Goal: Task Accomplishment & Management: Manage account settings

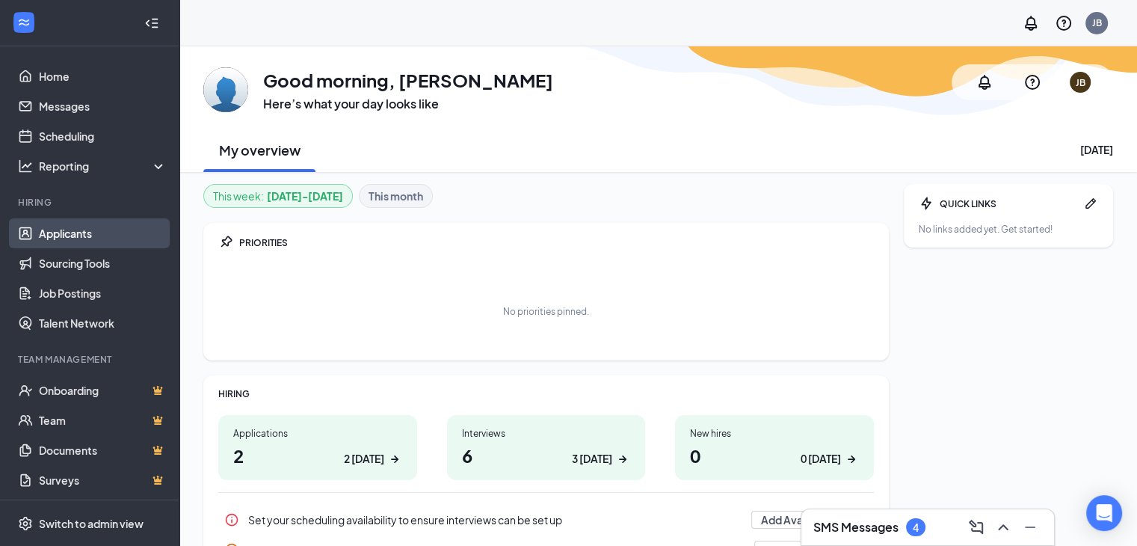
click at [77, 231] on link "Applicants" at bounding box center [103, 233] width 128 height 30
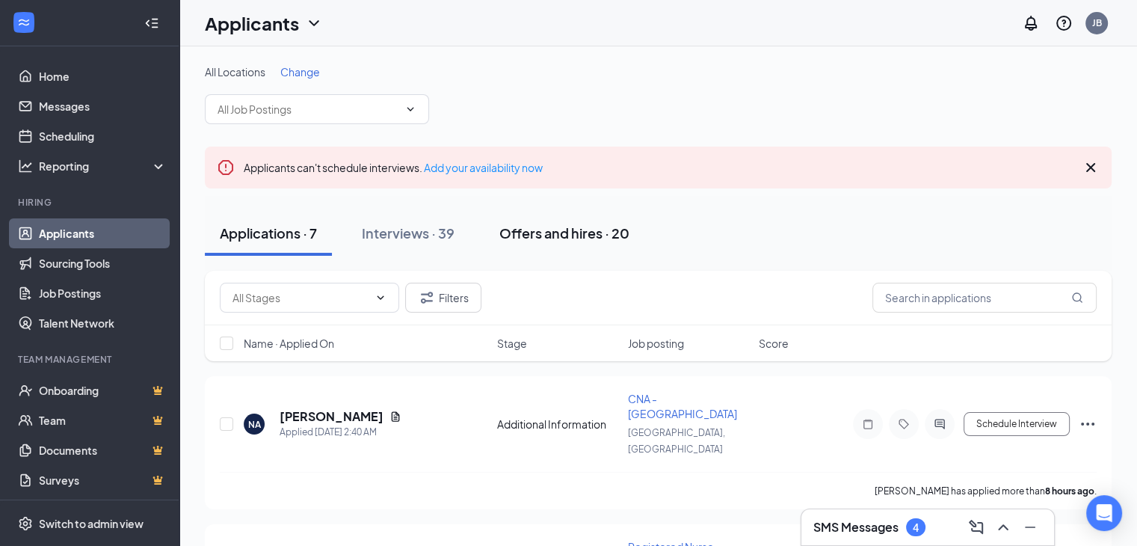
click at [544, 225] on div "Offers and hires · 20" at bounding box center [564, 233] width 130 height 19
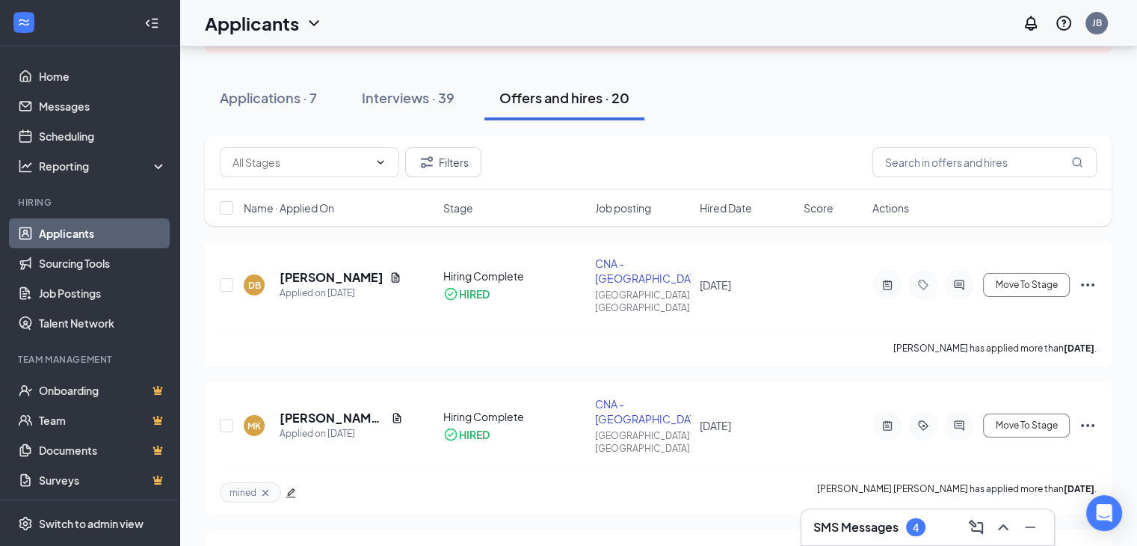
scroll to position [150, 0]
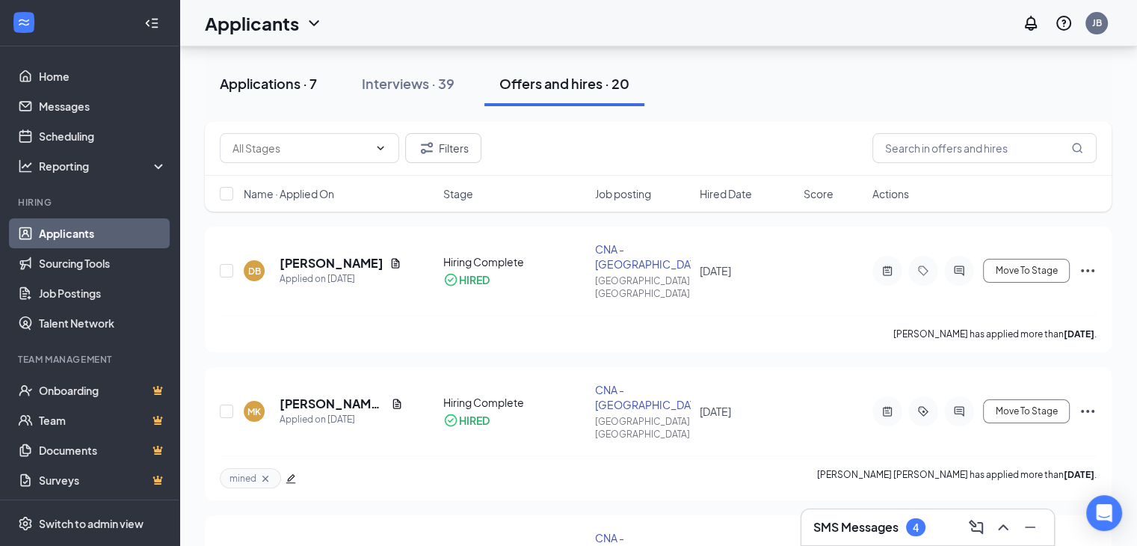
click at [265, 86] on div "Applications · 7" at bounding box center [268, 83] width 97 height 19
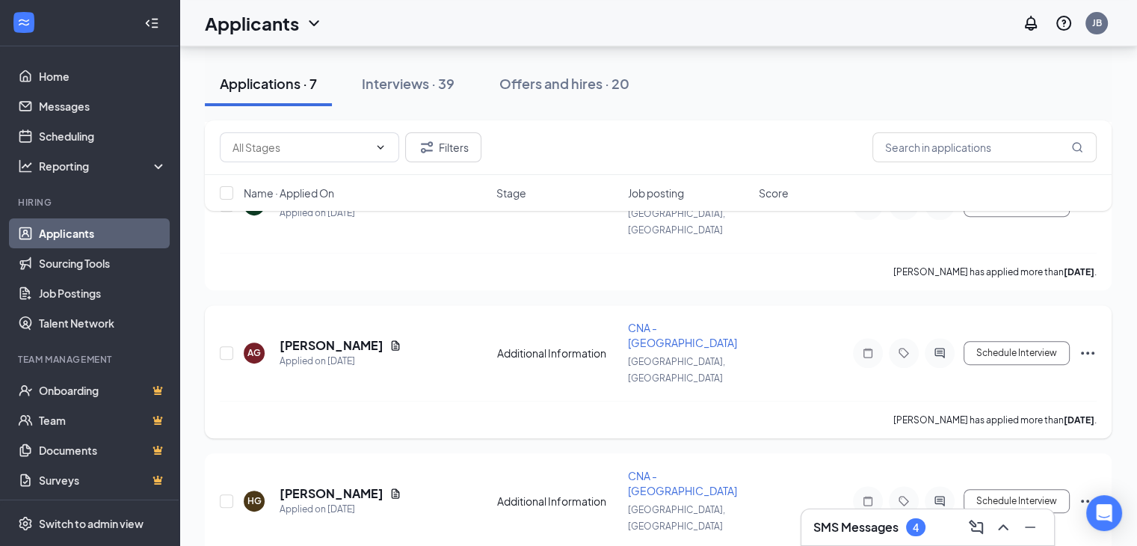
scroll to position [683, 0]
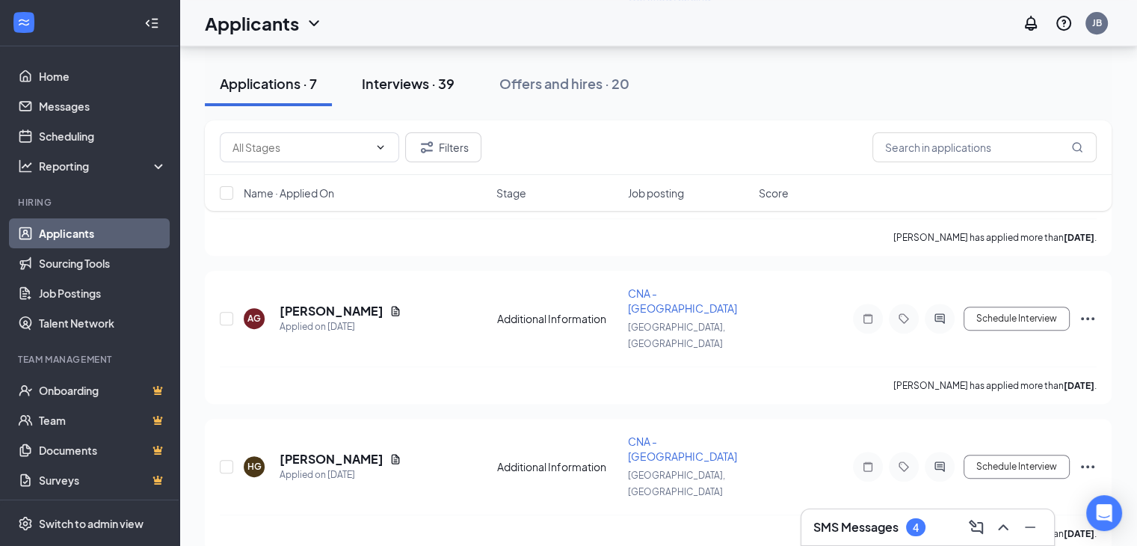
click at [415, 76] on div "Interviews · 39" at bounding box center [408, 83] width 93 height 19
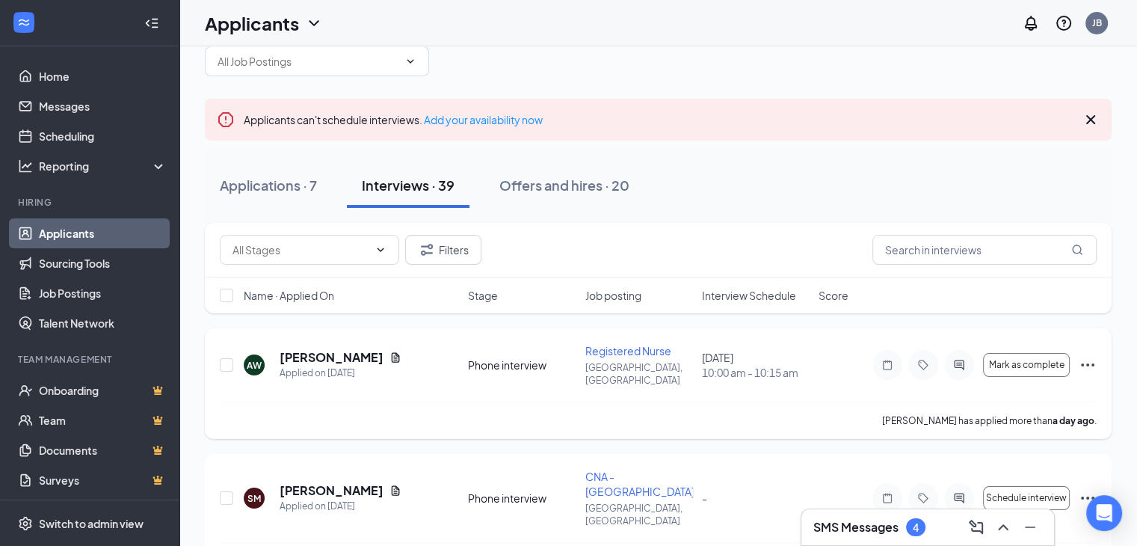
scroll to position [75, 0]
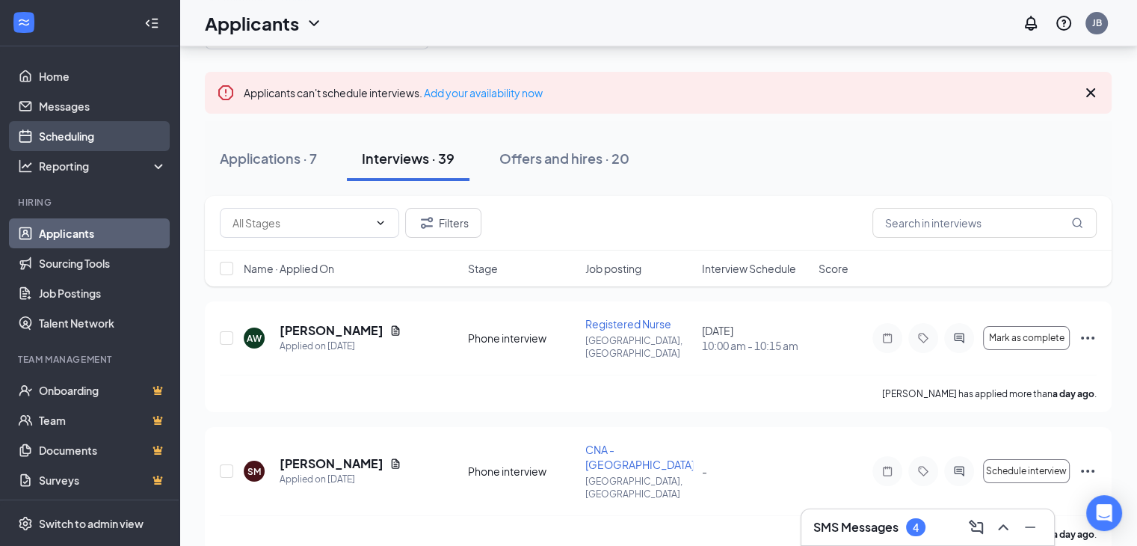
click at [63, 133] on link "Scheduling" at bounding box center [103, 136] width 128 height 30
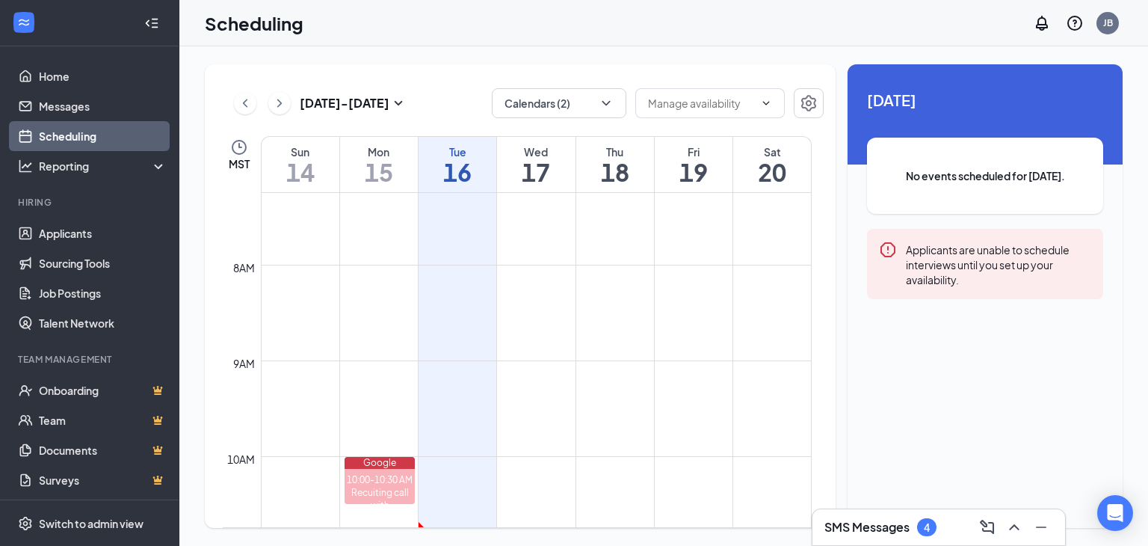
scroll to position [660, 0]
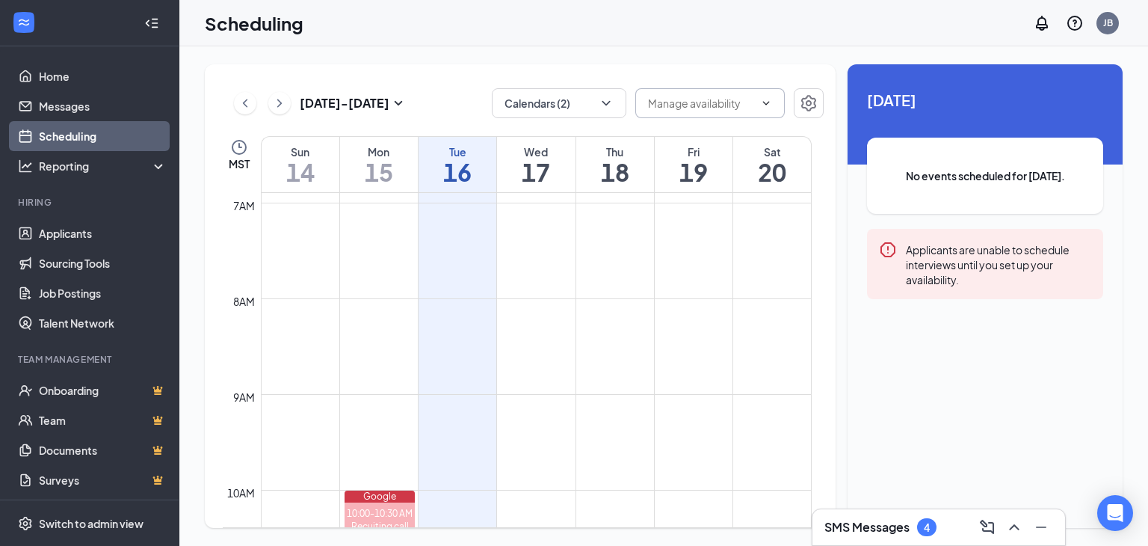
click at [703, 105] on input "text" at bounding box center [701, 103] width 106 height 16
click at [608, 100] on icon "ChevronDown" at bounding box center [606, 103] width 15 height 15
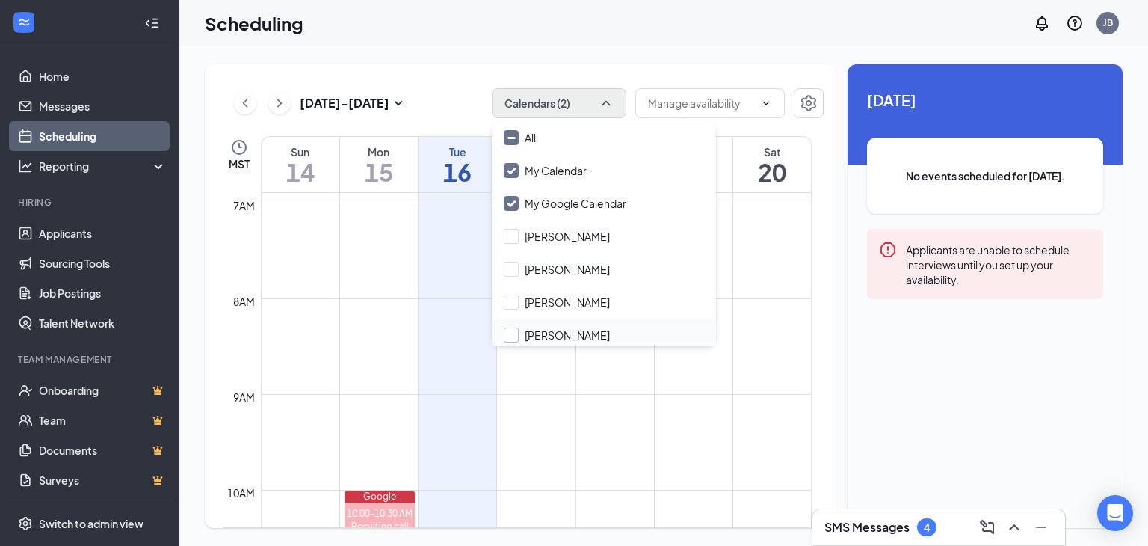
click at [511, 333] on input "[PERSON_NAME]" at bounding box center [557, 334] width 106 height 15
checkbox input "true"
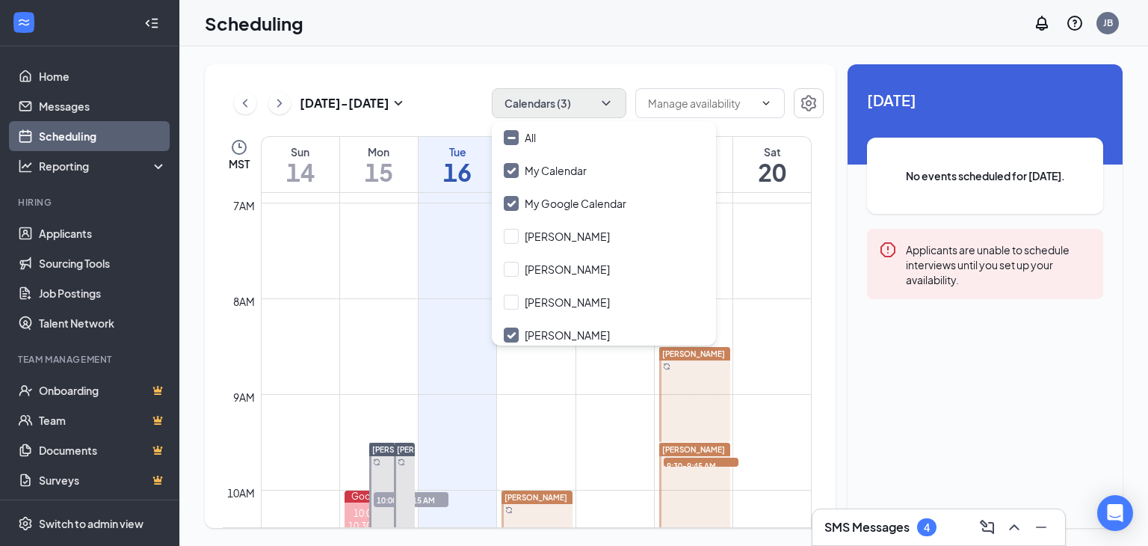
click at [309, 295] on td at bounding box center [536, 286] width 551 height 24
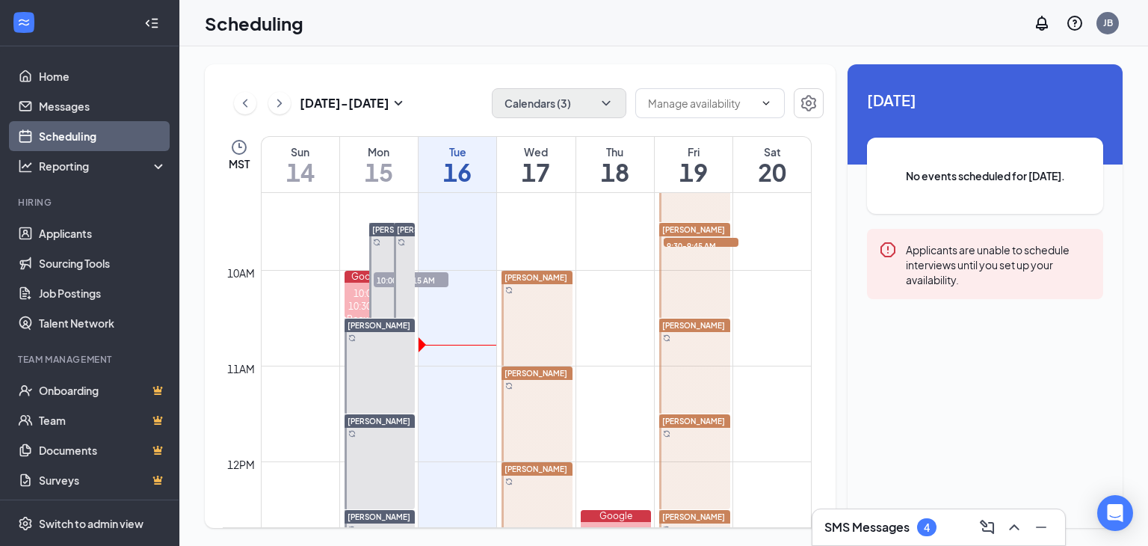
scroll to position [884, 0]
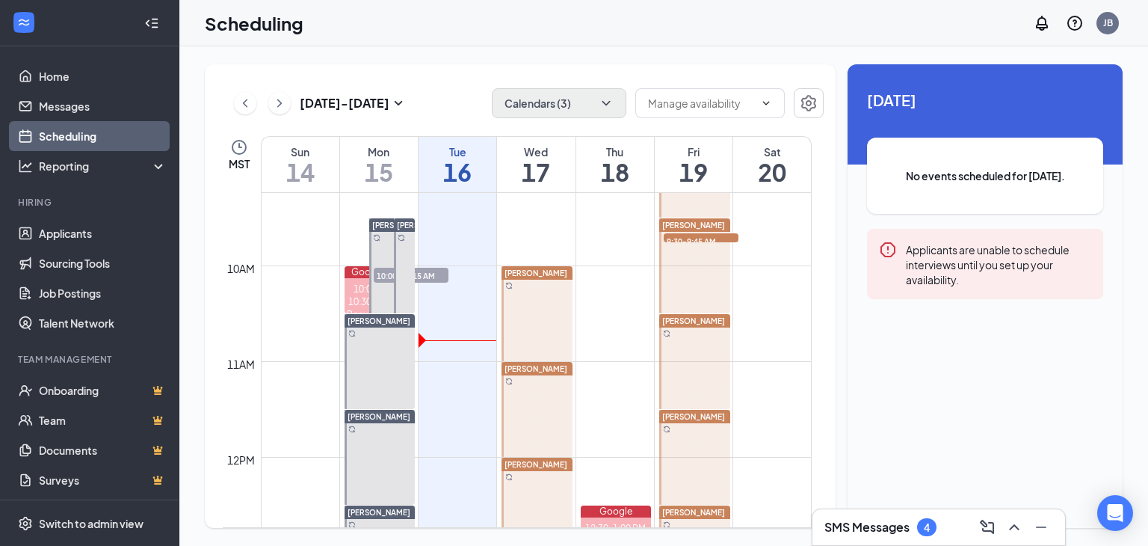
click at [529, 271] on span "[PERSON_NAME]" at bounding box center [536, 272] width 63 height 9
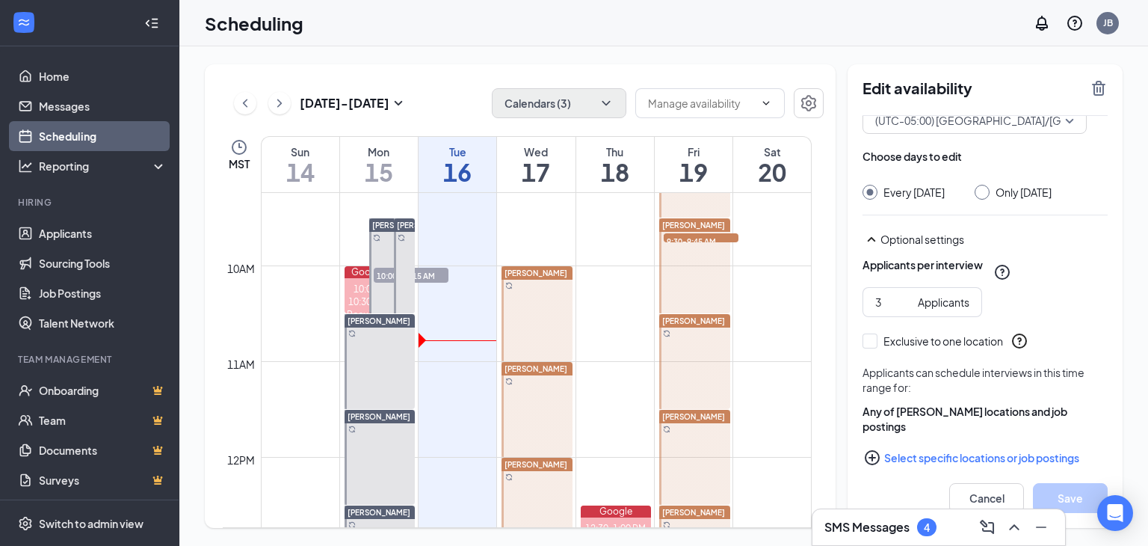
scroll to position [126, 0]
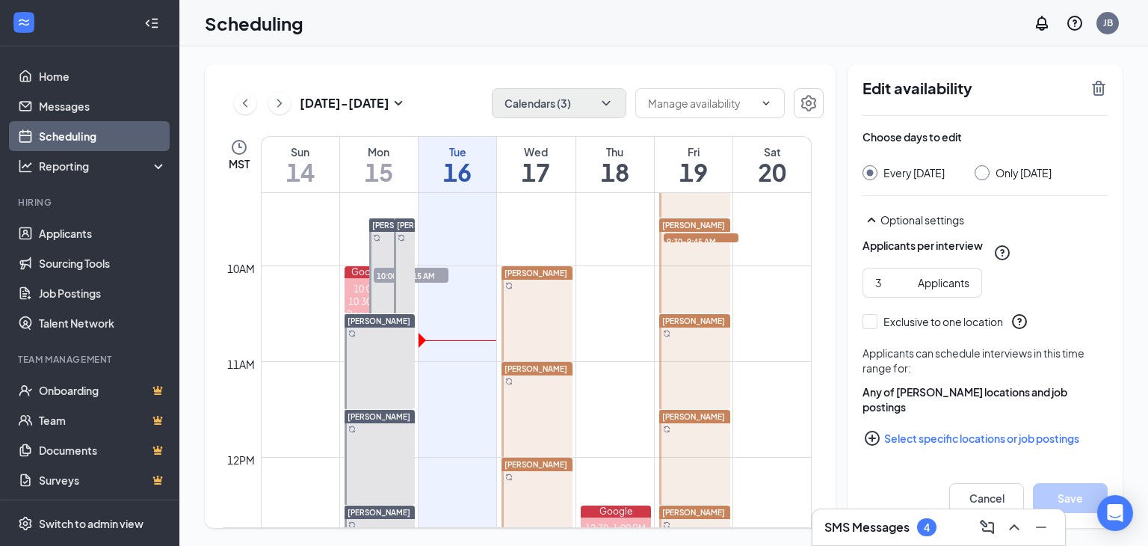
click at [912, 437] on button "Select specific locations or job postings" at bounding box center [985, 438] width 245 height 30
checkbox input "true"
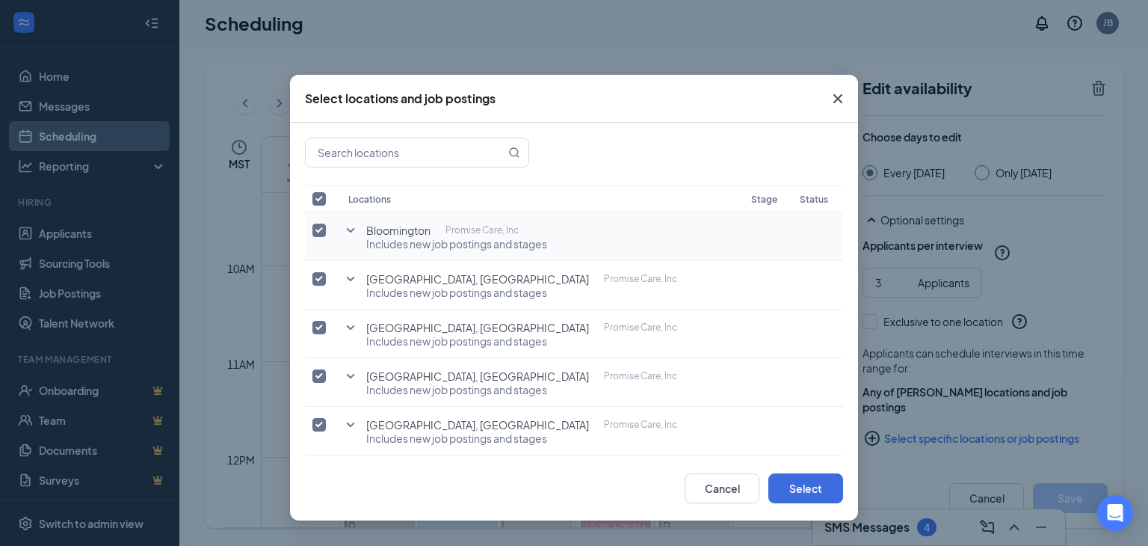
click at [353, 225] on icon "SmallChevronDown" at bounding box center [351, 230] width 18 height 18
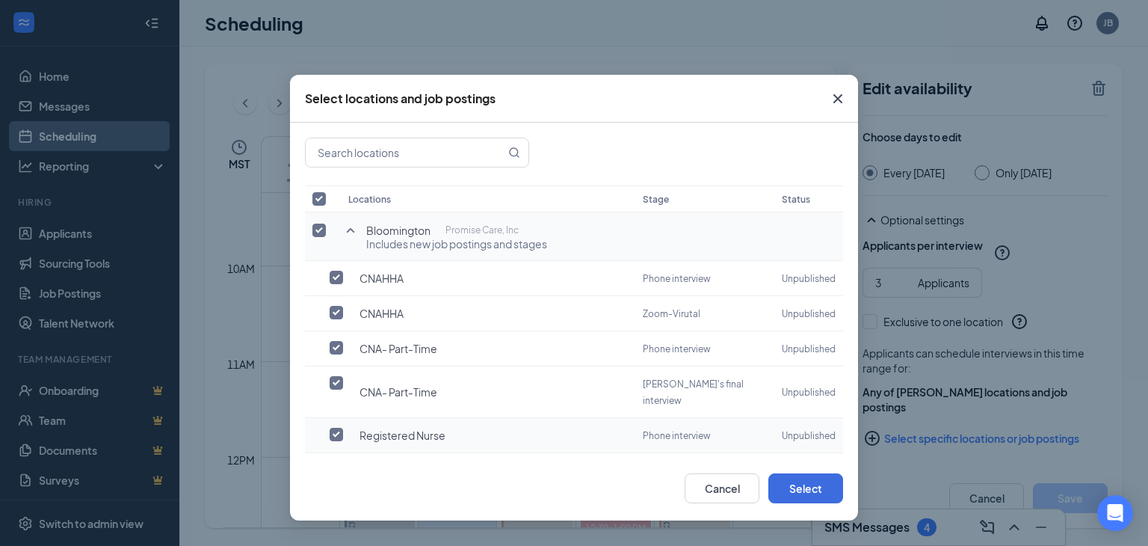
click at [335, 428] on input "checkbox" at bounding box center [336, 434] width 13 height 13
checkbox input "true"
checkbox input "false"
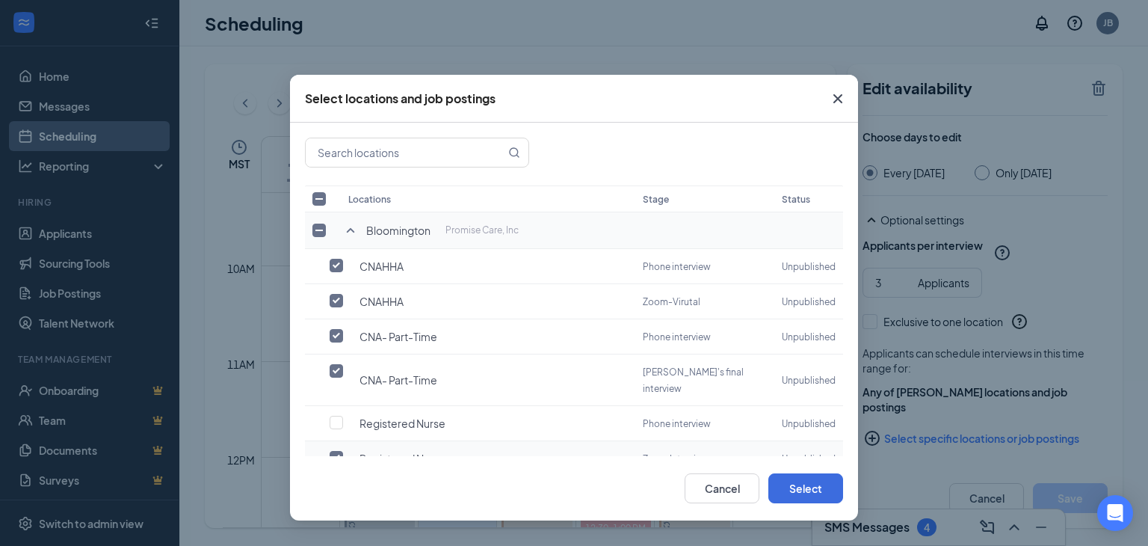
click at [338, 451] on input "checkbox" at bounding box center [336, 457] width 13 height 13
checkbox input "false"
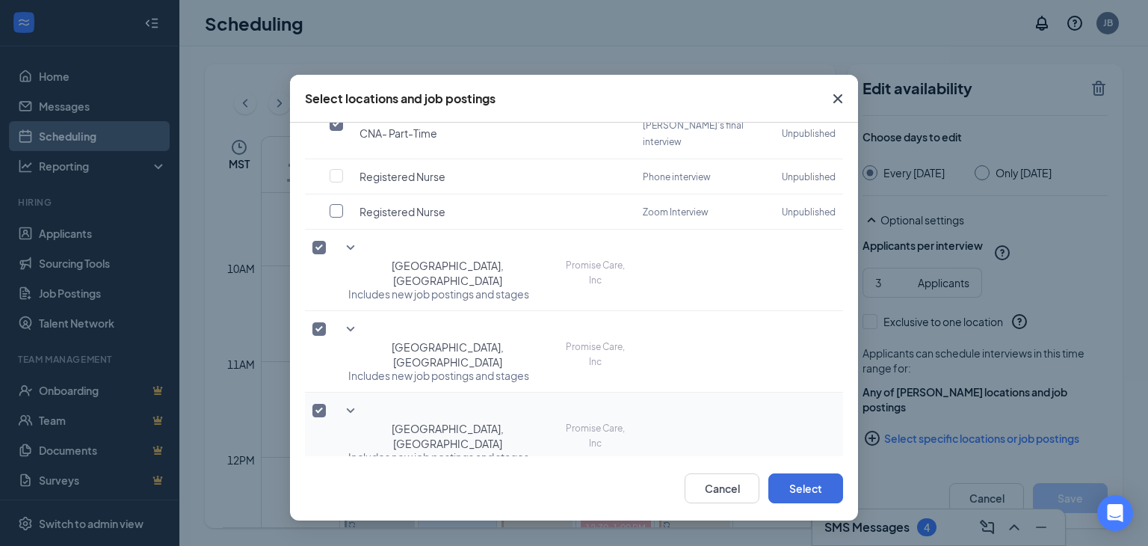
scroll to position [250, 0]
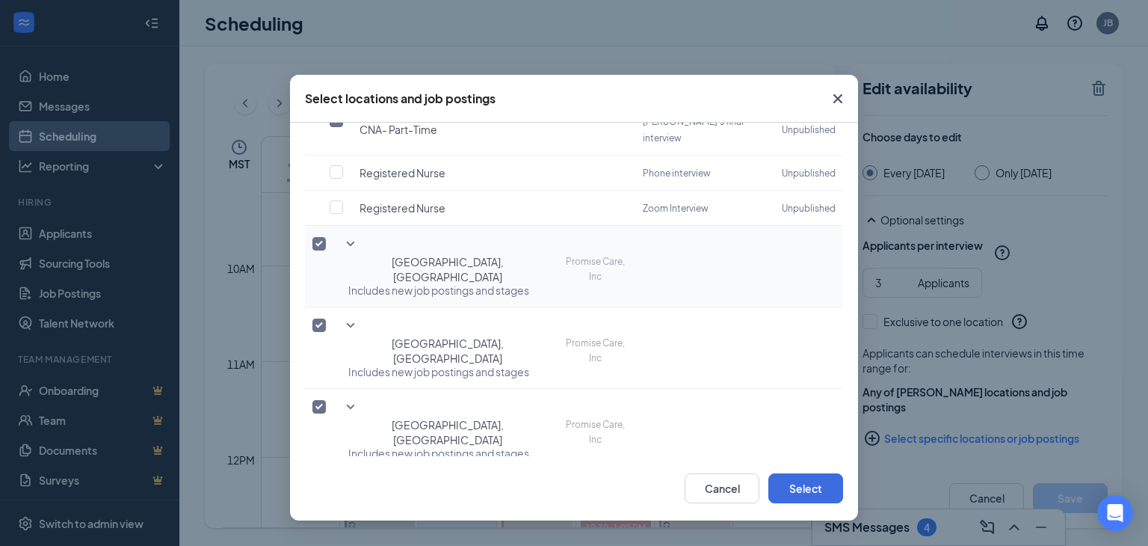
click at [350, 235] on icon "SmallChevronDown" at bounding box center [351, 244] width 18 height 18
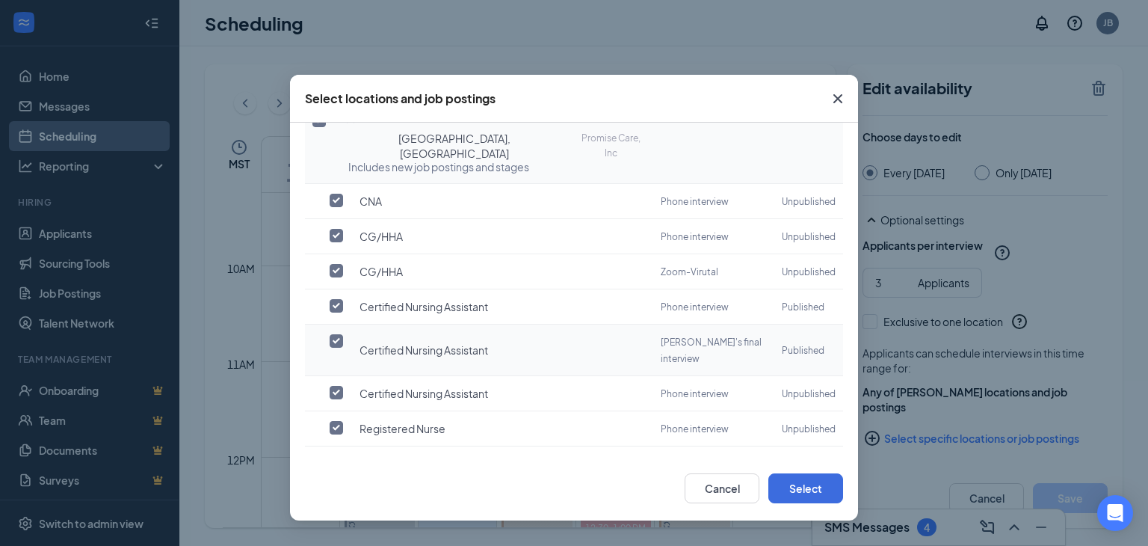
scroll to position [400, 0]
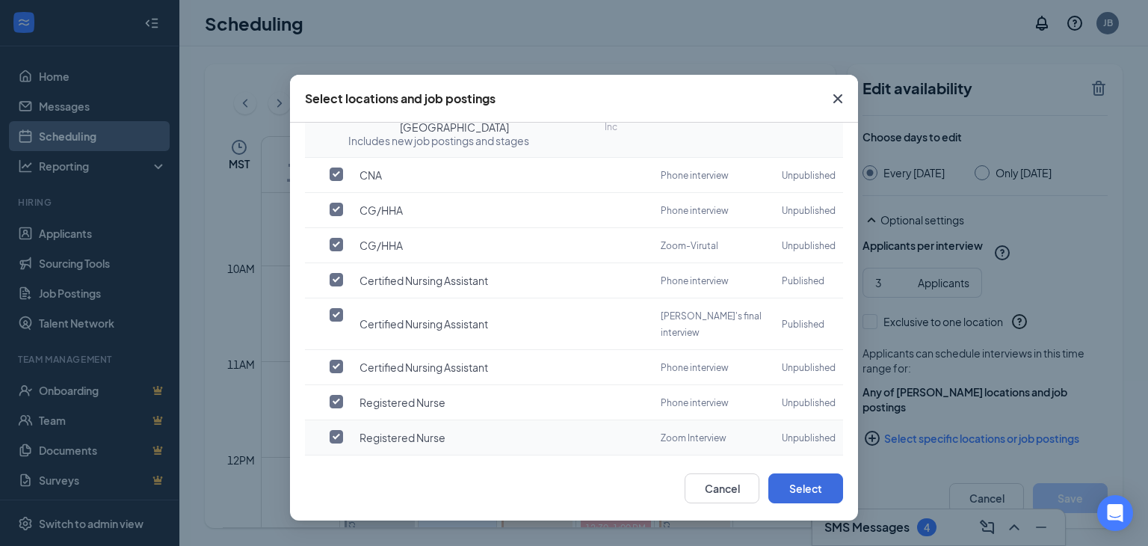
click at [333, 420] on td at bounding box center [323, 437] width 36 height 35
click at [328, 385] on td at bounding box center [323, 402] width 36 height 35
click at [339, 430] on input "checkbox" at bounding box center [336, 436] width 13 height 13
checkbox input "true"
checkbox input "false"
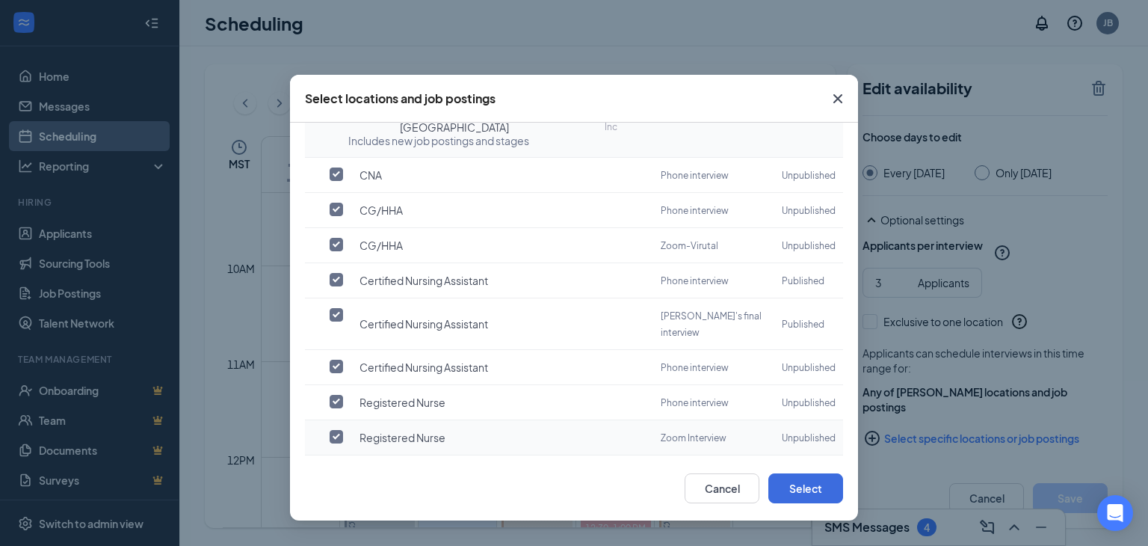
checkbox input "false"
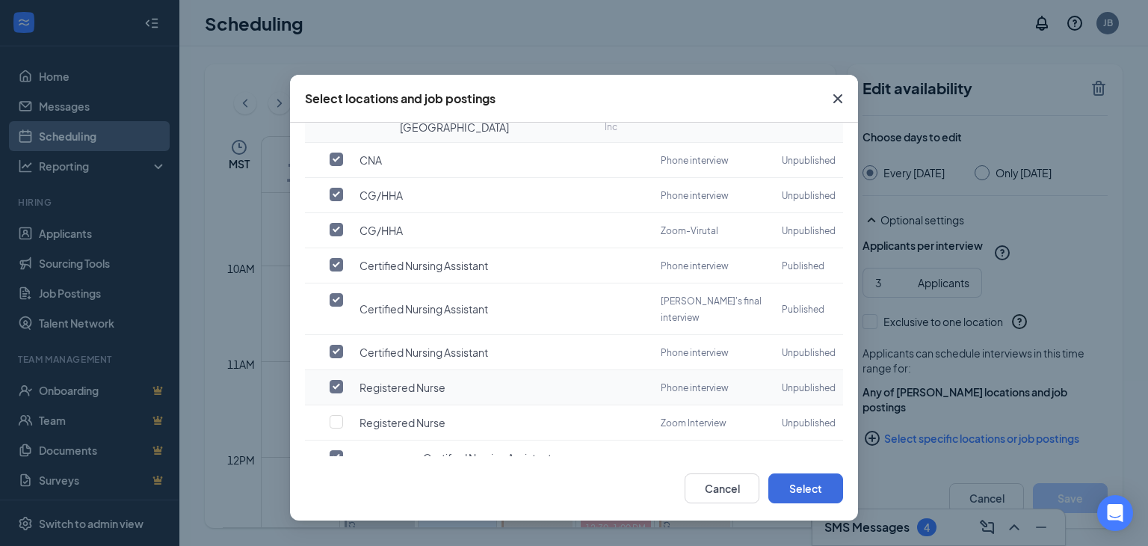
click at [333, 380] on input "checkbox" at bounding box center [336, 386] width 13 height 13
checkbox input "false"
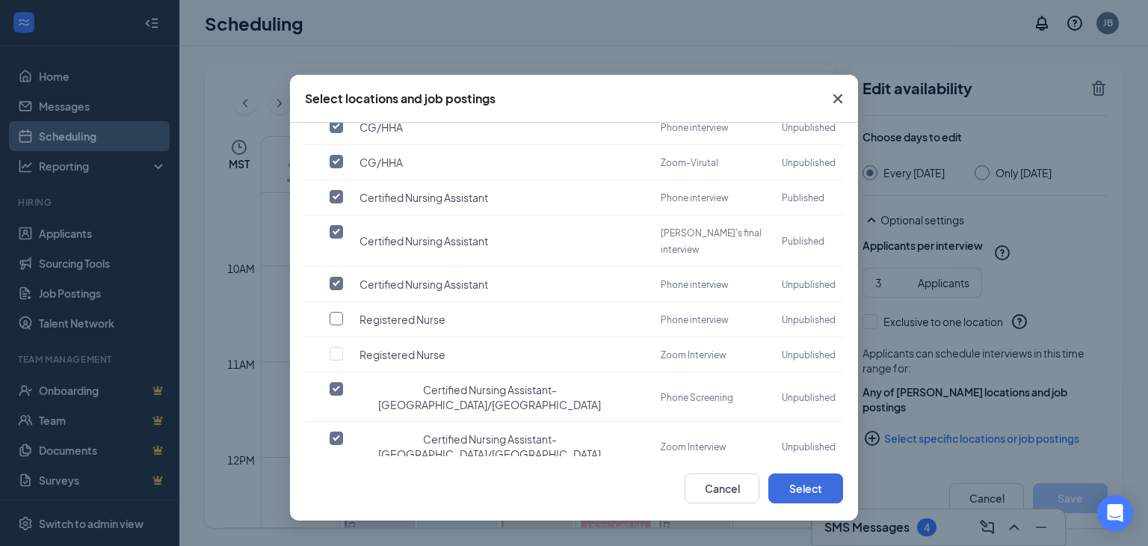
scroll to position [549, 0]
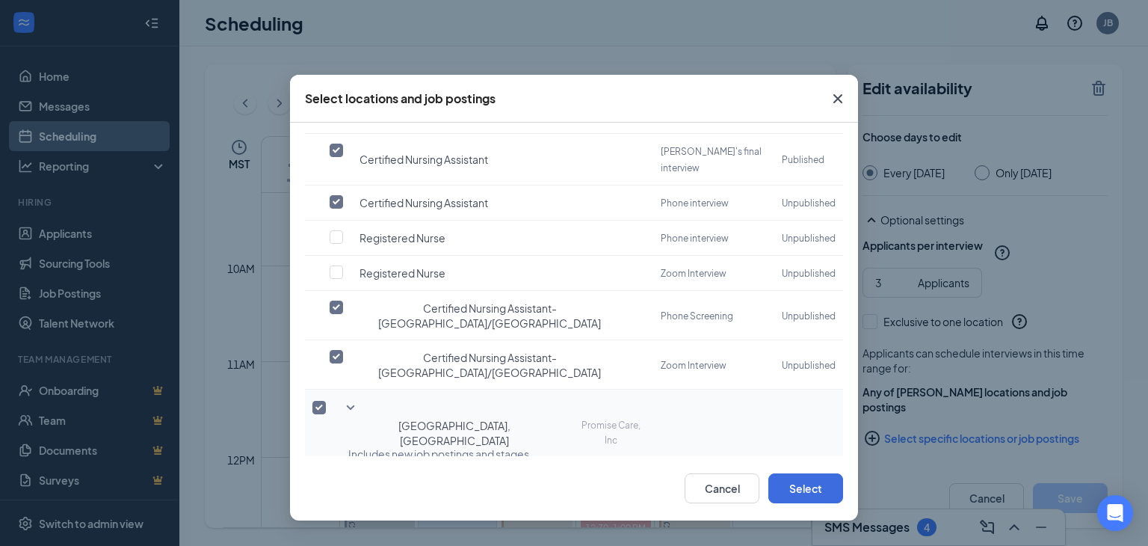
click at [350, 398] on icon "SmallChevronDown" at bounding box center [351, 407] width 18 height 18
click at [335, 516] on input "checkbox" at bounding box center [336, 522] width 13 height 13
checkbox input "true"
checkbox input "false"
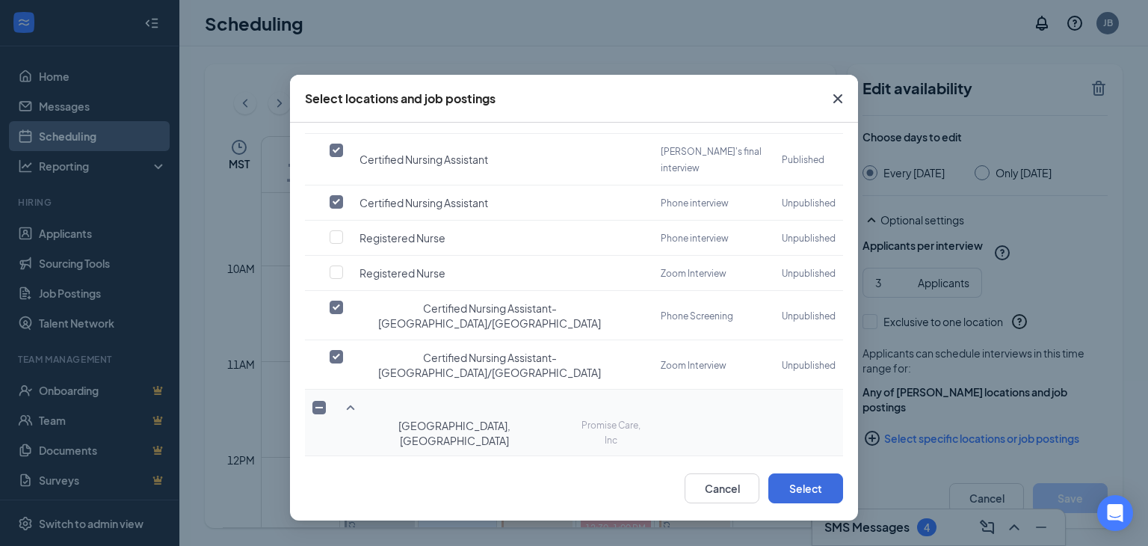
click at [334, 526] on td at bounding box center [323, 543] width 36 height 35
click at [335, 536] on input "checkbox" at bounding box center [336, 542] width 13 height 13
checkbox input "false"
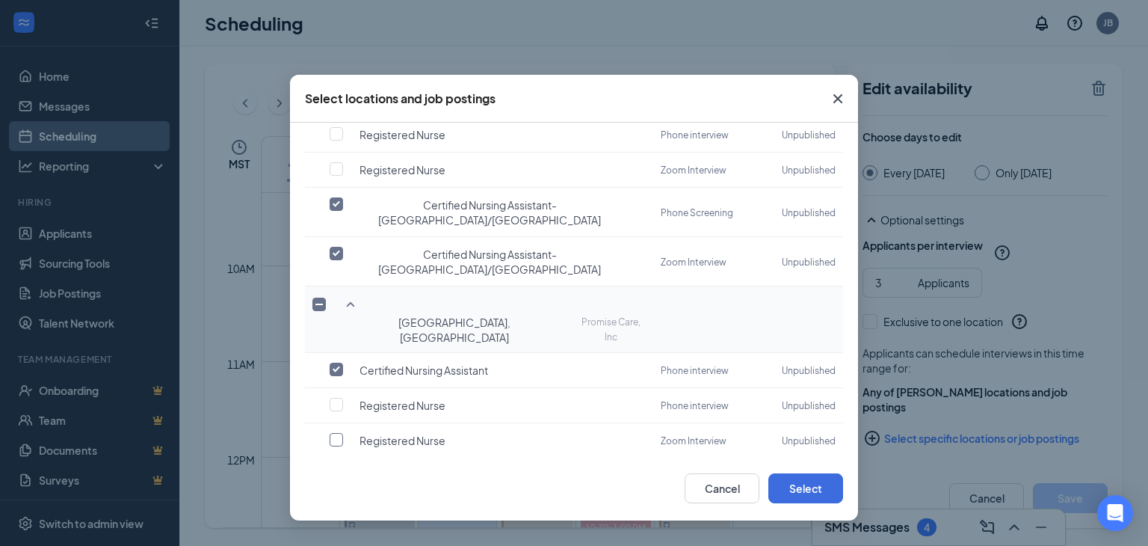
scroll to position [662, 0]
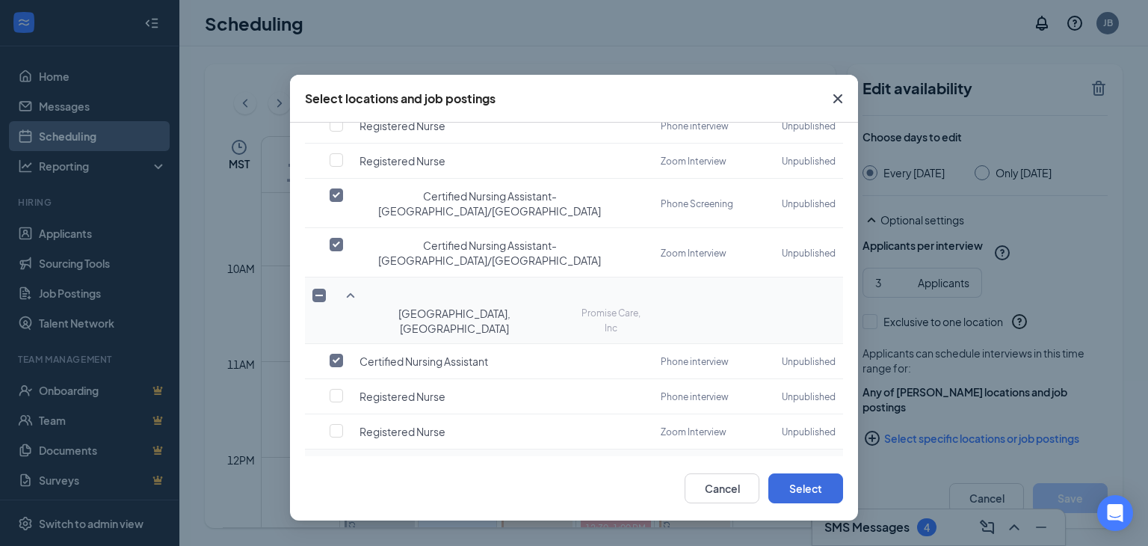
click at [356, 458] on icon "SmallChevronDown" at bounding box center [351, 467] width 18 height 18
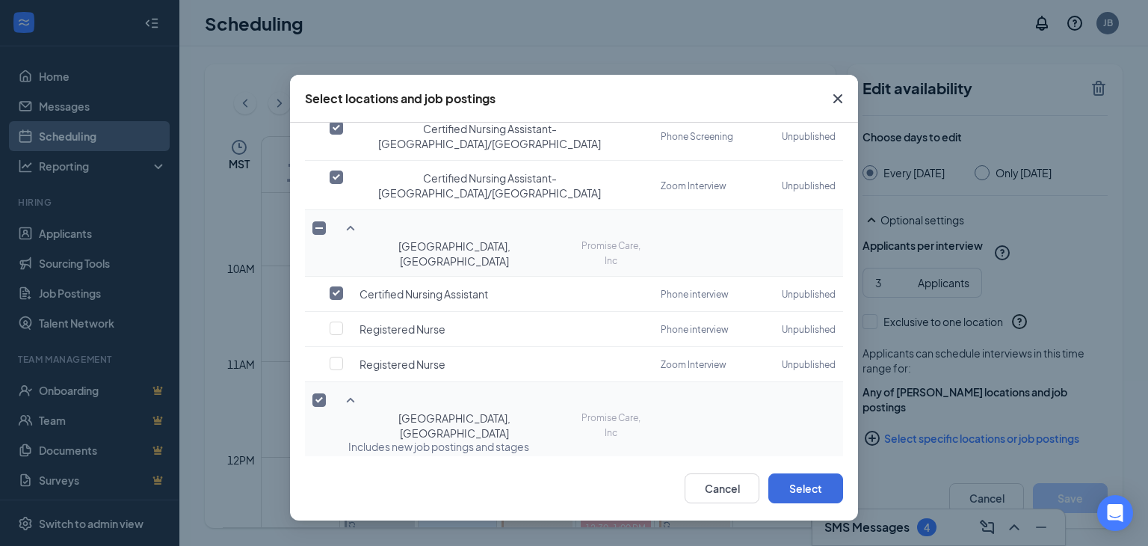
click at [350, 543] on icon "SmallChevronDown" at bounding box center [351, 552] width 18 height 18
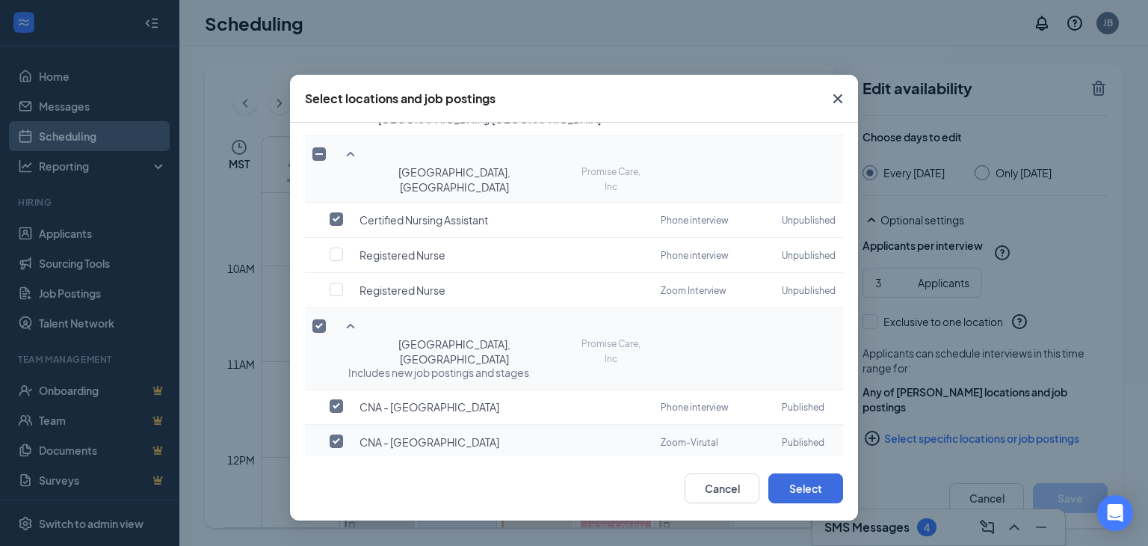
scroll to position [878, 0]
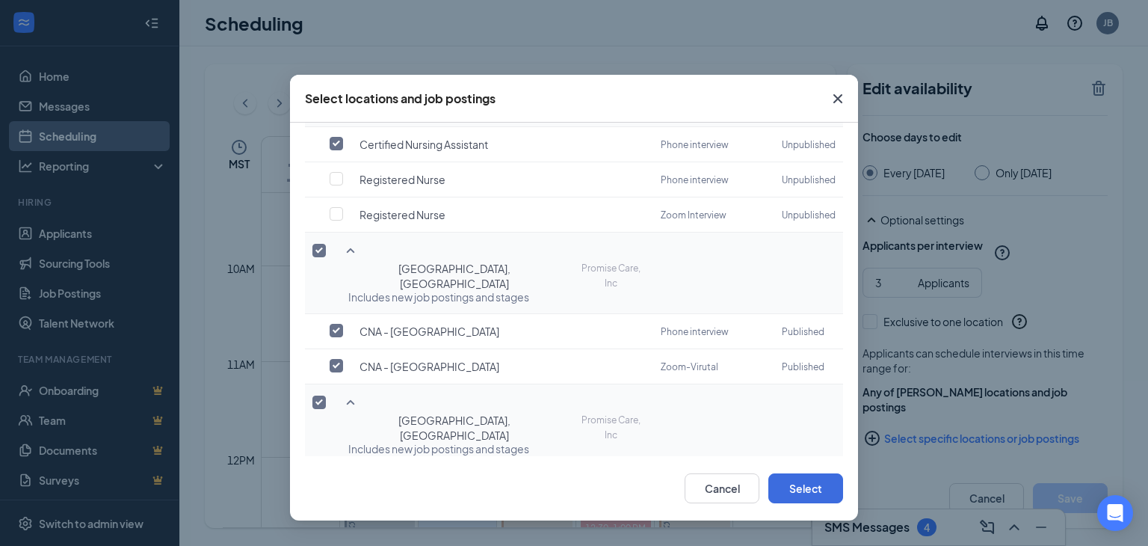
checkbox input "true"
checkbox input "false"
click at [339, 545] on input "checkbox" at bounding box center [336, 553] width 13 height 13
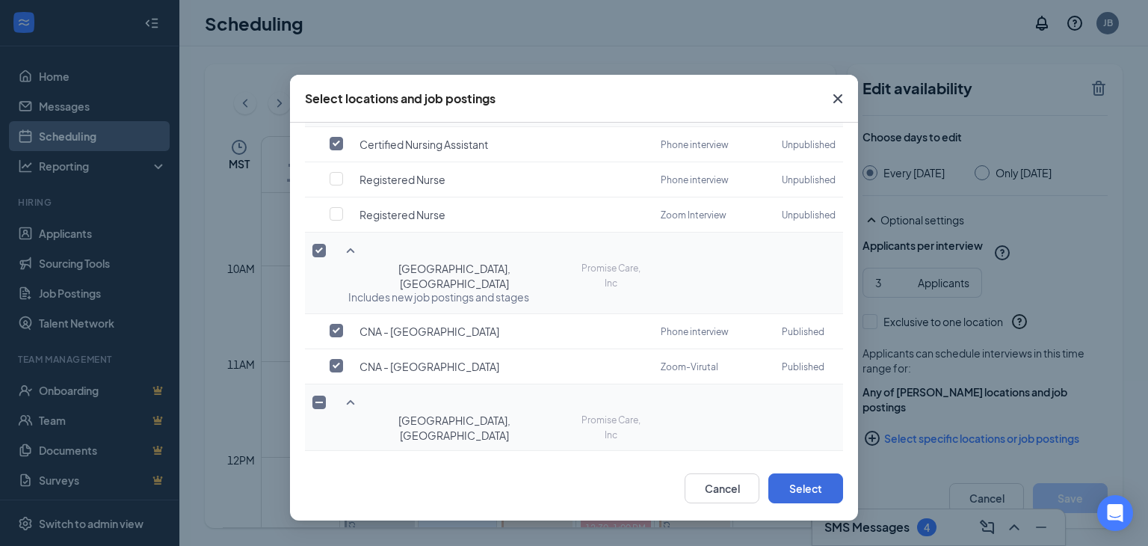
checkbox input "false"
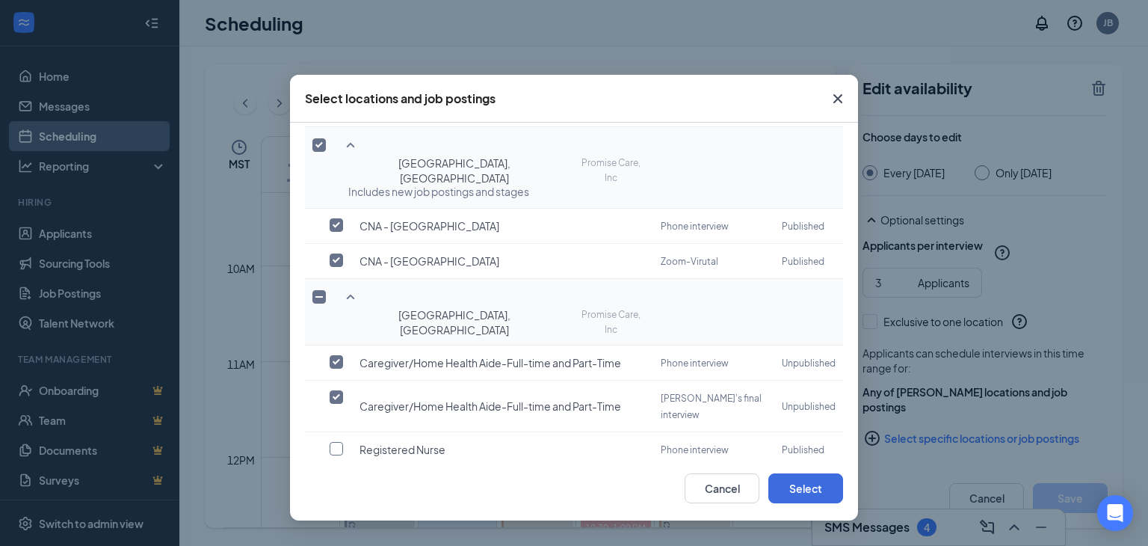
scroll to position [985, 0]
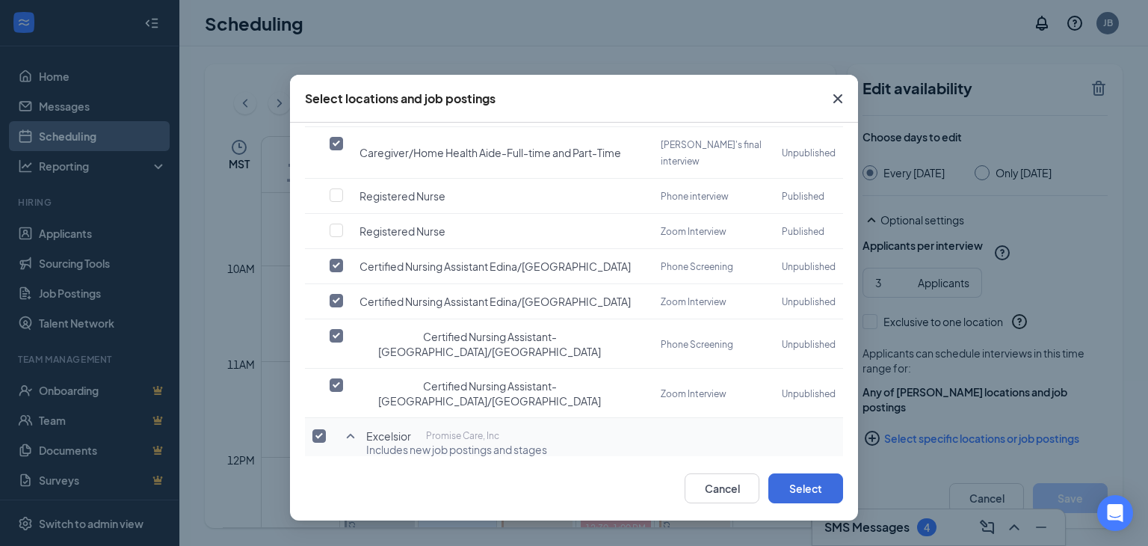
scroll to position [1253, 0]
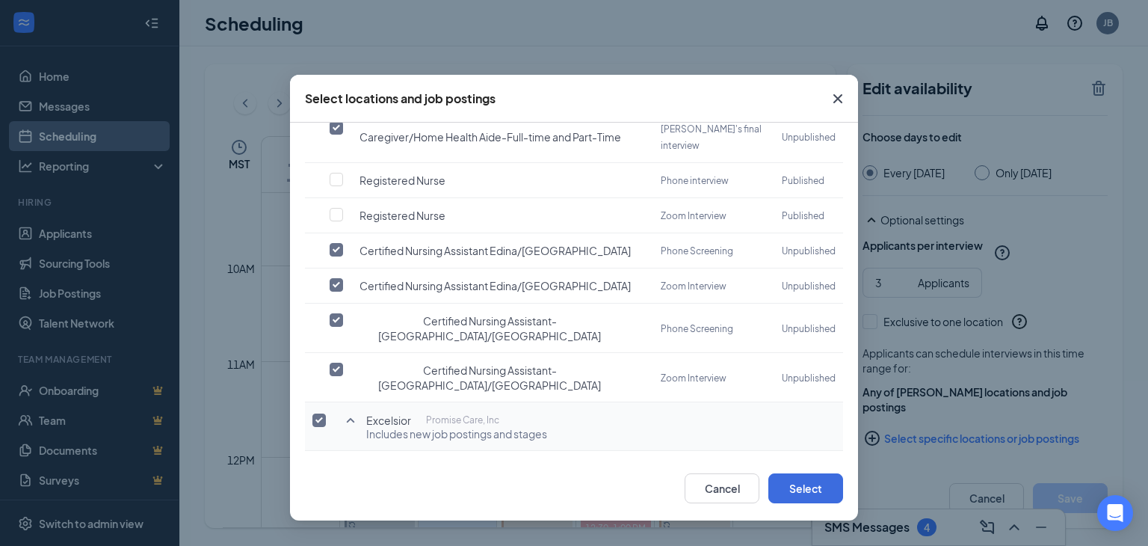
checkbox input "true"
checkbox input "false"
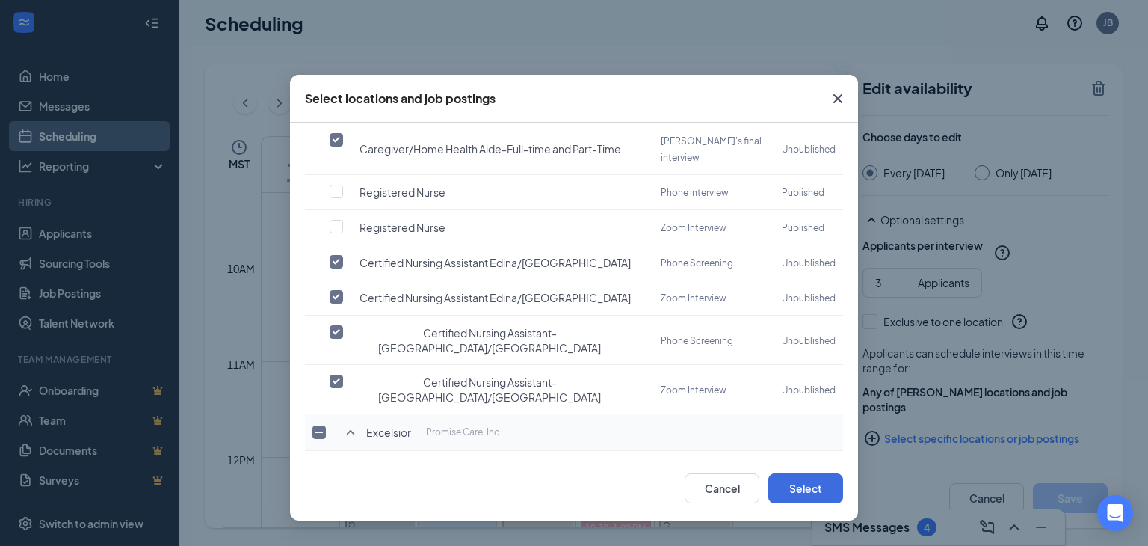
checkbox input "false"
click at [808, 489] on button "Select" at bounding box center [805, 488] width 75 height 30
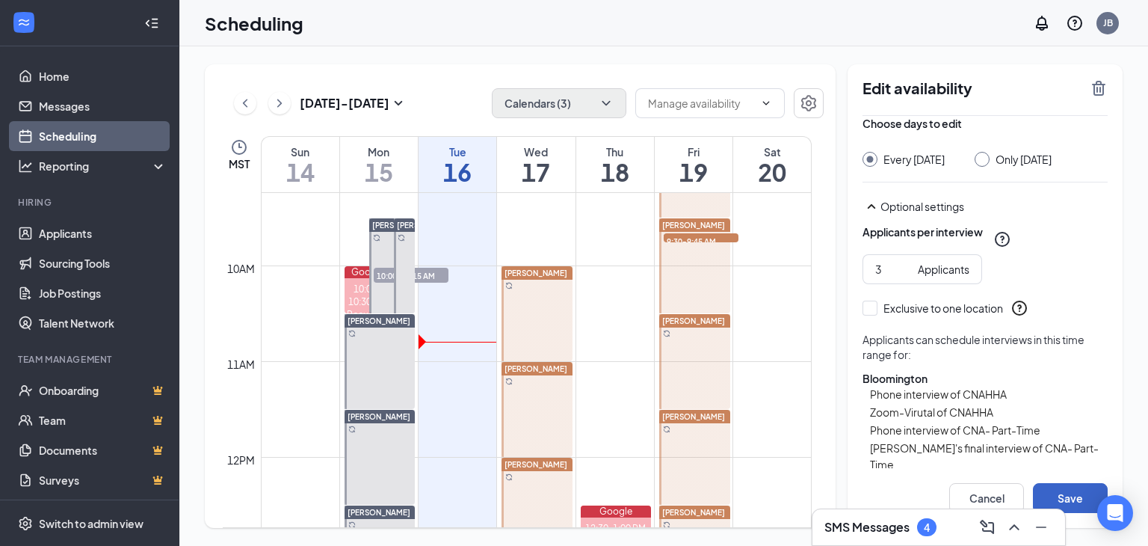
click at [1076, 485] on button "Save" at bounding box center [1070, 498] width 75 height 30
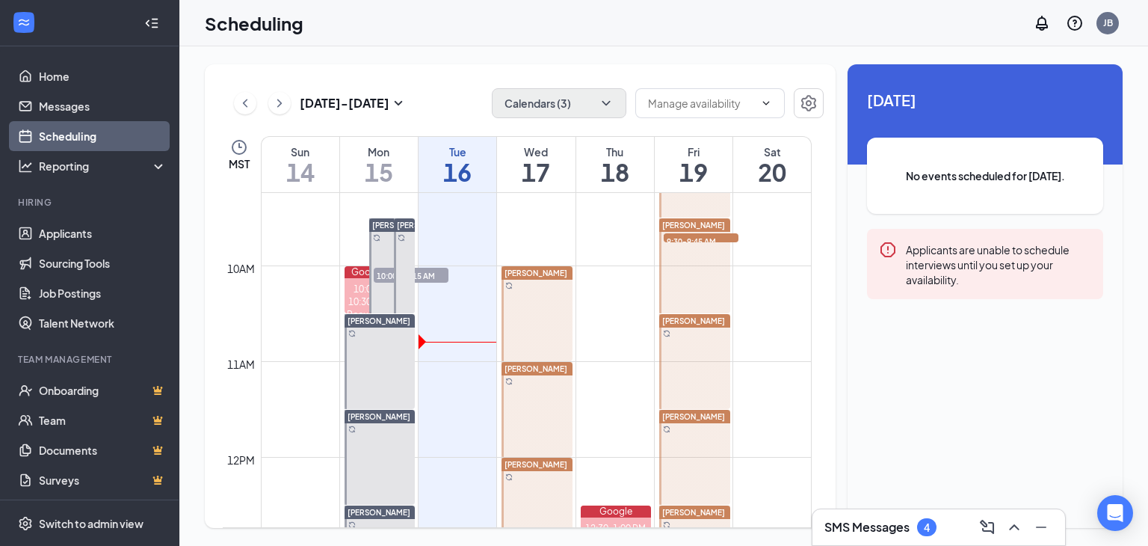
click at [532, 367] on span "[PERSON_NAME]" at bounding box center [536, 368] width 63 height 9
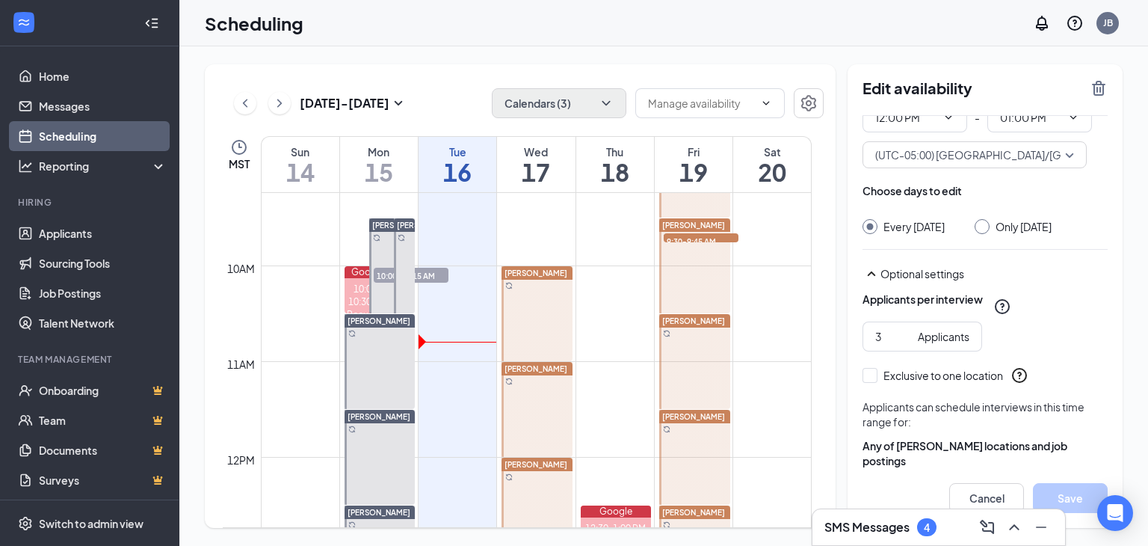
scroll to position [126, 0]
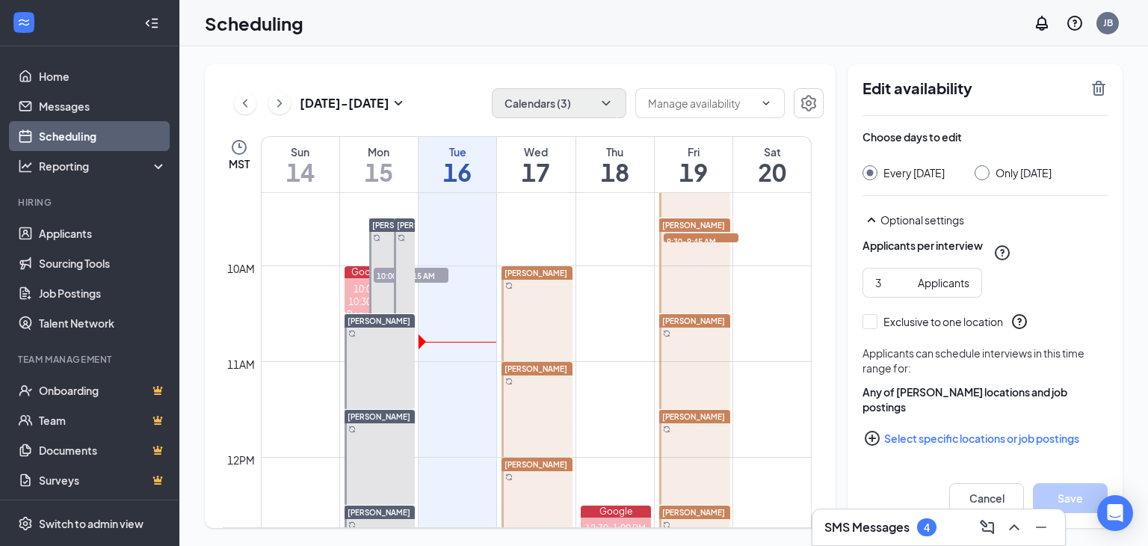
click at [926, 431] on button "Select specific locations or job postings" at bounding box center [985, 438] width 245 height 30
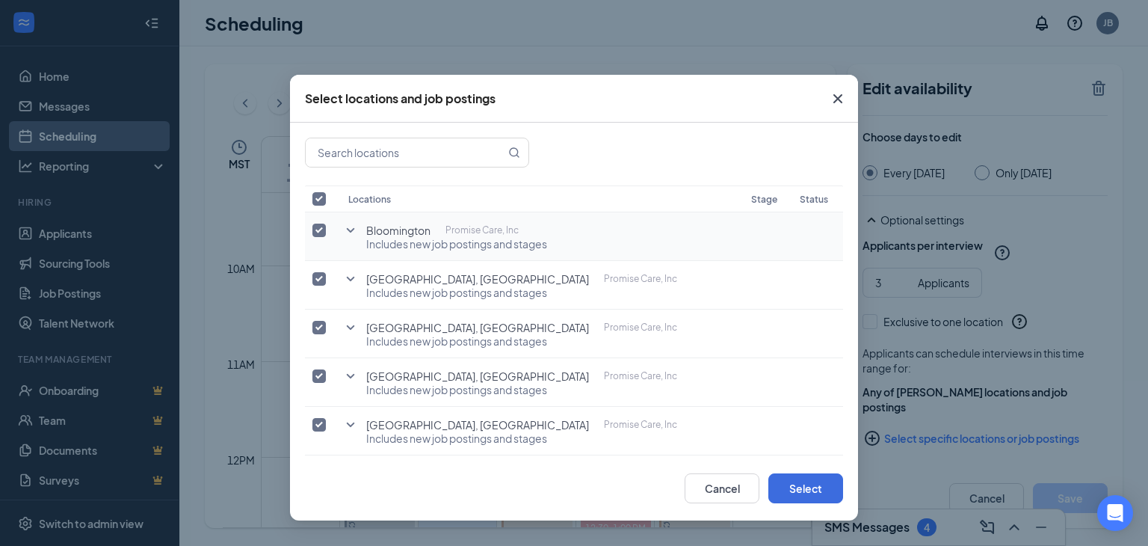
click at [351, 227] on icon "SmallChevronDown" at bounding box center [351, 230] width 18 height 18
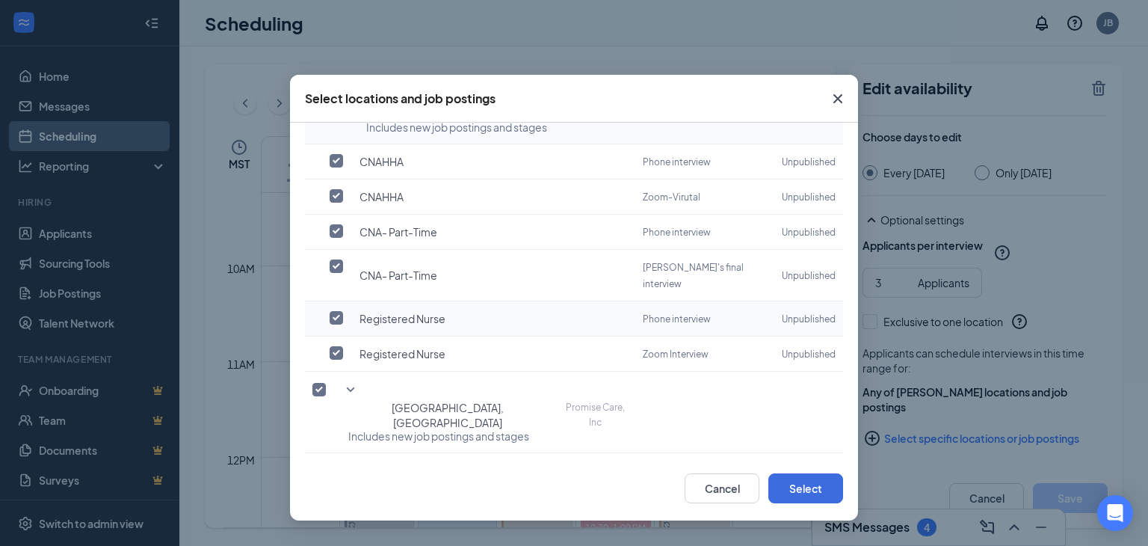
scroll to position [150, 0]
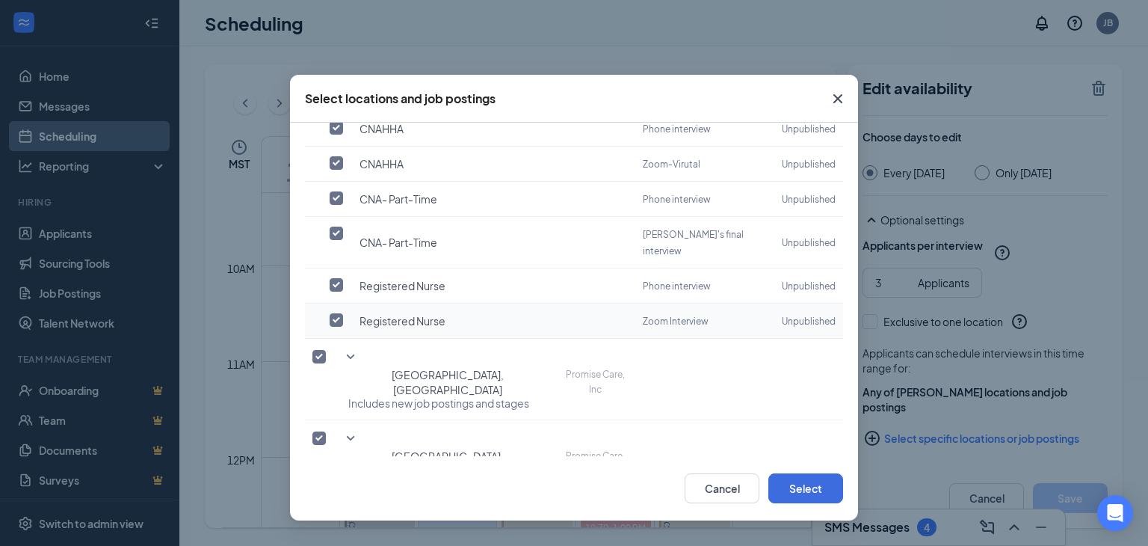
click at [333, 312] on label at bounding box center [340, 319] width 21 height 15
click at [333, 313] on input "checkbox" at bounding box center [336, 319] width 13 height 13
checkbox input "true"
checkbox input "false"
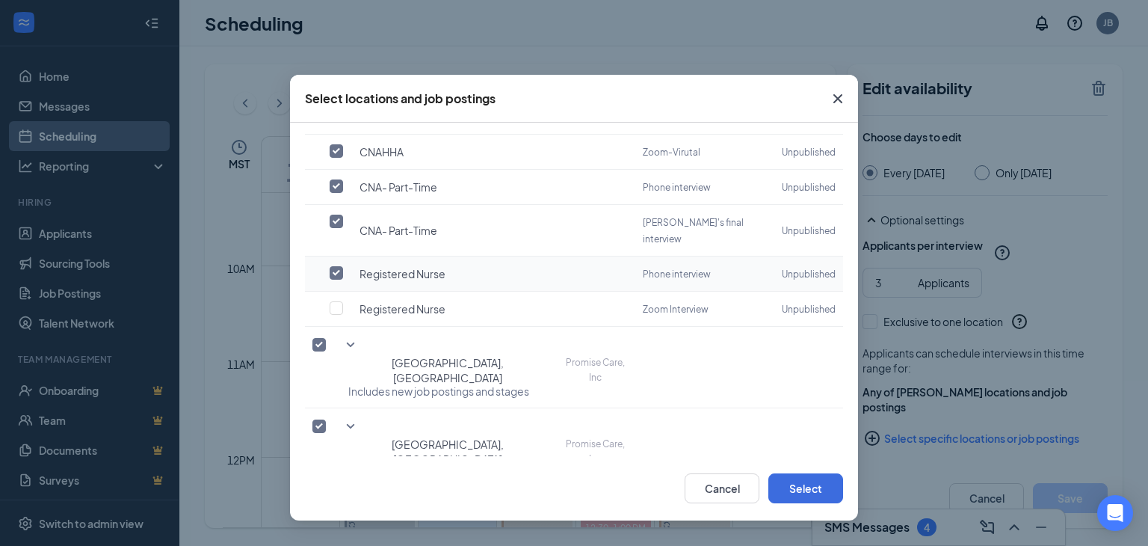
click at [337, 266] on input "checkbox" at bounding box center [336, 272] width 13 height 13
checkbox input "false"
click at [357, 336] on icon "SmallChevronDown" at bounding box center [351, 345] width 18 height 18
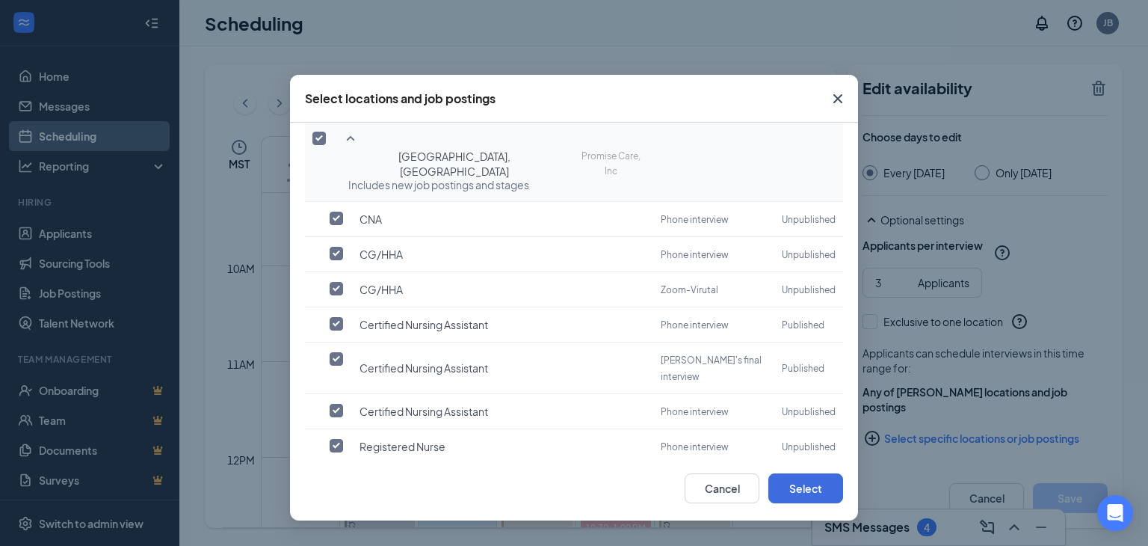
scroll to position [449, 0]
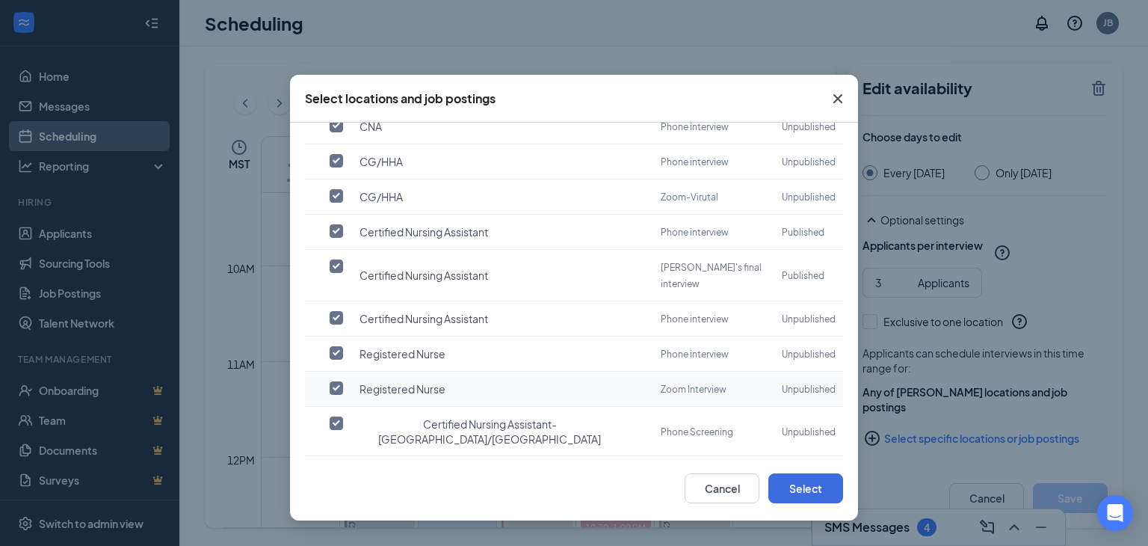
click at [334, 381] on input "checkbox" at bounding box center [336, 387] width 13 height 13
checkbox input "true"
checkbox input "false"
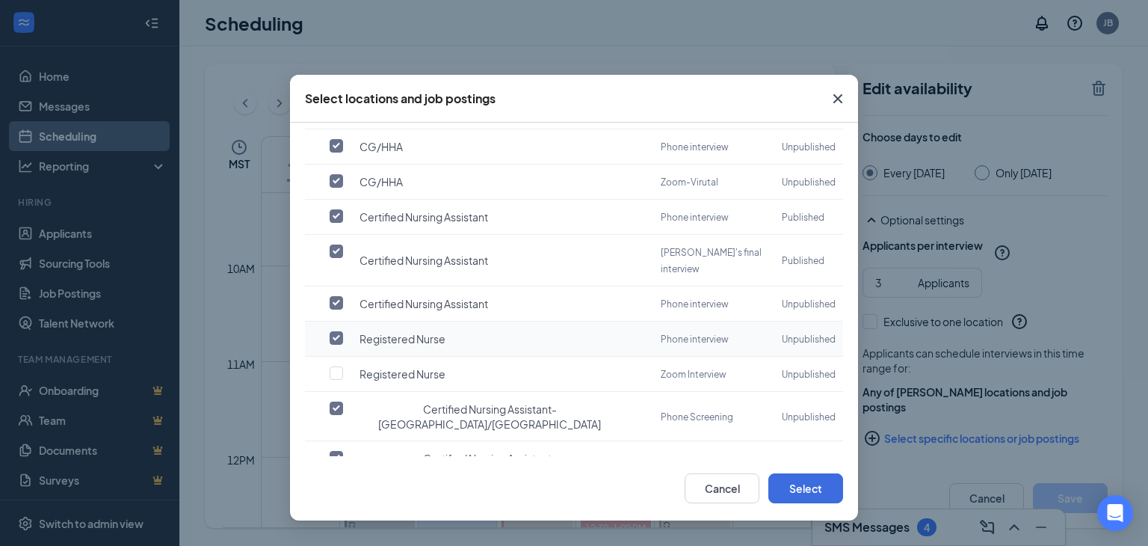
click at [335, 331] on input "checkbox" at bounding box center [336, 337] width 13 height 13
checkbox input "false"
click at [348, 506] on icon "SmallChevronDown" at bounding box center [351, 508] width 8 height 4
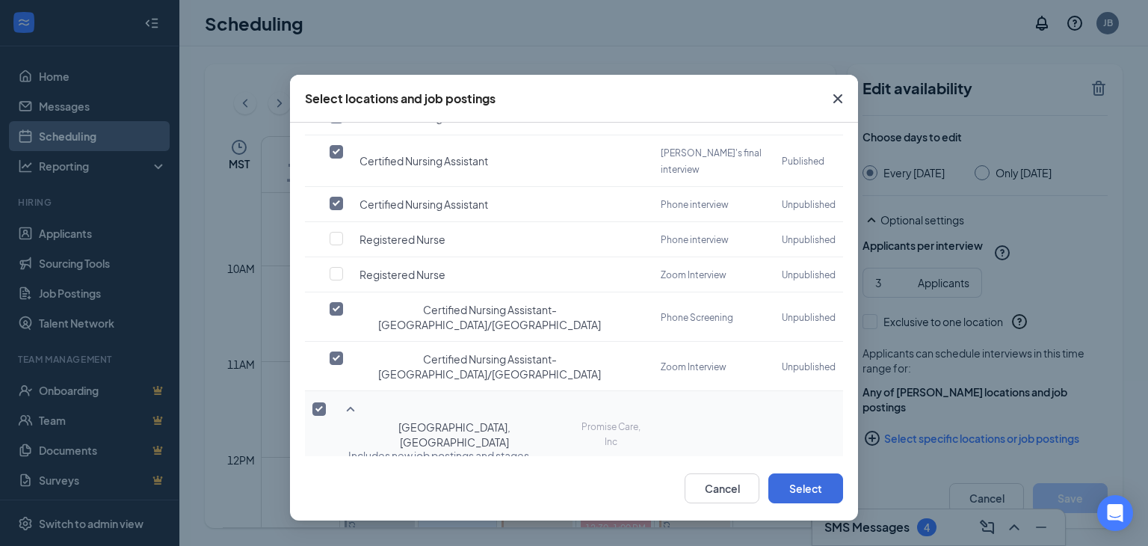
scroll to position [674, 0]
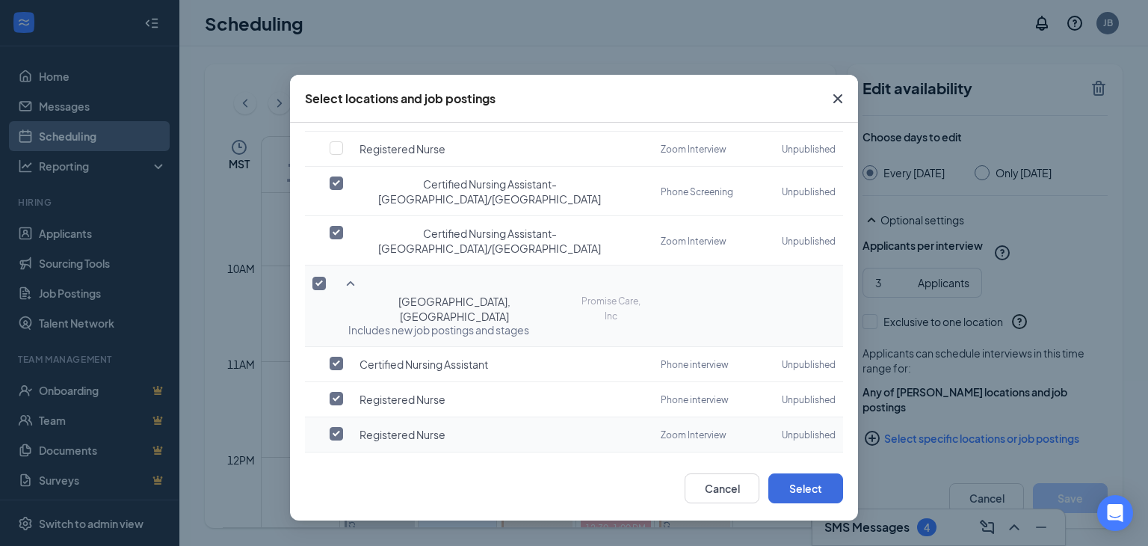
click at [339, 427] on input "checkbox" at bounding box center [336, 433] width 13 height 13
checkbox input "true"
checkbox input "false"
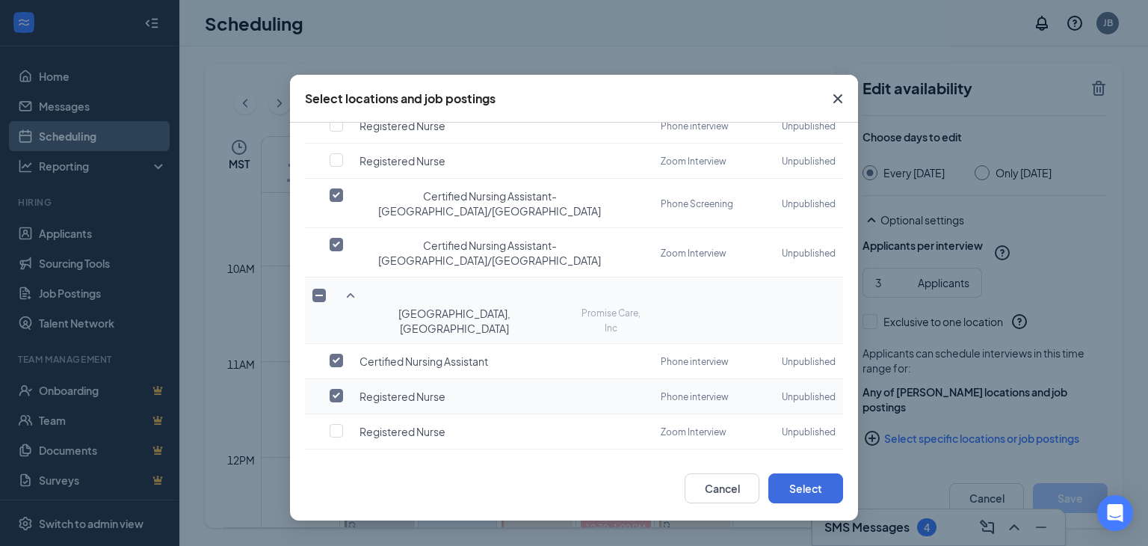
click at [335, 389] on input "checkbox" at bounding box center [336, 395] width 13 height 13
checkbox input "false"
click at [349, 458] on icon "SmallChevronDown" at bounding box center [351, 467] width 18 height 18
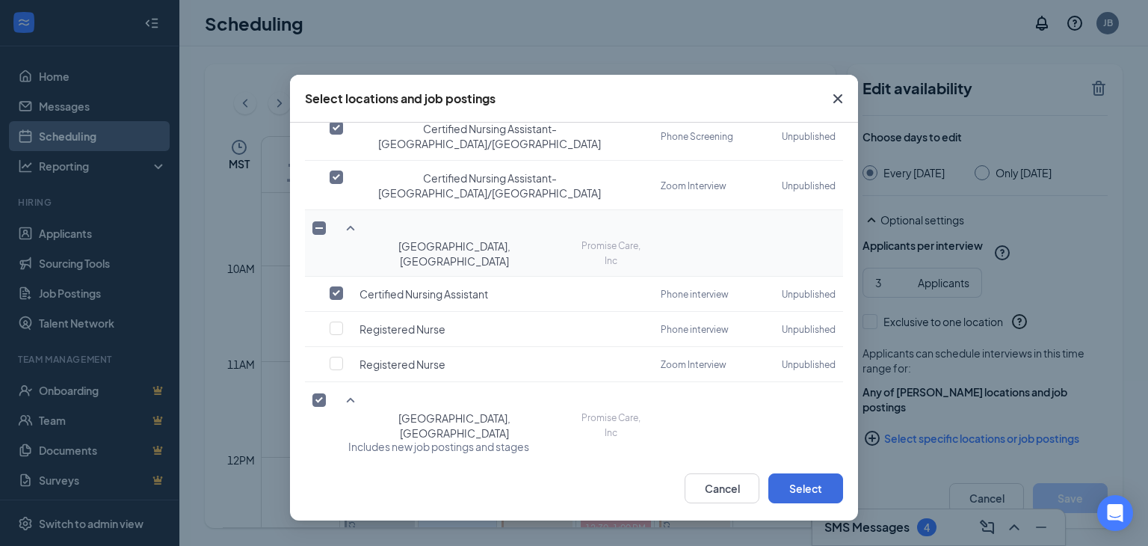
click at [348, 543] on icon "SmallChevronDown" at bounding box center [351, 552] width 18 height 18
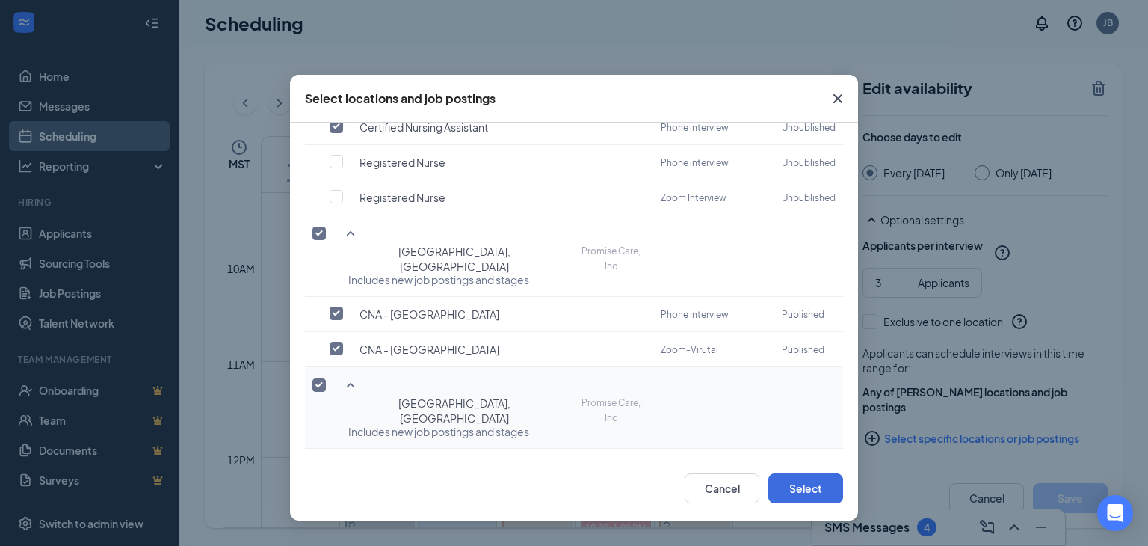
scroll to position [953, 0]
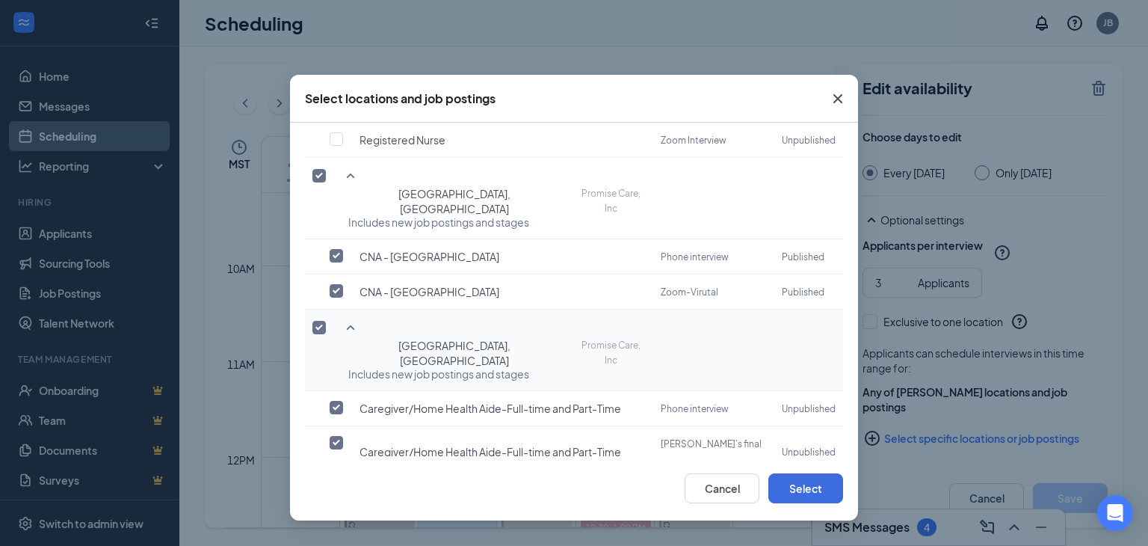
click at [342, 523] on input "checkbox" at bounding box center [336, 529] width 13 height 13
checkbox input "true"
checkbox input "false"
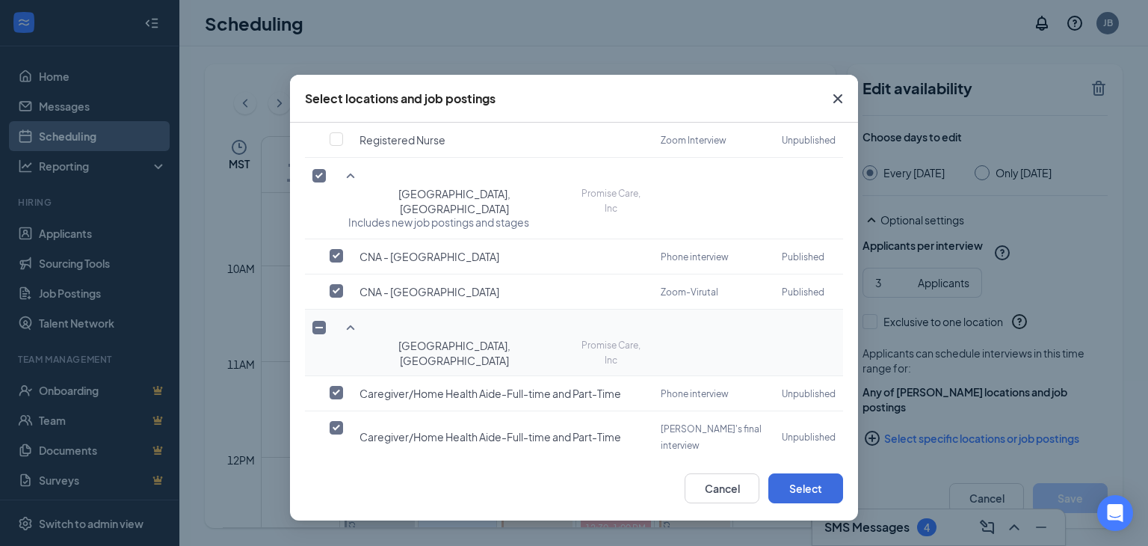
click at [340, 472] on input "checkbox" at bounding box center [336, 478] width 13 height 13
checkbox input "false"
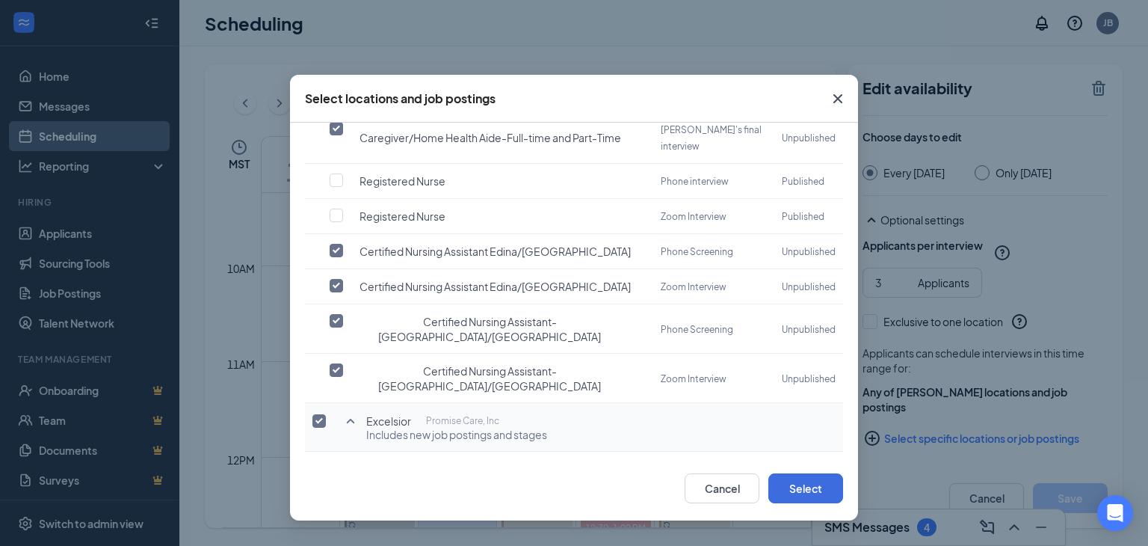
scroll to position [1253, 0]
checkbox input "true"
checkbox input "false"
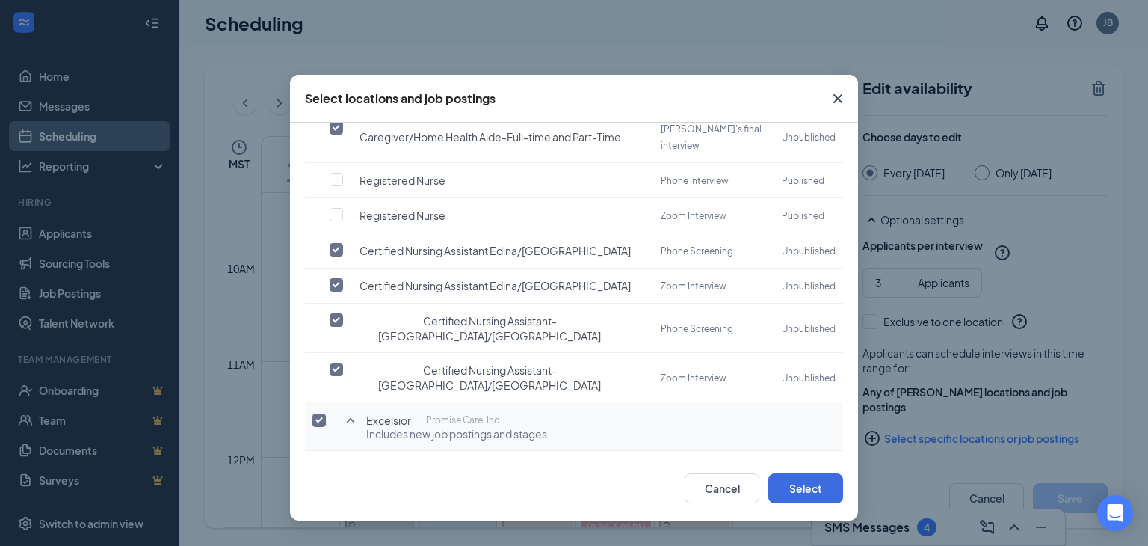
scroll to position [1241, 0]
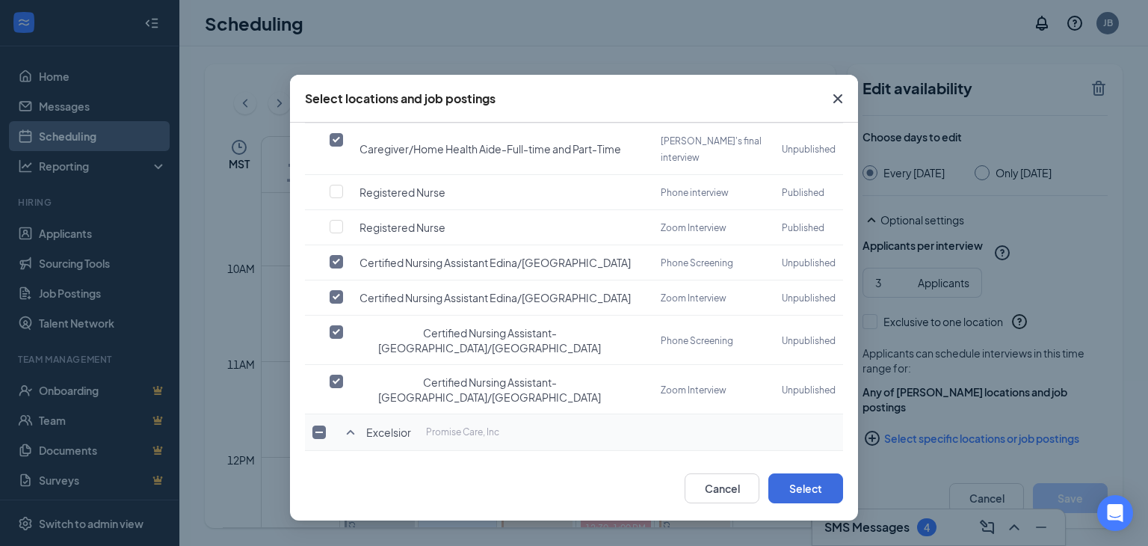
checkbox input "false"
click at [784, 483] on button "Select" at bounding box center [805, 488] width 75 height 30
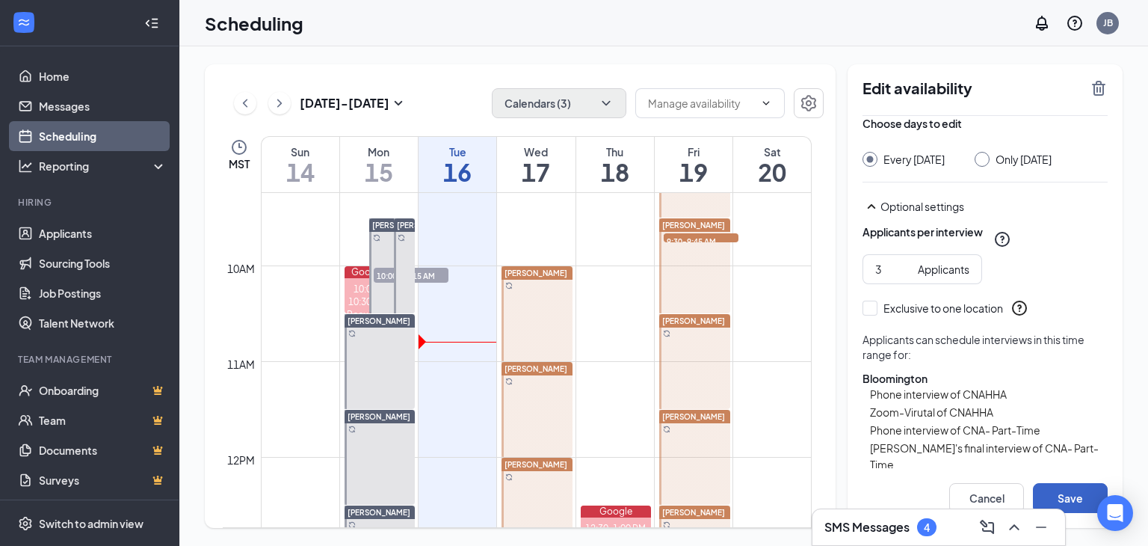
click at [1063, 486] on button "Save" at bounding box center [1070, 498] width 75 height 30
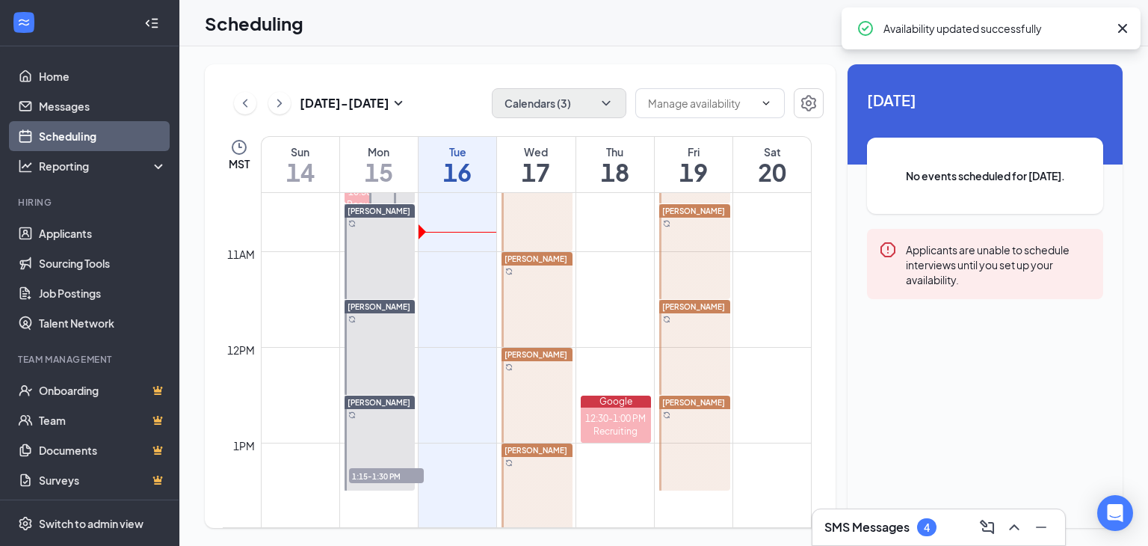
scroll to position [1034, 0]
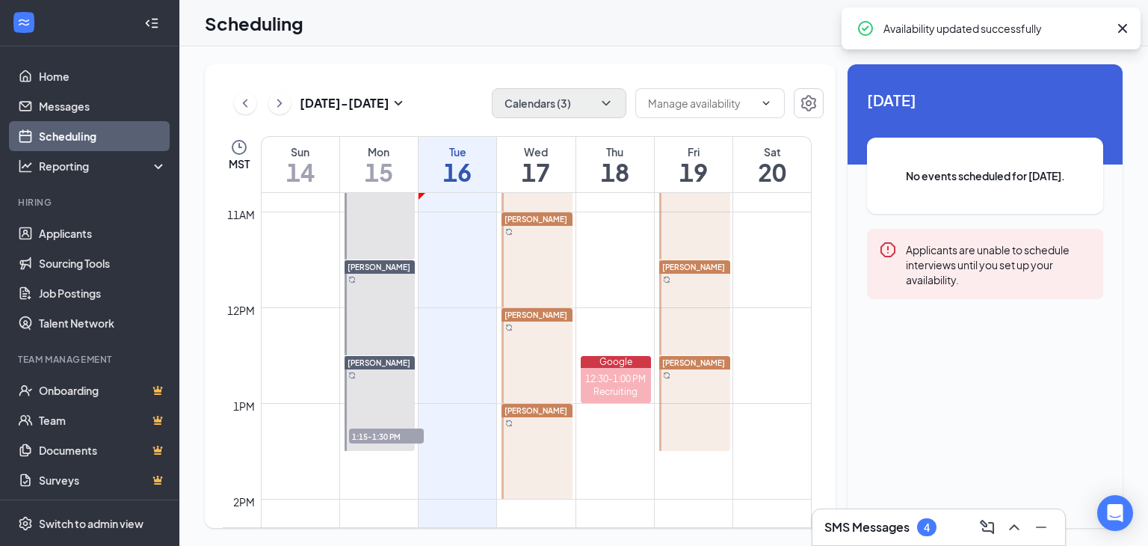
click at [531, 315] on span "[PERSON_NAME]" at bounding box center [536, 314] width 63 height 9
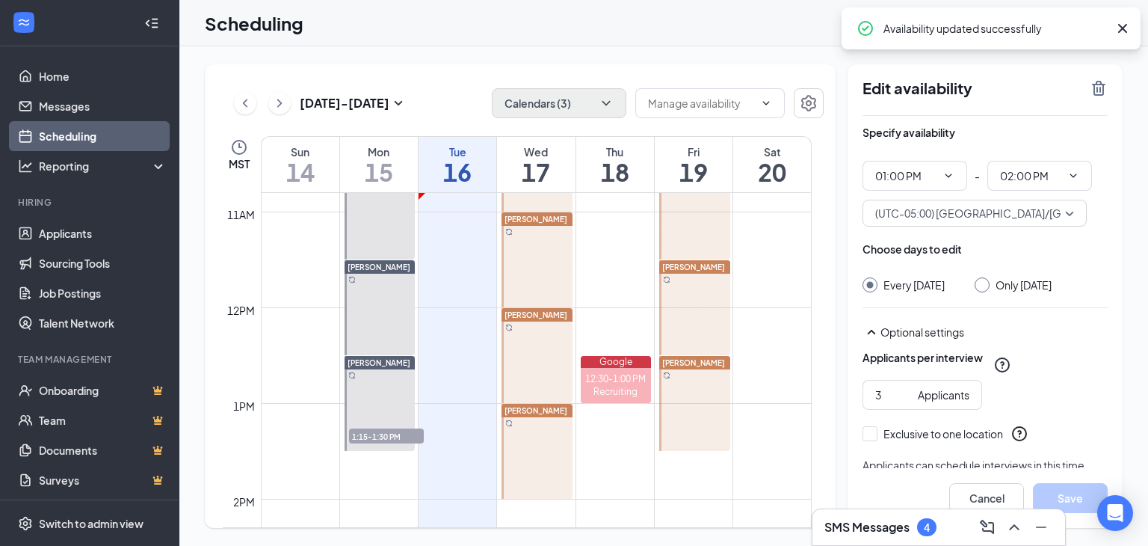
type input "01:00 PM"
type input "02:00 PM"
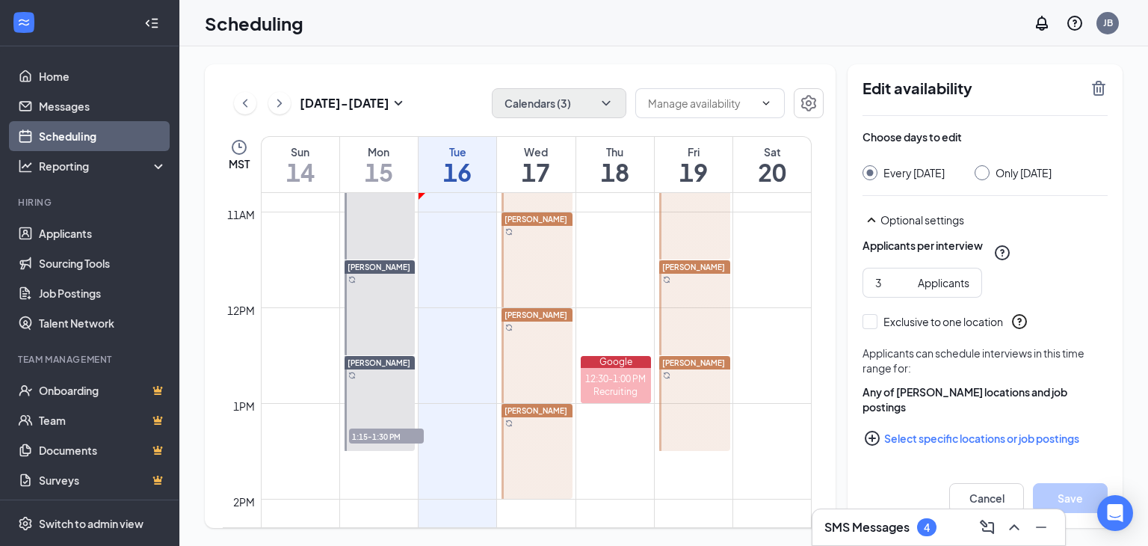
scroll to position [126, 0]
click at [905, 434] on button "Select specific locations or job postings" at bounding box center [985, 438] width 245 height 30
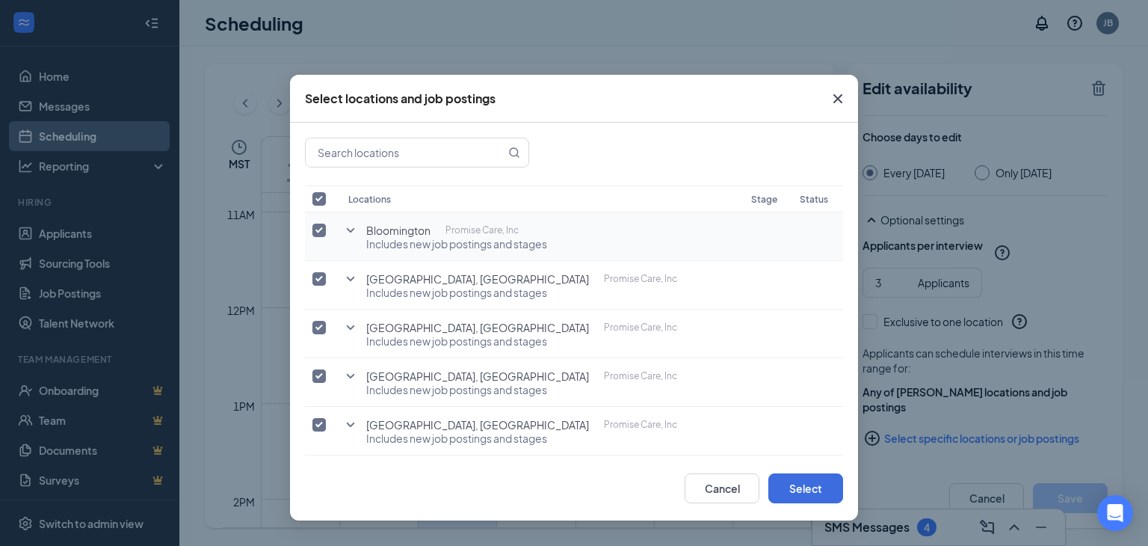
click at [351, 224] on icon "SmallChevronDown" at bounding box center [351, 230] width 18 height 18
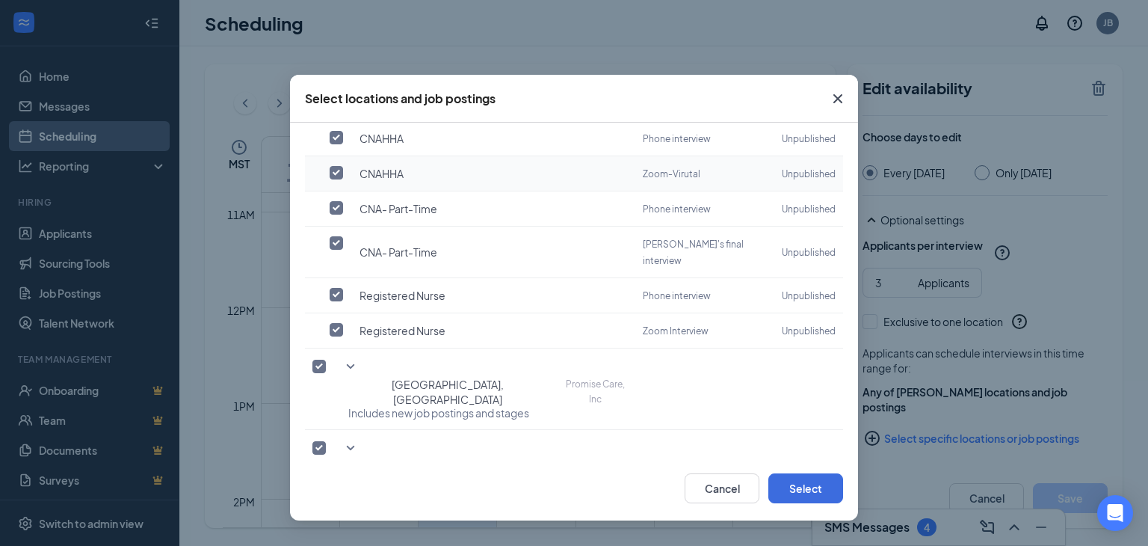
scroll to position [150, 0]
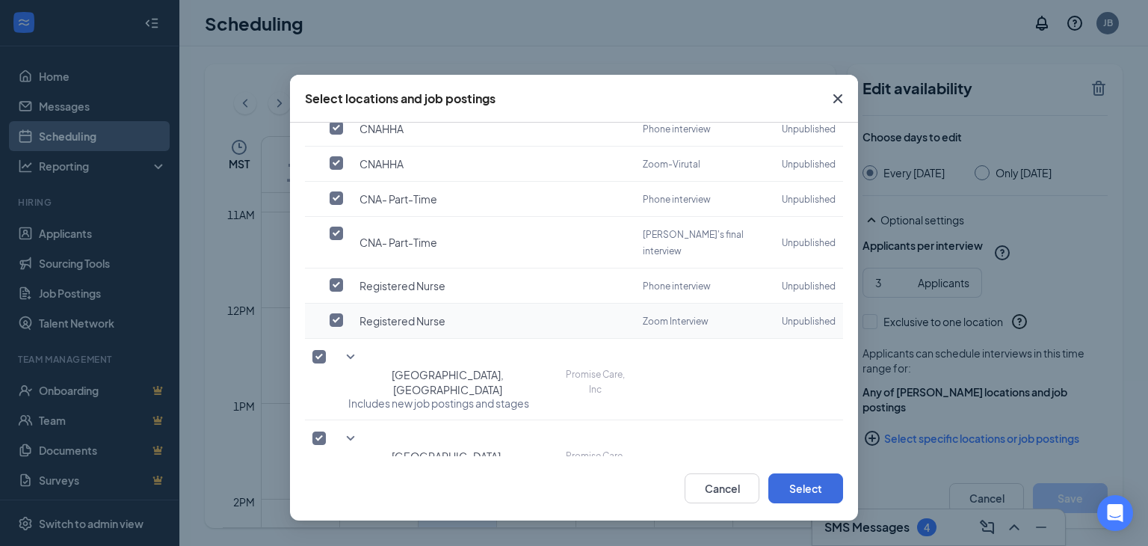
click at [336, 313] on input "checkbox" at bounding box center [336, 319] width 13 height 13
checkbox input "true"
checkbox input "false"
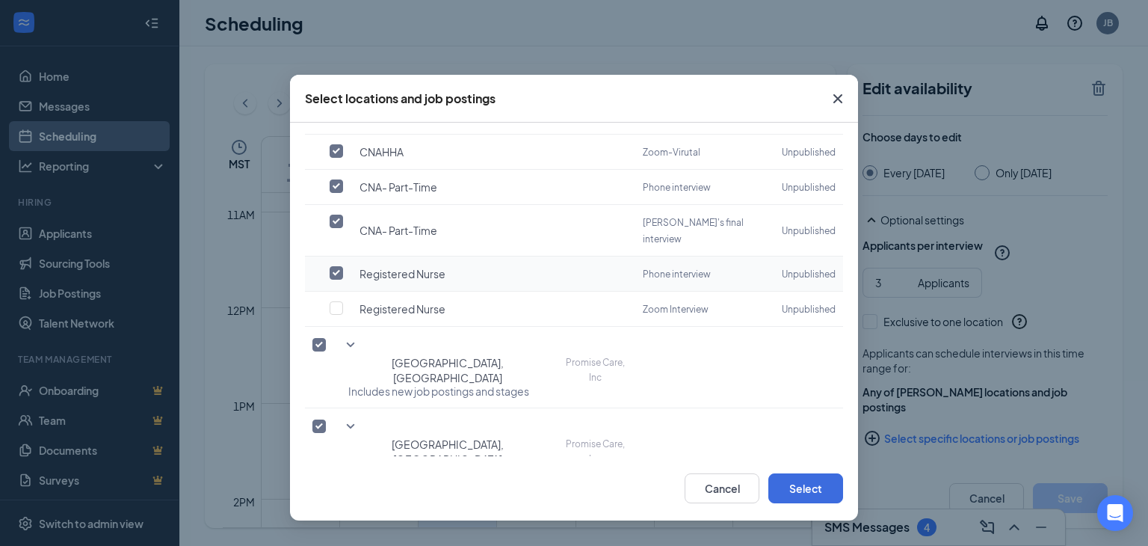
click at [332, 266] on input "checkbox" at bounding box center [336, 272] width 13 height 13
checkbox input "false"
click at [348, 336] on icon "SmallChevronDown" at bounding box center [351, 345] width 18 height 18
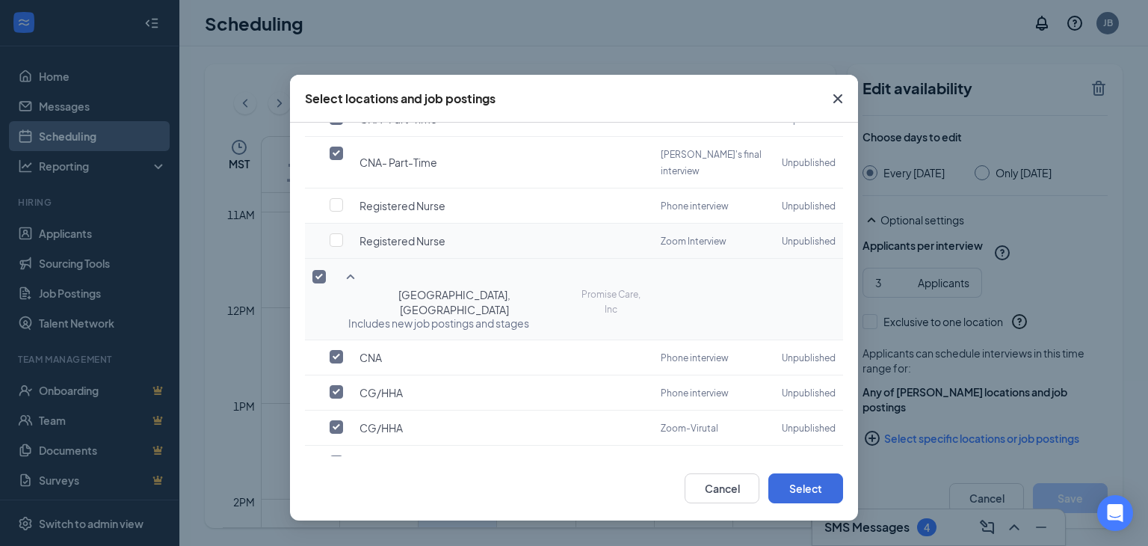
scroll to position [374, 0]
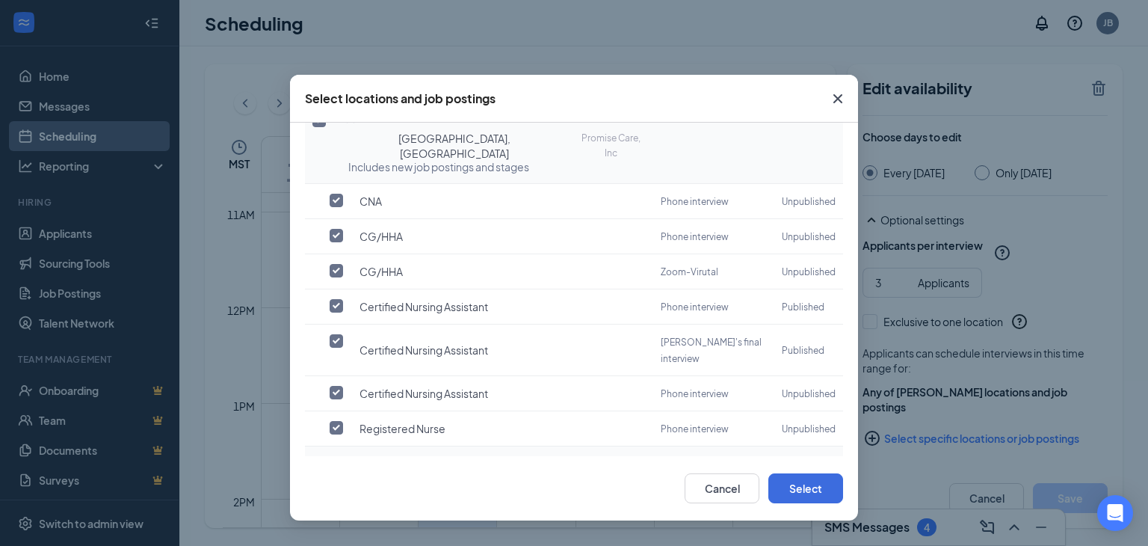
click at [331, 446] on td at bounding box center [323, 463] width 36 height 35
click at [331, 421] on input "checkbox" at bounding box center [336, 427] width 13 height 13
checkbox input "true"
checkbox input "false"
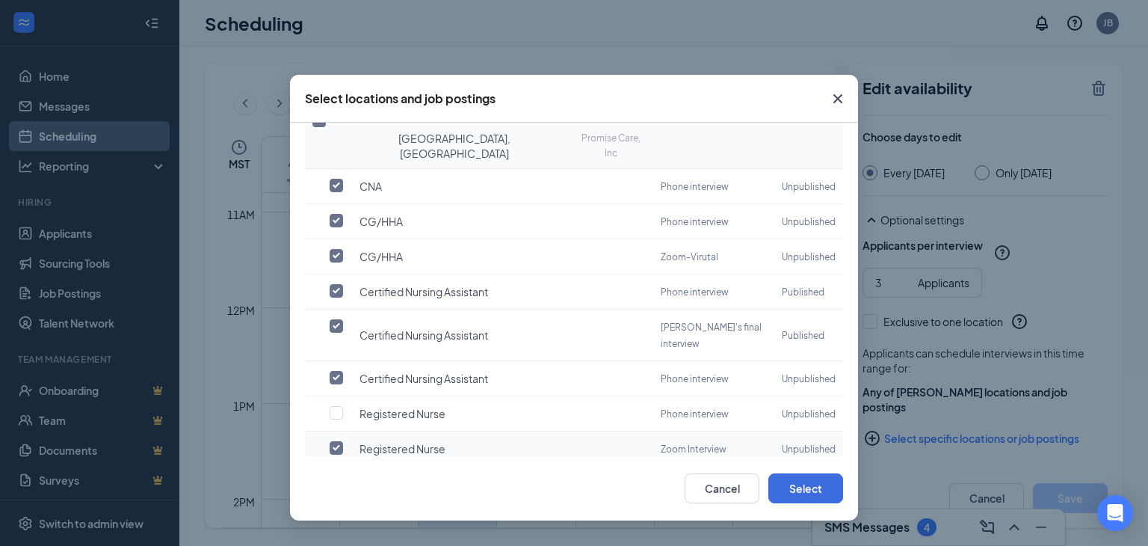
click at [338, 441] on input "checkbox" at bounding box center [336, 447] width 13 height 13
checkbox input "false"
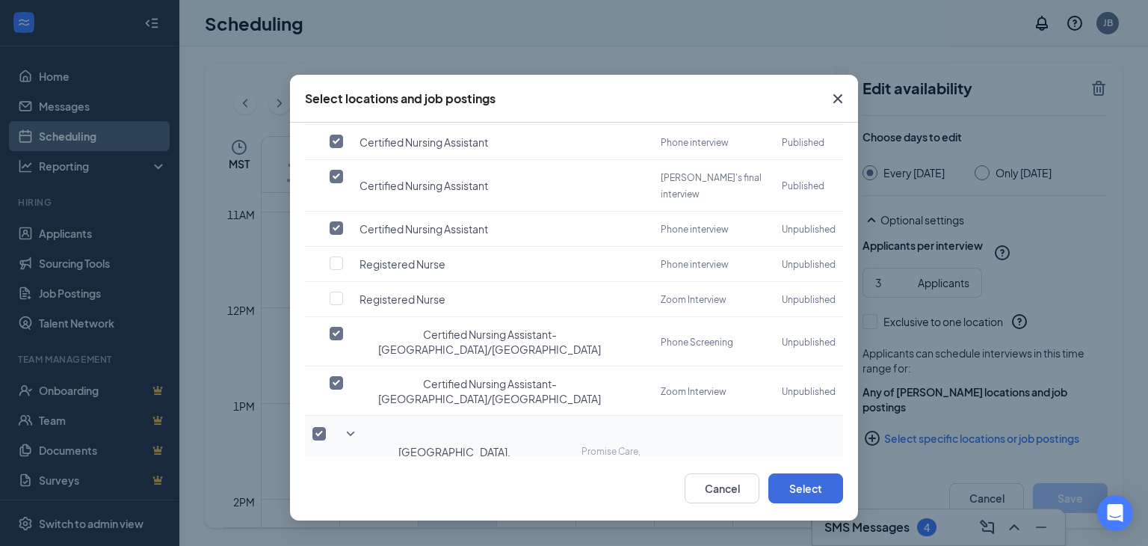
click at [353, 425] on icon "SmallChevronDown" at bounding box center [351, 434] width 18 height 18
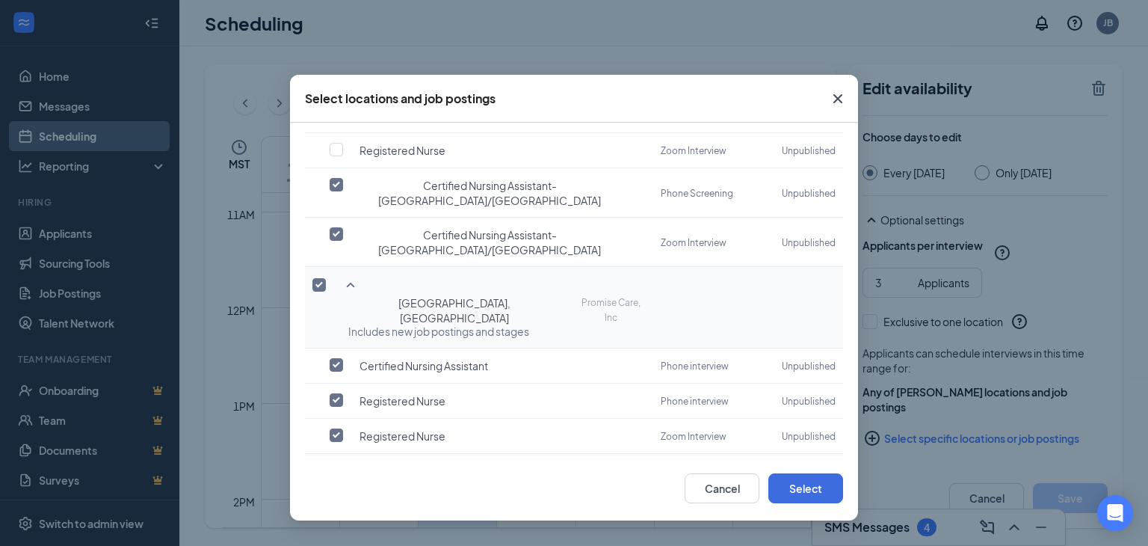
scroll to position [673, 0]
click at [337, 428] on input "checkbox" at bounding box center [336, 434] width 13 height 13
checkbox input "true"
checkbox input "false"
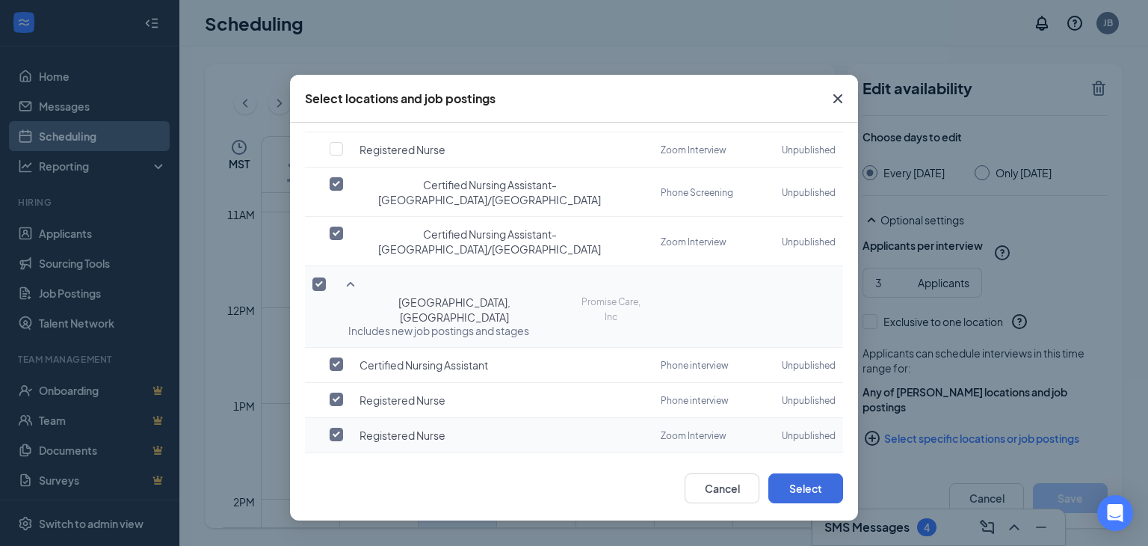
scroll to position [662, 0]
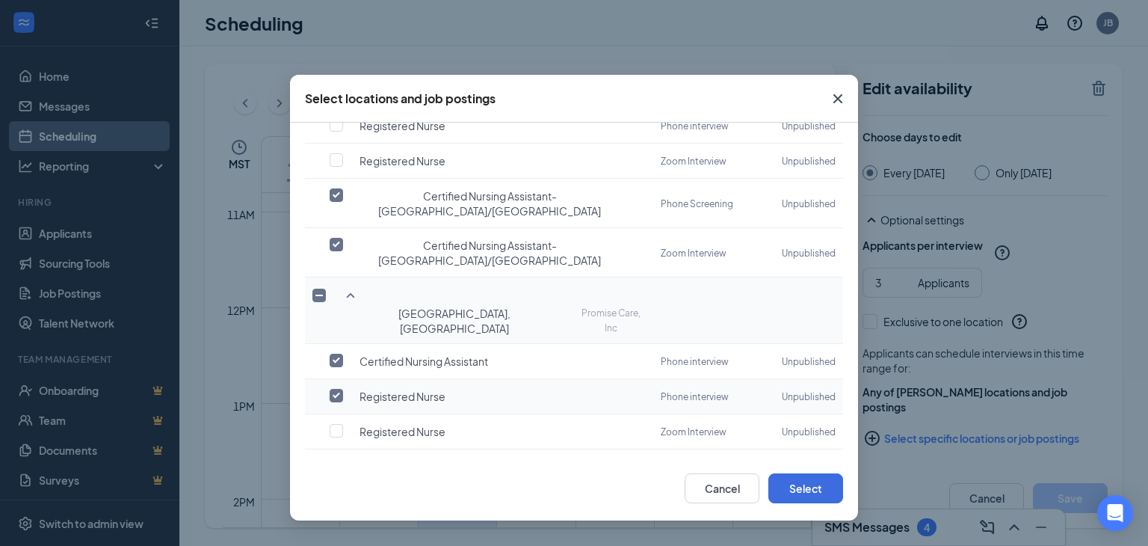
click at [336, 389] on input "checkbox" at bounding box center [336, 395] width 13 height 13
checkbox input "false"
click at [351, 458] on icon "SmallChevronDown" at bounding box center [351, 467] width 18 height 18
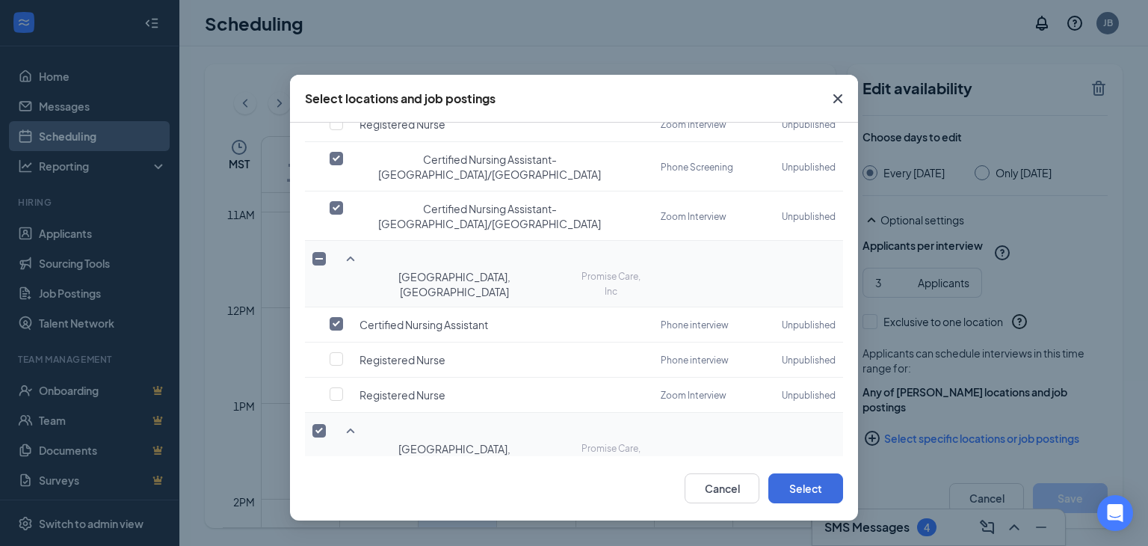
scroll to position [729, 0]
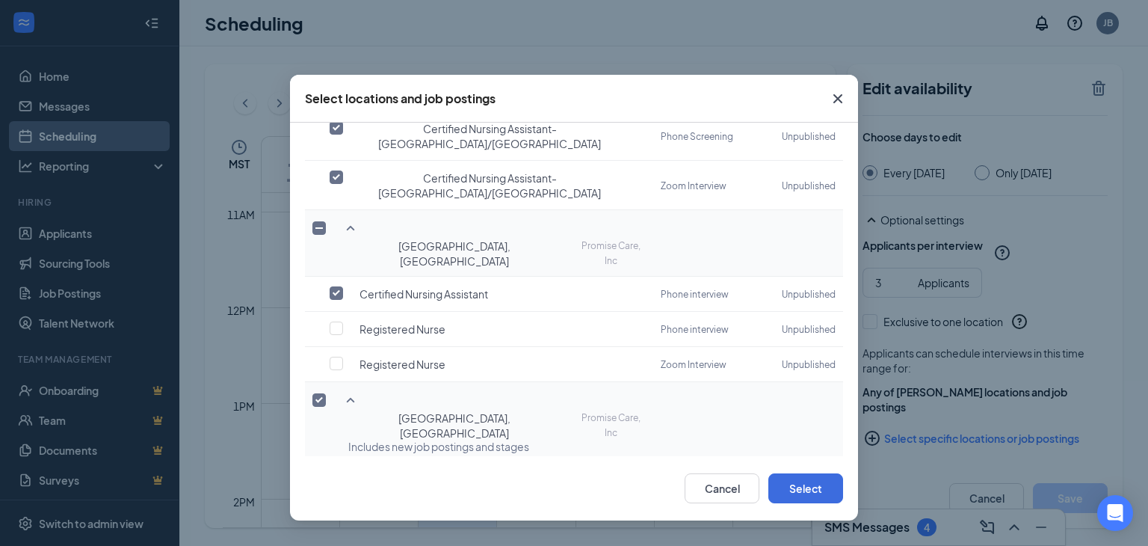
click at [351, 543] on icon "SmallChevronDown" at bounding box center [351, 552] width 18 height 18
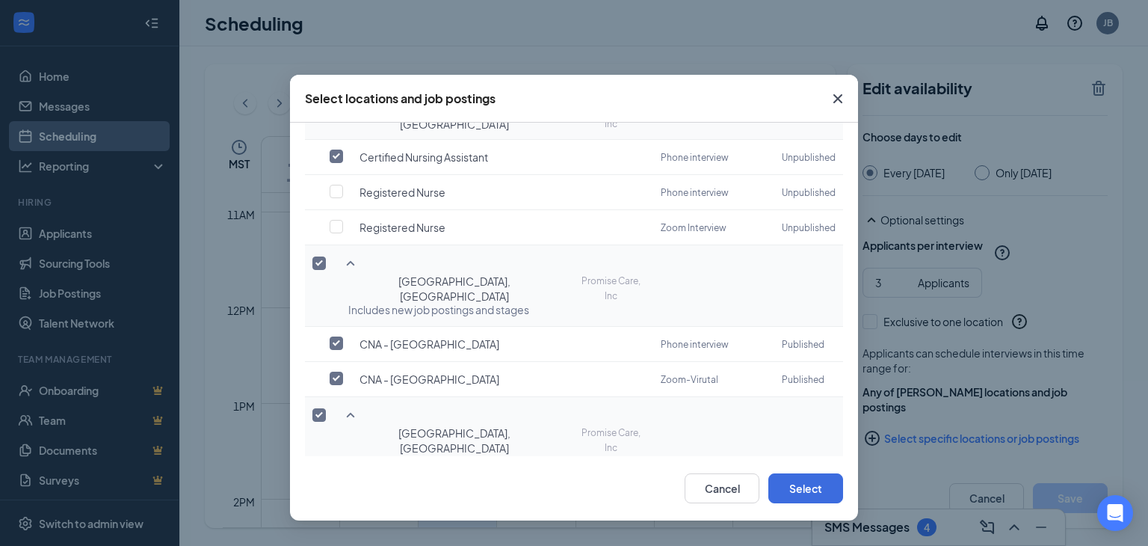
scroll to position [996, 0]
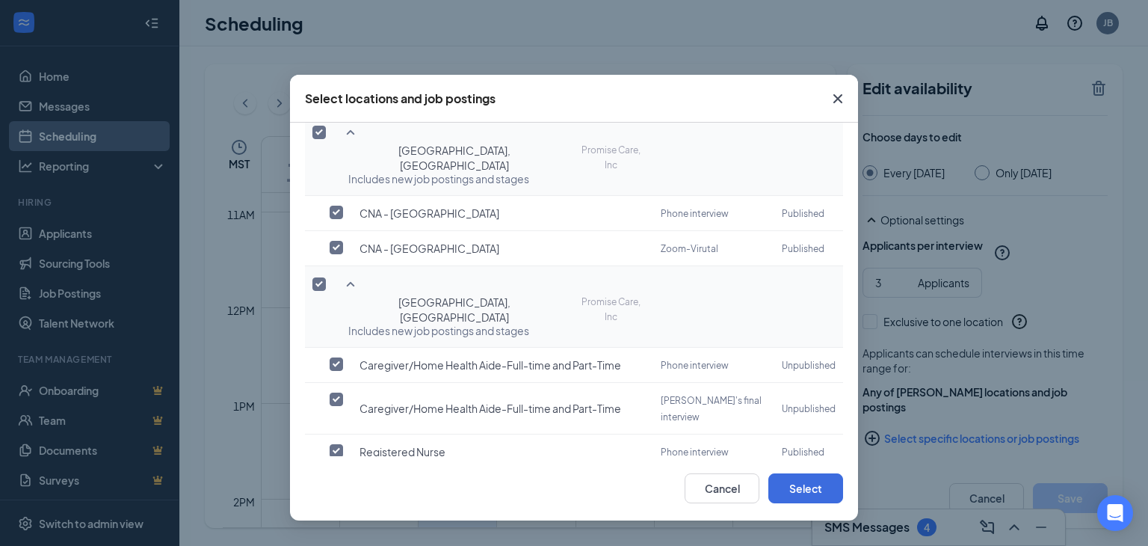
click at [335, 479] on input "checkbox" at bounding box center [336, 485] width 13 height 13
checkbox input "true"
checkbox input "false"
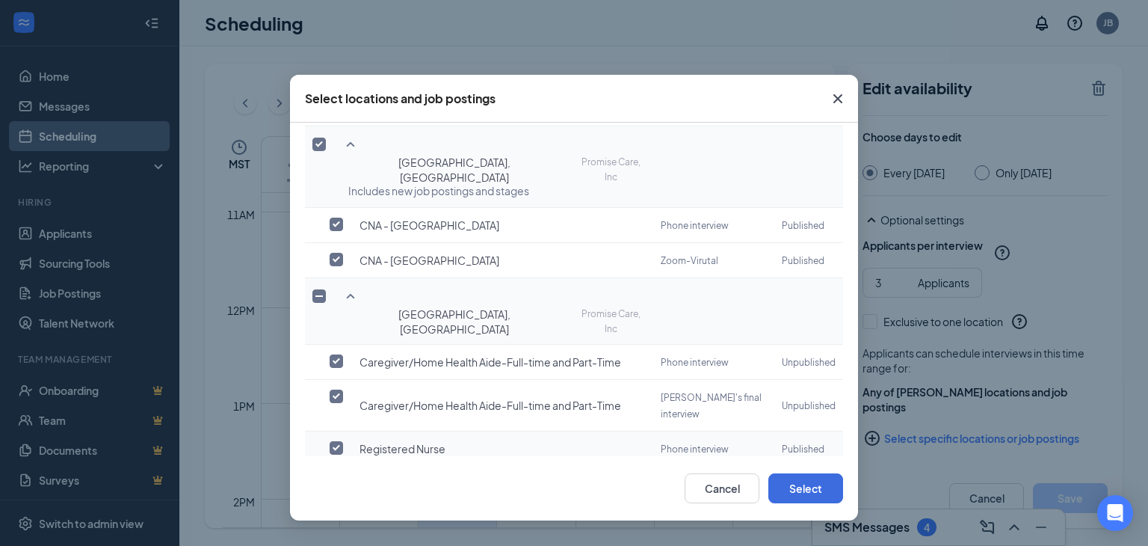
click at [335, 441] on input "checkbox" at bounding box center [336, 447] width 13 height 13
checkbox input "false"
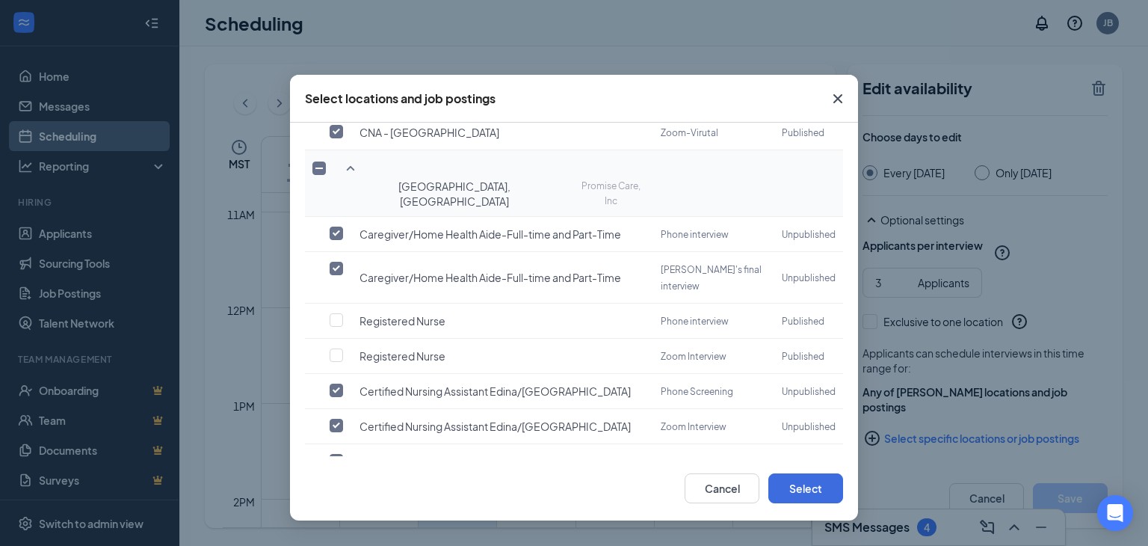
scroll to position [1253, 0]
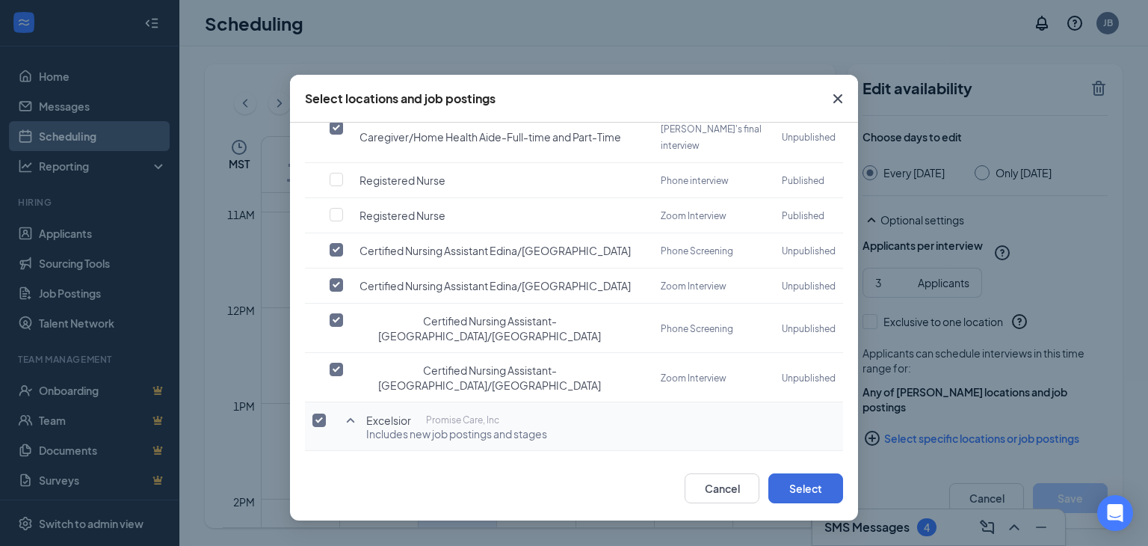
checkbox input "true"
checkbox input "false"
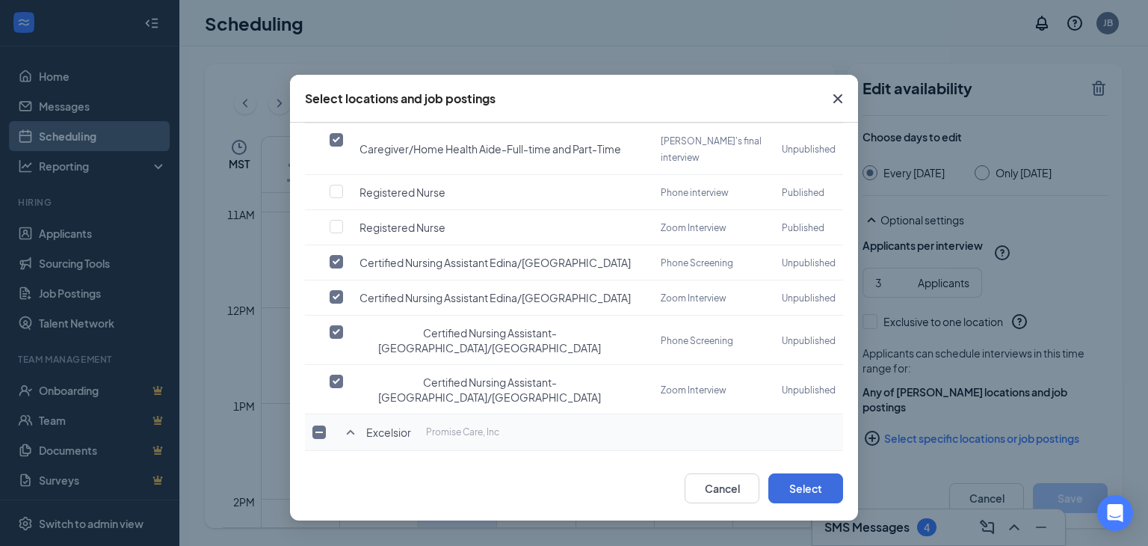
checkbox input "false"
click at [806, 482] on button "Select" at bounding box center [805, 488] width 75 height 30
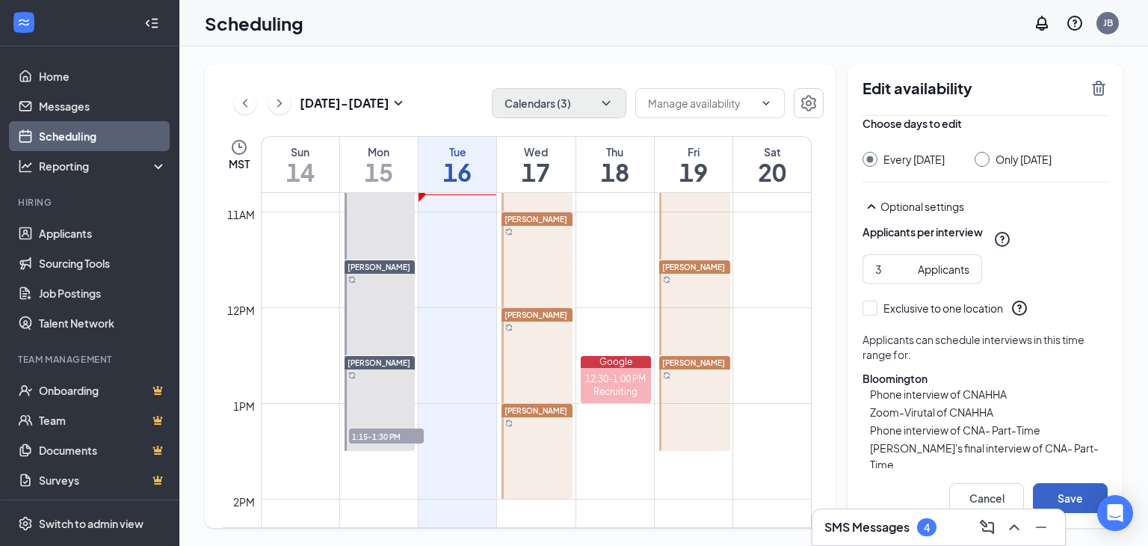
click at [1045, 488] on button "Save" at bounding box center [1070, 498] width 75 height 30
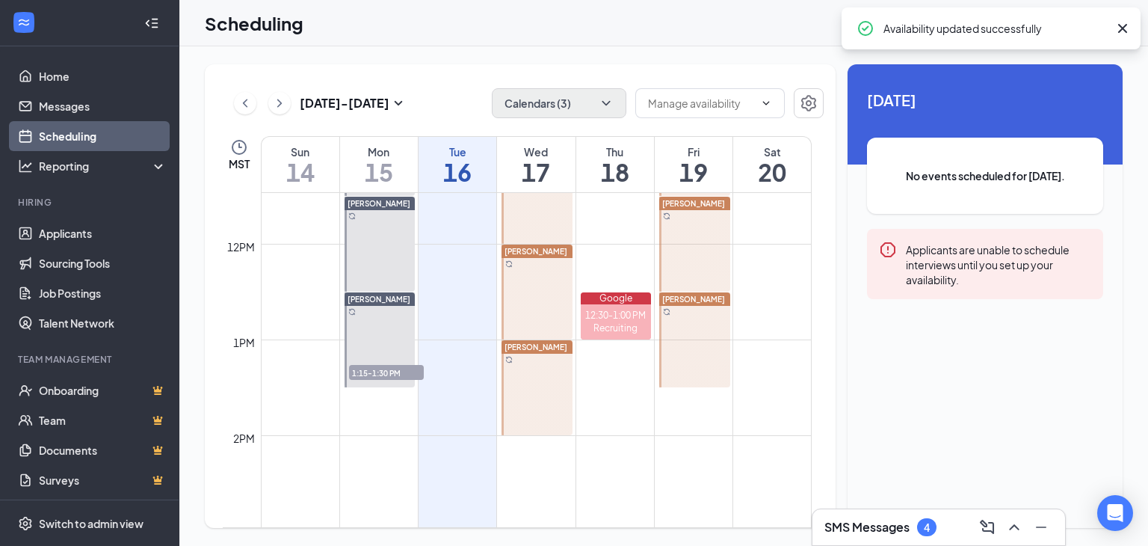
scroll to position [1183, 0]
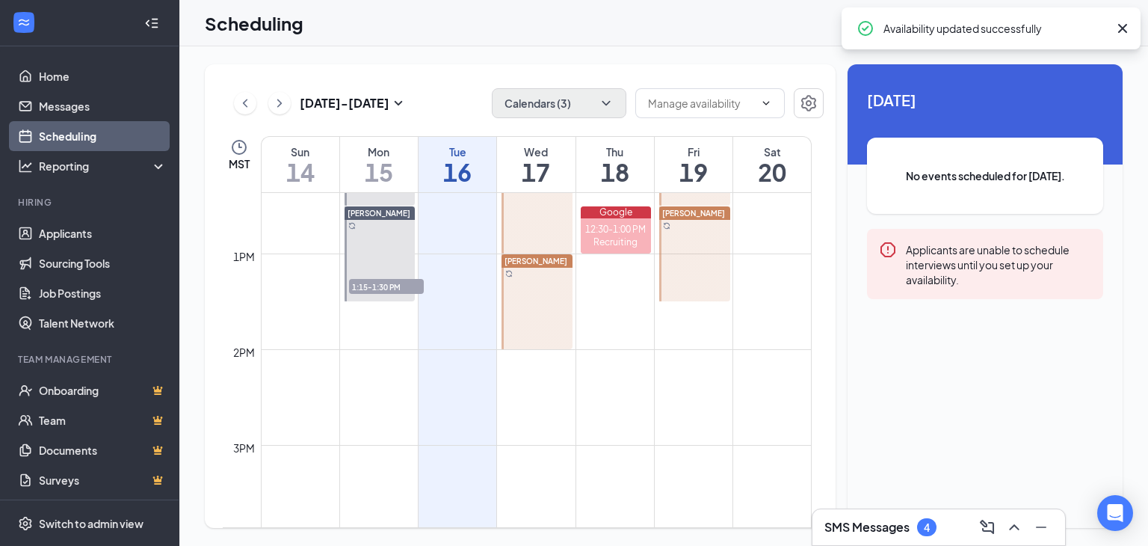
click at [544, 258] on span "[PERSON_NAME]" at bounding box center [536, 260] width 63 height 9
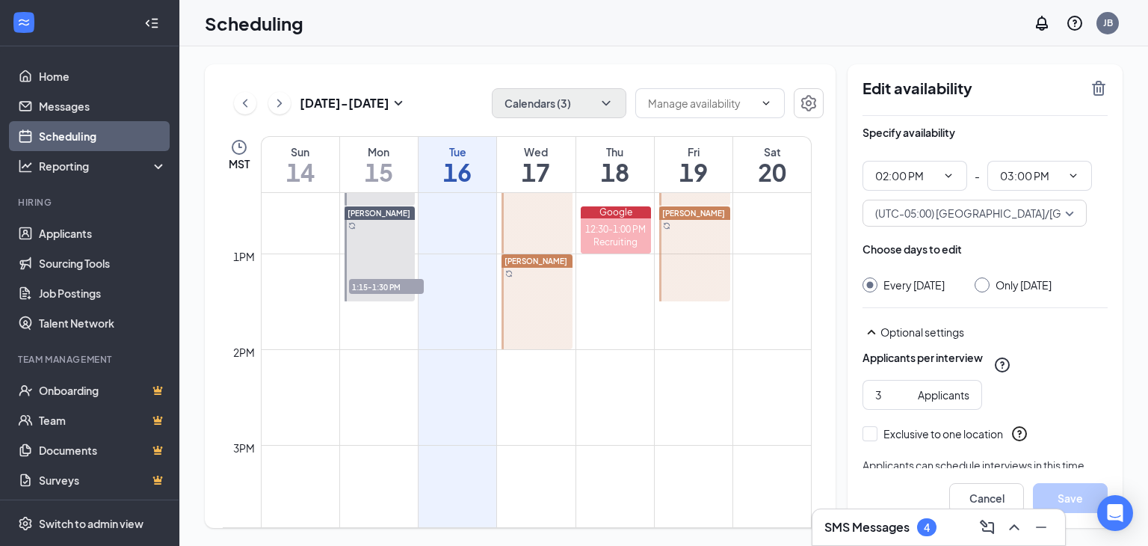
scroll to position [126, 0]
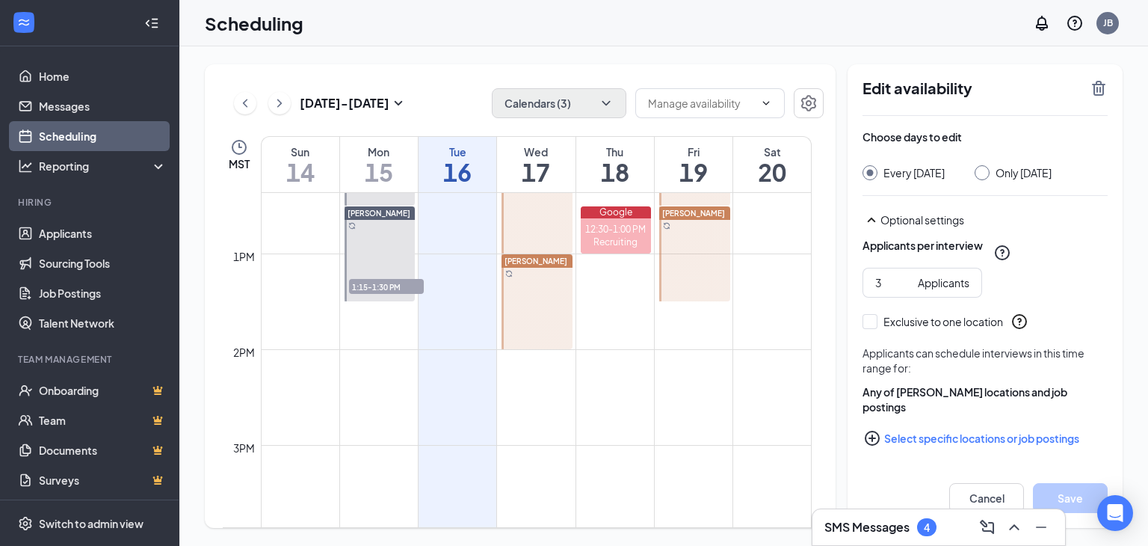
click at [914, 433] on button "Select specific locations or job postings" at bounding box center [985, 438] width 245 height 30
checkbox input "true"
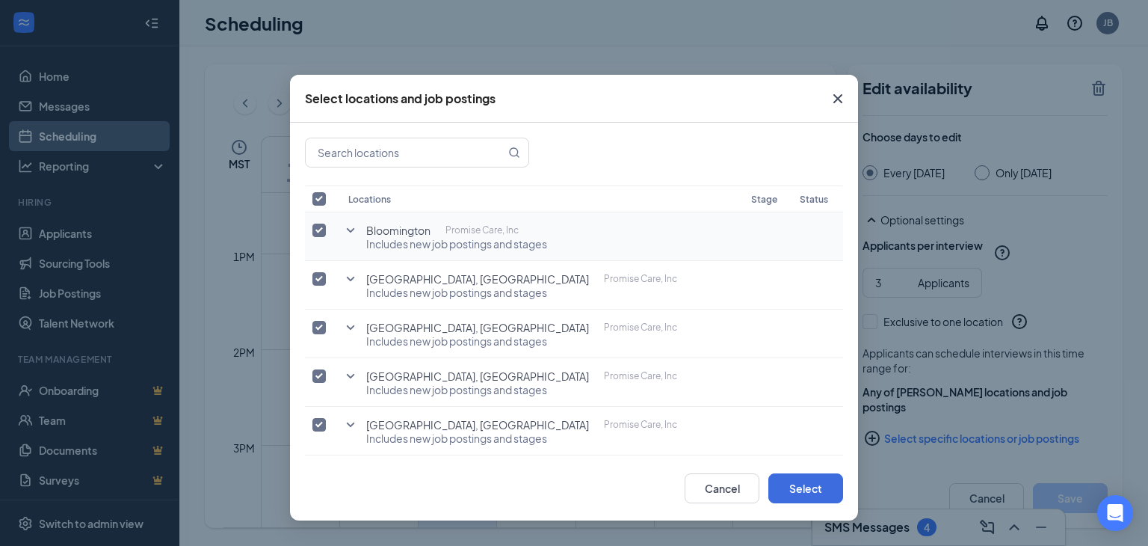
click at [353, 225] on icon "SmallChevronDown" at bounding box center [351, 230] width 18 height 18
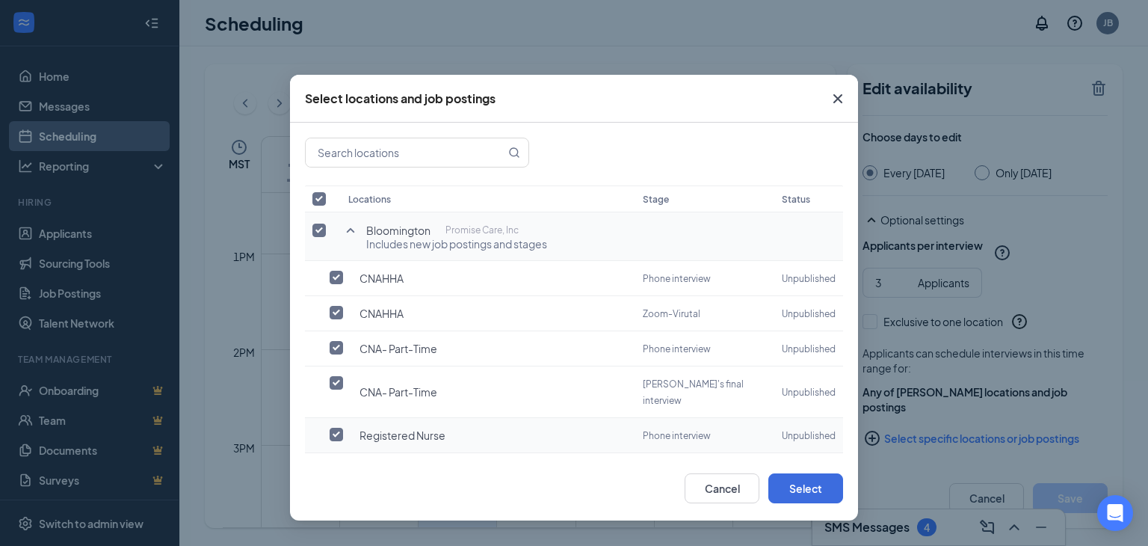
click at [334, 428] on input "checkbox" at bounding box center [336, 434] width 13 height 13
checkbox input "true"
checkbox input "false"
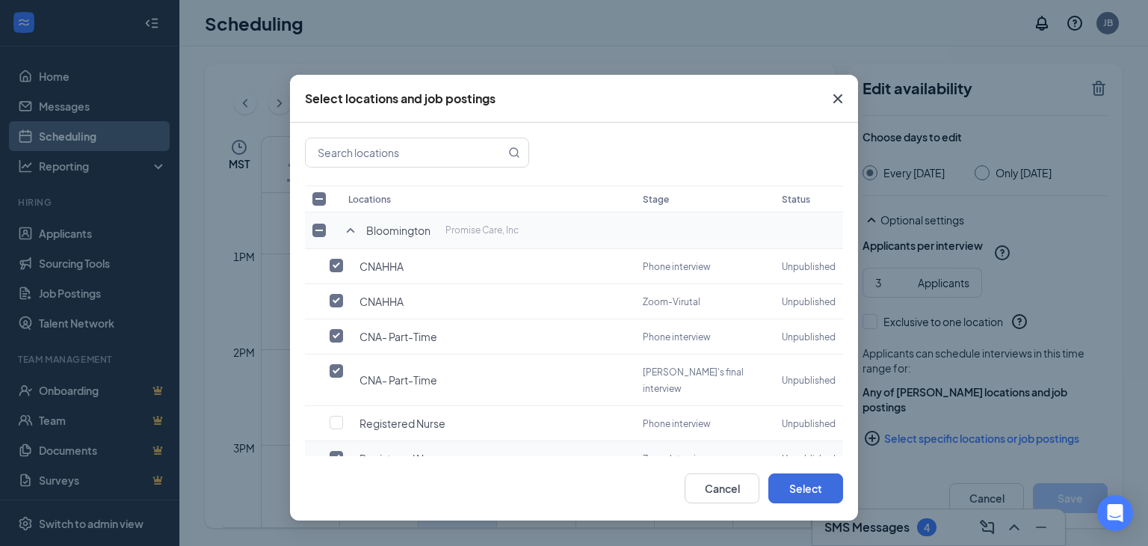
click at [333, 451] on input "checkbox" at bounding box center [336, 457] width 13 height 13
checkbox input "false"
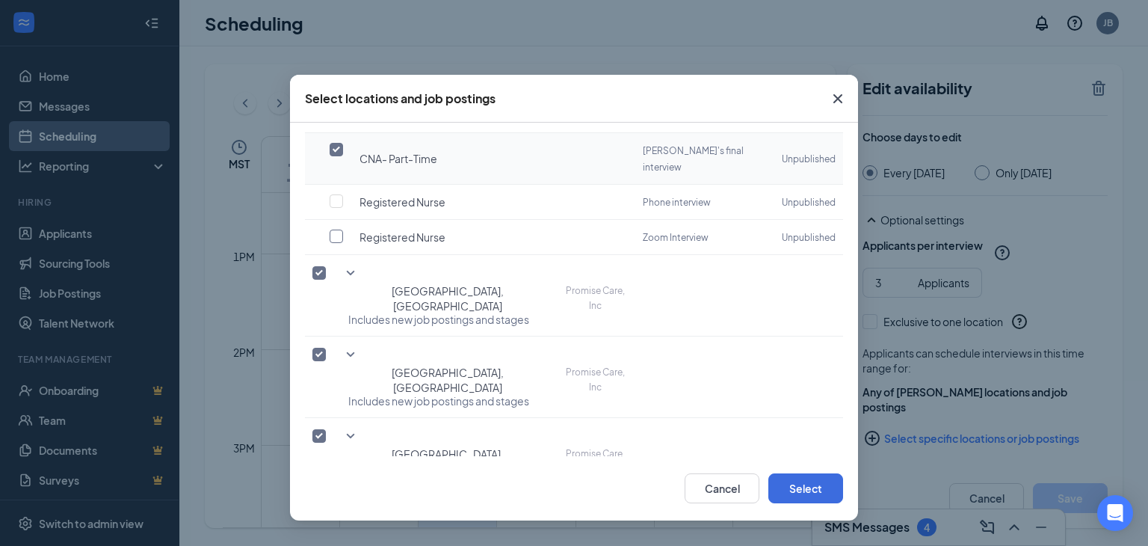
scroll to position [224, 0]
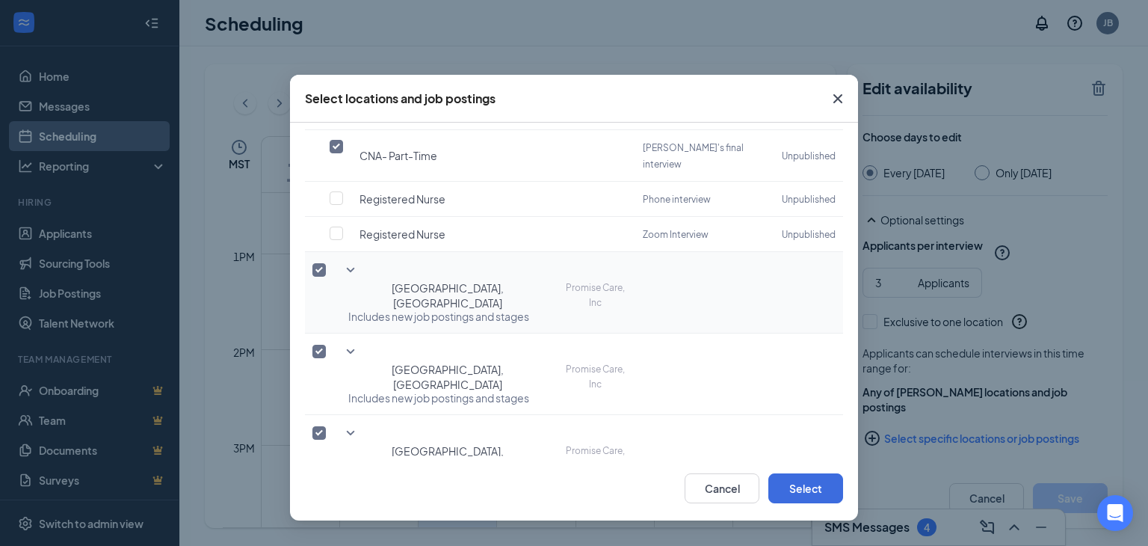
click at [348, 261] on icon "SmallChevronDown" at bounding box center [351, 270] width 18 height 18
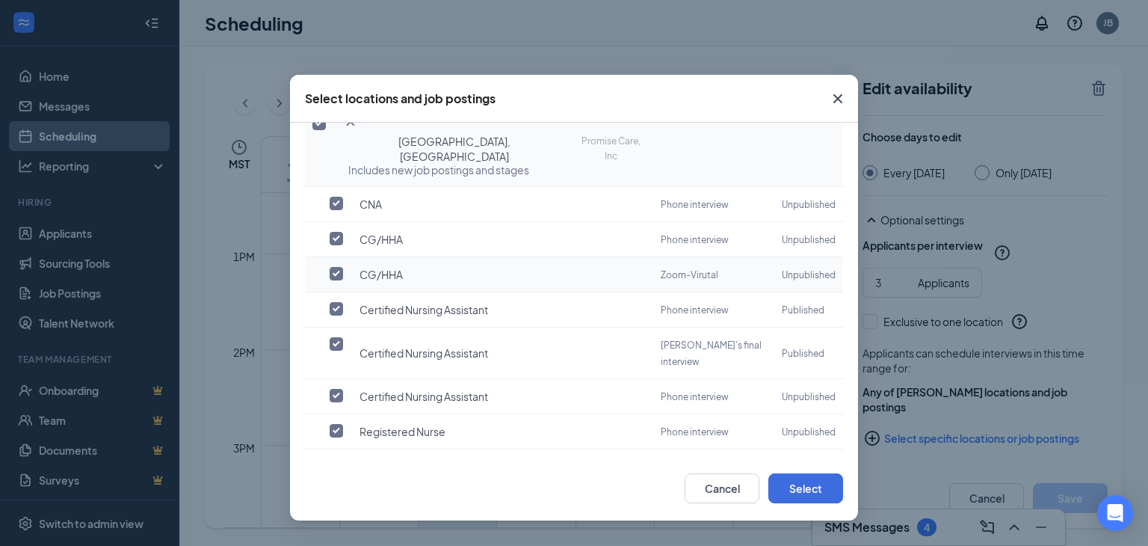
scroll to position [374, 0]
click at [338, 420] on label at bounding box center [340, 427] width 21 height 15
click at [338, 421] on input "checkbox" at bounding box center [336, 427] width 13 height 13
checkbox input "true"
checkbox input "false"
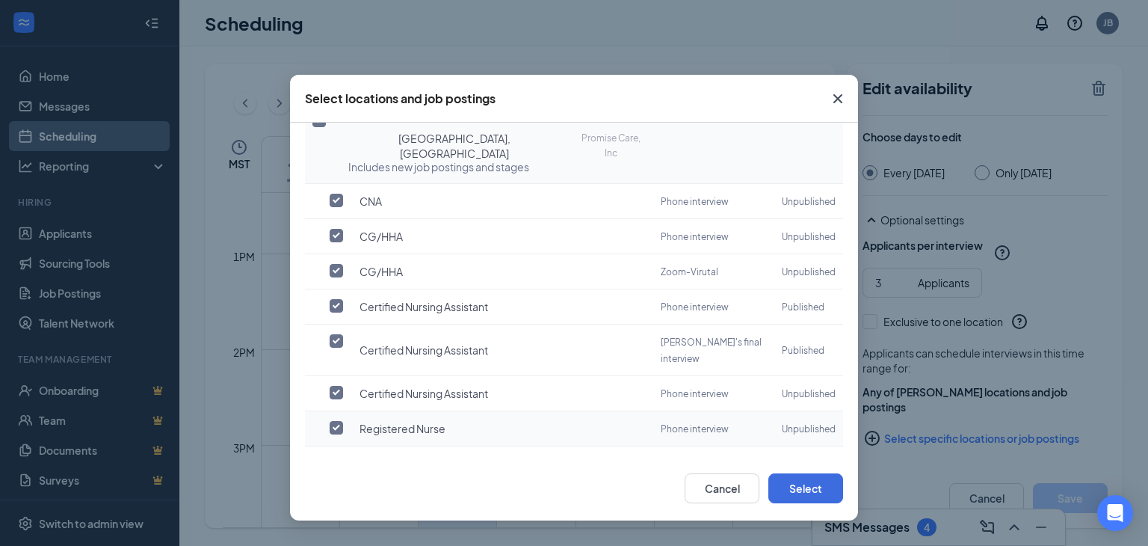
checkbox input "false"
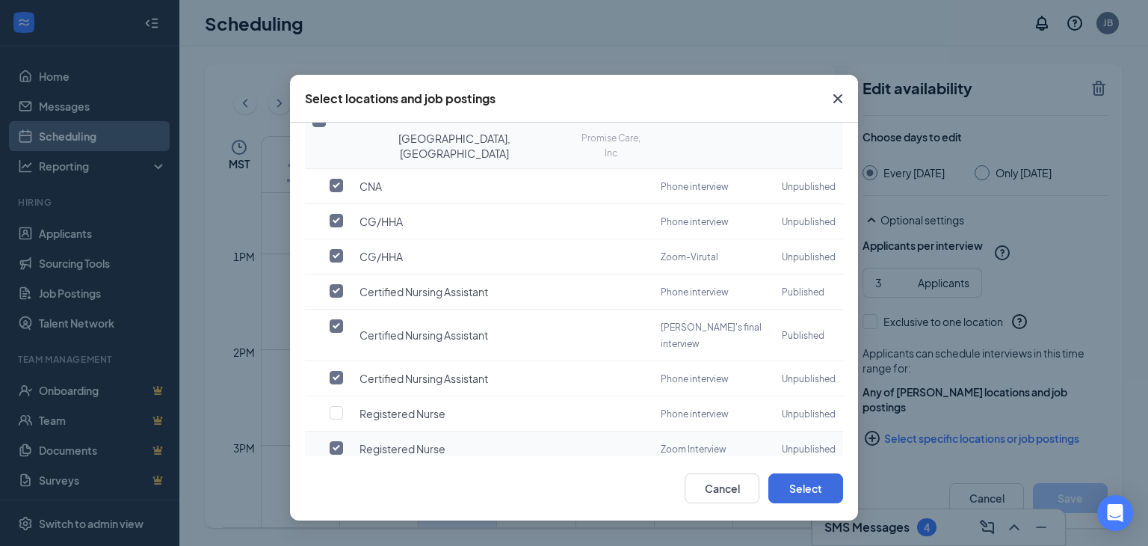
click at [334, 440] on label at bounding box center [340, 447] width 21 height 15
click at [334, 441] on input "checkbox" at bounding box center [336, 447] width 13 height 13
checkbox input "false"
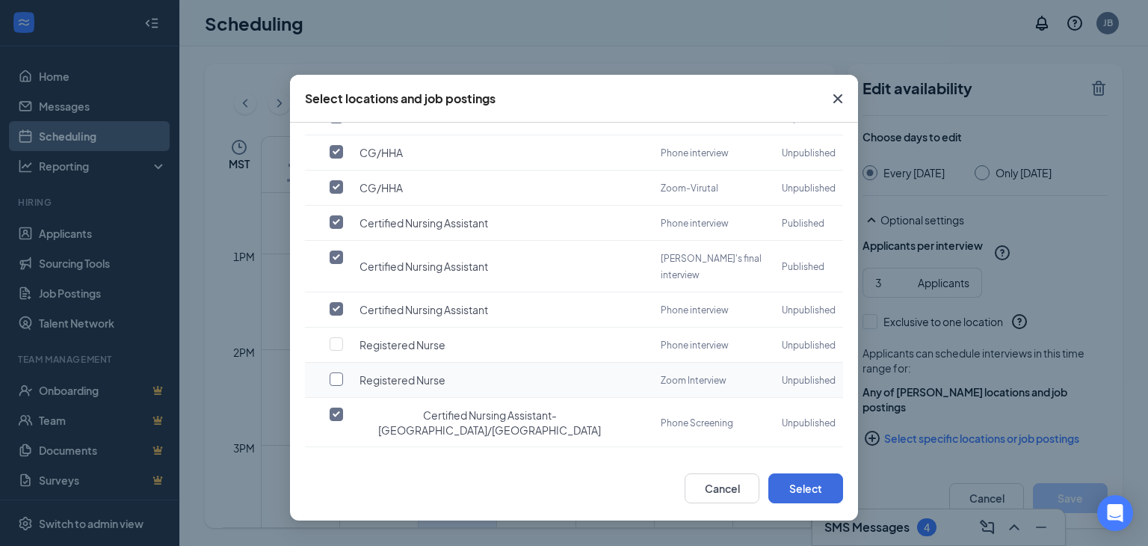
scroll to position [573, 0]
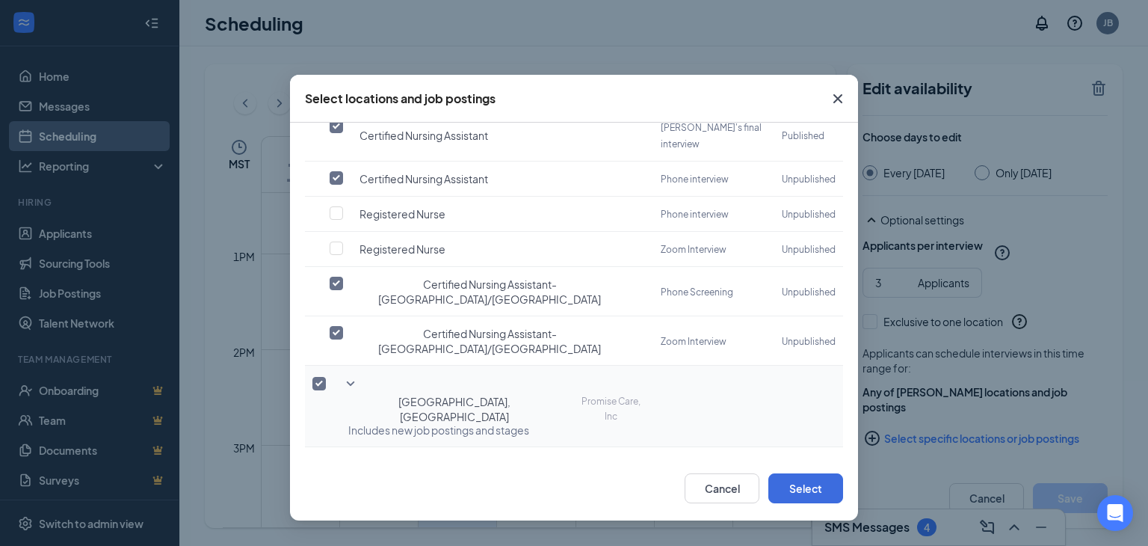
click at [350, 375] on icon "SmallChevronDown" at bounding box center [351, 384] width 18 height 18
click at [338, 492] on input "checkbox" at bounding box center [336, 498] width 13 height 13
checkbox input "true"
checkbox input "false"
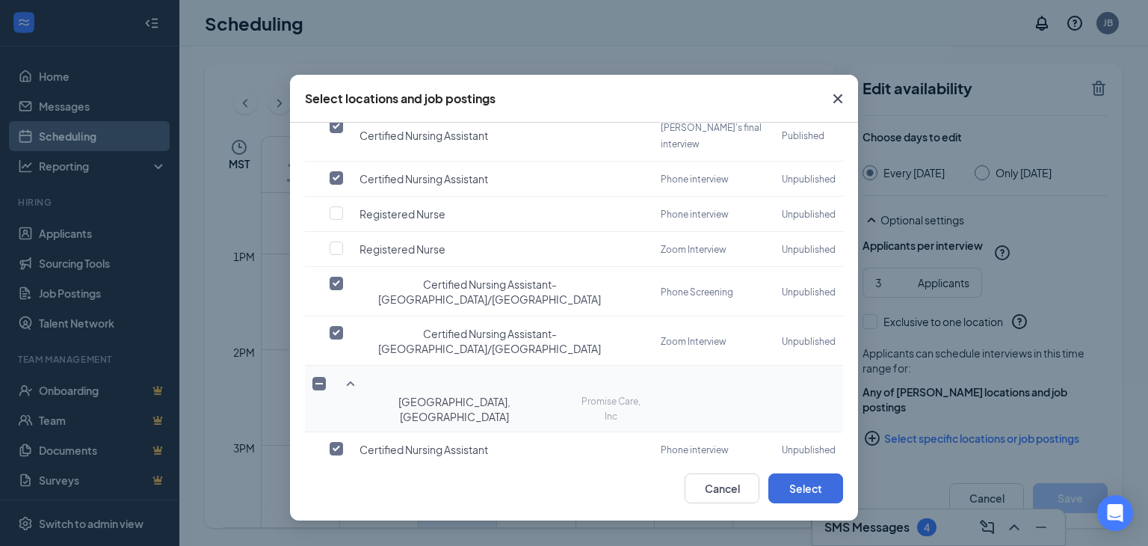
drag, startPoint x: 336, startPoint y: 360, endPoint x: 343, endPoint y: 360, distance: 7.5
click at [336, 512] on input "checkbox" at bounding box center [336, 518] width 13 height 13
checkbox input "false"
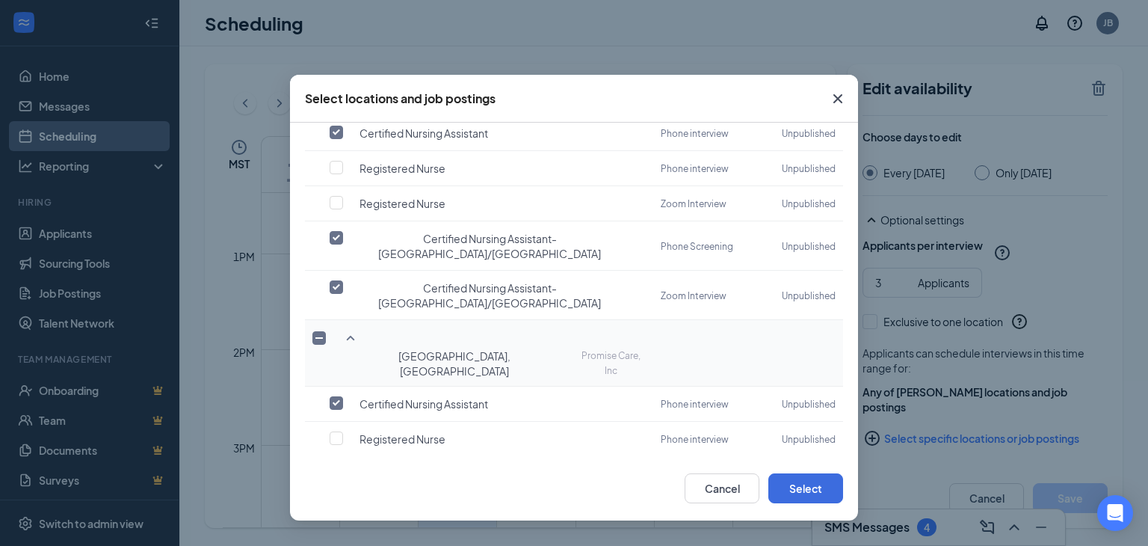
scroll to position [662, 0]
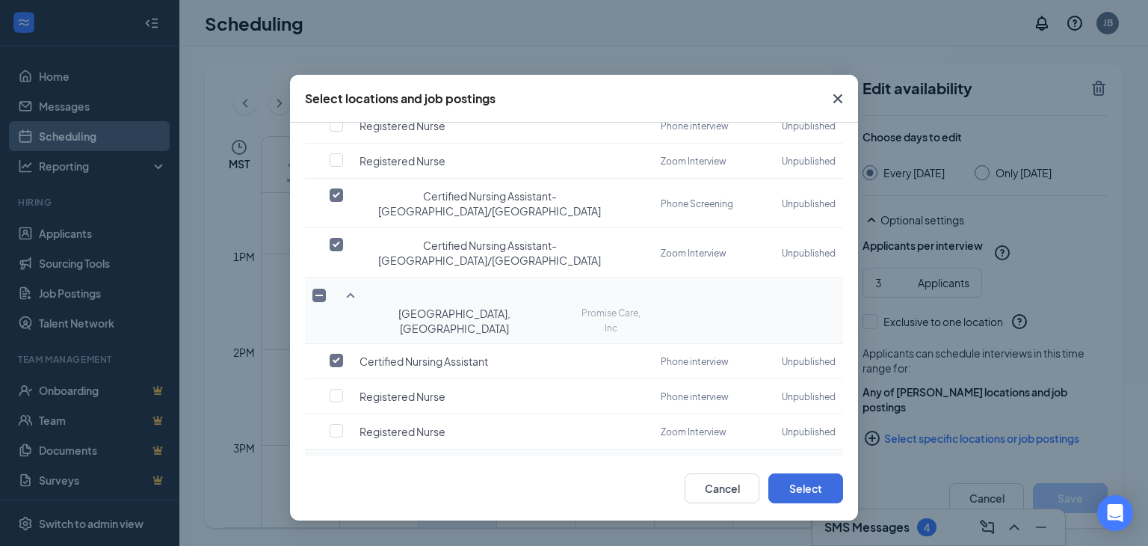
click at [345, 458] on icon "SmallChevronDown" at bounding box center [351, 467] width 18 height 18
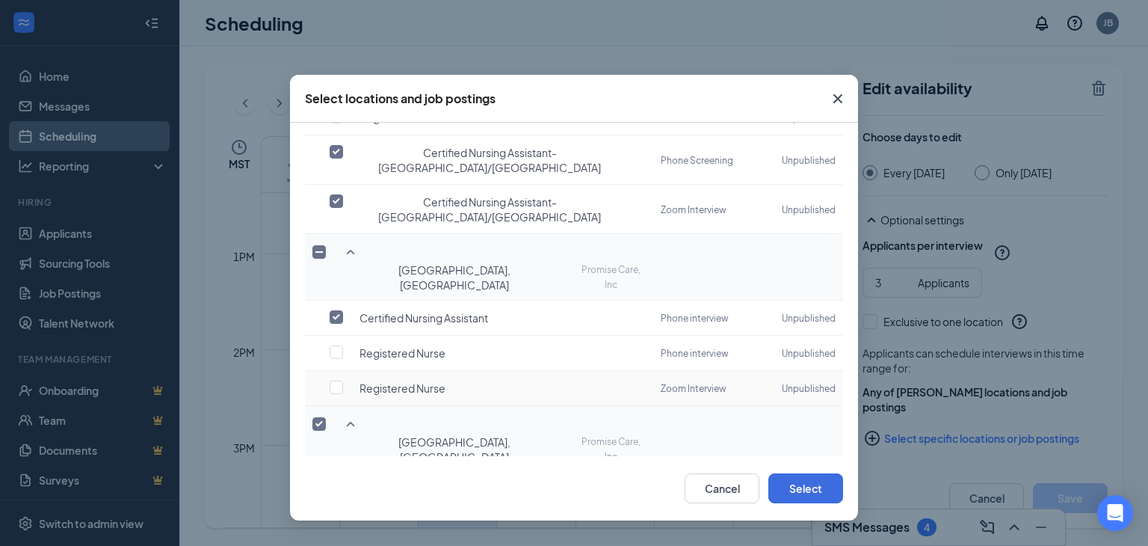
scroll to position [729, 0]
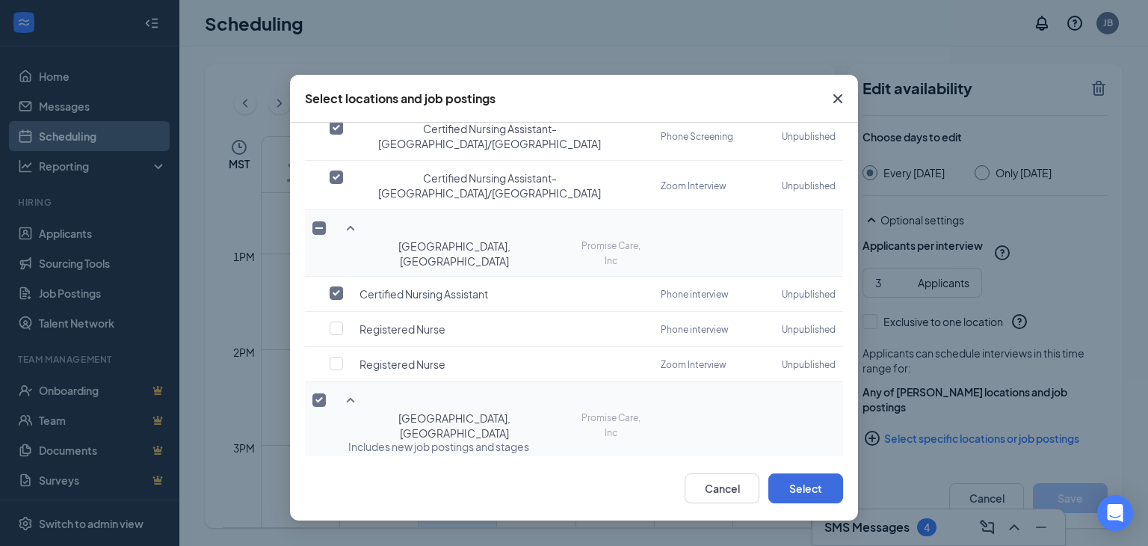
click at [346, 543] on icon "SmallChevronDown" at bounding box center [351, 552] width 18 height 18
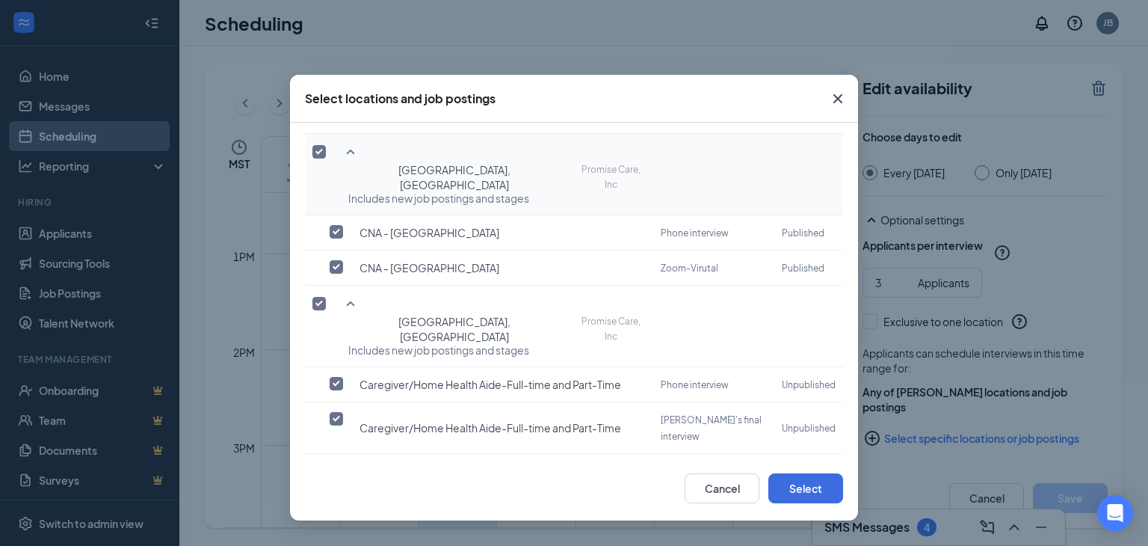
scroll to position [996, 0]
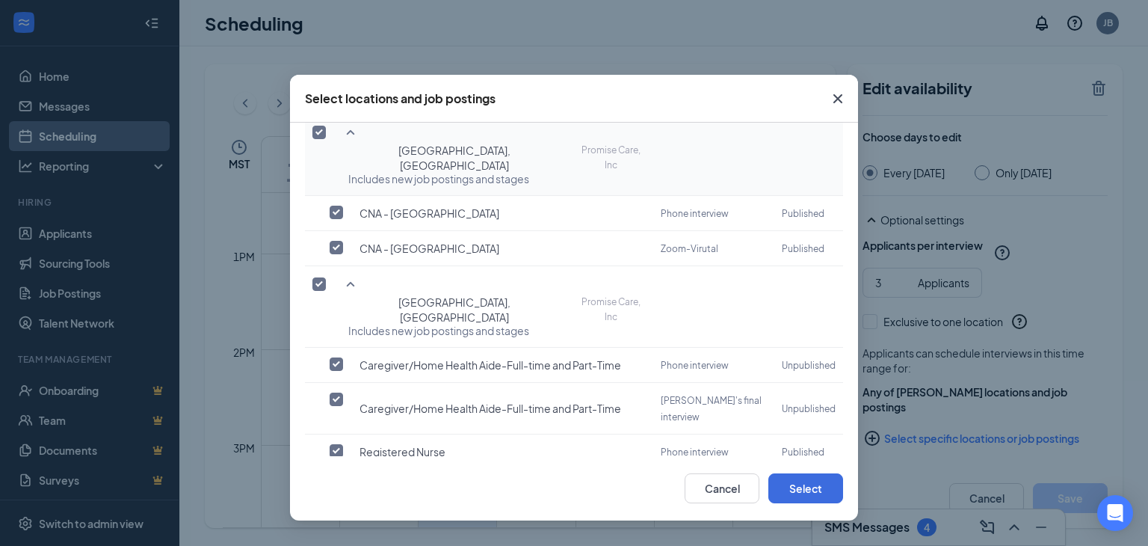
click at [336, 479] on input "checkbox" at bounding box center [336, 485] width 13 height 13
checkbox input "true"
checkbox input "false"
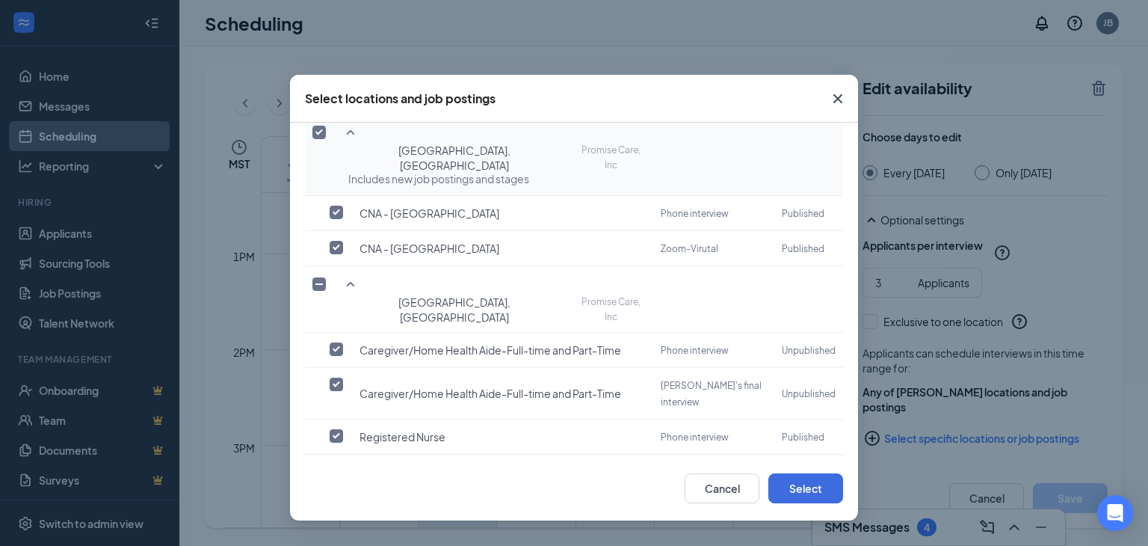
scroll to position [985, 0]
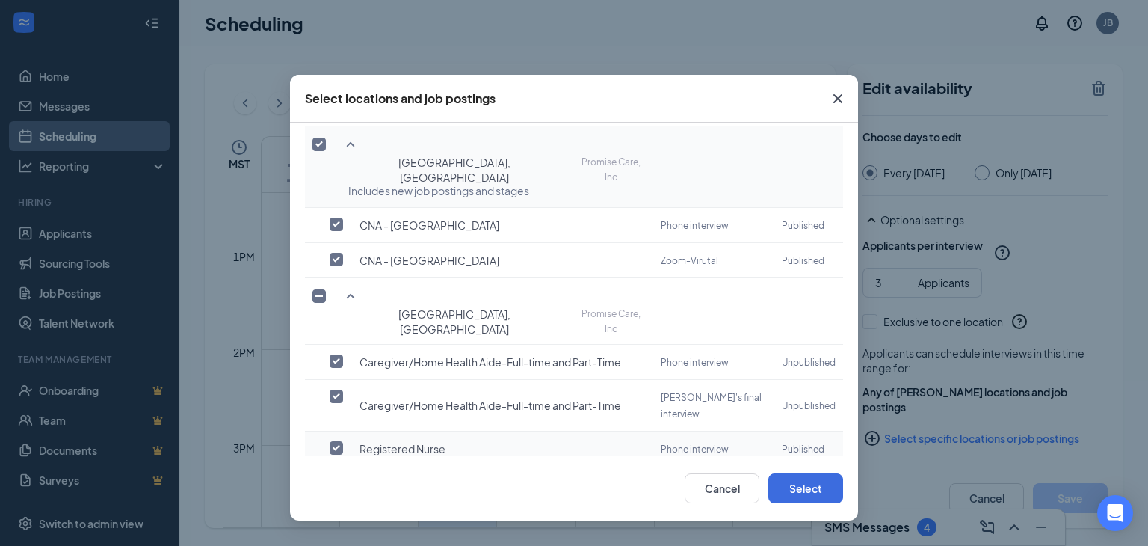
click at [341, 431] on td "Registered Nurse" at bounding box center [497, 448] width 312 height 35
click at [333, 441] on input "checkbox" at bounding box center [336, 447] width 13 height 13
checkbox input "false"
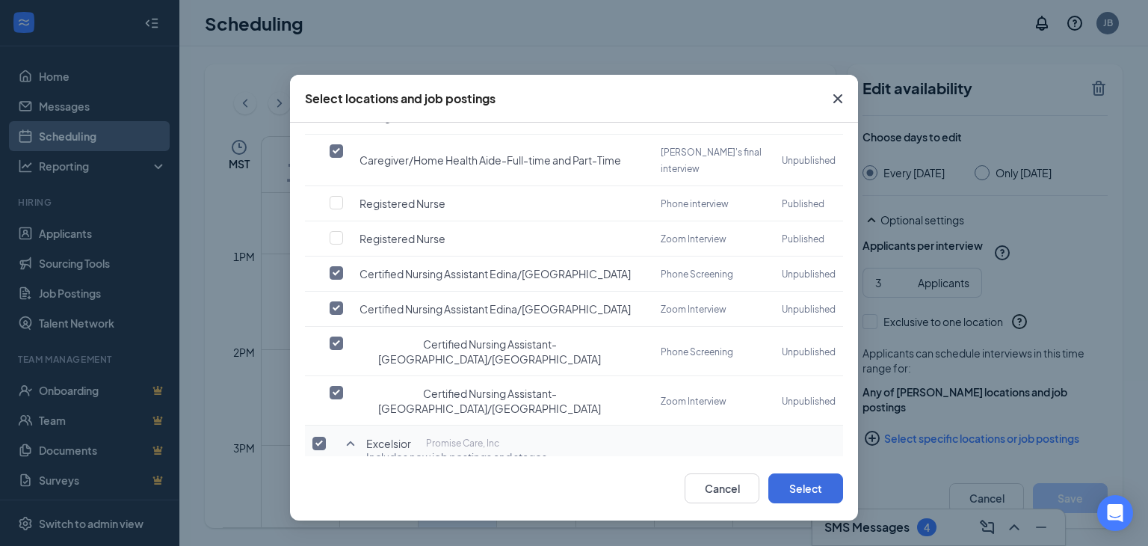
scroll to position [1253, 0]
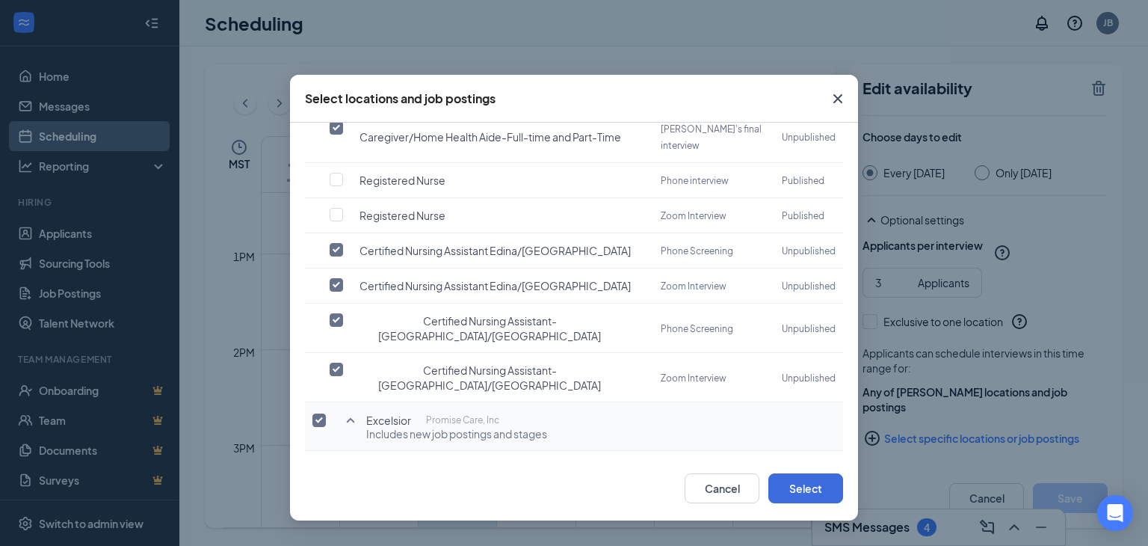
checkbox input "true"
checkbox input "false"
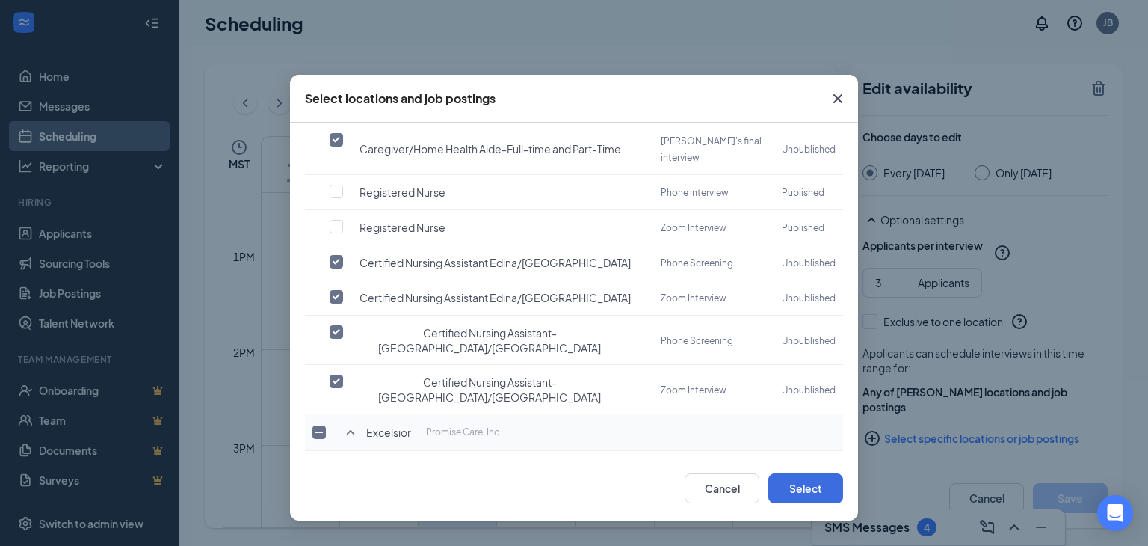
checkbox input "false"
click at [816, 479] on button "Select" at bounding box center [805, 488] width 75 height 30
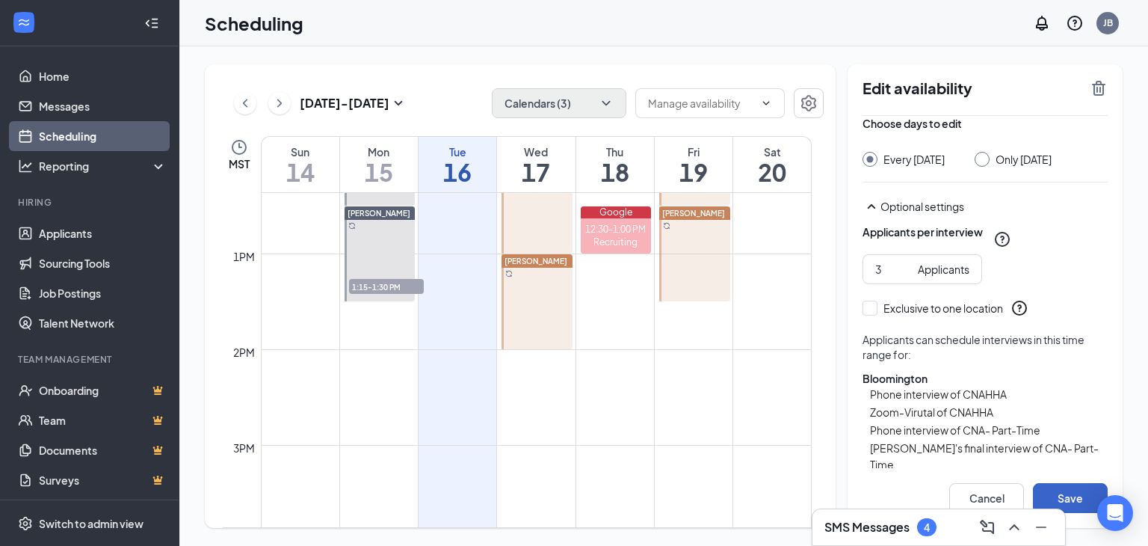
click at [1054, 493] on button "Save" at bounding box center [1070, 498] width 75 height 30
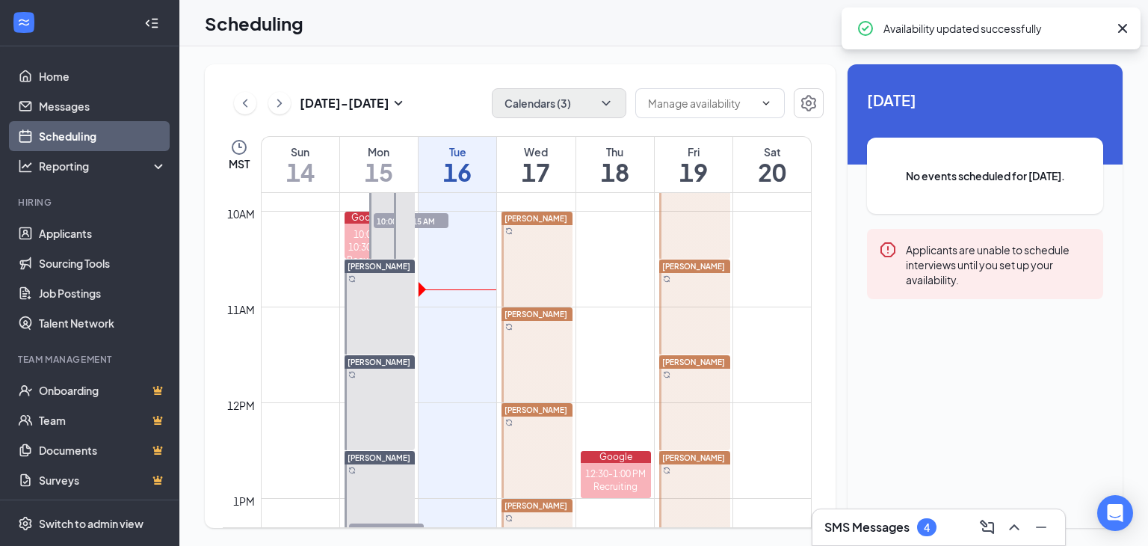
scroll to position [884, 0]
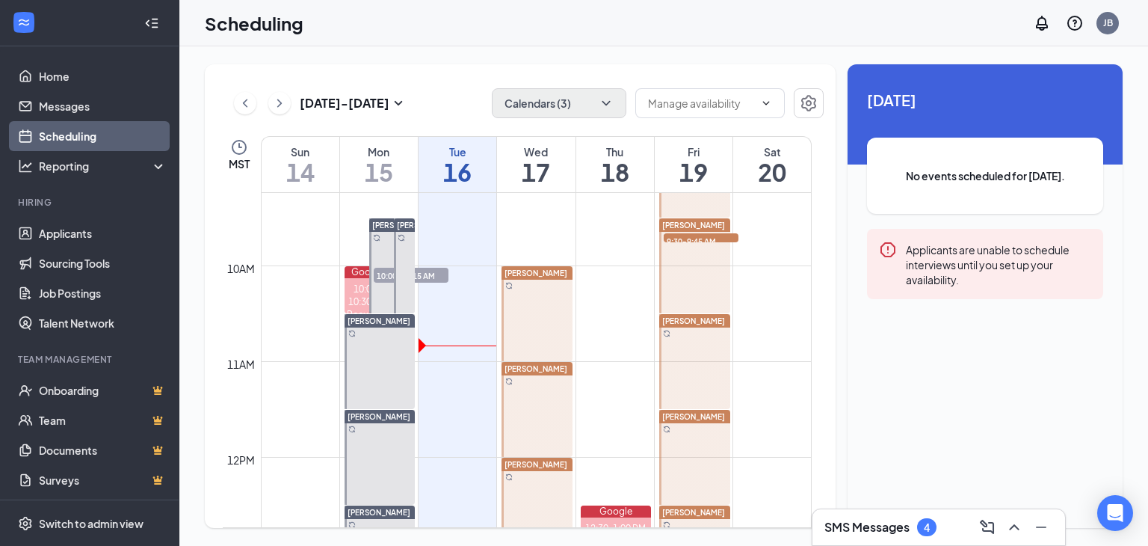
click at [552, 268] on span "[PERSON_NAME]" at bounding box center [536, 272] width 63 height 9
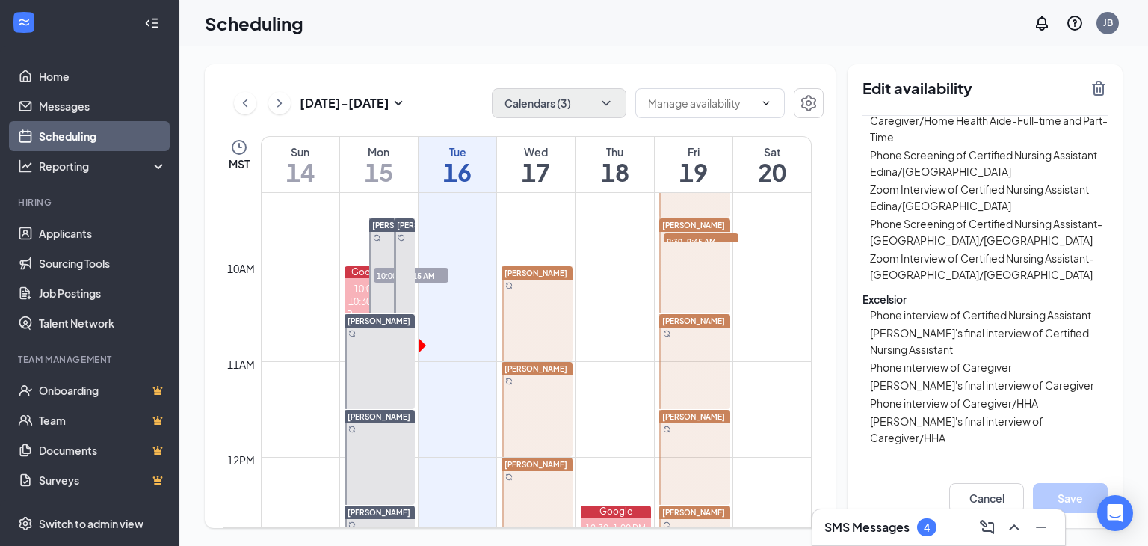
scroll to position [879, 0]
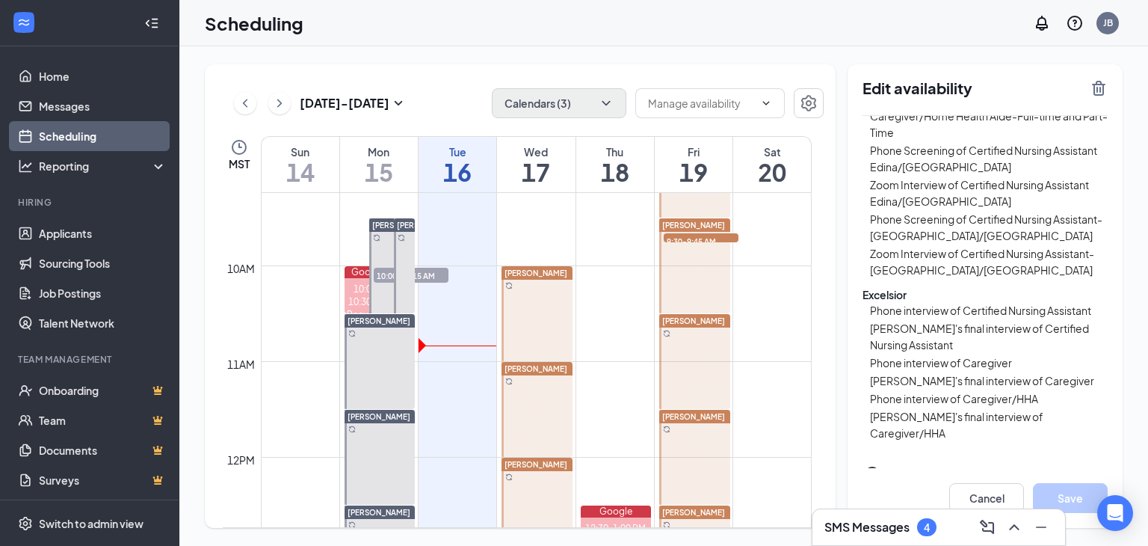
click at [685, 236] on span "9:30-9:45 AM" at bounding box center [701, 240] width 75 height 15
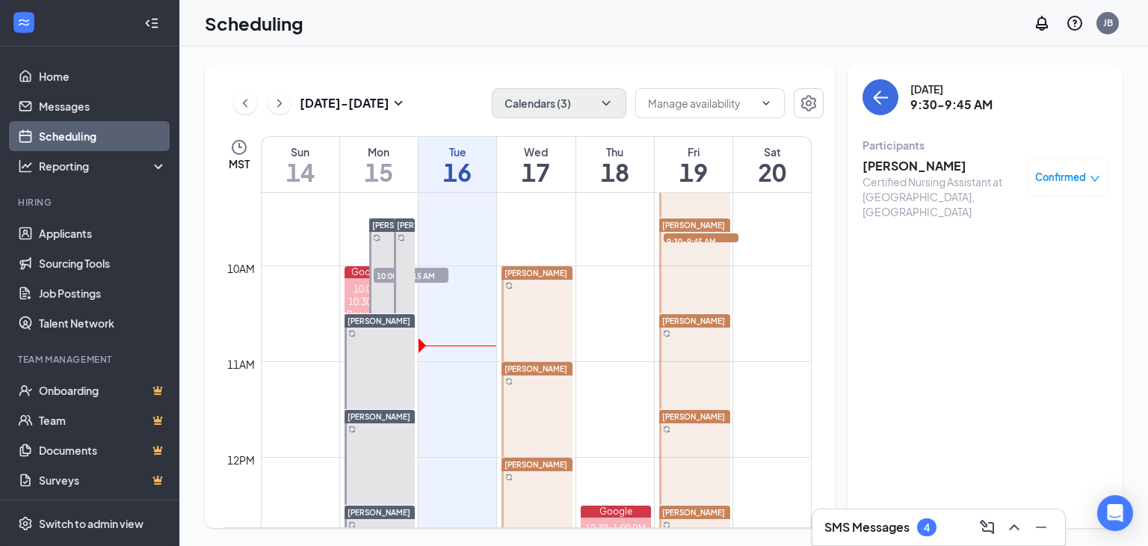
click at [682, 218] on div "[PERSON_NAME]" at bounding box center [694, 224] width 71 height 13
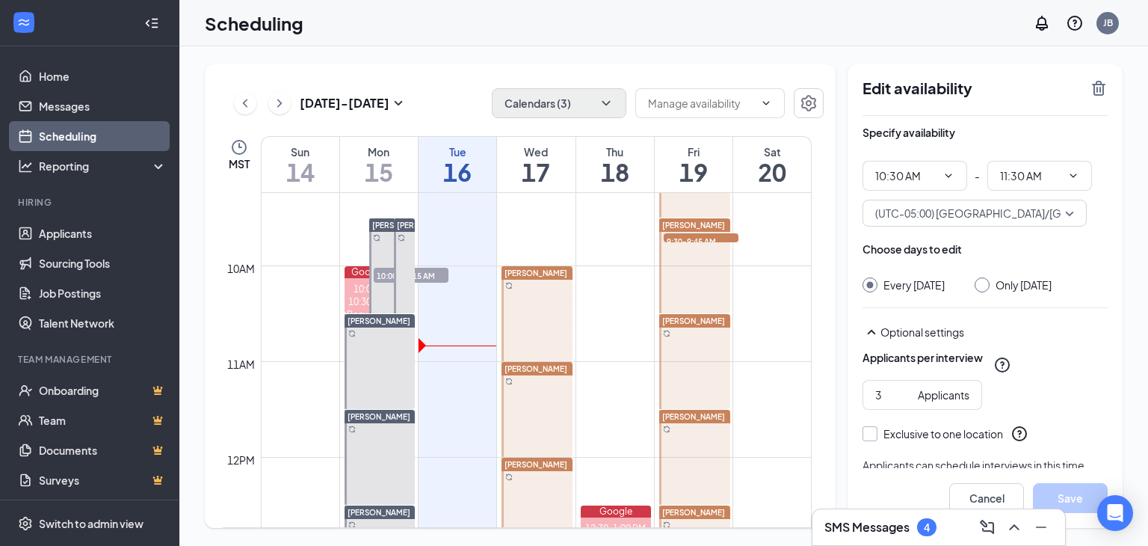
scroll to position [111, 0]
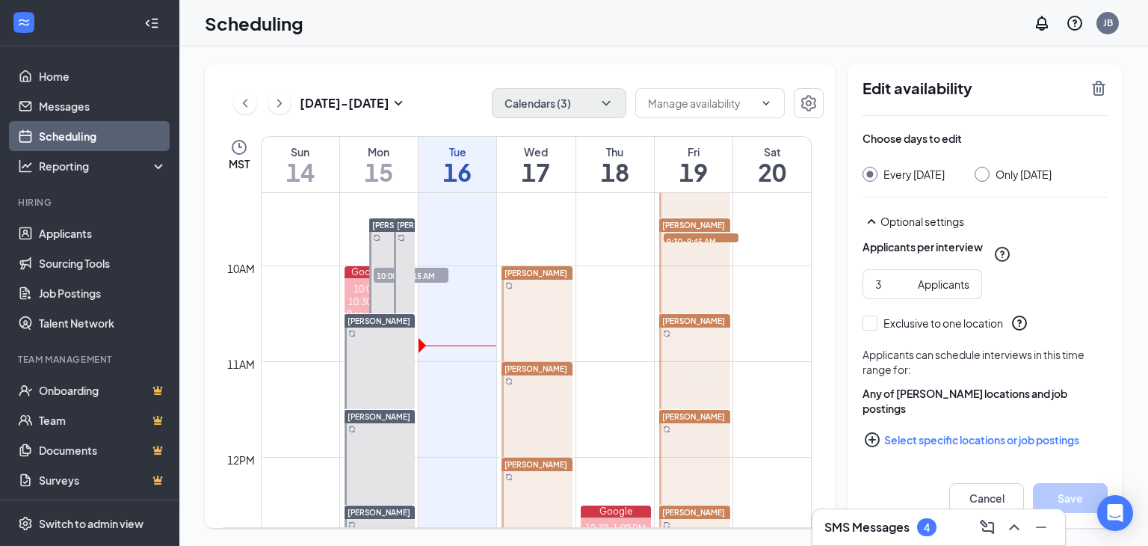
click at [900, 434] on button "Select specific locations or job postings" at bounding box center [985, 440] width 245 height 30
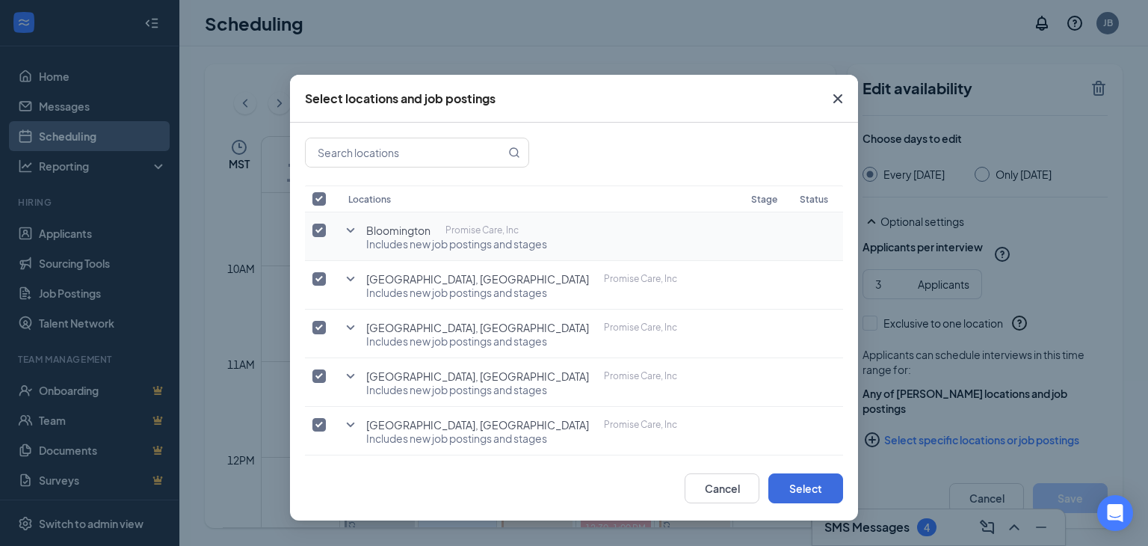
click at [349, 225] on icon "SmallChevronDown" at bounding box center [351, 230] width 18 height 18
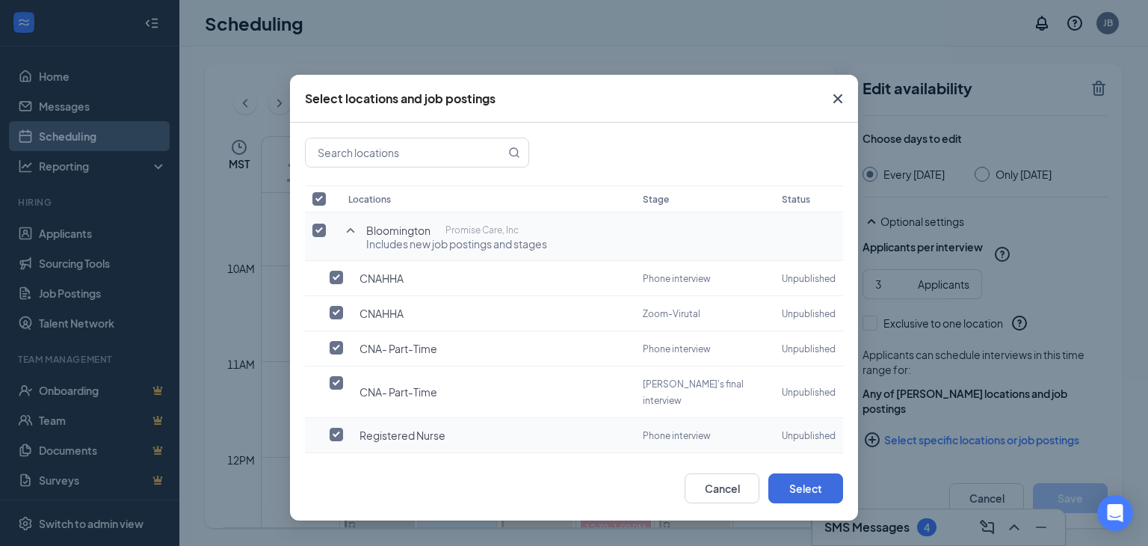
click at [337, 428] on input "checkbox" at bounding box center [336, 434] width 13 height 13
checkbox input "true"
checkbox input "false"
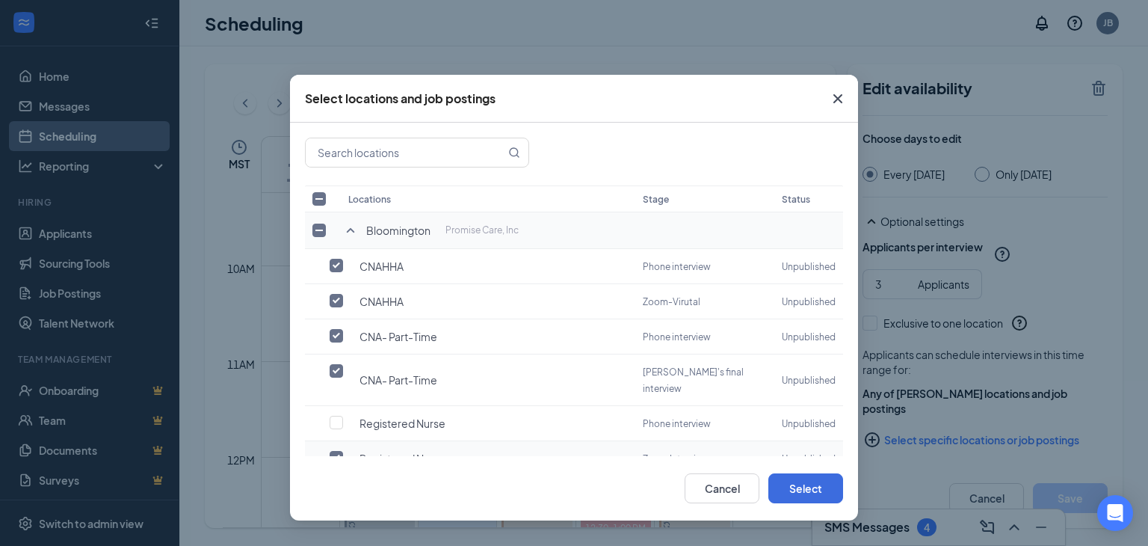
drag, startPoint x: 335, startPoint y: 434, endPoint x: 357, endPoint y: 424, distance: 23.8
click at [335, 451] on input "checkbox" at bounding box center [336, 457] width 13 height 13
checkbox input "false"
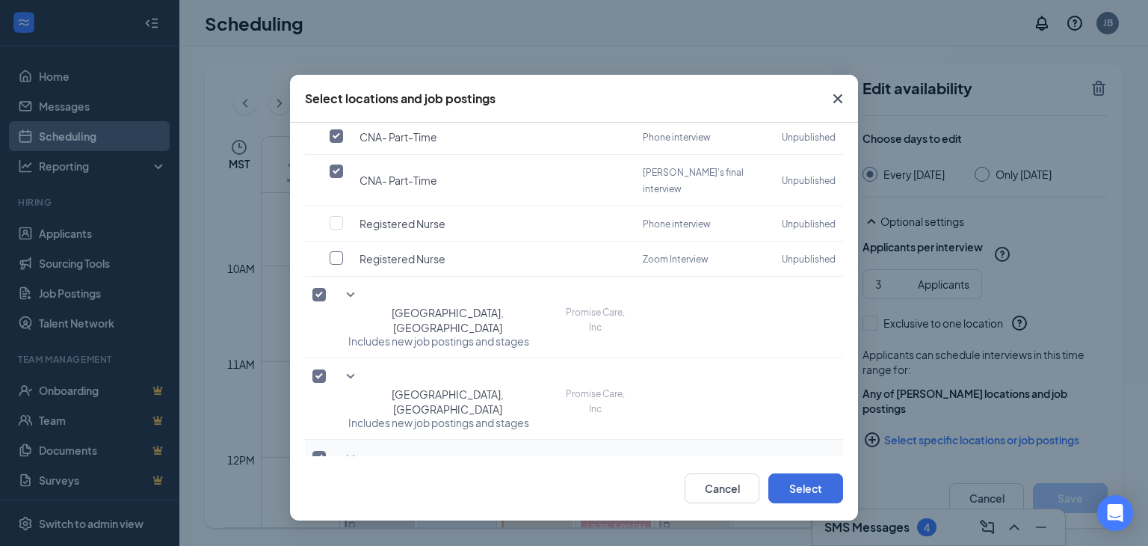
scroll to position [224, 0]
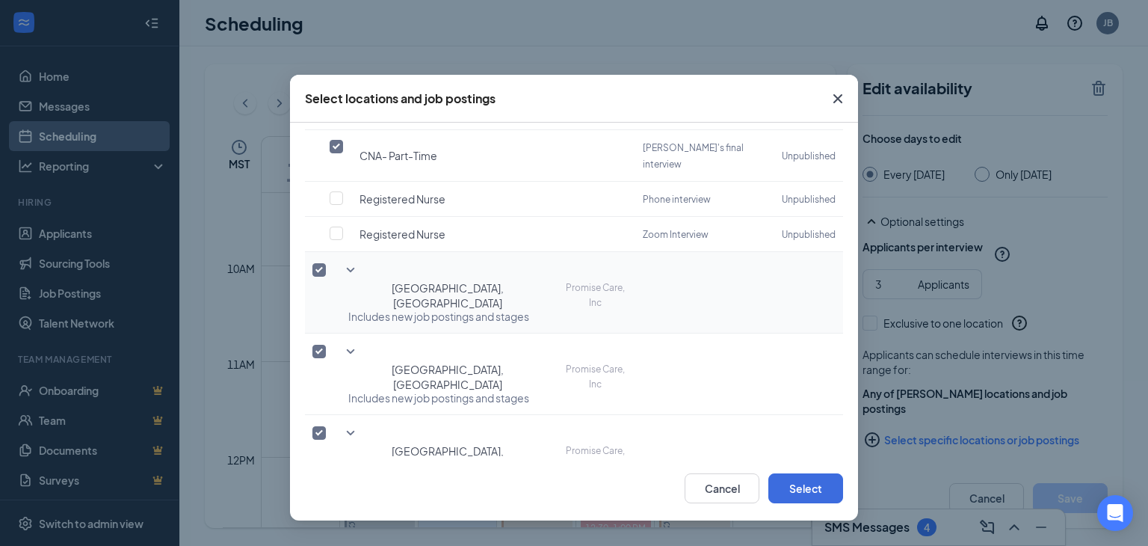
click at [348, 261] on icon "SmallChevronDown" at bounding box center [351, 270] width 18 height 18
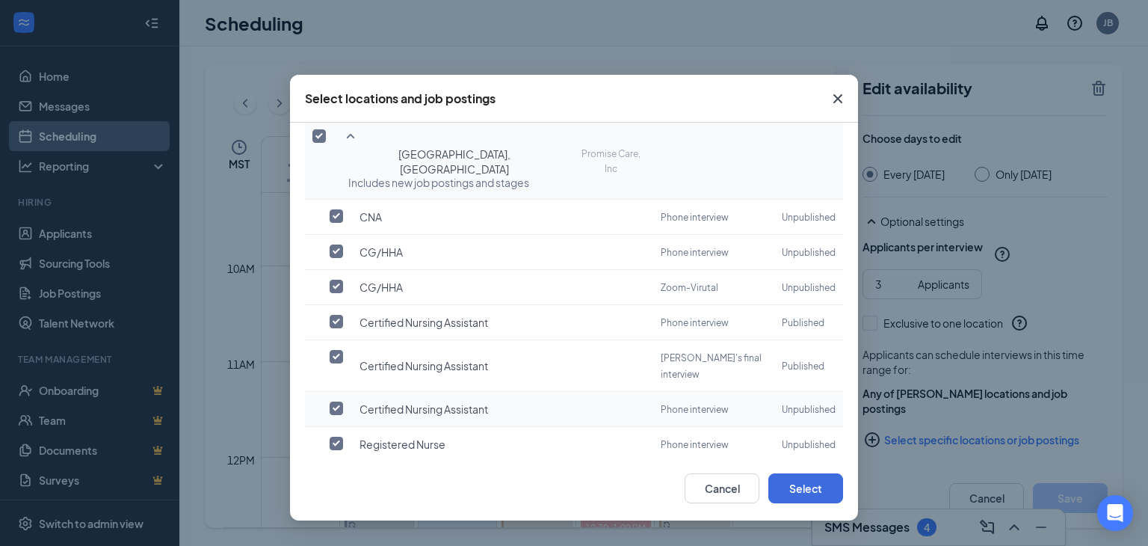
scroll to position [374, 0]
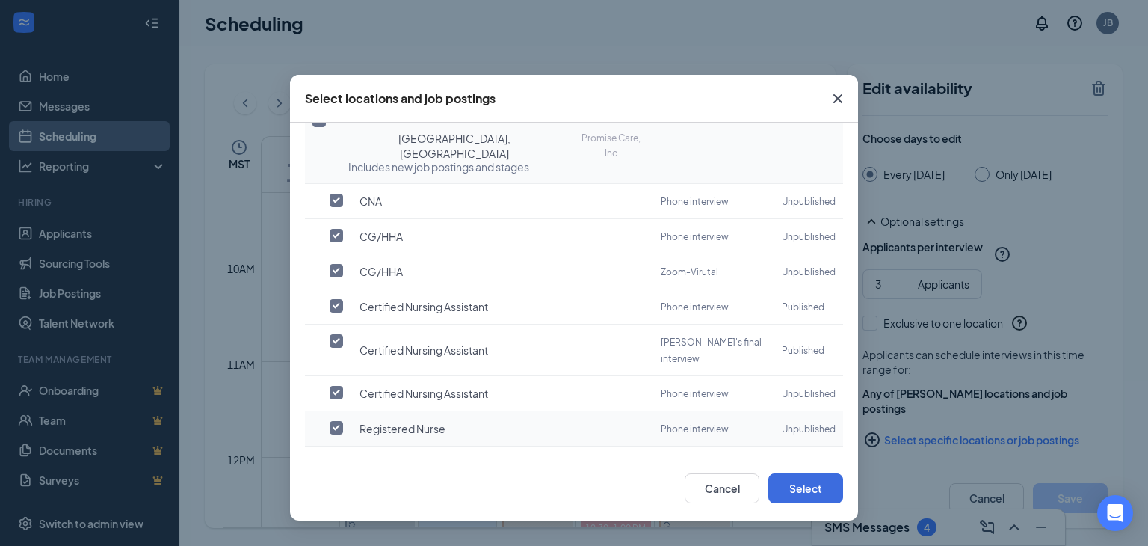
click at [339, 421] on input "checkbox" at bounding box center [336, 427] width 13 height 13
checkbox input "true"
checkbox input "false"
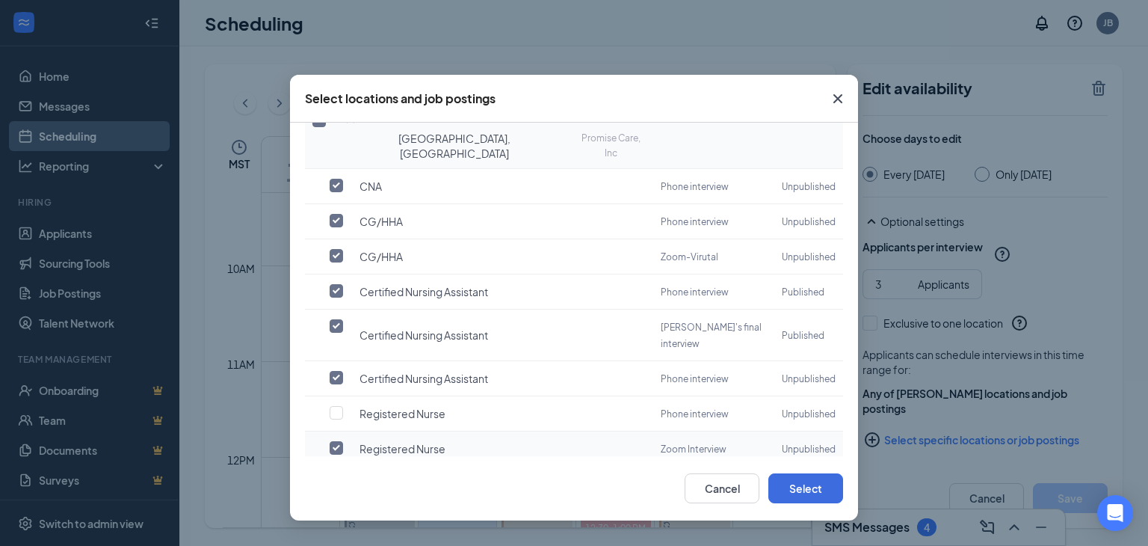
click at [338, 441] on input "checkbox" at bounding box center [336, 447] width 13 height 13
checkbox input "false"
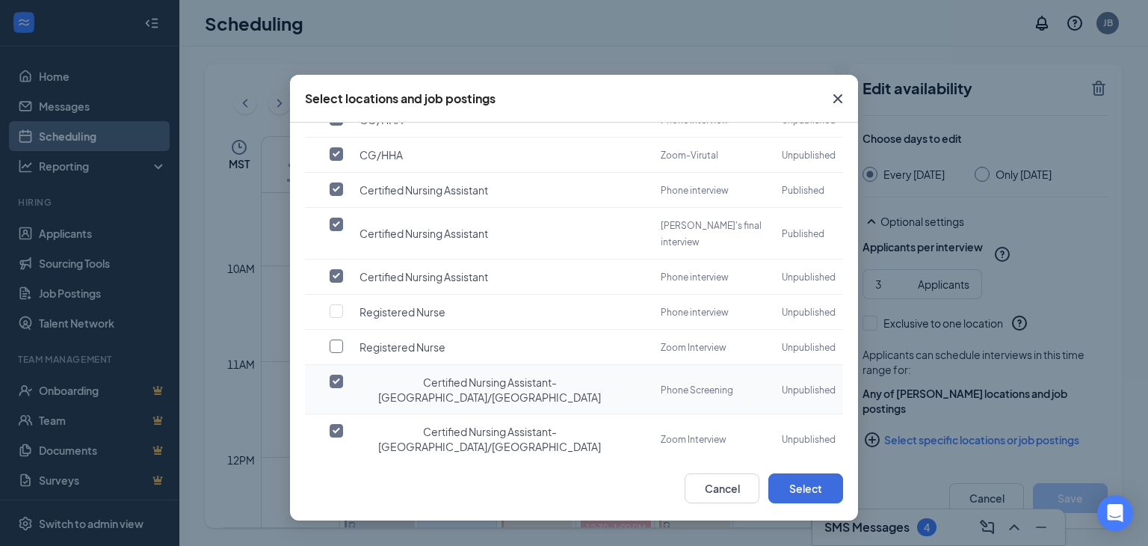
scroll to position [573, 0]
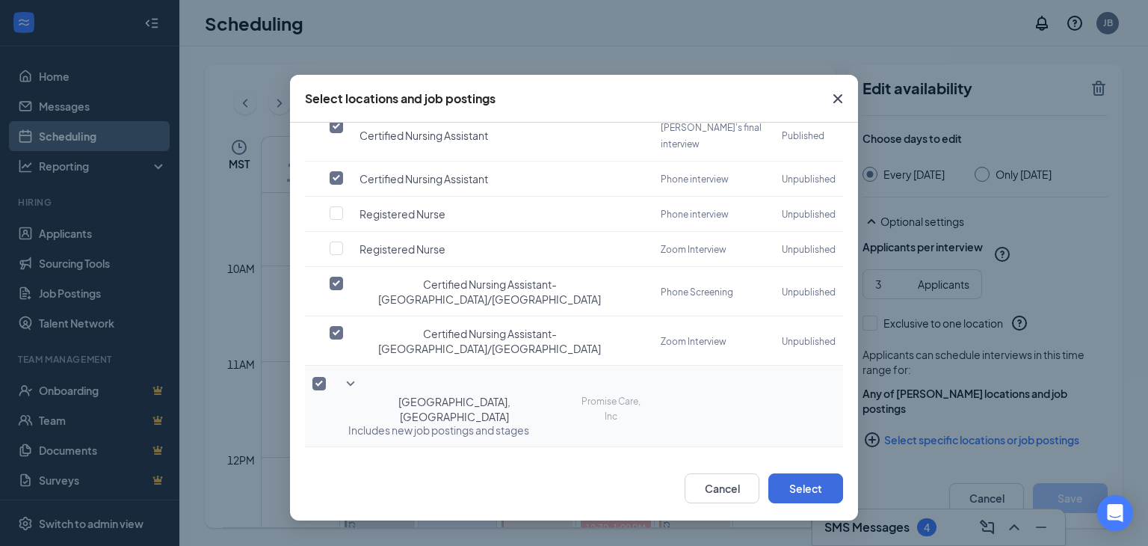
click at [350, 375] on icon "SmallChevronDown" at bounding box center [351, 384] width 18 height 18
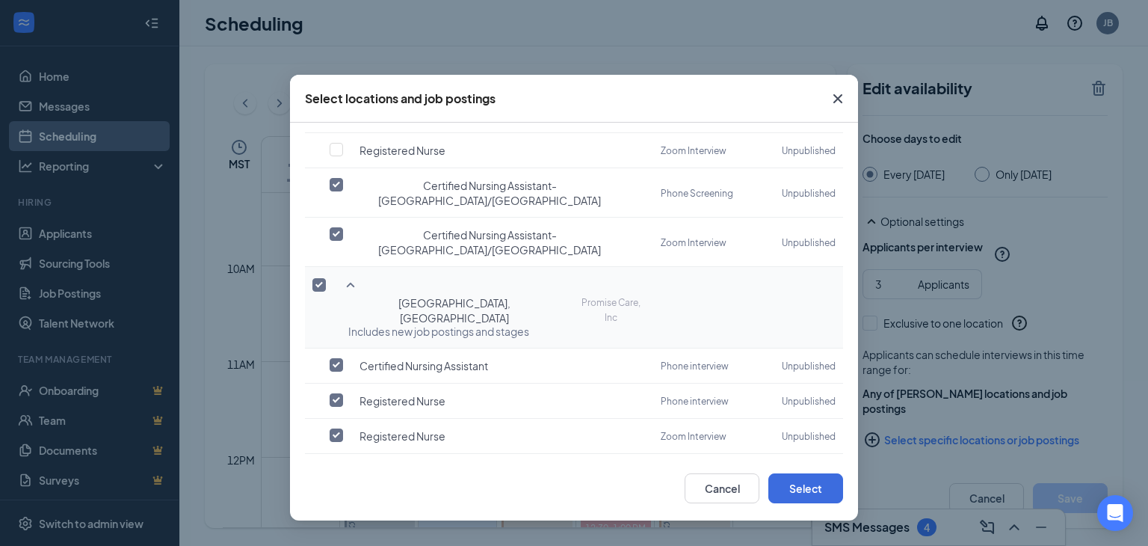
scroll to position [674, 0]
click at [338, 427] on input "checkbox" at bounding box center [336, 433] width 13 height 13
checkbox input "true"
checkbox input "false"
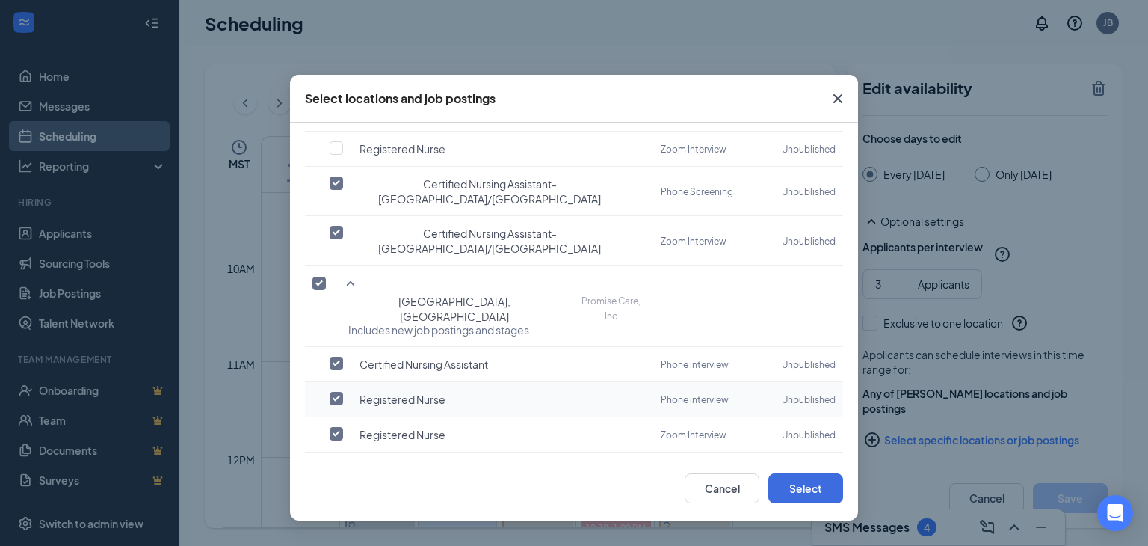
scroll to position [662, 0]
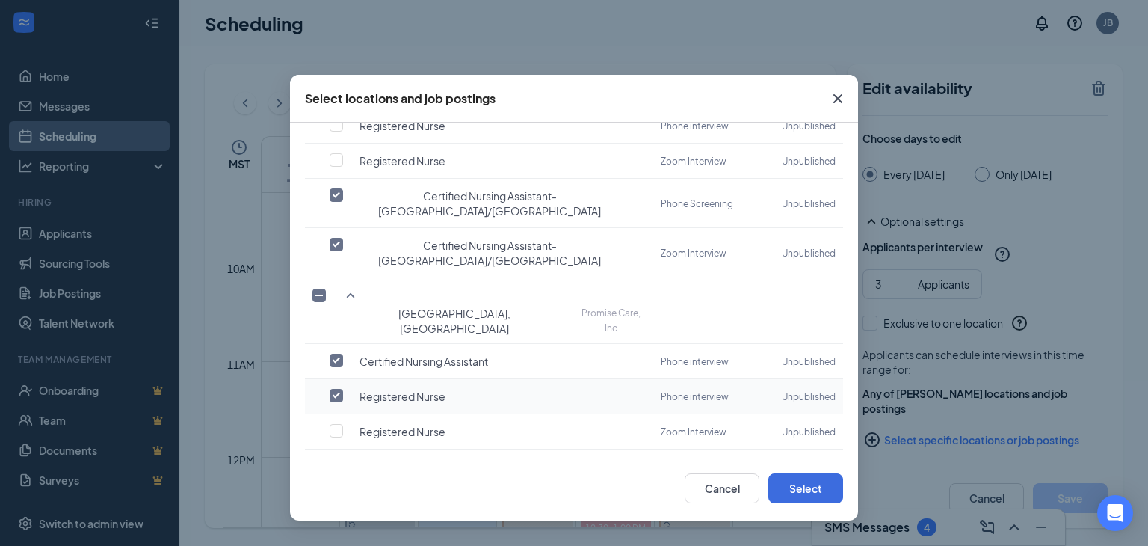
click at [337, 389] on input "checkbox" at bounding box center [336, 395] width 13 height 13
checkbox input "false"
click at [350, 458] on icon "SmallChevronDown" at bounding box center [351, 467] width 18 height 18
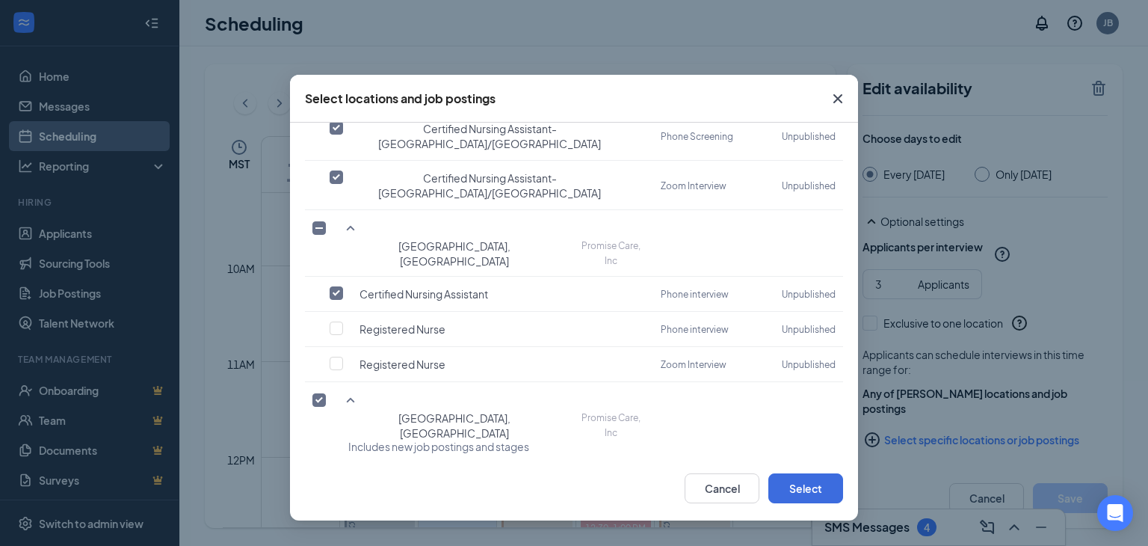
click at [351, 543] on icon "SmallChevronDown" at bounding box center [351, 552] width 18 height 18
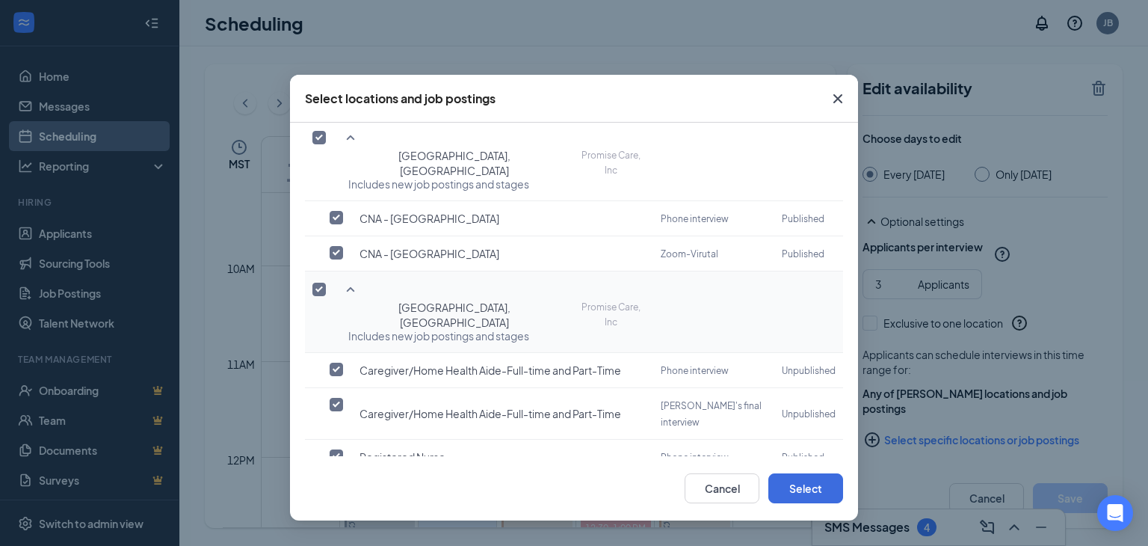
scroll to position [996, 0]
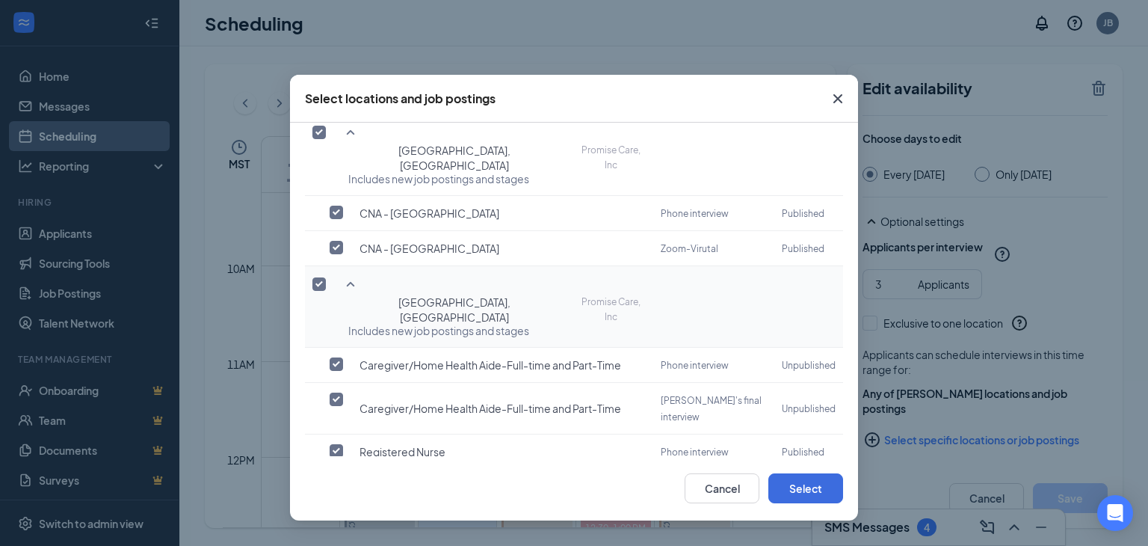
click at [338, 479] on input "checkbox" at bounding box center [336, 485] width 13 height 13
checkbox input "true"
checkbox input "false"
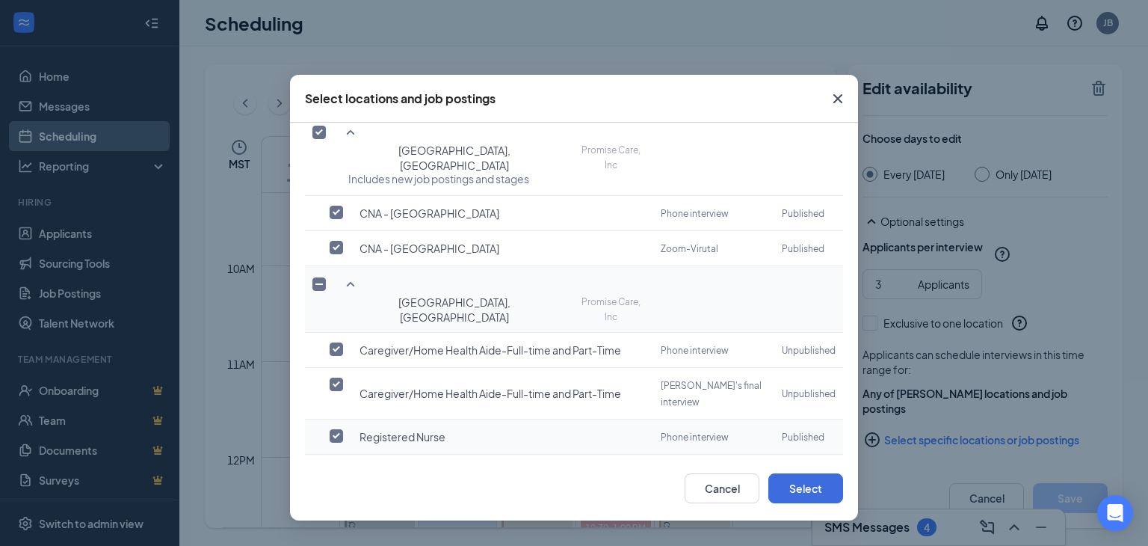
scroll to position [985, 0]
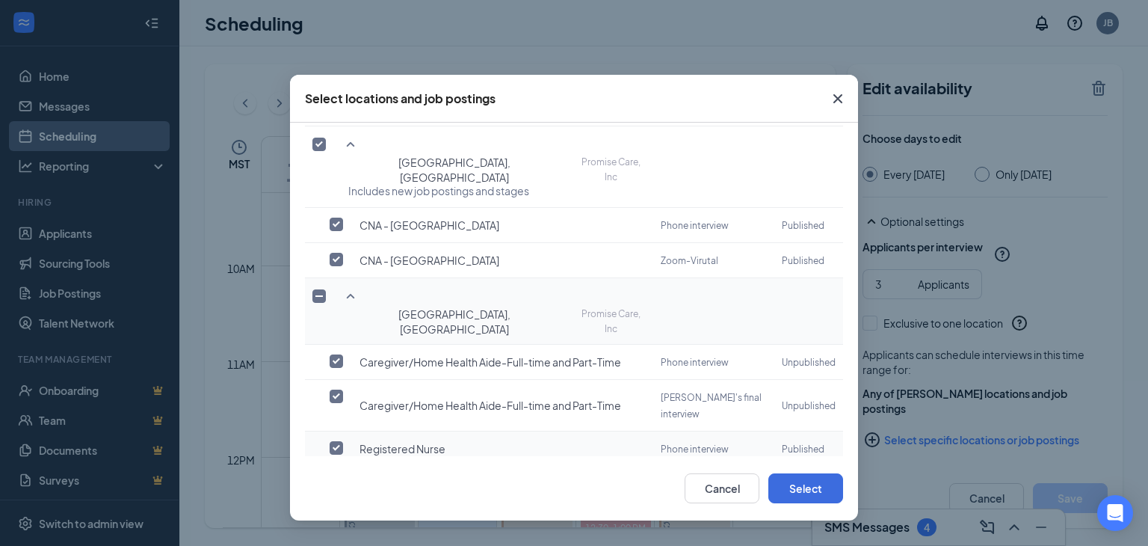
click at [339, 441] on input "checkbox" at bounding box center [336, 447] width 13 height 13
checkbox input "false"
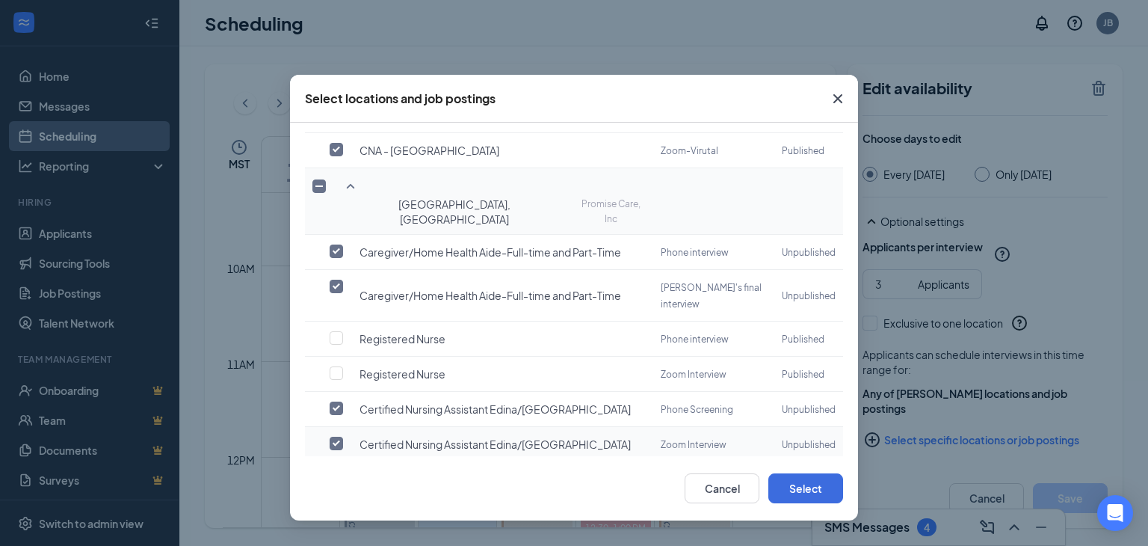
scroll to position [1253, 0]
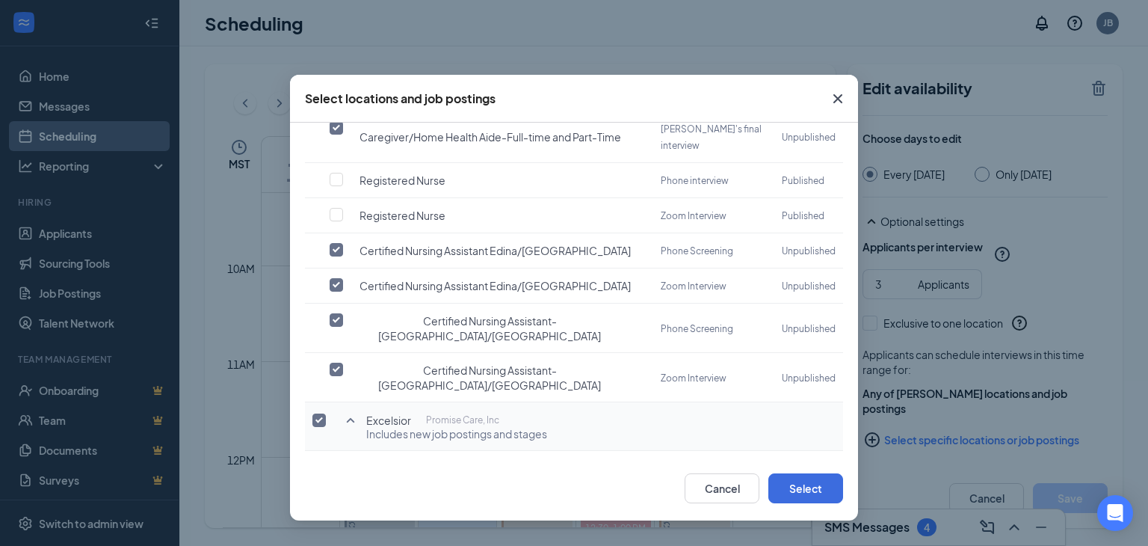
checkbox input "true"
checkbox input "false"
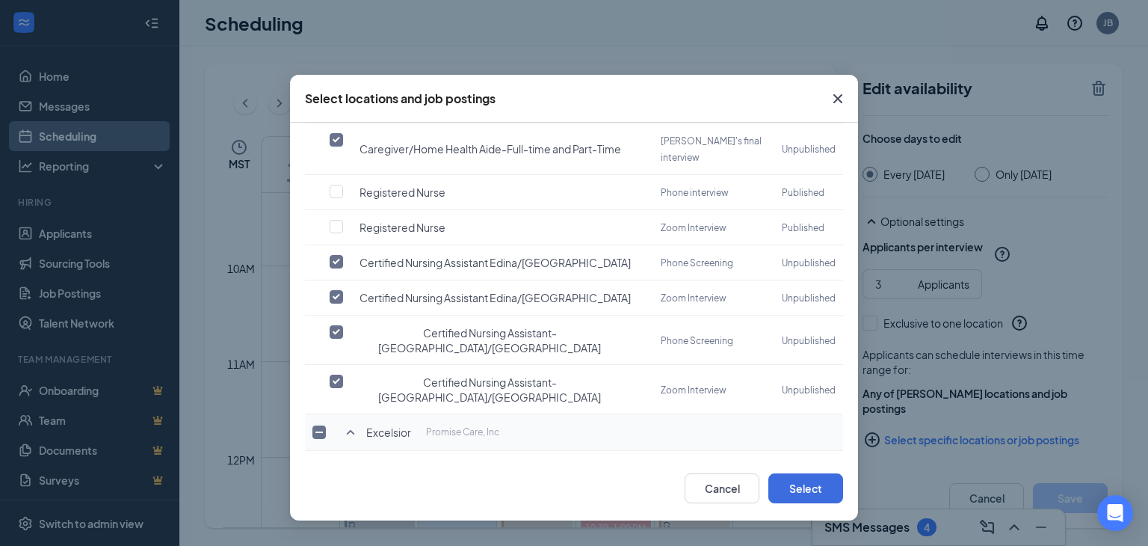
checkbox input "false"
click at [823, 482] on button "Select" at bounding box center [805, 488] width 75 height 30
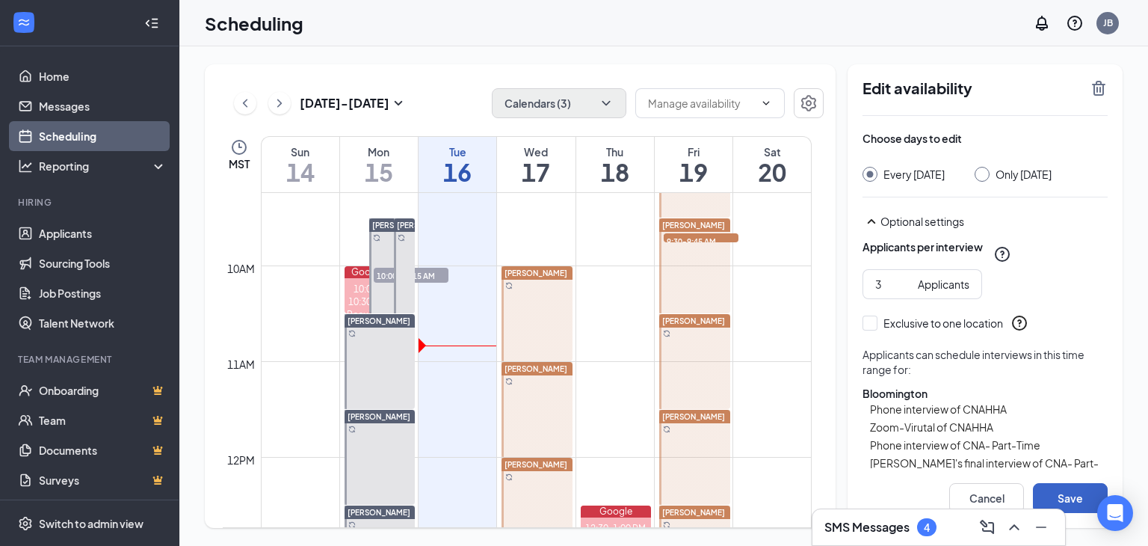
click at [1067, 486] on button "Save" at bounding box center [1070, 498] width 75 height 30
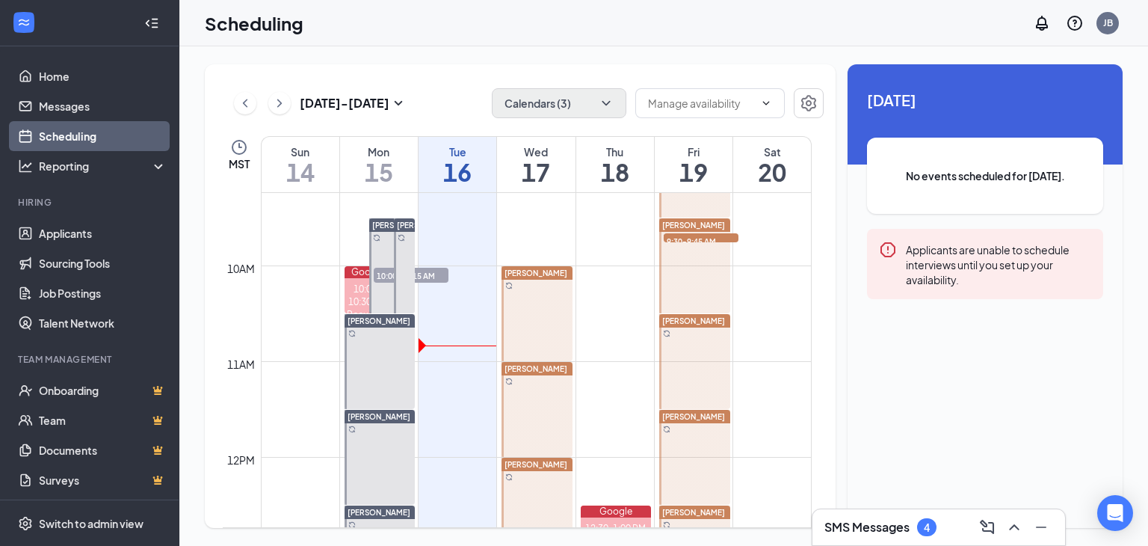
click at [691, 316] on span "[PERSON_NAME]" at bounding box center [693, 320] width 63 height 9
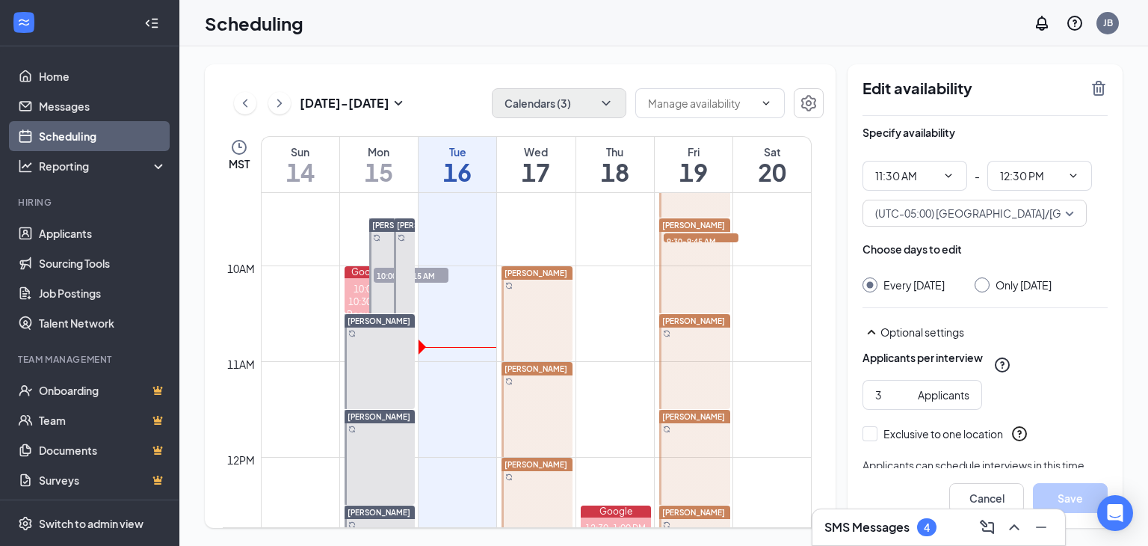
scroll to position [111, 0]
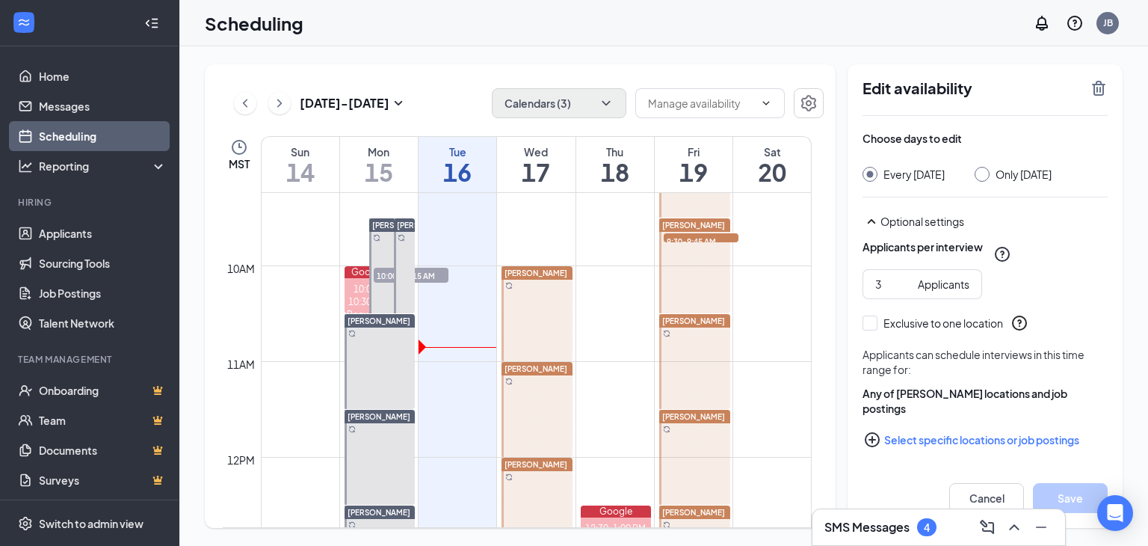
click at [904, 433] on button "Select specific locations or job postings" at bounding box center [985, 440] width 245 height 30
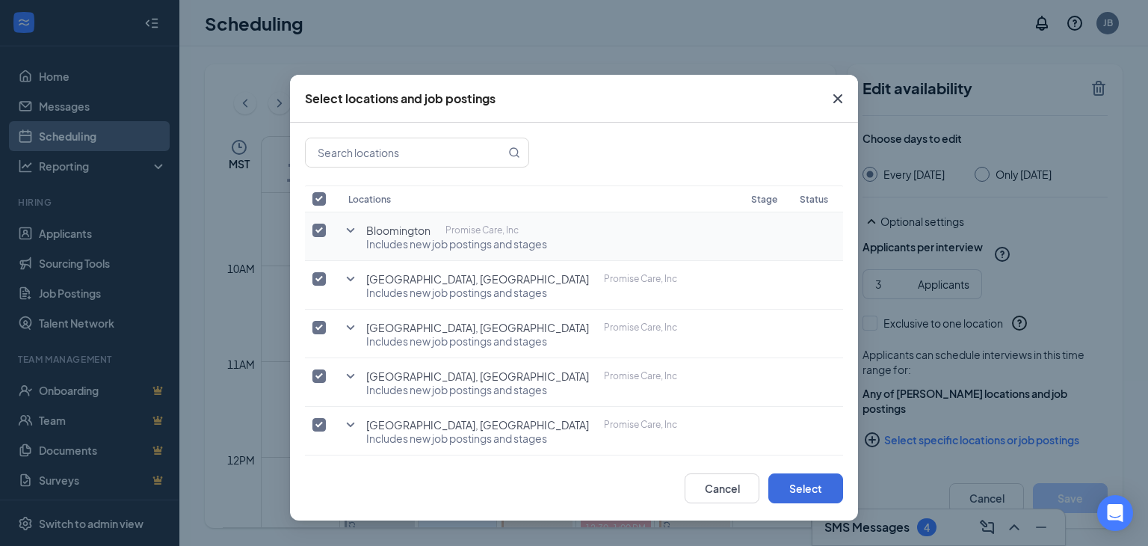
click at [347, 226] on icon "SmallChevronDown" at bounding box center [351, 230] width 18 height 18
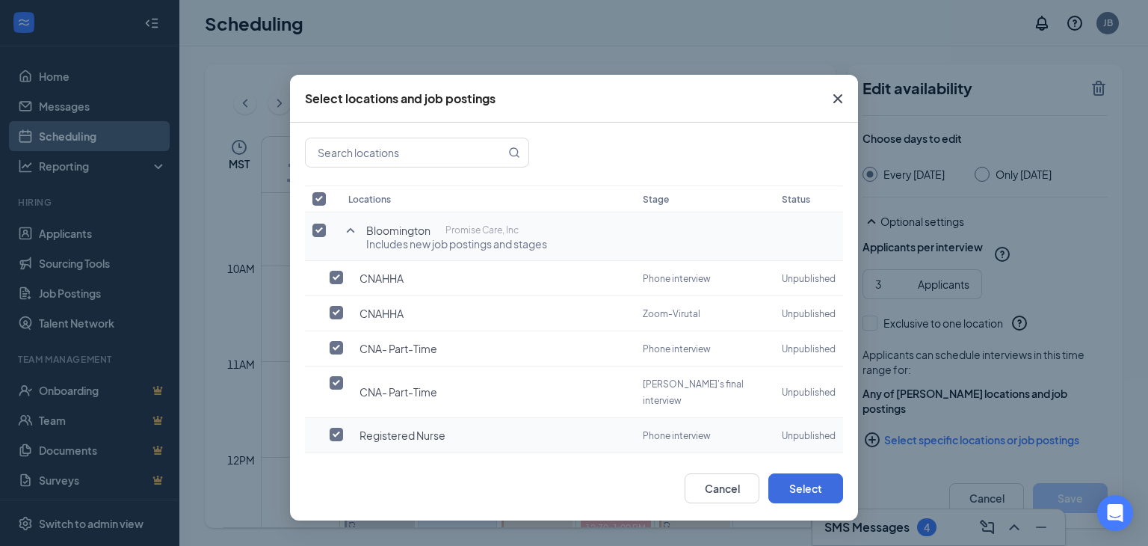
click at [340, 428] on input "checkbox" at bounding box center [336, 434] width 13 height 13
checkbox input "true"
checkbox input "false"
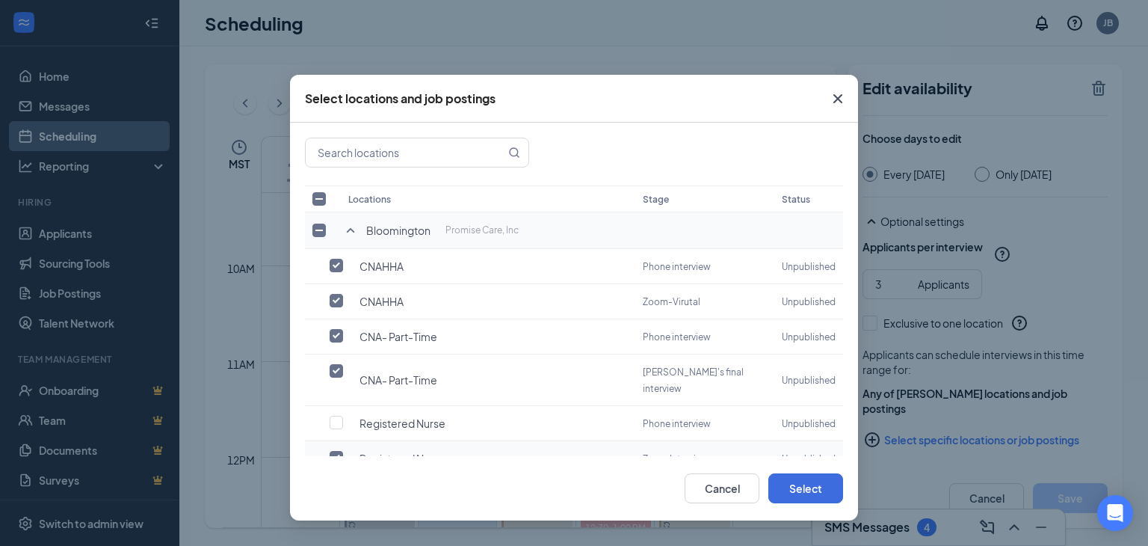
click at [334, 451] on input "checkbox" at bounding box center [336, 457] width 13 height 13
checkbox input "false"
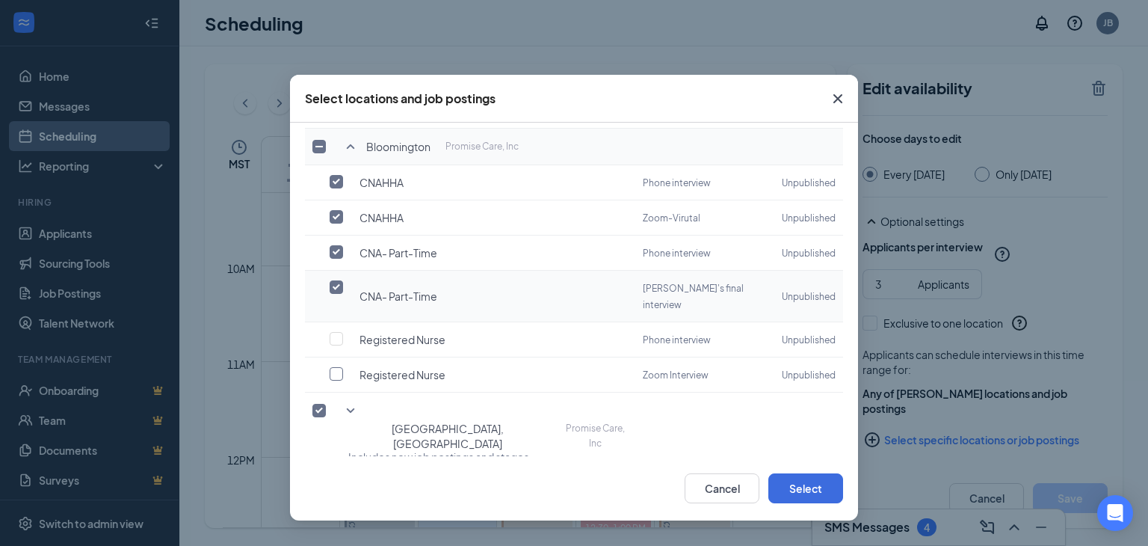
scroll to position [224, 0]
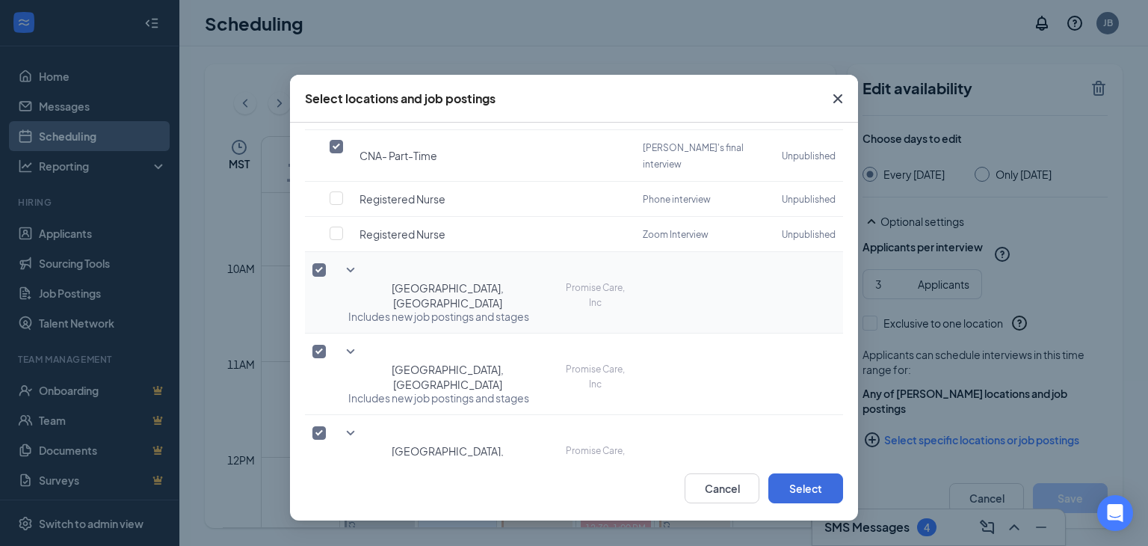
click at [350, 261] on icon "SmallChevronDown" at bounding box center [351, 270] width 18 height 18
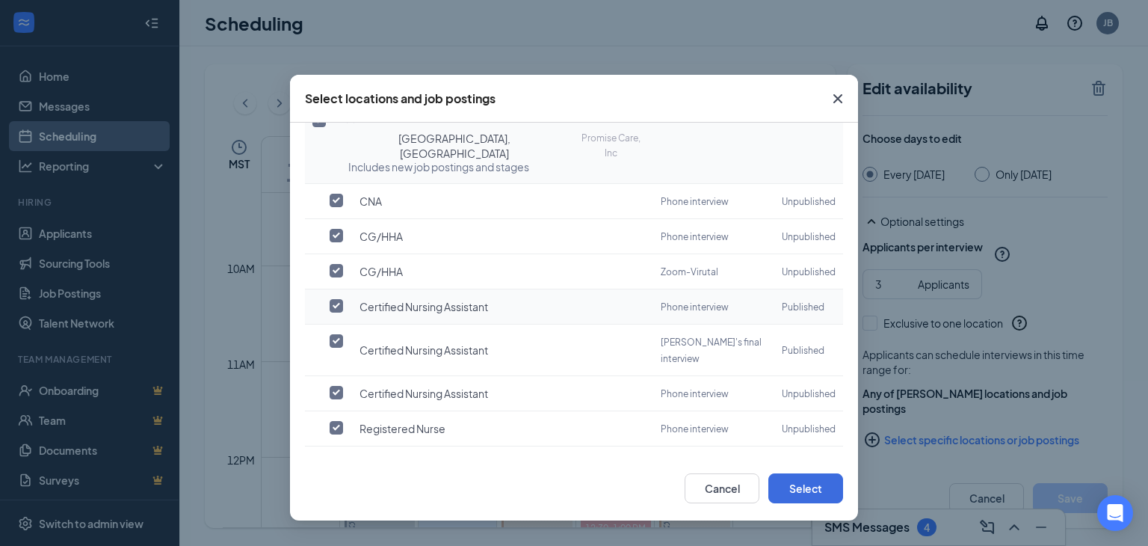
scroll to position [449, 0]
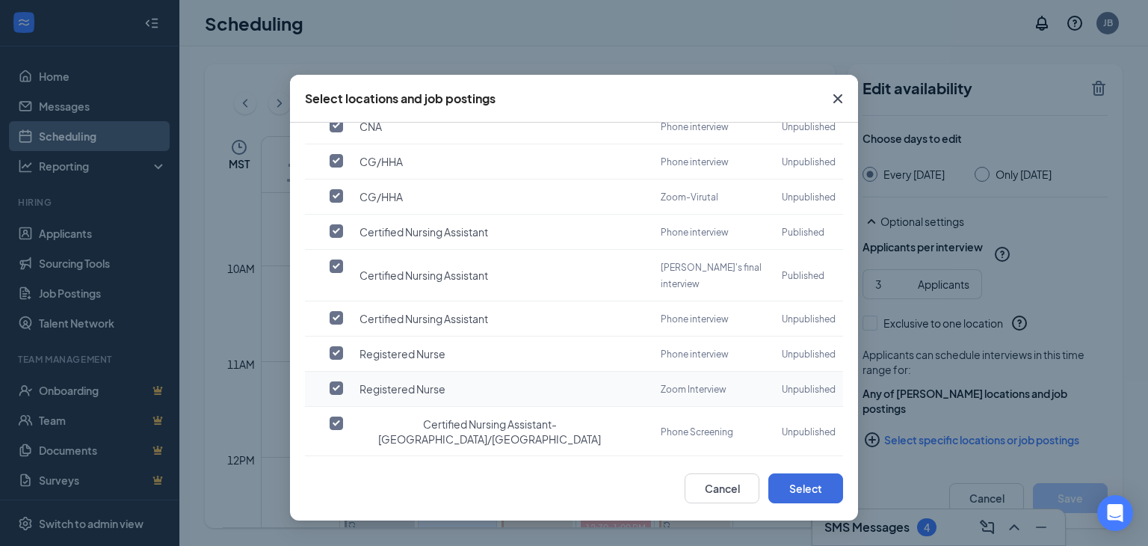
click at [336, 381] on input "checkbox" at bounding box center [336, 387] width 13 height 13
checkbox input "true"
checkbox input "false"
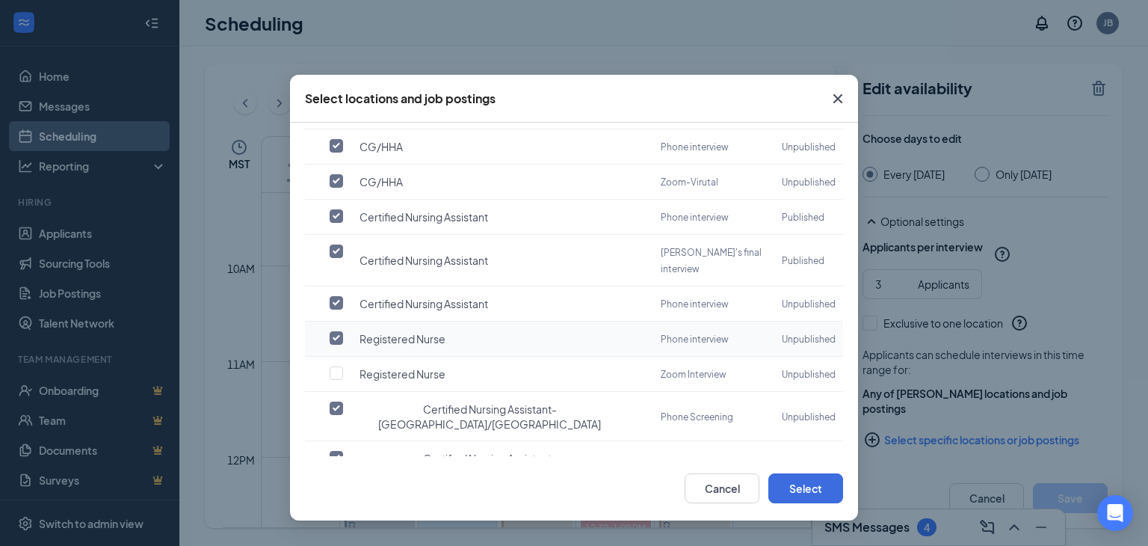
click at [333, 331] on input "checkbox" at bounding box center [336, 337] width 13 height 13
checkbox input "false"
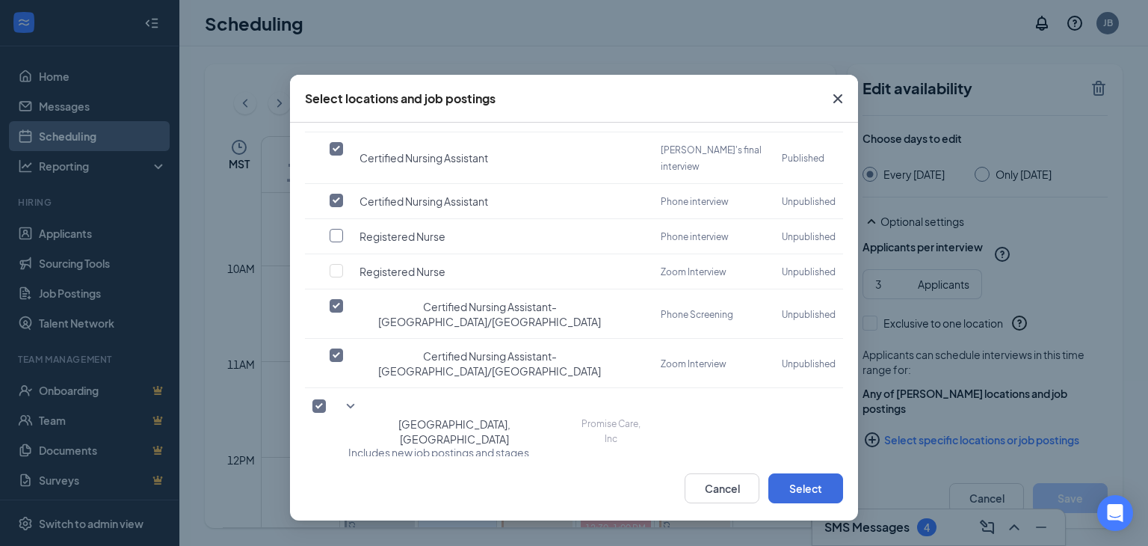
scroll to position [573, 0]
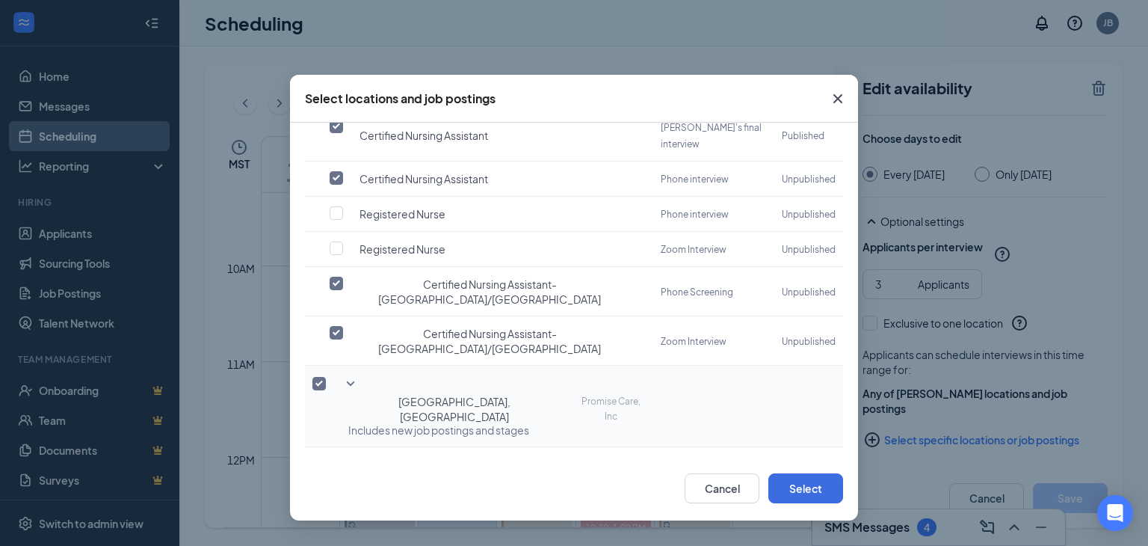
click at [351, 375] on icon "SmallChevronDown" at bounding box center [351, 384] width 18 height 18
click at [338, 482] on td at bounding box center [323, 499] width 36 height 35
click at [334, 527] on input "checkbox" at bounding box center [336, 533] width 13 height 13
checkbox input "true"
checkbox input "false"
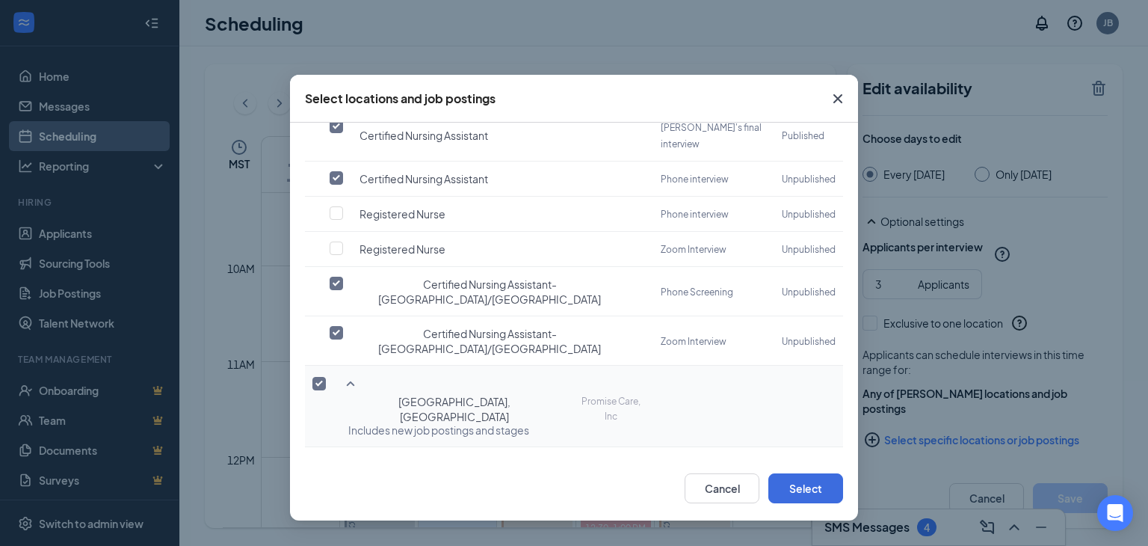
checkbox input "false"
click at [338, 477] on input "checkbox" at bounding box center [336, 483] width 13 height 13
checkbox input "false"
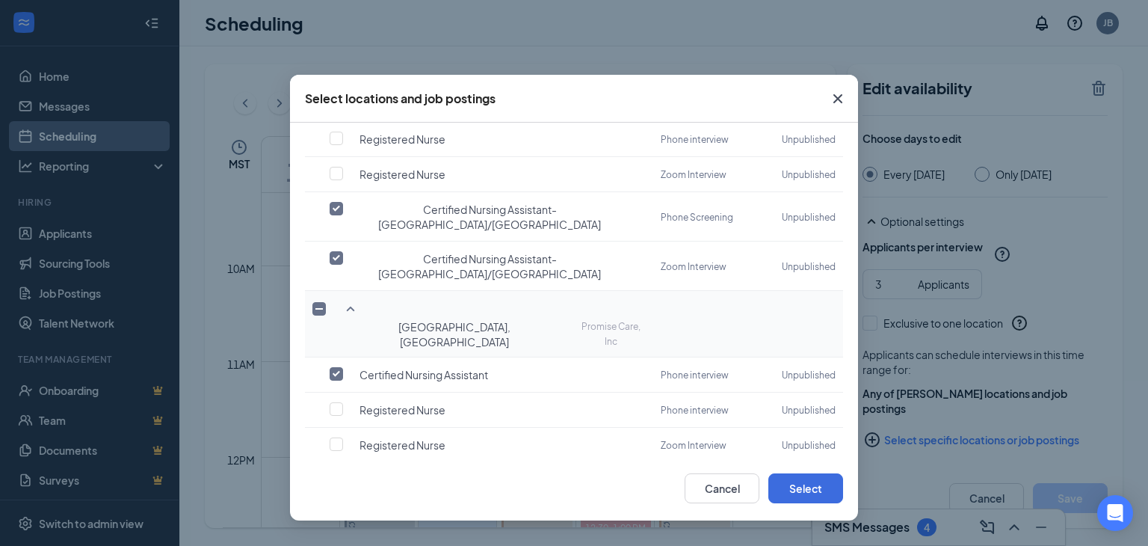
click at [353, 472] on icon "SmallChevronDown" at bounding box center [351, 481] width 18 height 18
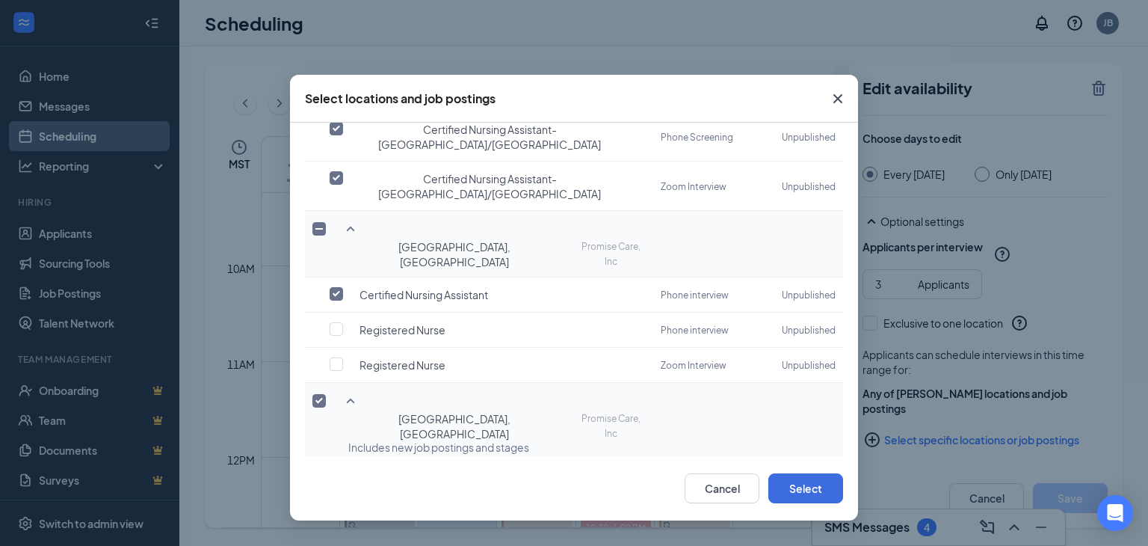
scroll to position [729, 0]
click at [345, 543] on icon "SmallChevronDown" at bounding box center [351, 552] width 18 height 18
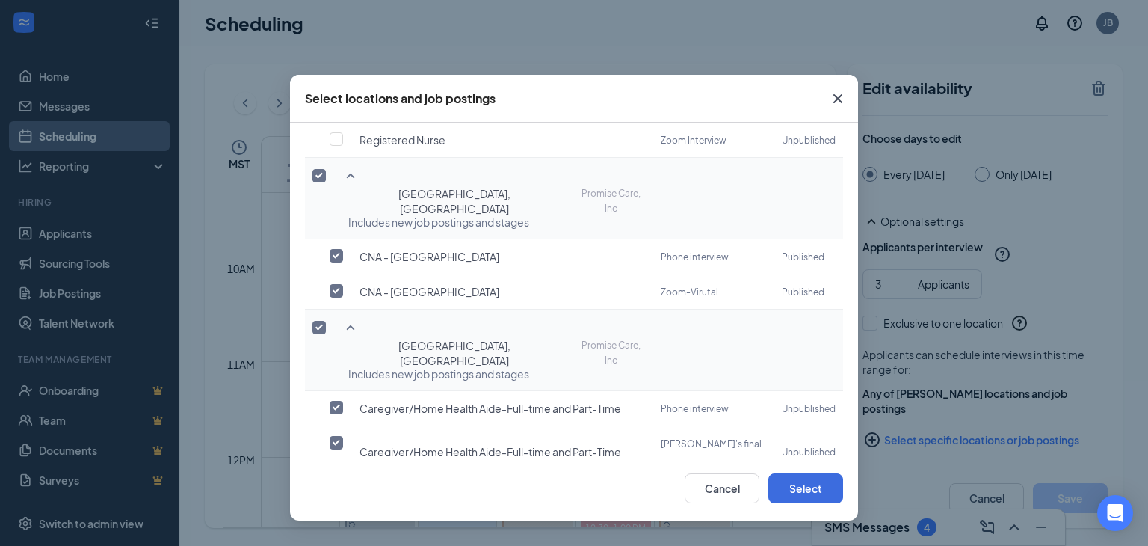
click at [335, 523] on input "checkbox" at bounding box center [336, 529] width 13 height 13
checkbox input "true"
checkbox input "false"
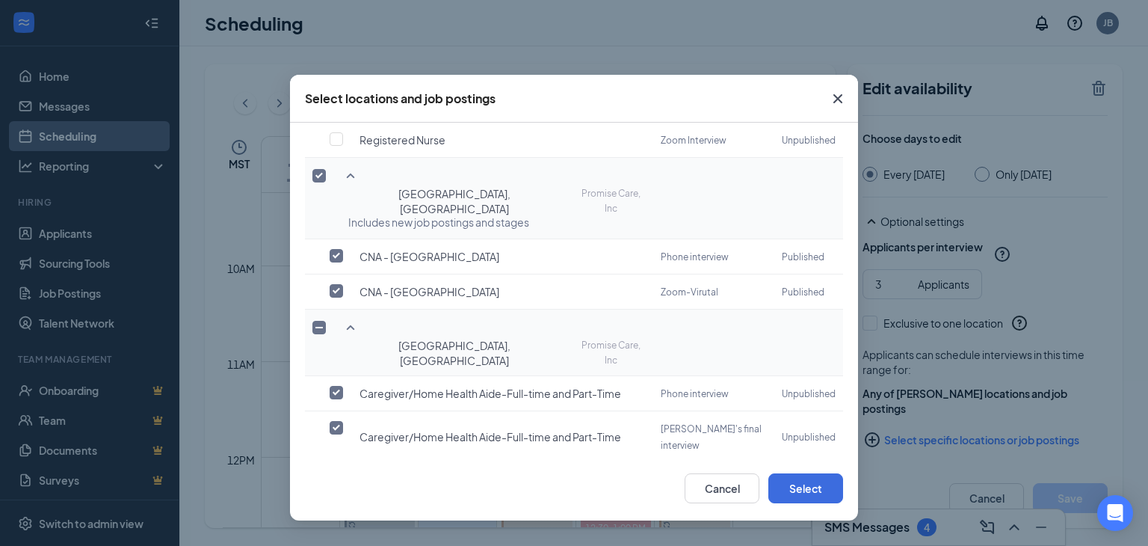
click at [337, 472] on input "checkbox" at bounding box center [336, 478] width 13 height 13
checkbox input "false"
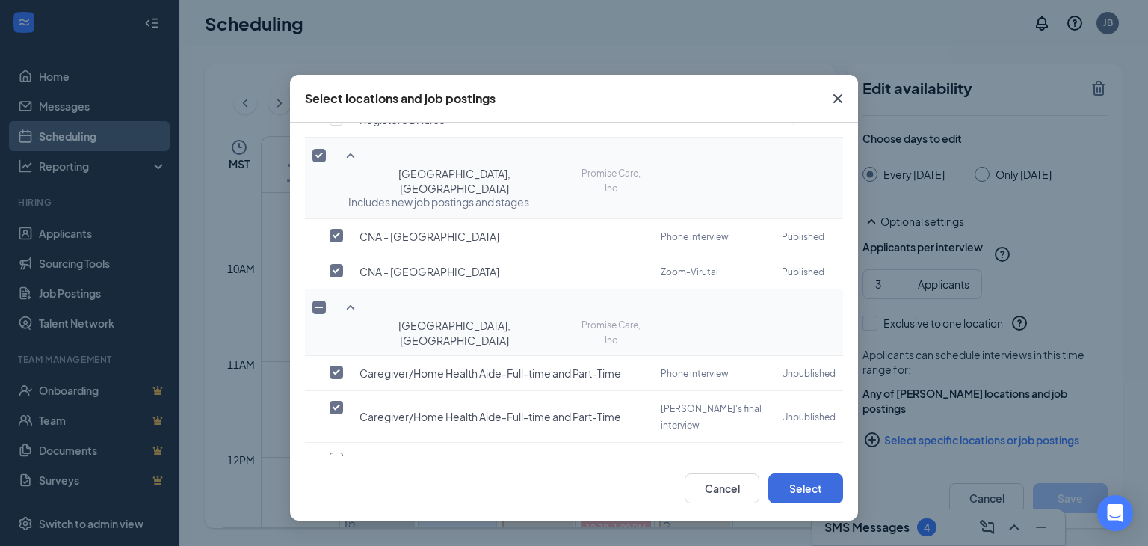
scroll to position [985, 0]
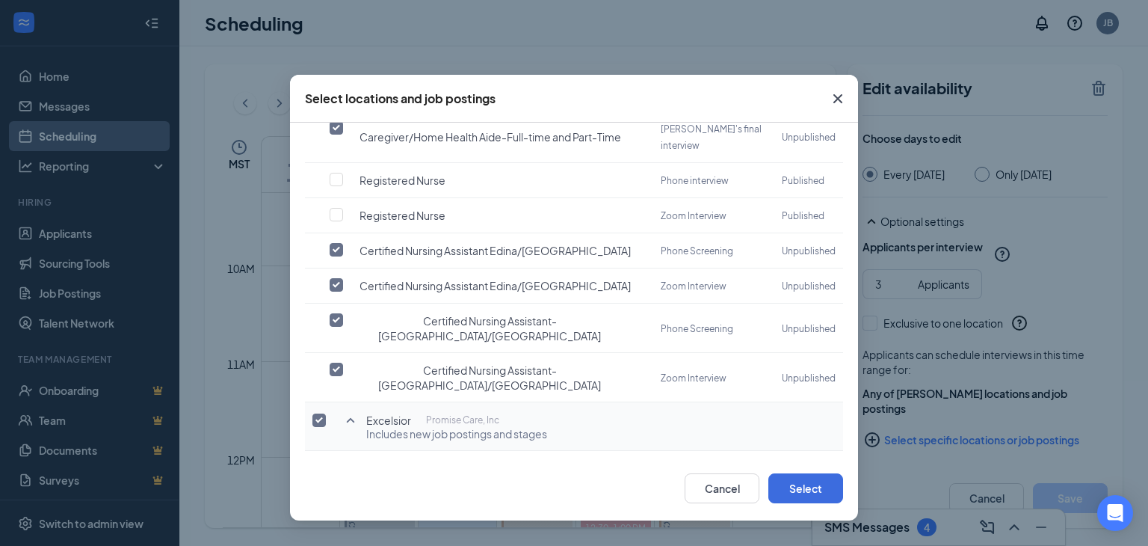
checkbox input "true"
checkbox input "false"
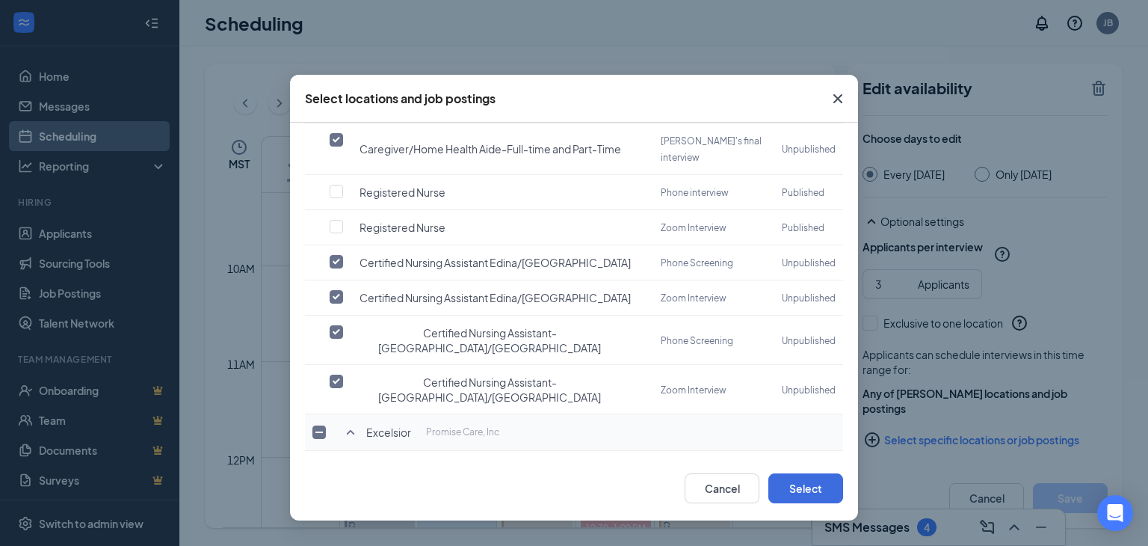
checkbox input "false"
click at [802, 483] on button "Select" at bounding box center [805, 488] width 75 height 30
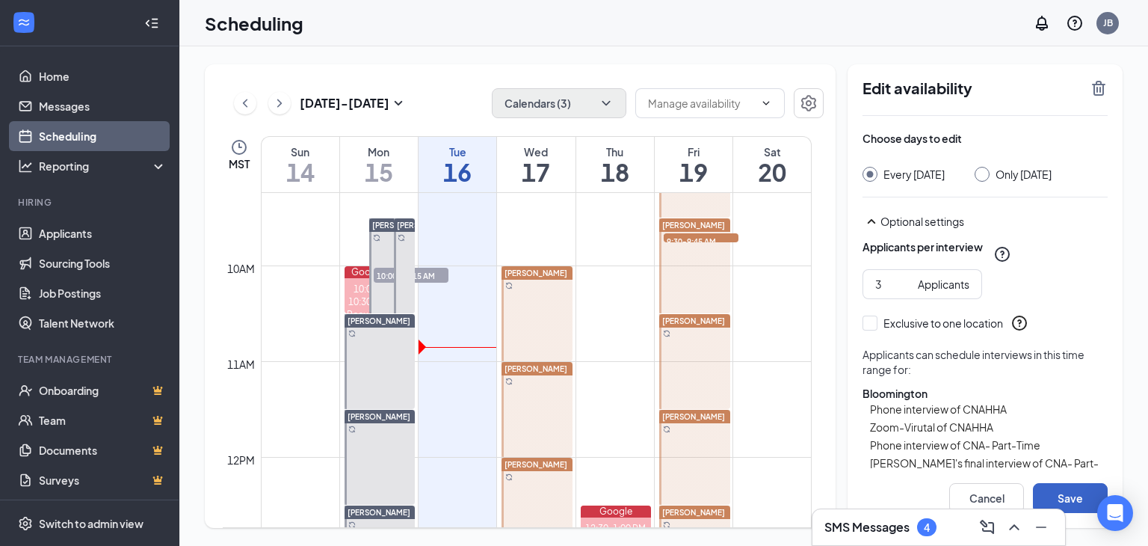
click at [1073, 489] on button "Save" at bounding box center [1070, 498] width 75 height 30
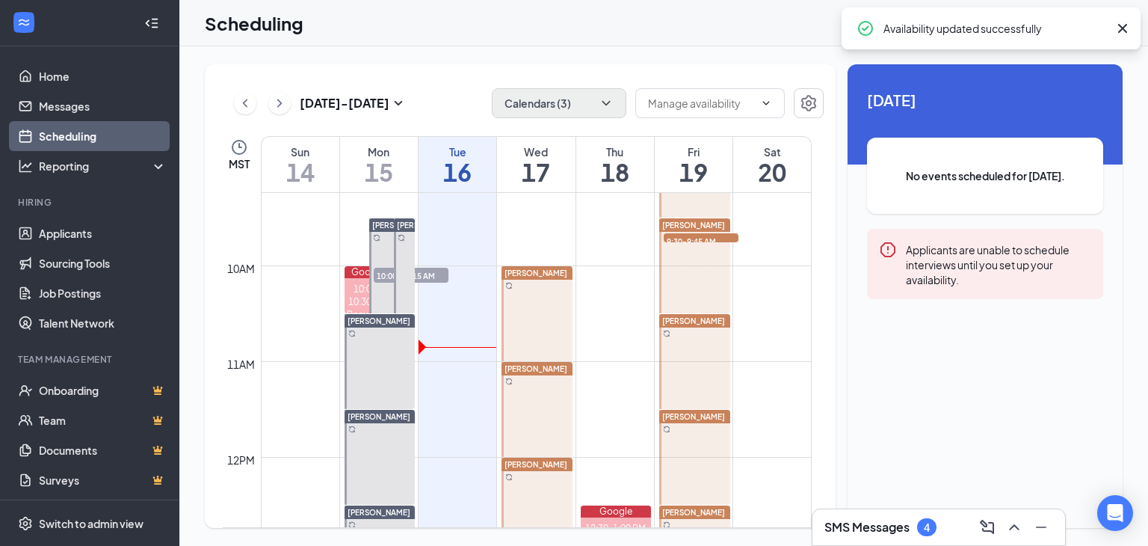
click at [691, 413] on span "[PERSON_NAME]" at bounding box center [693, 416] width 63 height 9
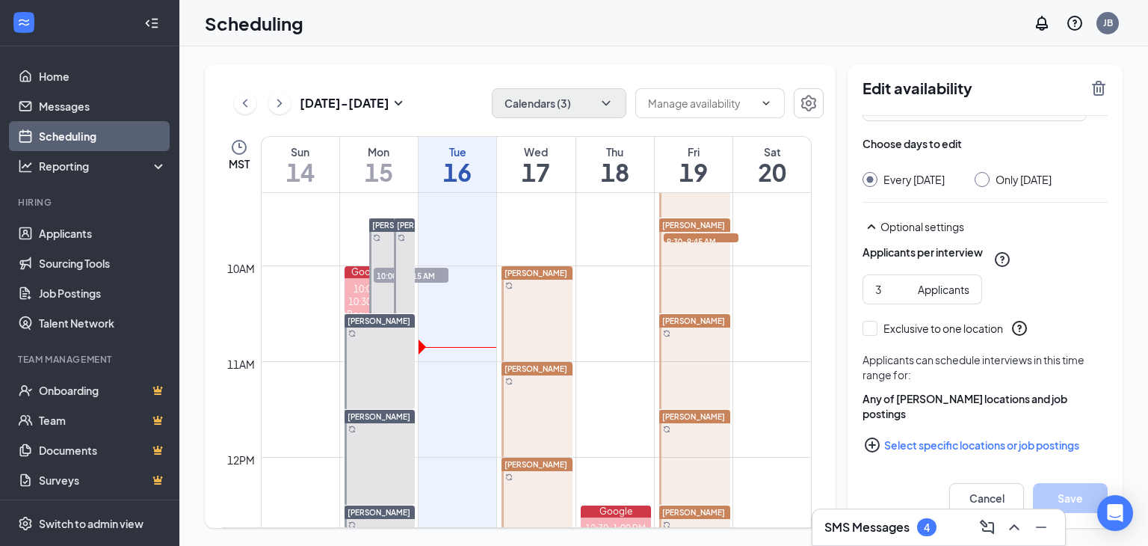
scroll to position [111, 0]
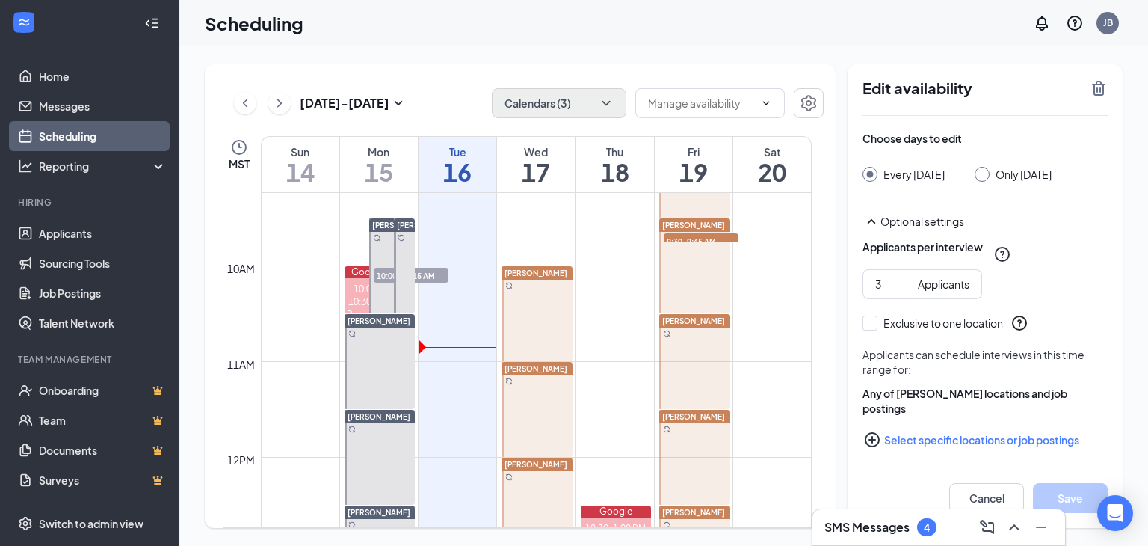
click at [952, 434] on button "Select specific locations or job postings" at bounding box center [985, 440] width 245 height 30
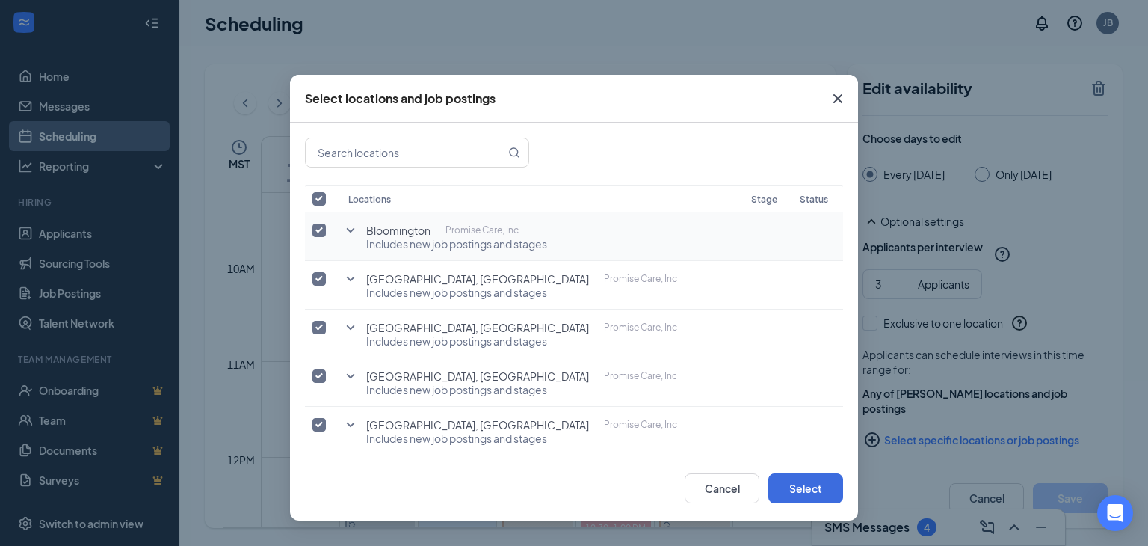
click at [350, 226] on icon "SmallChevronDown" at bounding box center [351, 230] width 18 height 18
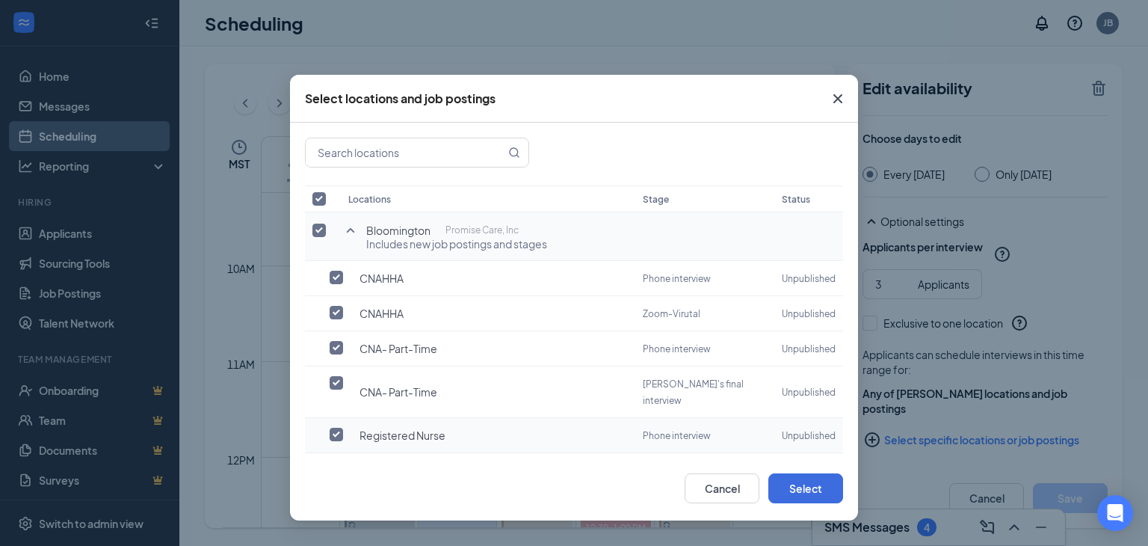
click at [331, 428] on input "checkbox" at bounding box center [336, 434] width 13 height 13
checkbox input "true"
checkbox input "false"
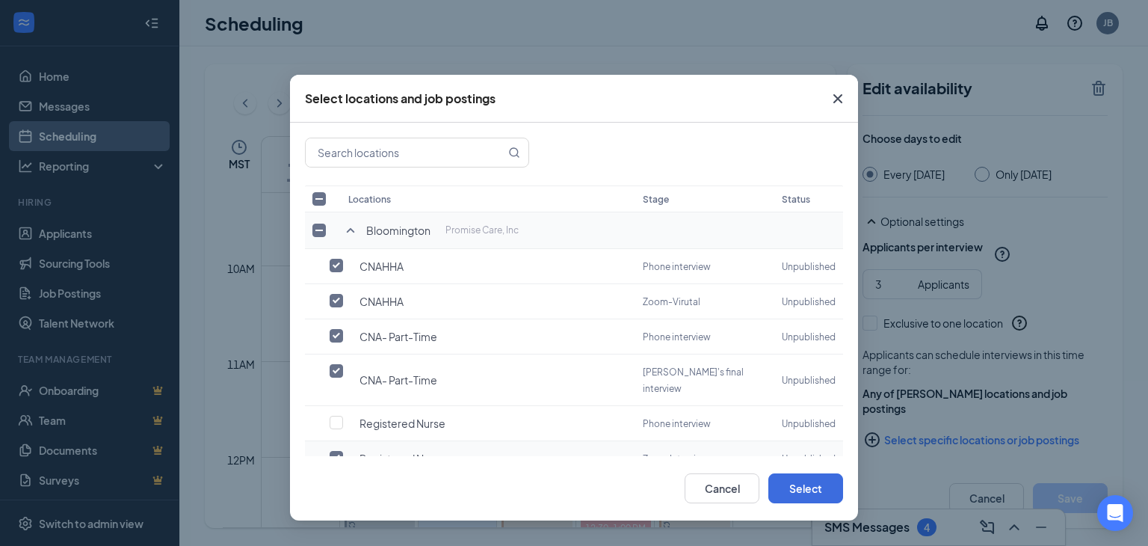
click at [335, 451] on input "checkbox" at bounding box center [336, 457] width 13 height 13
checkbox input "false"
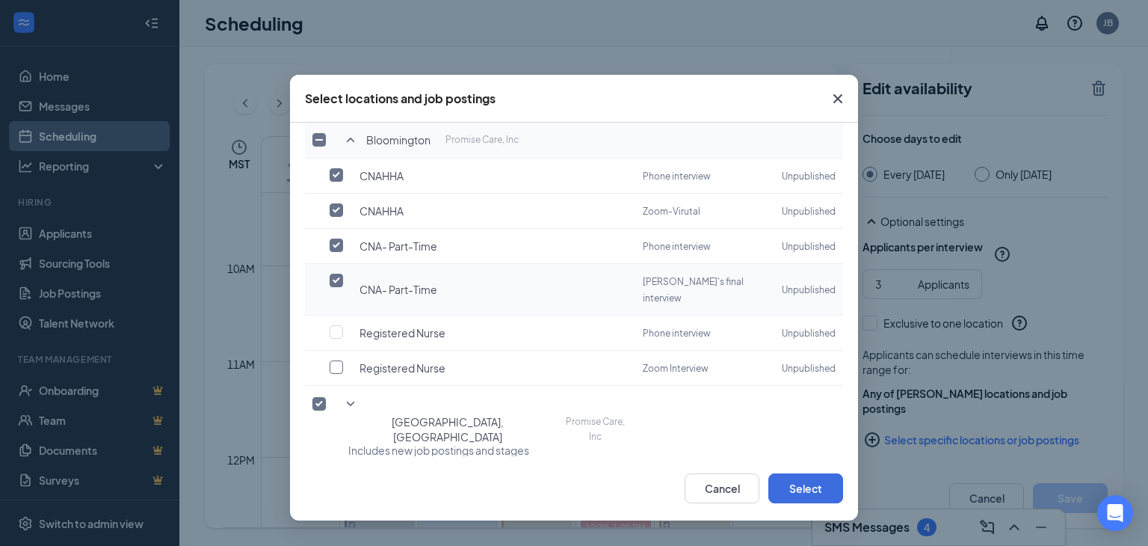
scroll to position [224, 0]
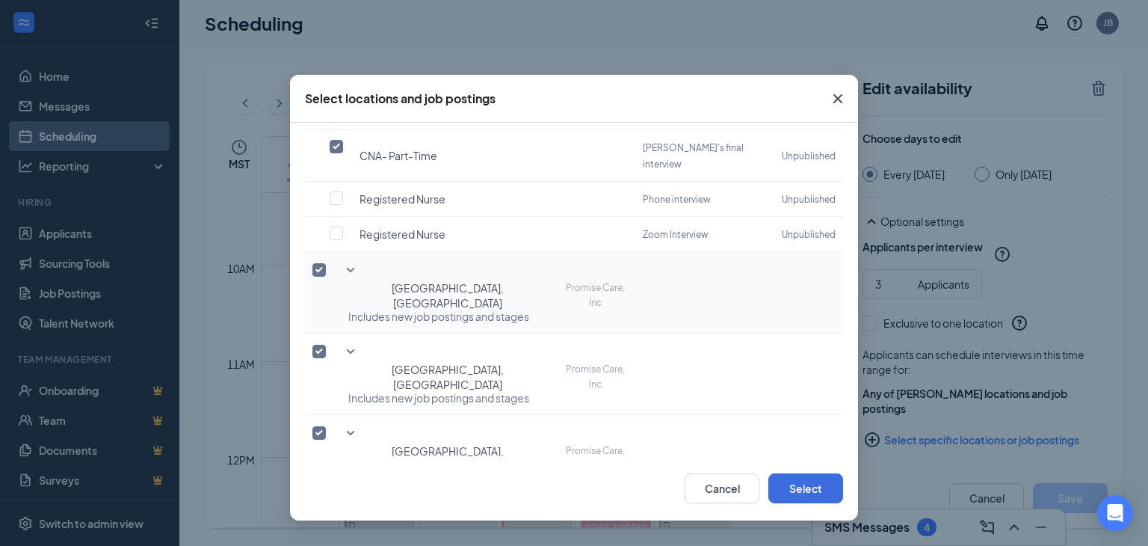
click at [348, 268] on icon "SmallChevronDown" at bounding box center [351, 270] width 8 height 4
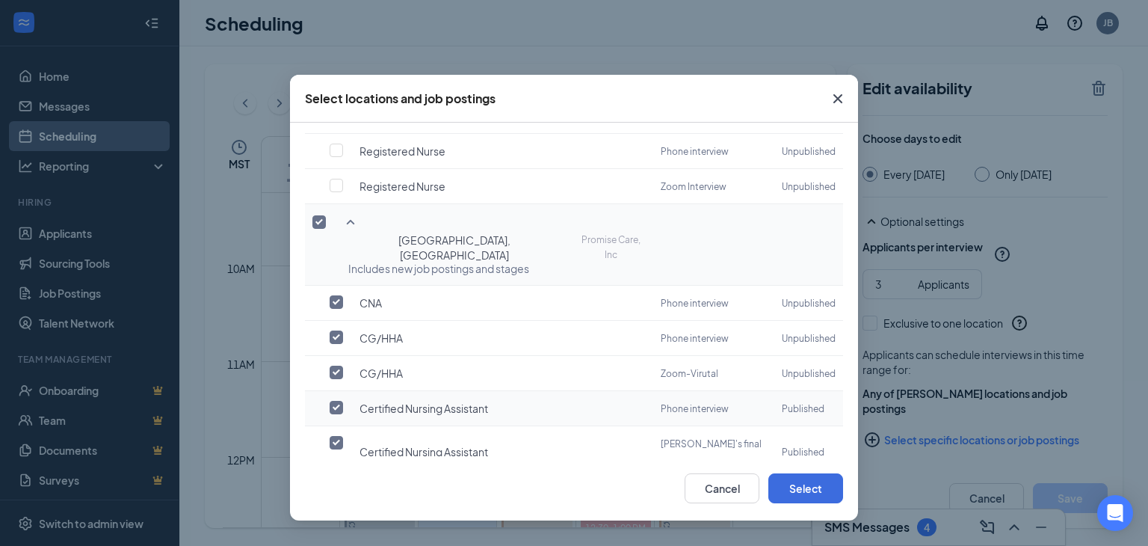
scroll to position [299, 0]
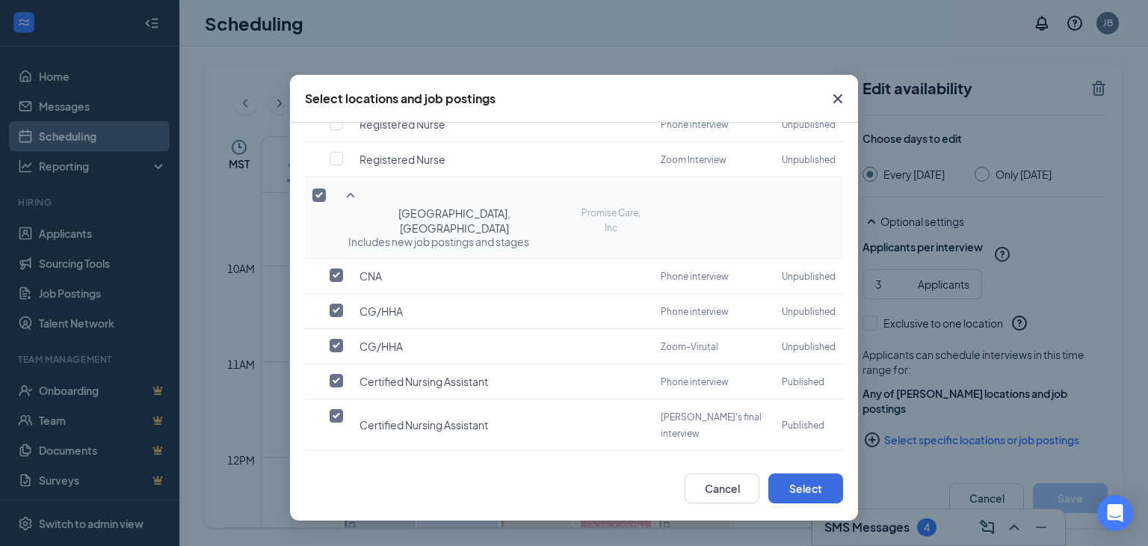
click at [336, 496] on input "checkbox" at bounding box center [336, 502] width 13 height 13
checkbox input "true"
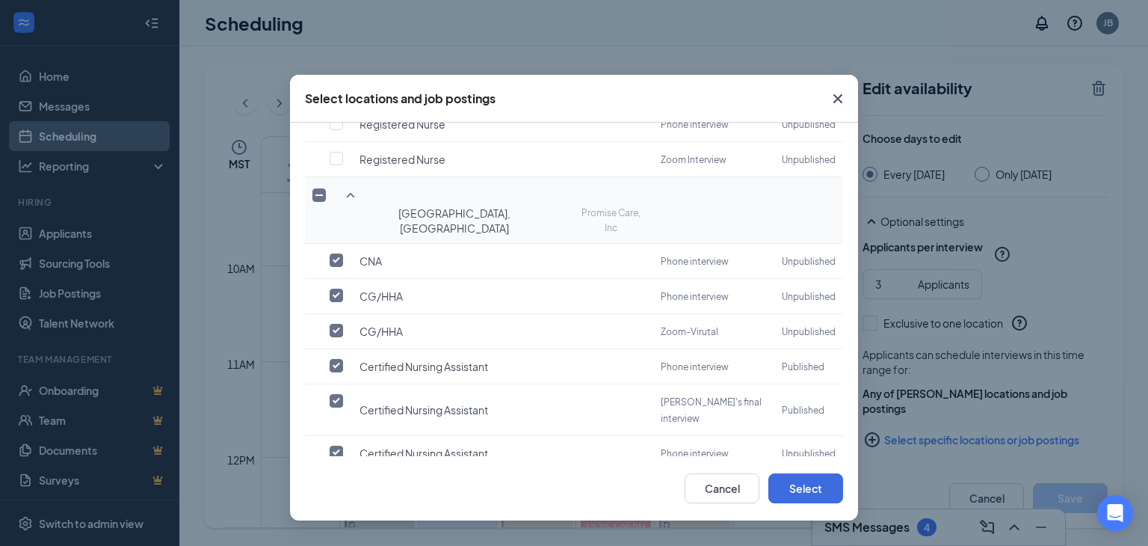
checkbox input "false"
drag, startPoint x: 336, startPoint y: 437, endPoint x: 369, endPoint y: 425, distance: 35.0
click at [337, 516] on input "checkbox" at bounding box center [336, 522] width 13 height 13
checkbox input "false"
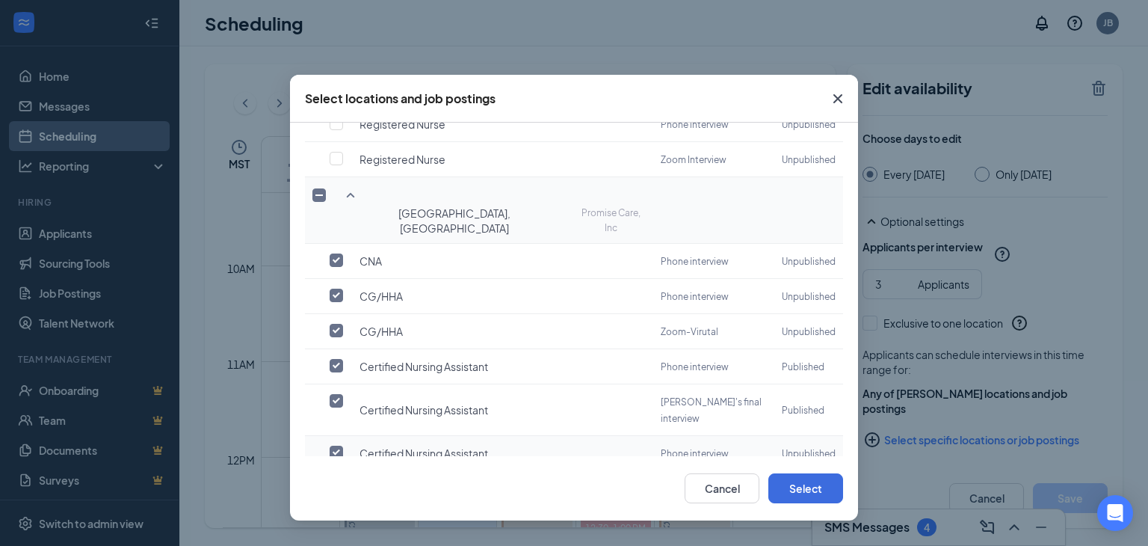
scroll to position [449, 0]
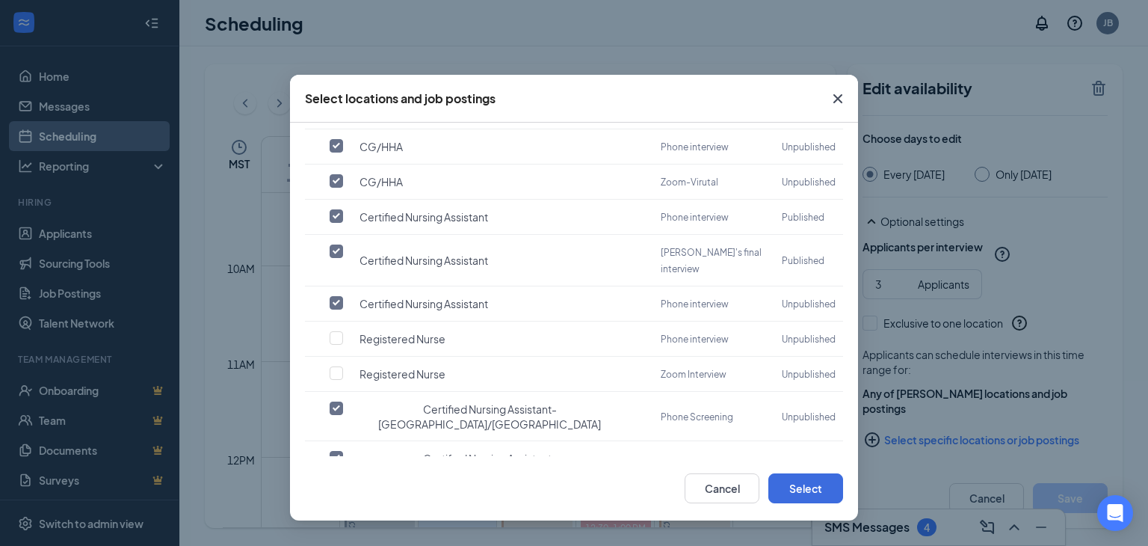
click at [349, 499] on icon "SmallChevronDown" at bounding box center [351, 508] width 18 height 18
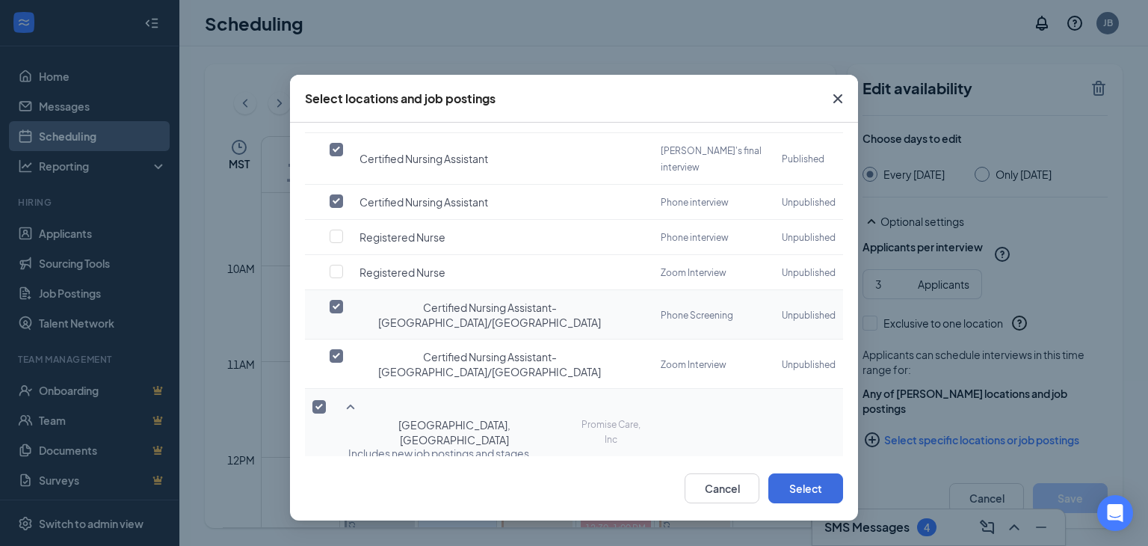
scroll to position [674, 0]
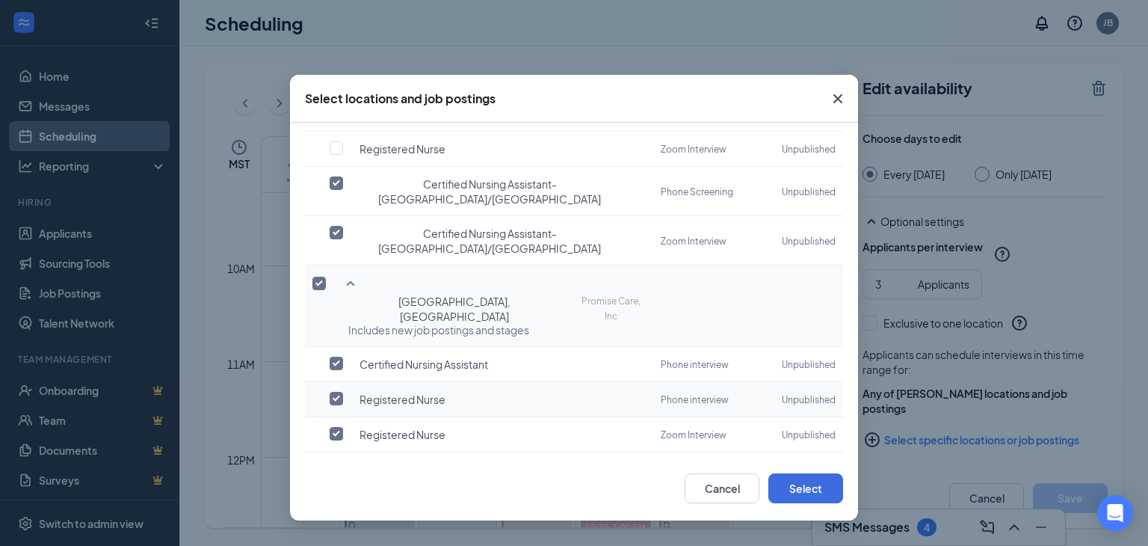
click at [335, 392] on input "checkbox" at bounding box center [336, 398] width 13 height 13
checkbox input "true"
checkbox input "false"
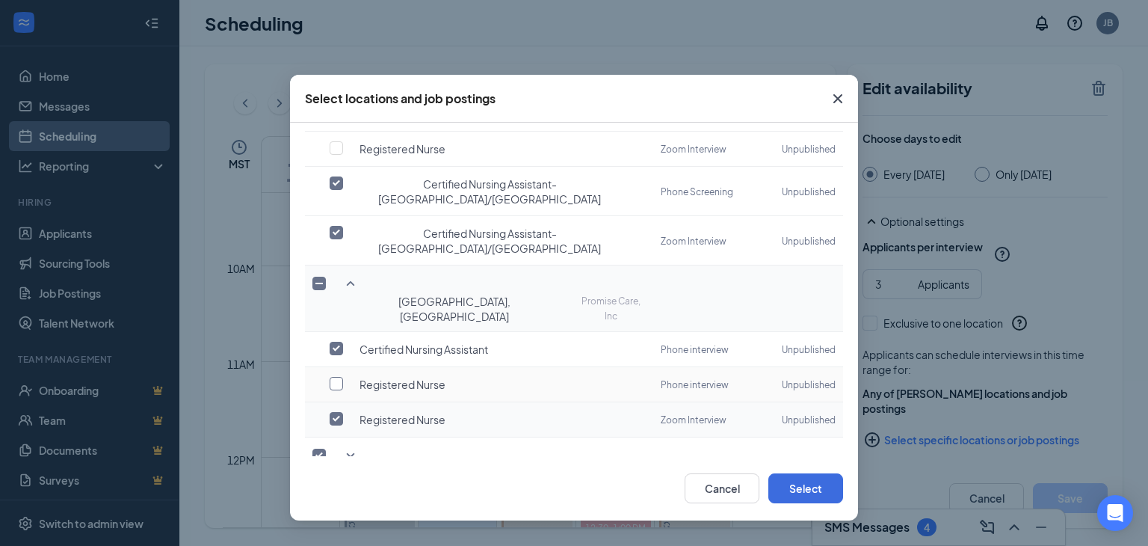
scroll to position [662, 0]
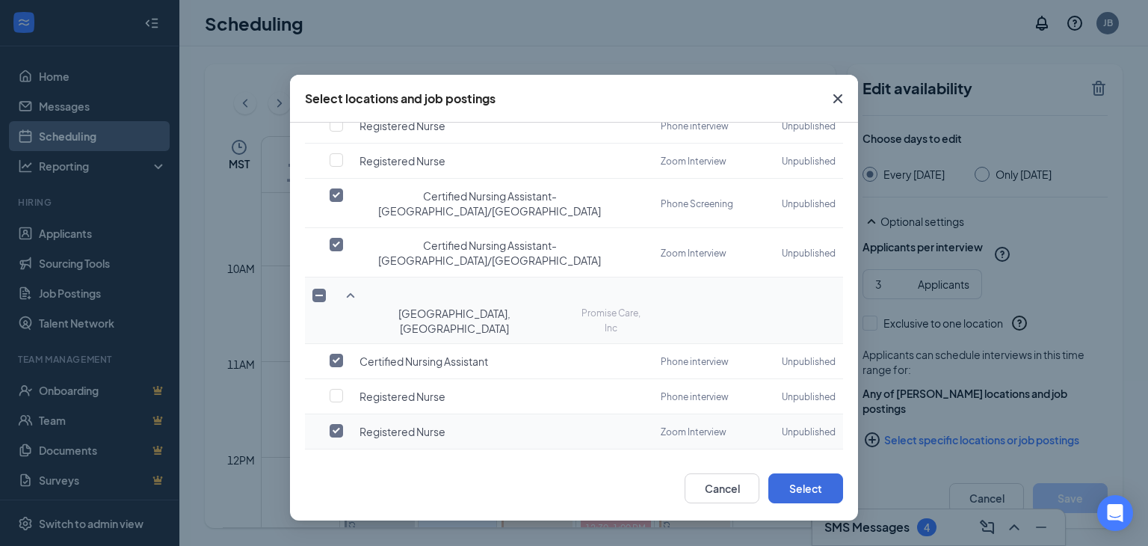
click at [338, 424] on input "checkbox" at bounding box center [336, 430] width 13 height 13
checkbox input "false"
click at [352, 458] on icon "SmallChevronDown" at bounding box center [351, 467] width 18 height 18
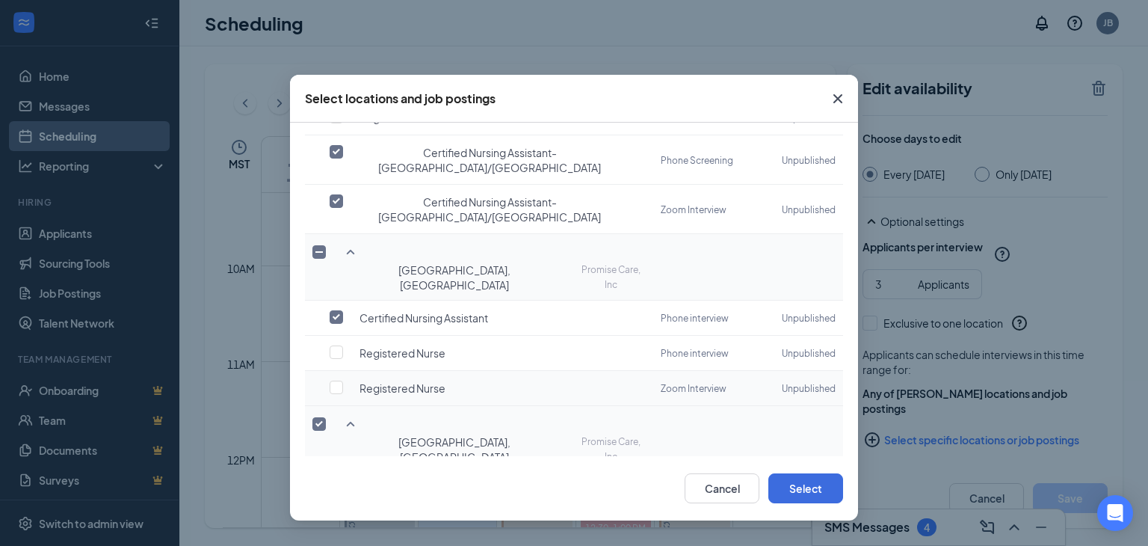
scroll to position [729, 0]
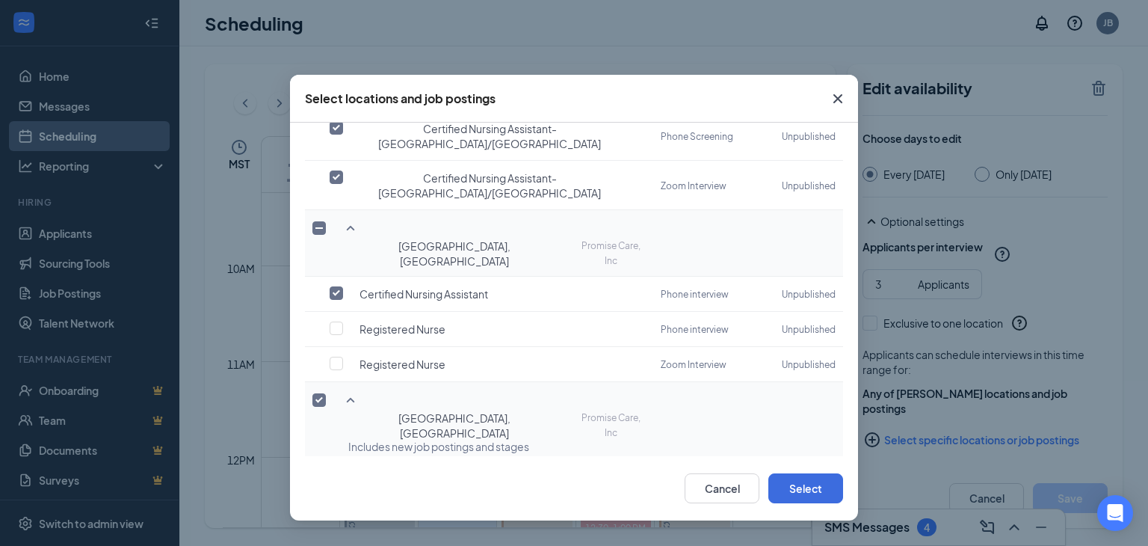
click at [353, 543] on icon "SmallChevronDown" at bounding box center [351, 552] width 18 height 18
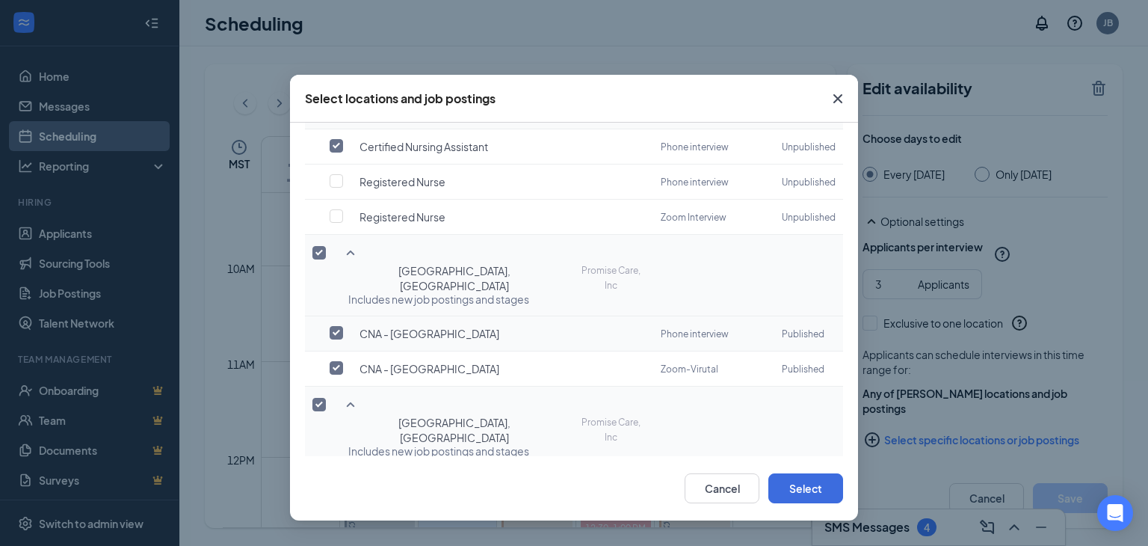
scroll to position [878, 0]
checkbox input "true"
checkbox input "false"
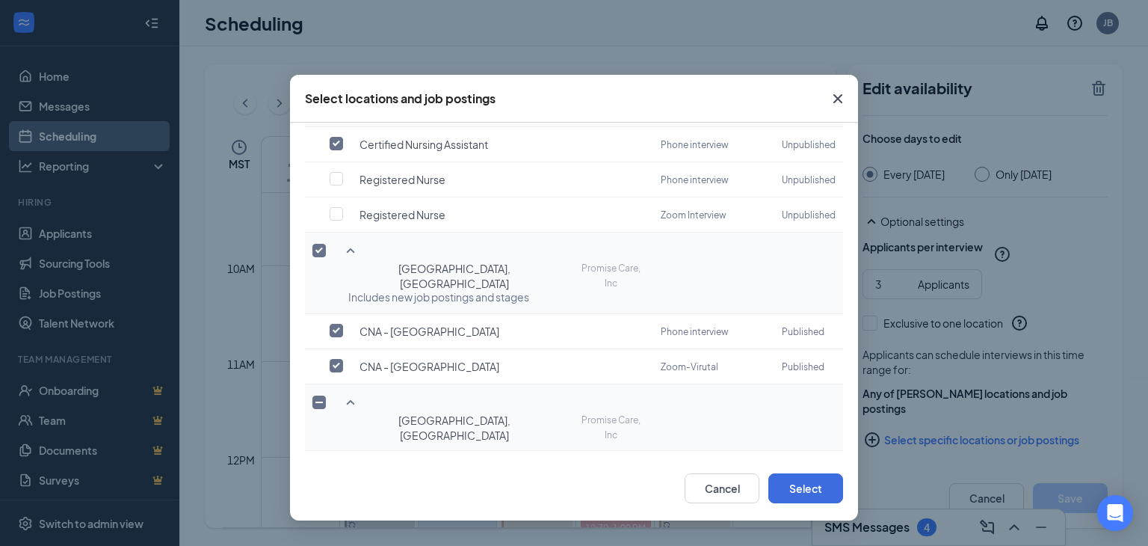
click at [339, 545] on input "checkbox" at bounding box center [336, 553] width 13 height 13
checkbox input "false"
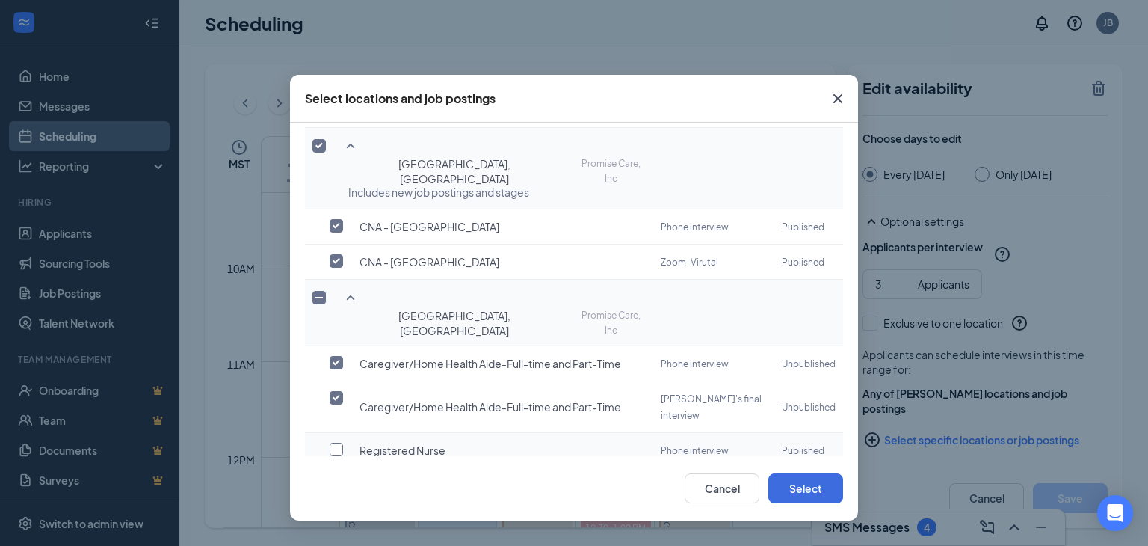
scroll to position [985, 0]
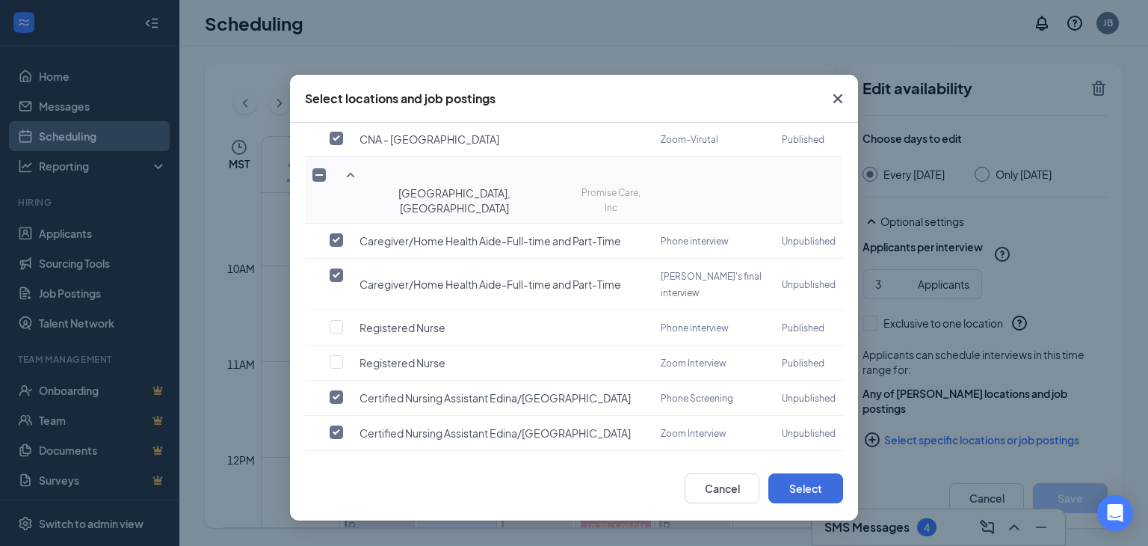
scroll to position [1209, 0]
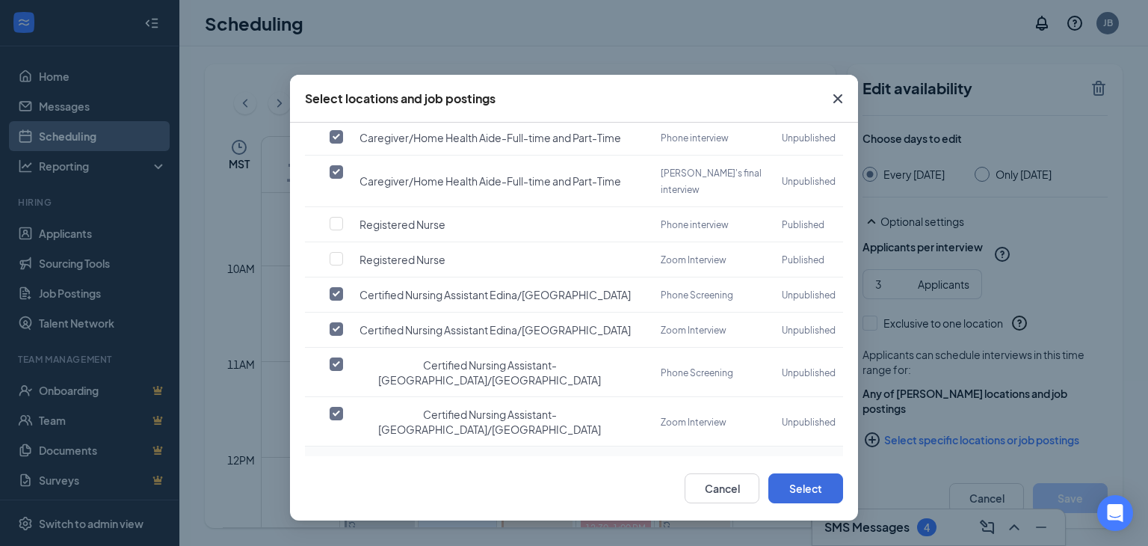
checkbox input "true"
checkbox input "false"
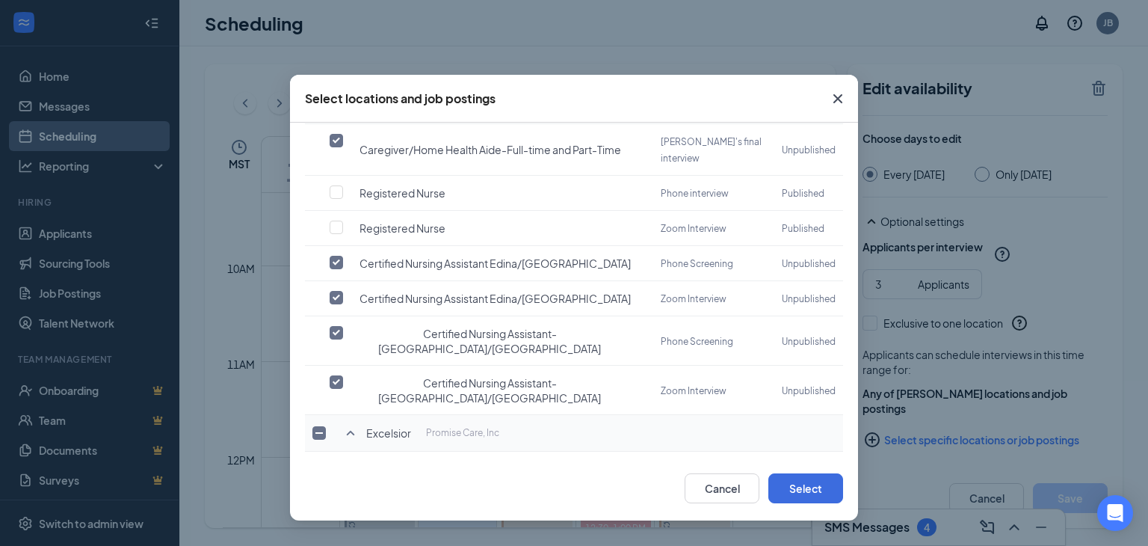
scroll to position [1241, 0]
checkbox input "false"
click at [808, 484] on button "Select" at bounding box center [805, 488] width 75 height 30
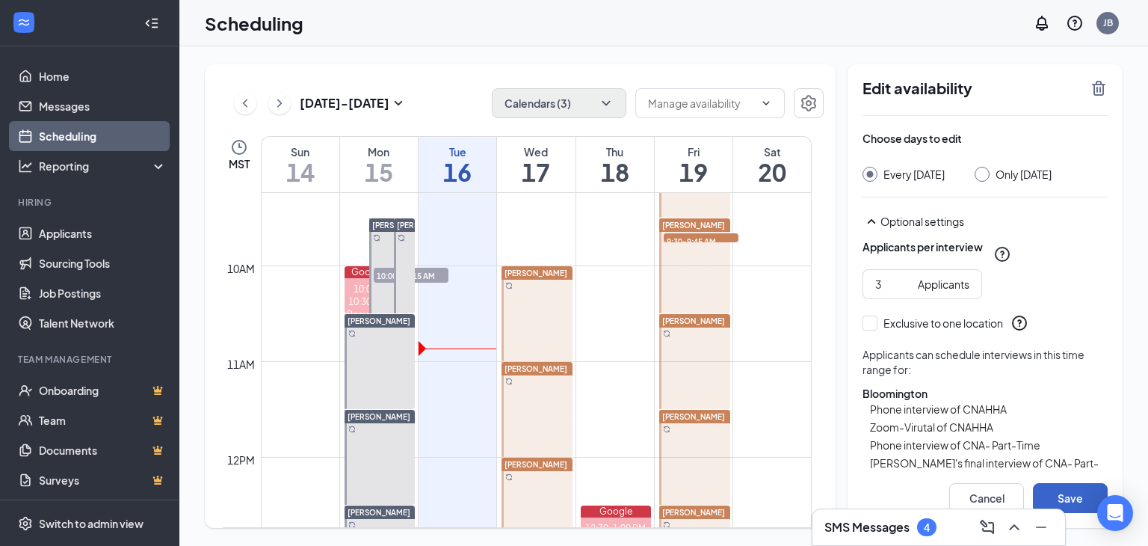
click at [1049, 483] on button "Save" at bounding box center [1070, 498] width 75 height 30
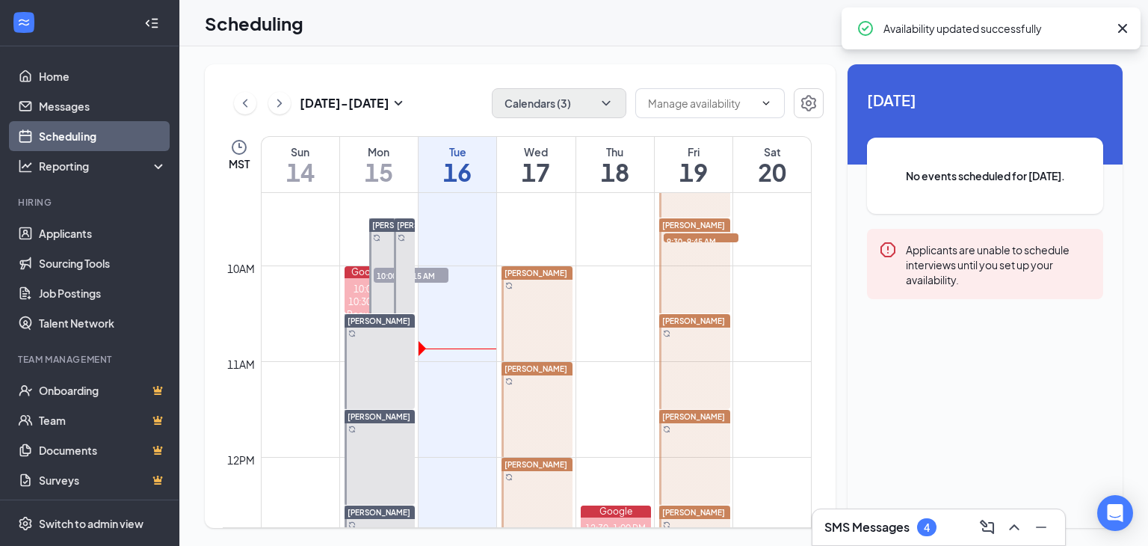
click at [697, 505] on div "[PERSON_NAME]" at bounding box center [694, 511] width 71 height 13
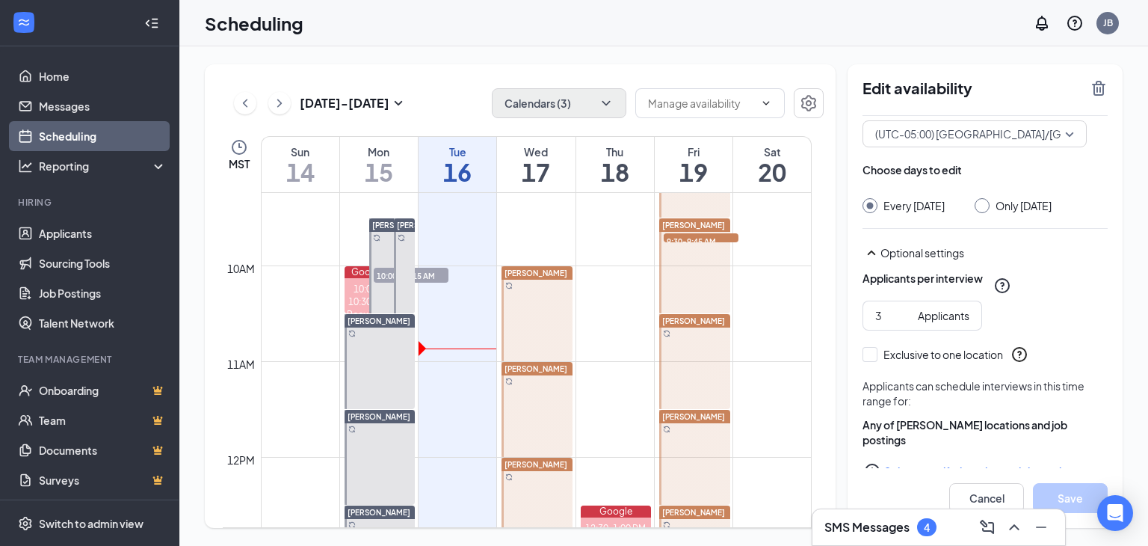
scroll to position [111, 0]
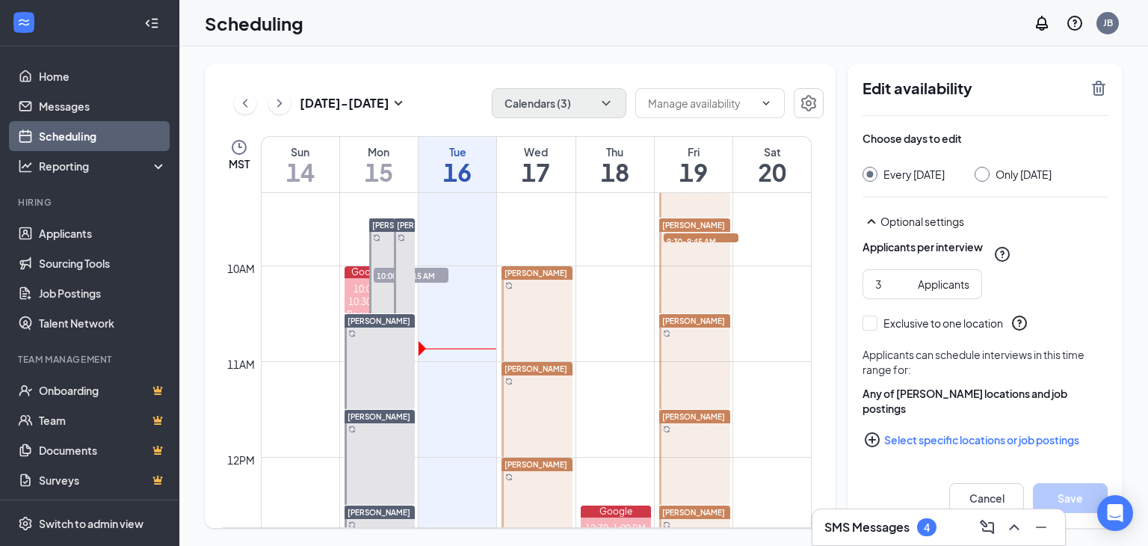
click at [931, 431] on button "Select specific locations or job postings" at bounding box center [985, 440] width 245 height 30
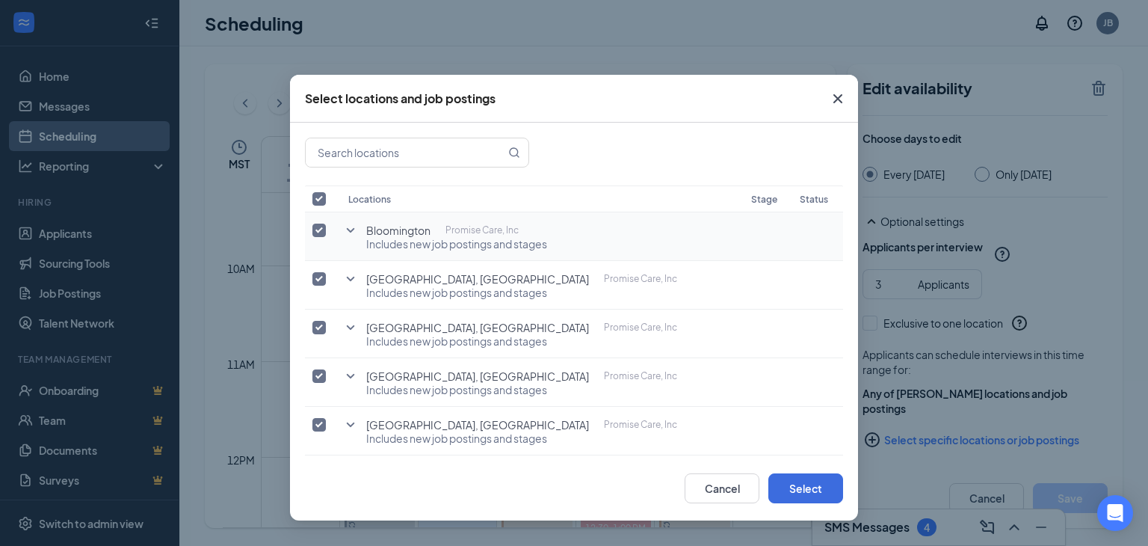
click at [347, 224] on icon "SmallChevronDown" at bounding box center [351, 230] width 18 height 18
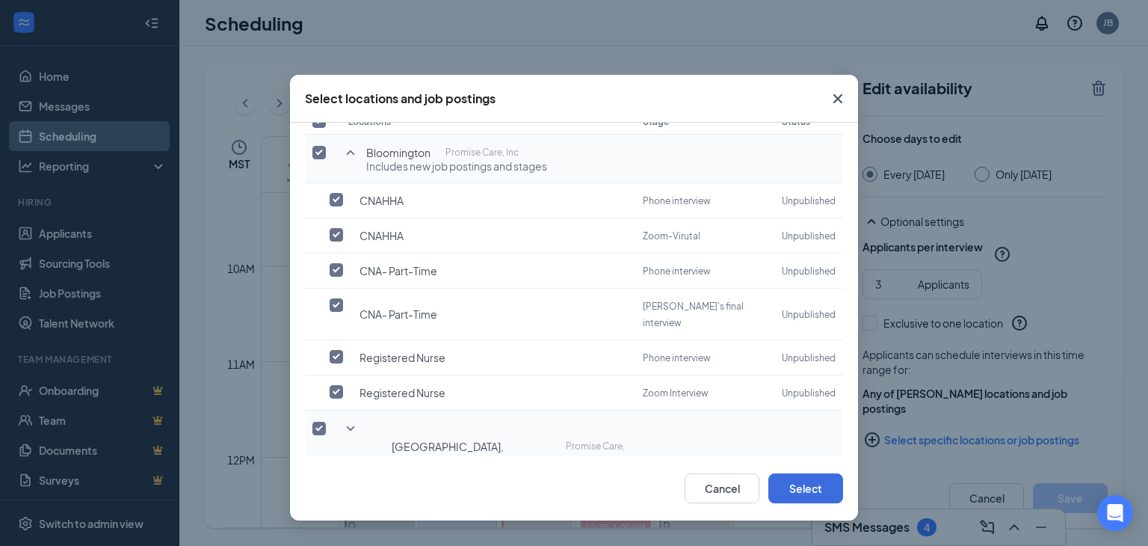
scroll to position [150, 0]
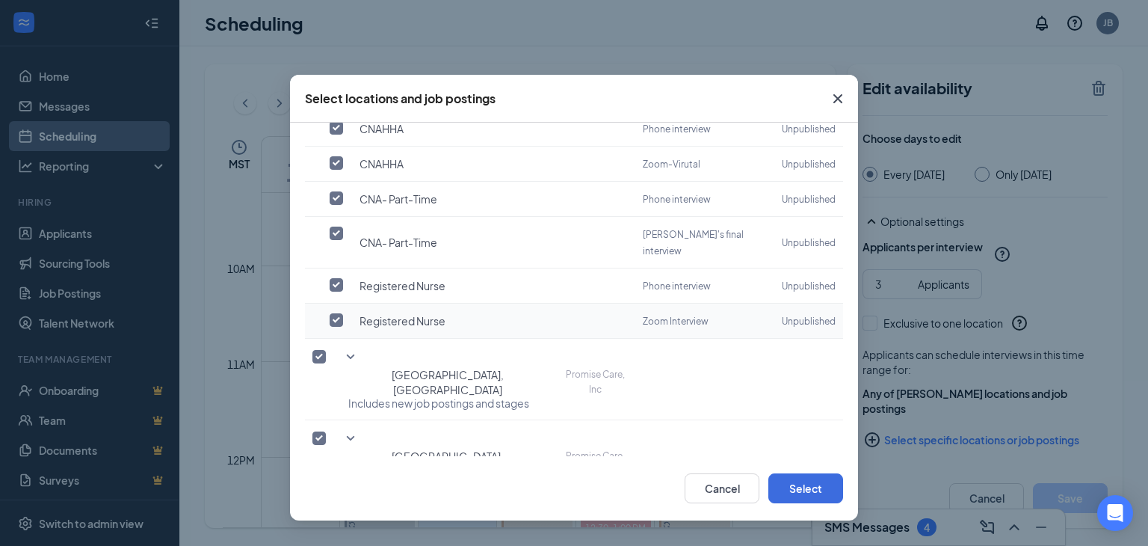
click at [341, 312] on label at bounding box center [340, 319] width 21 height 15
click at [341, 313] on input "checkbox" at bounding box center [336, 319] width 13 height 13
checkbox input "true"
checkbox input "false"
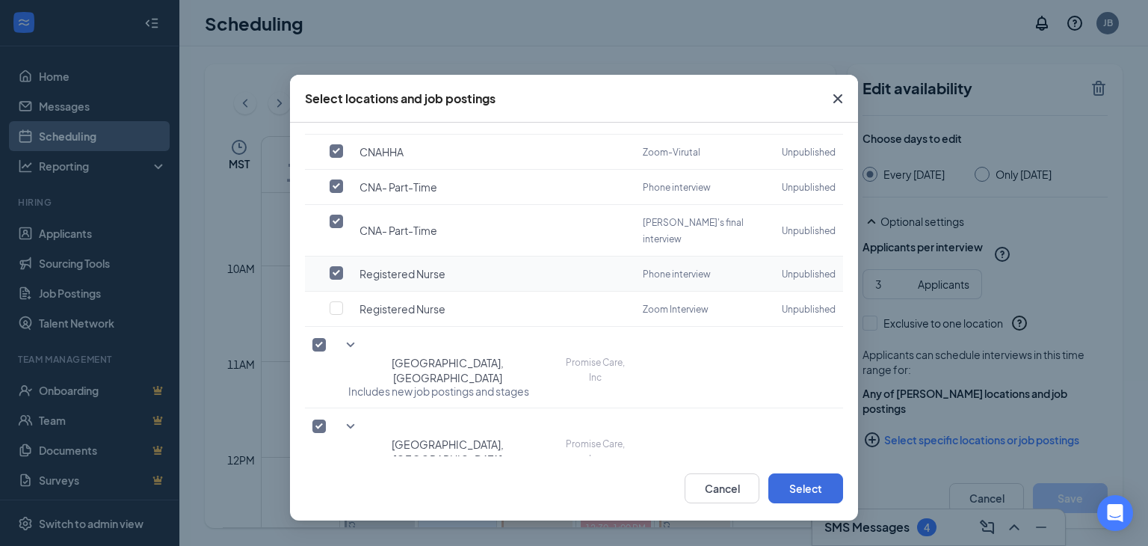
click at [335, 266] on input "checkbox" at bounding box center [336, 272] width 13 height 13
checkbox input "false"
click at [345, 336] on icon "SmallChevronDown" at bounding box center [351, 345] width 18 height 18
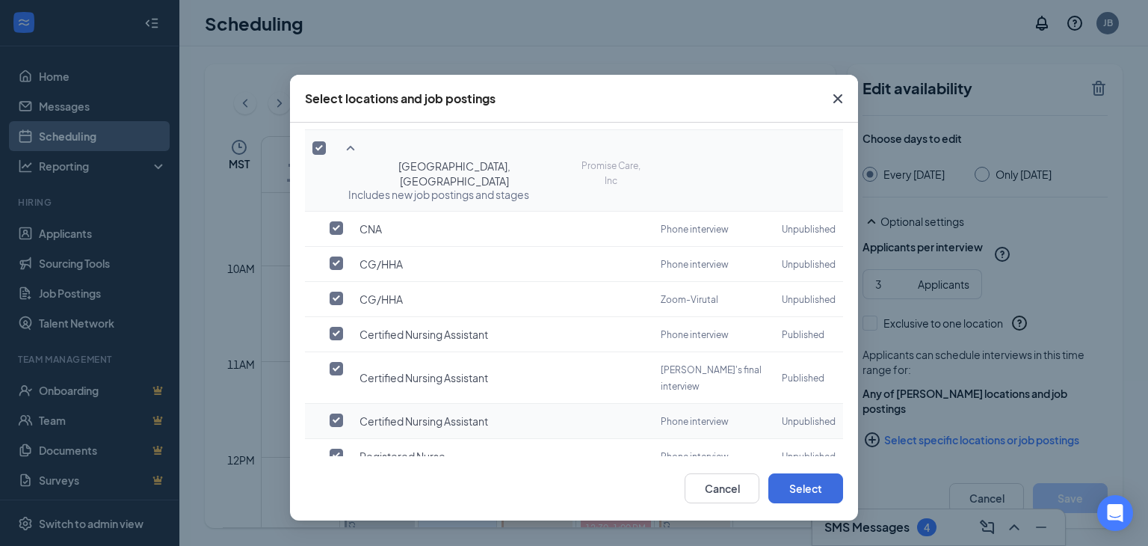
scroll to position [374, 0]
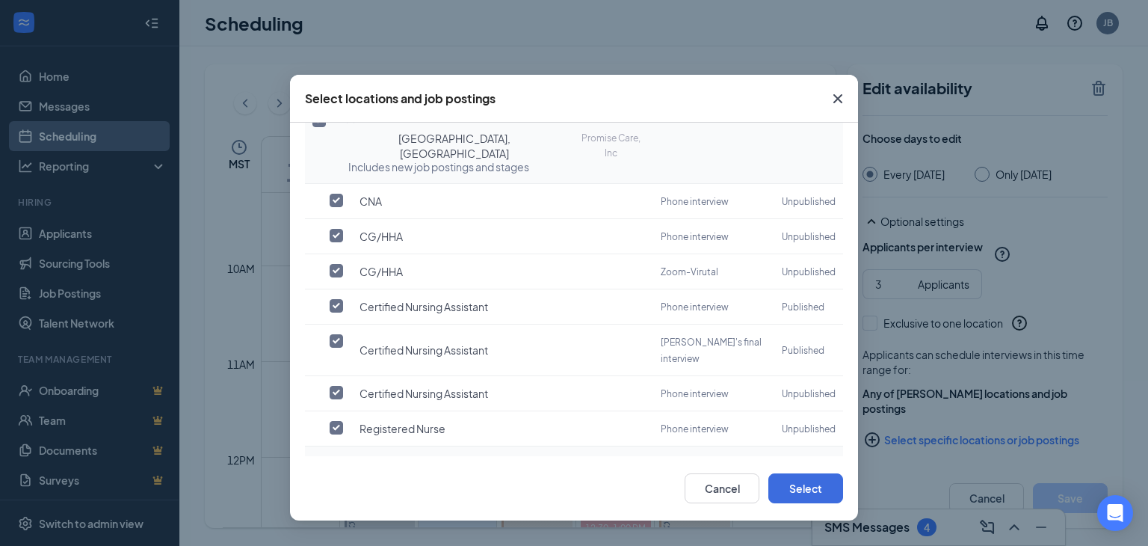
click at [336, 456] on input "checkbox" at bounding box center [336, 462] width 13 height 13
checkbox input "true"
checkbox input "false"
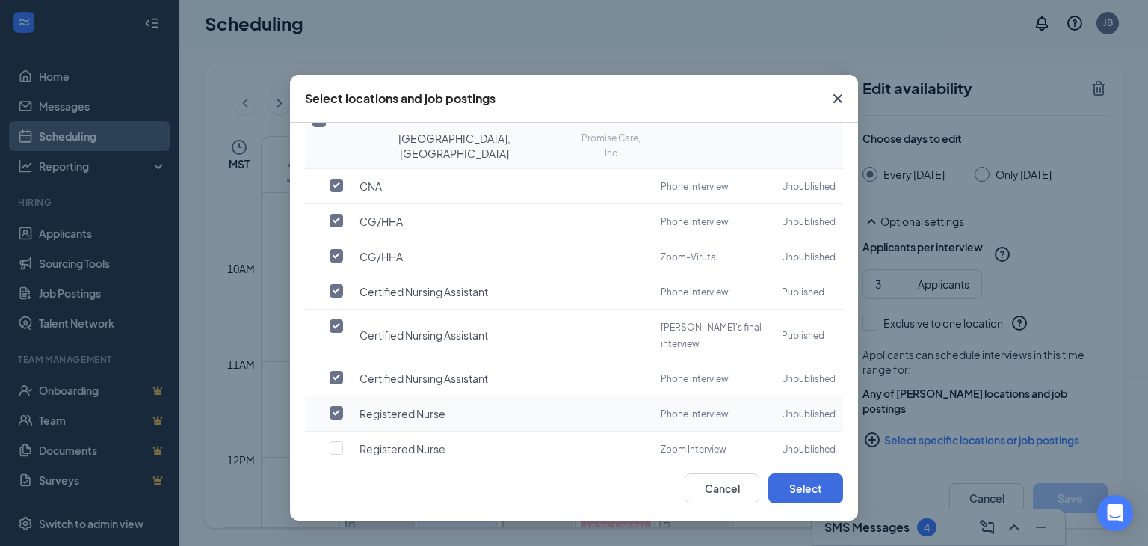
click at [338, 406] on input "checkbox" at bounding box center [336, 412] width 13 height 13
checkbox input "false"
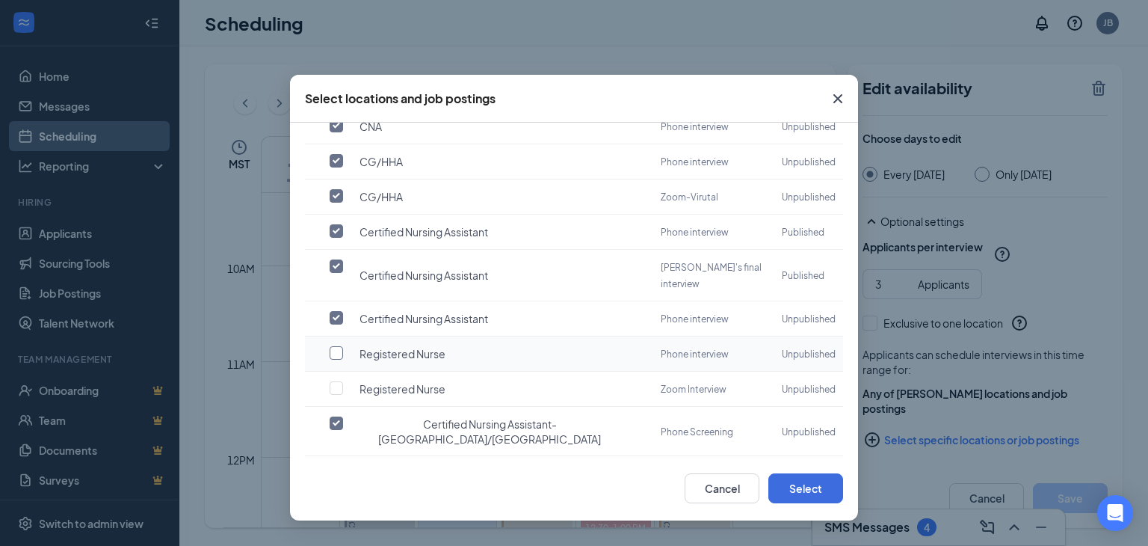
scroll to position [523, 0]
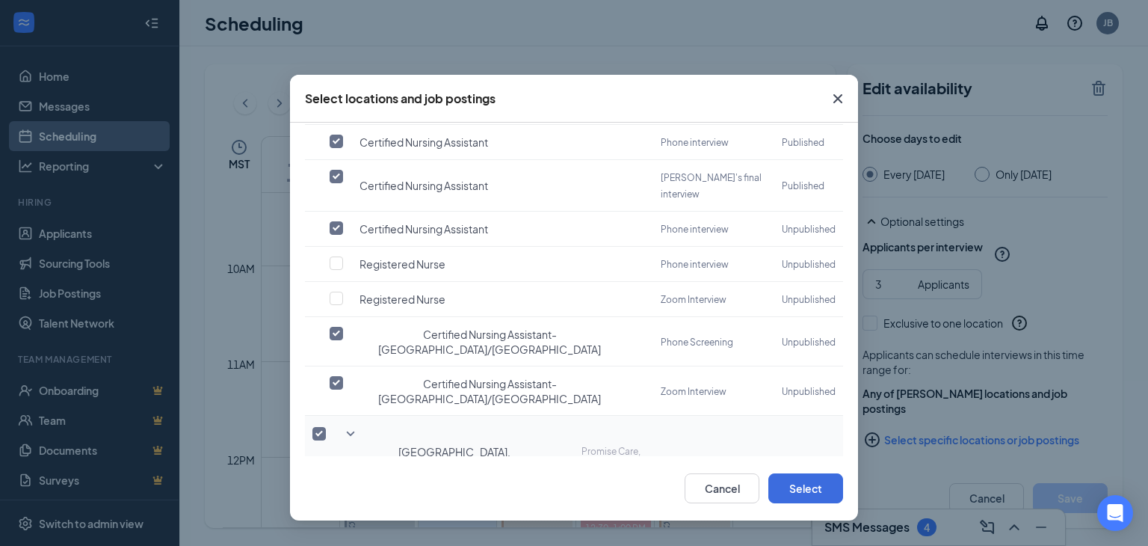
click at [353, 425] on icon "SmallChevronDown" at bounding box center [351, 434] width 18 height 18
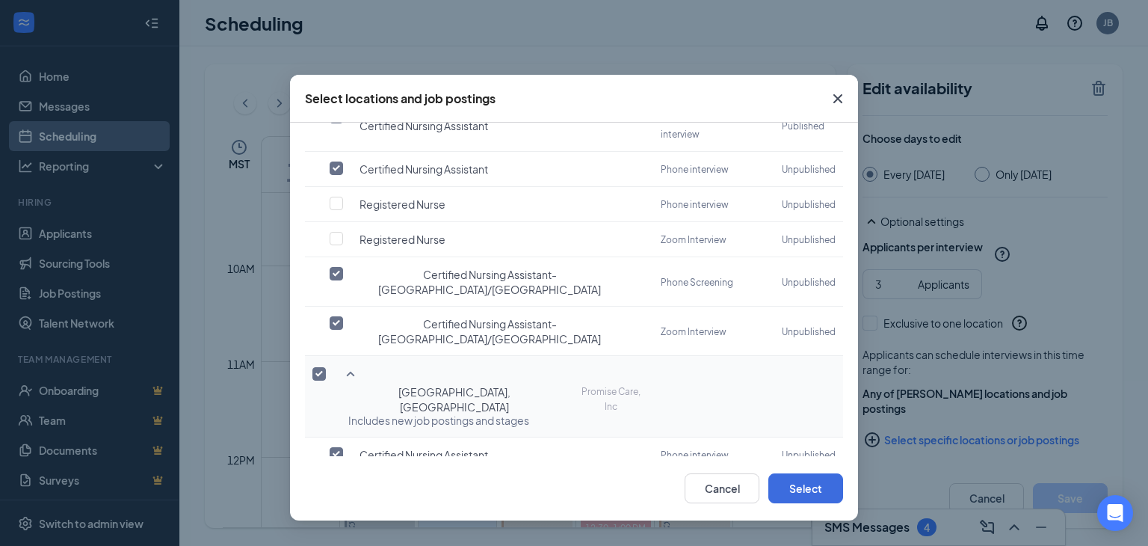
scroll to position [673, 0]
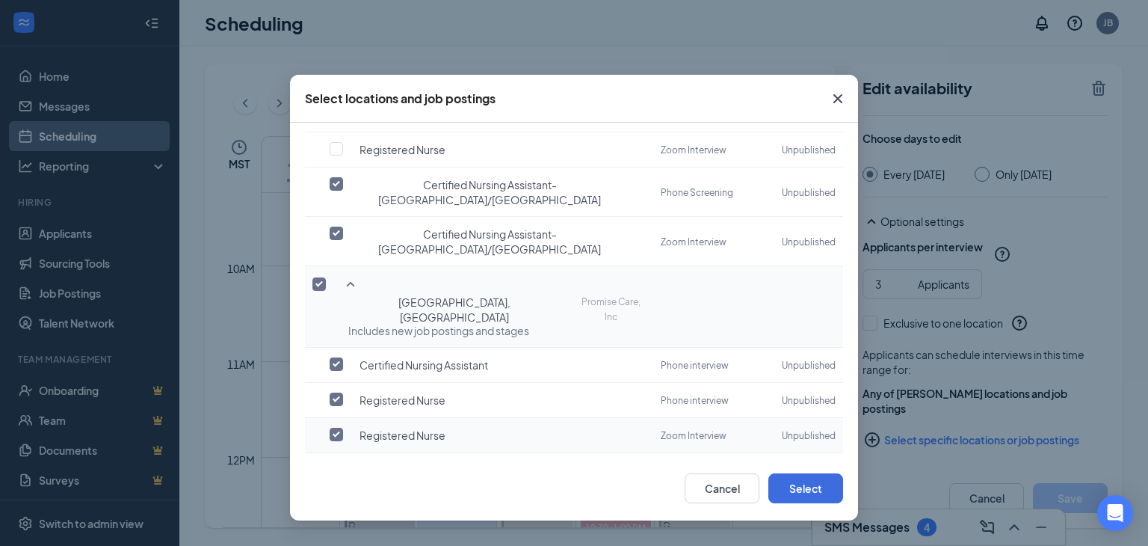
click at [345, 427] on label at bounding box center [340, 434] width 21 height 15
click at [343, 428] on input "checkbox" at bounding box center [336, 434] width 13 height 13
checkbox input "true"
checkbox input "false"
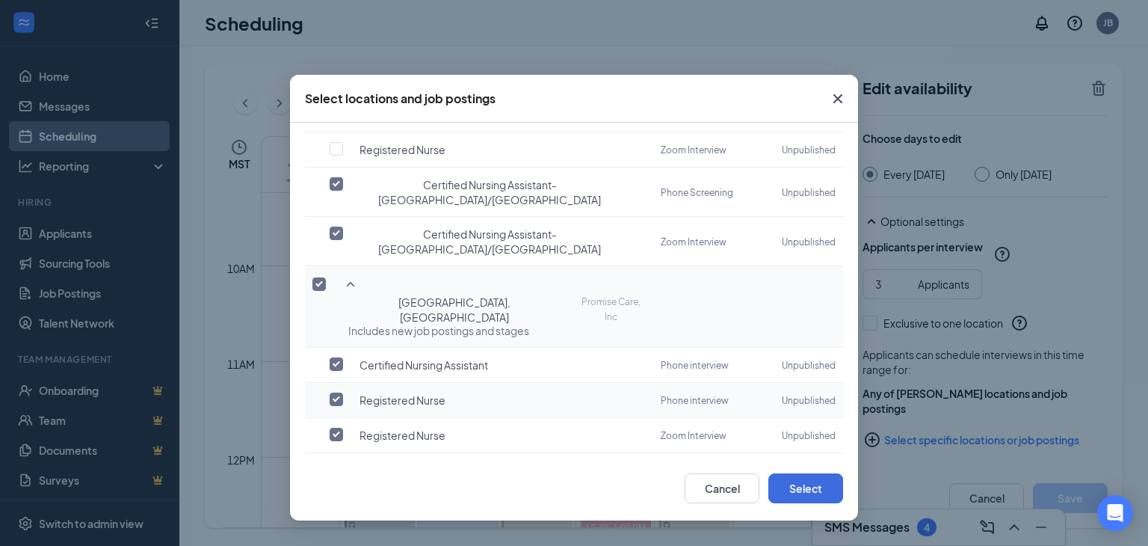
scroll to position [662, 0]
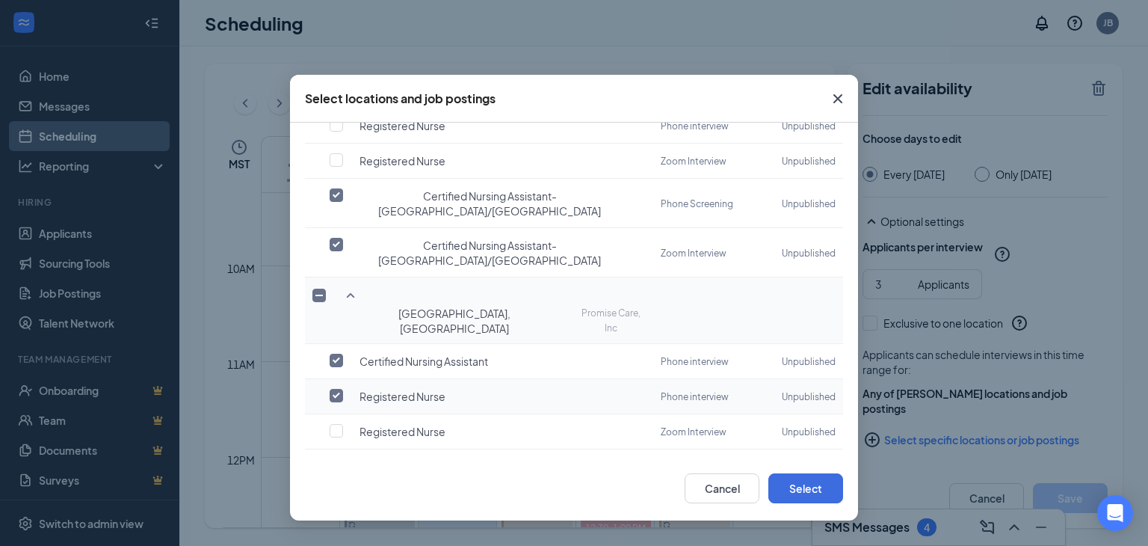
click at [338, 379] on td at bounding box center [323, 396] width 36 height 35
click at [334, 389] on input "checkbox" at bounding box center [336, 395] width 13 height 13
checkbox input "false"
drag, startPoint x: 347, startPoint y: 309, endPoint x: 364, endPoint y: 305, distance: 17.8
click at [347, 458] on icon "SmallChevronDown" at bounding box center [351, 467] width 18 height 18
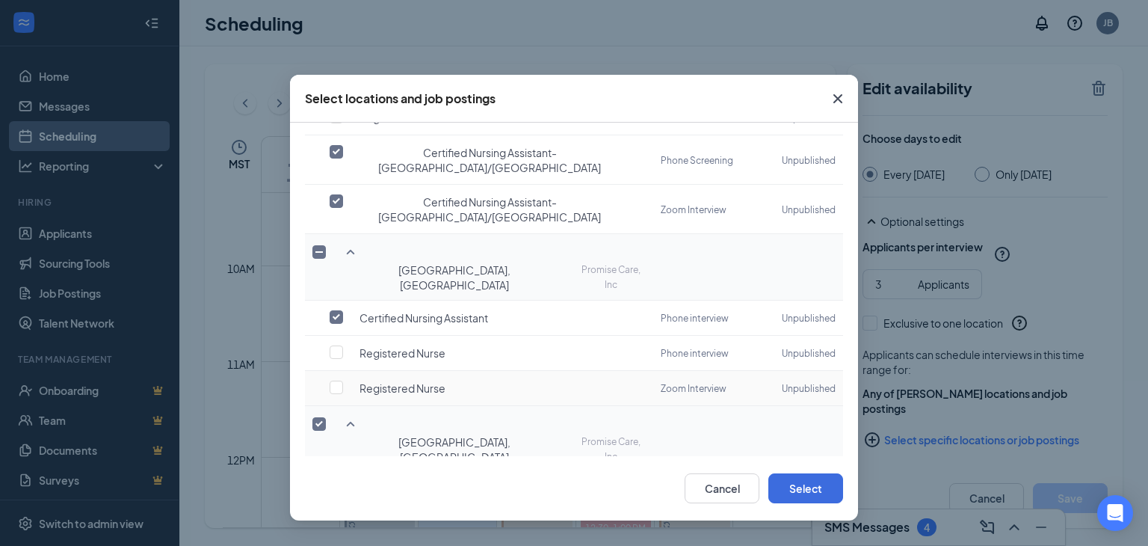
scroll to position [729, 0]
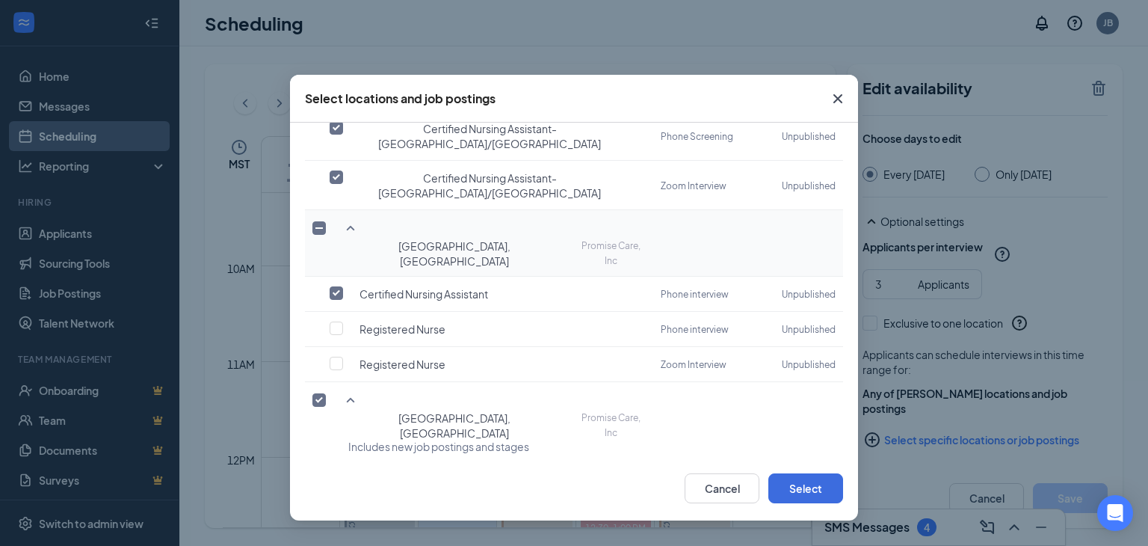
click at [347, 543] on icon "SmallChevronDown" at bounding box center [351, 552] width 18 height 18
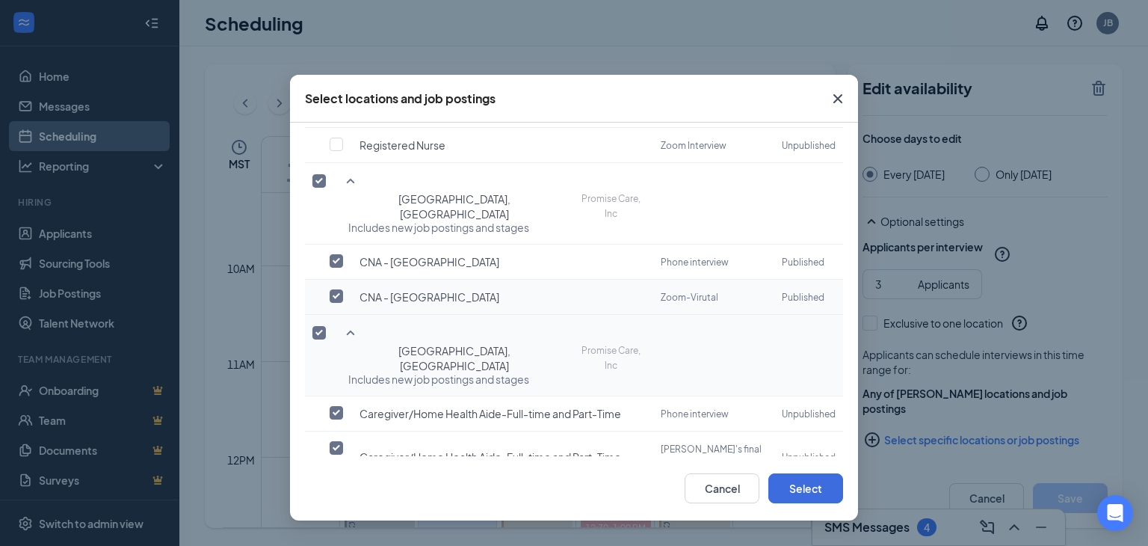
scroll to position [996, 0]
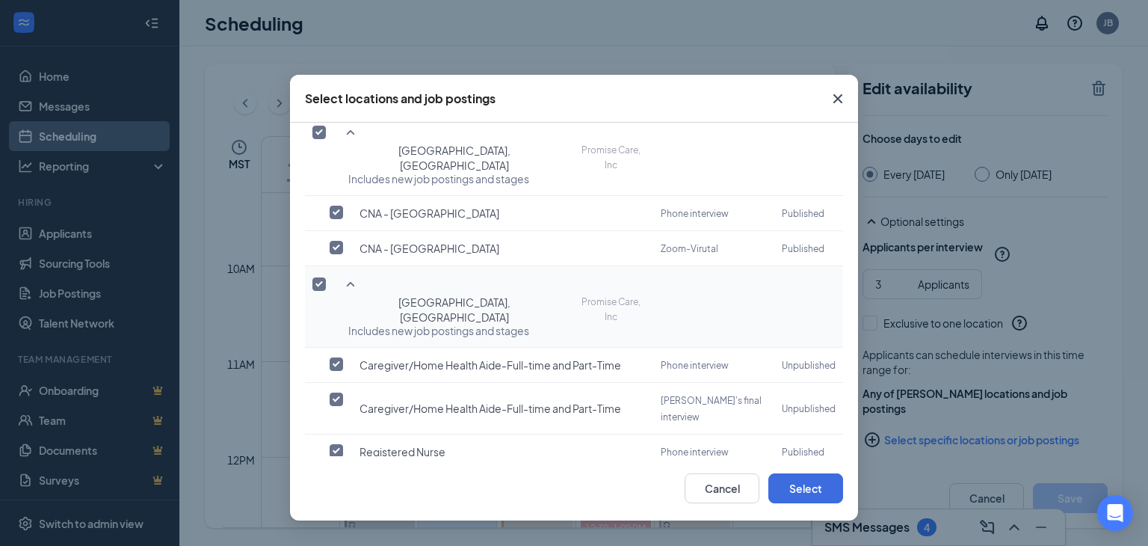
click at [339, 479] on input "checkbox" at bounding box center [336, 485] width 13 height 13
checkbox input "true"
checkbox input "false"
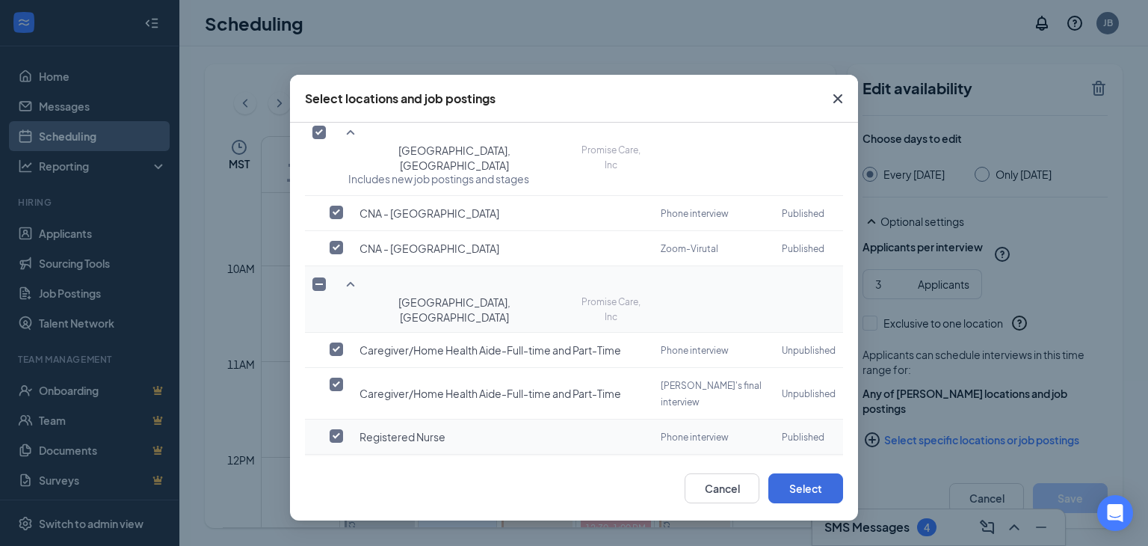
scroll to position [985, 0]
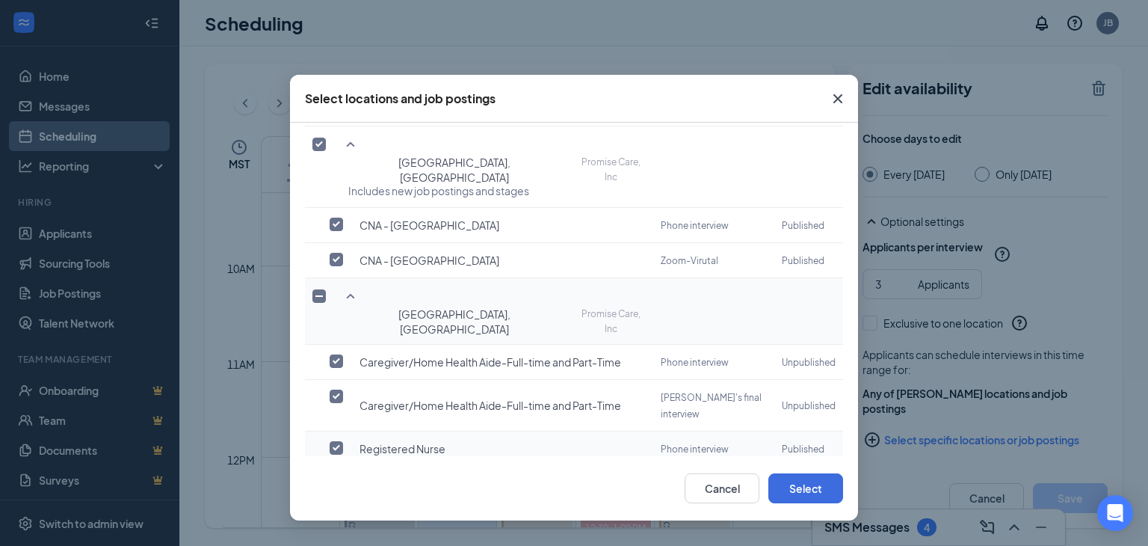
click at [332, 441] on input "checkbox" at bounding box center [336, 447] width 13 height 13
checkbox input "false"
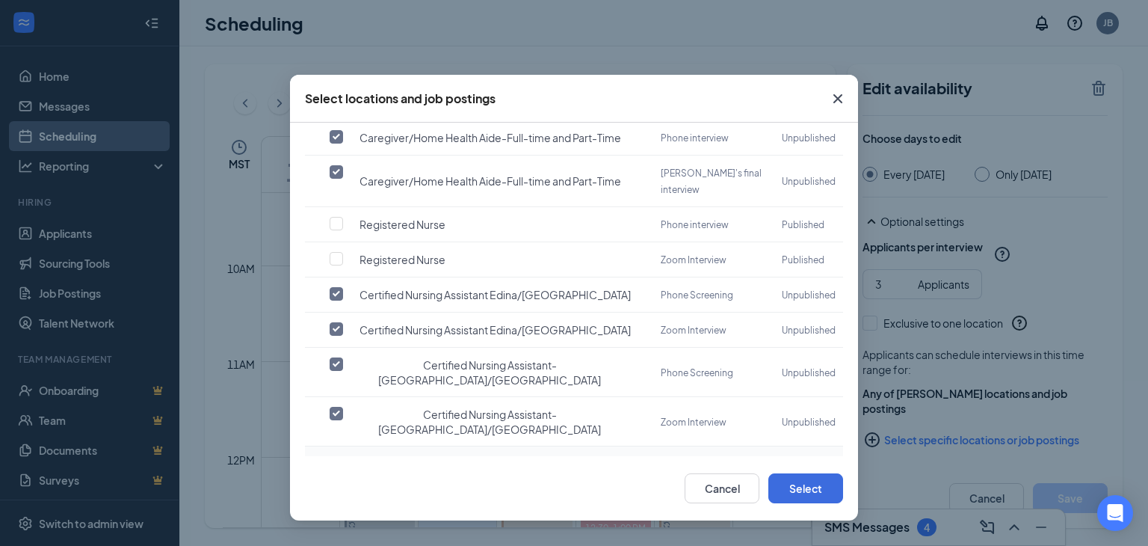
scroll to position [1253, 0]
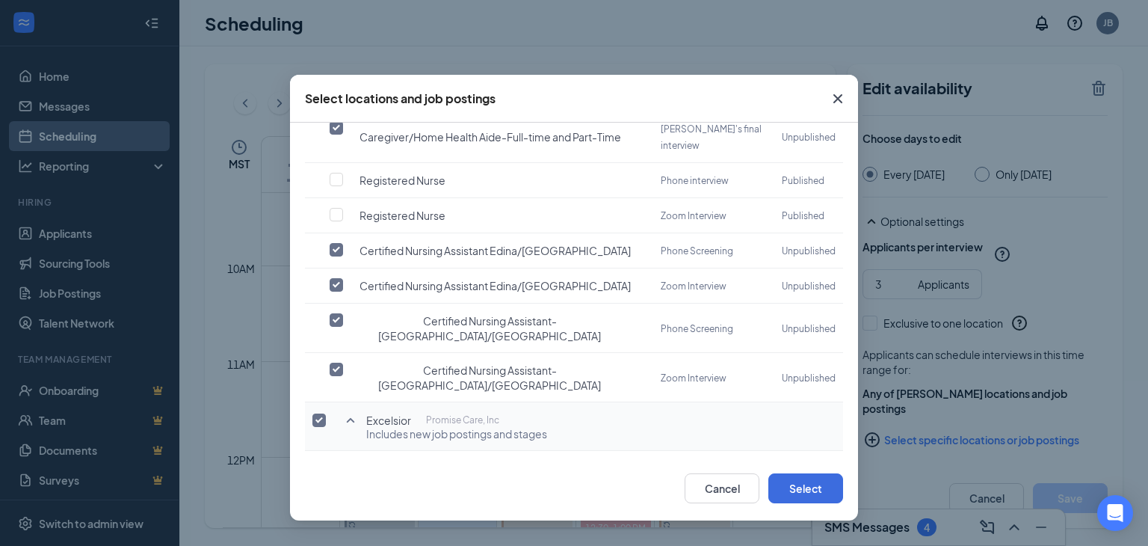
checkbox input "true"
checkbox input "false"
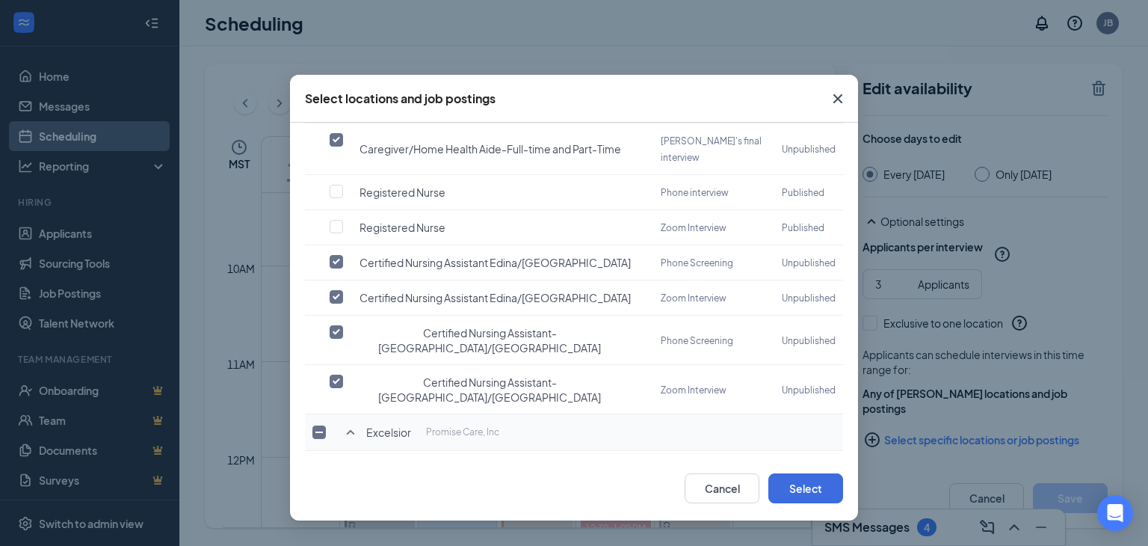
checkbox input "false"
click at [810, 490] on button "Select" at bounding box center [805, 488] width 75 height 30
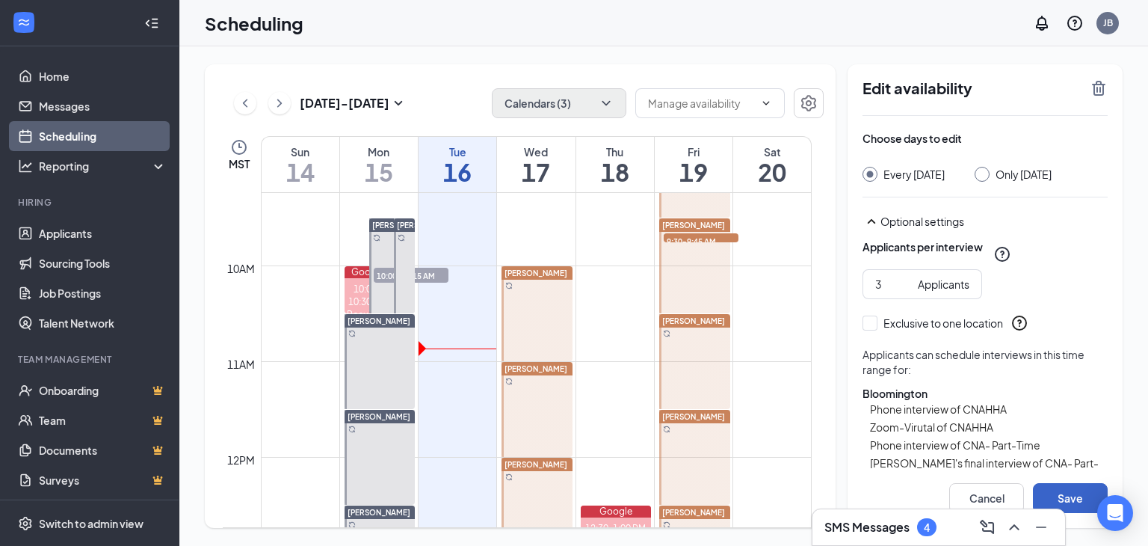
click at [1053, 488] on button "Save" at bounding box center [1070, 498] width 75 height 30
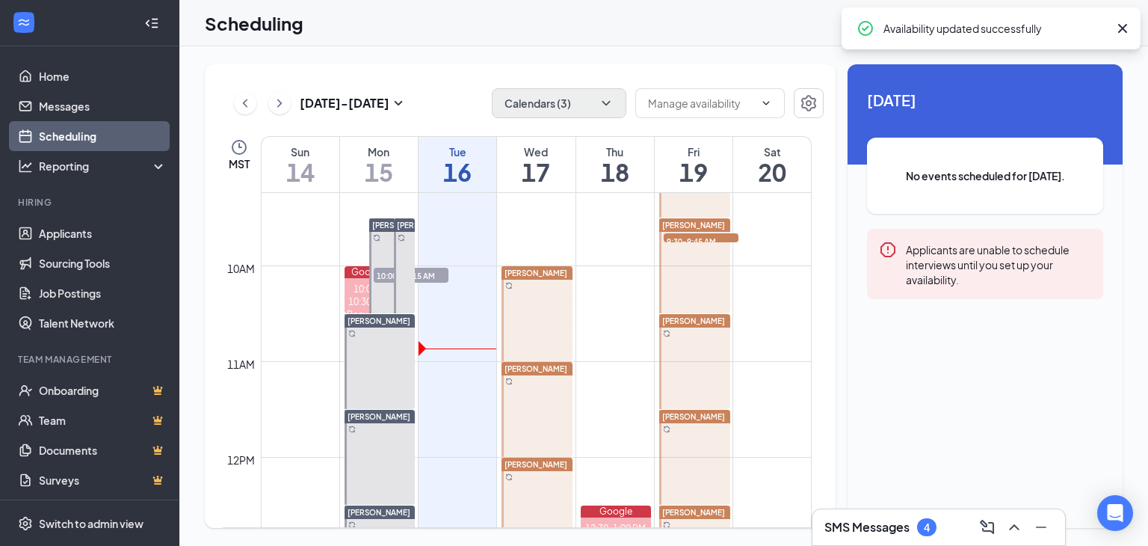
scroll to position [959, 0]
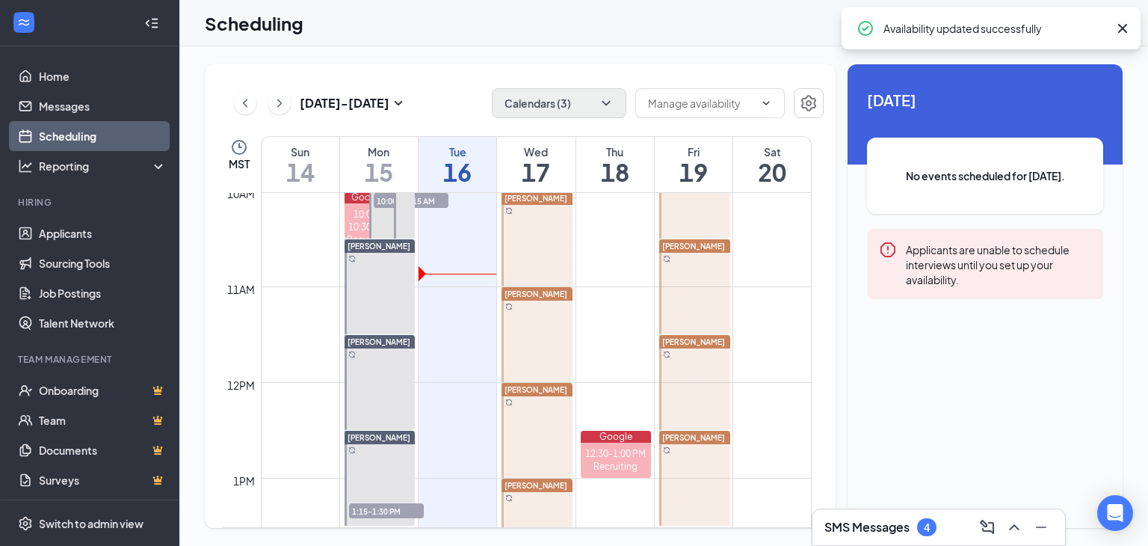
click at [696, 437] on span "[PERSON_NAME]" at bounding box center [693, 437] width 63 height 9
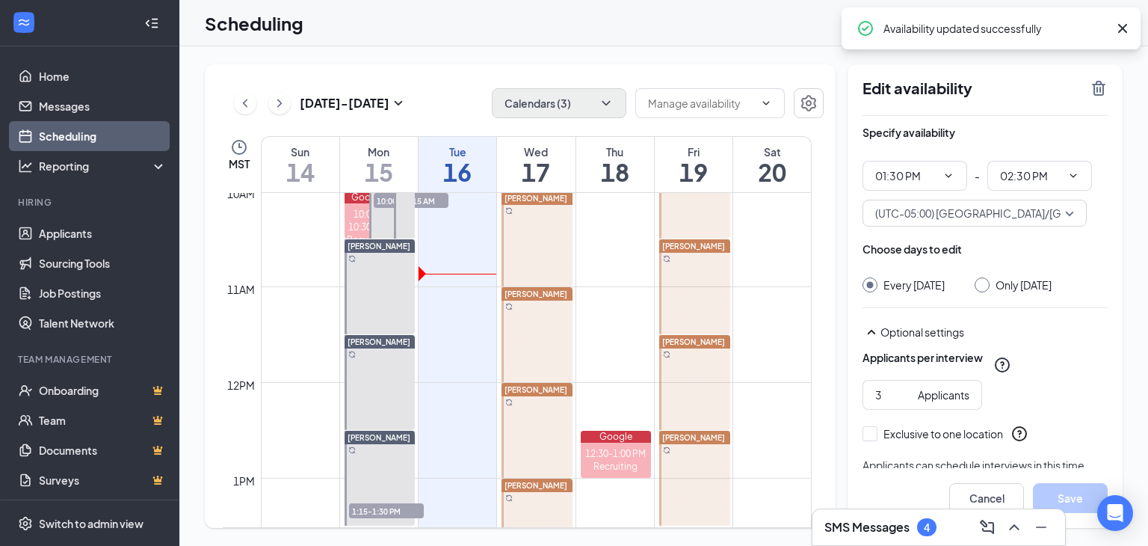
type input "01:30 PM"
type input "02:30 PM"
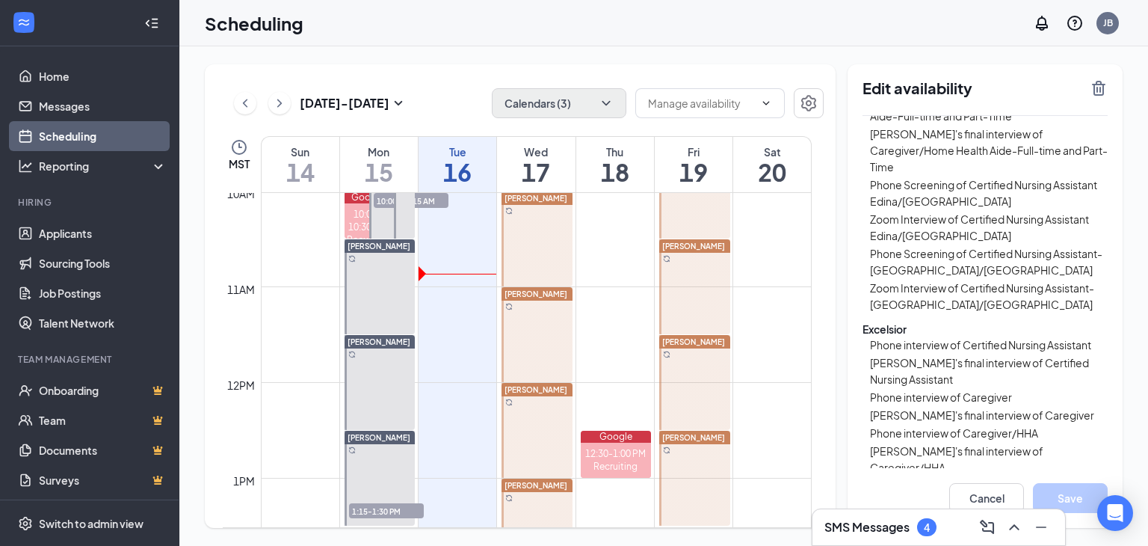
scroll to position [864, 0]
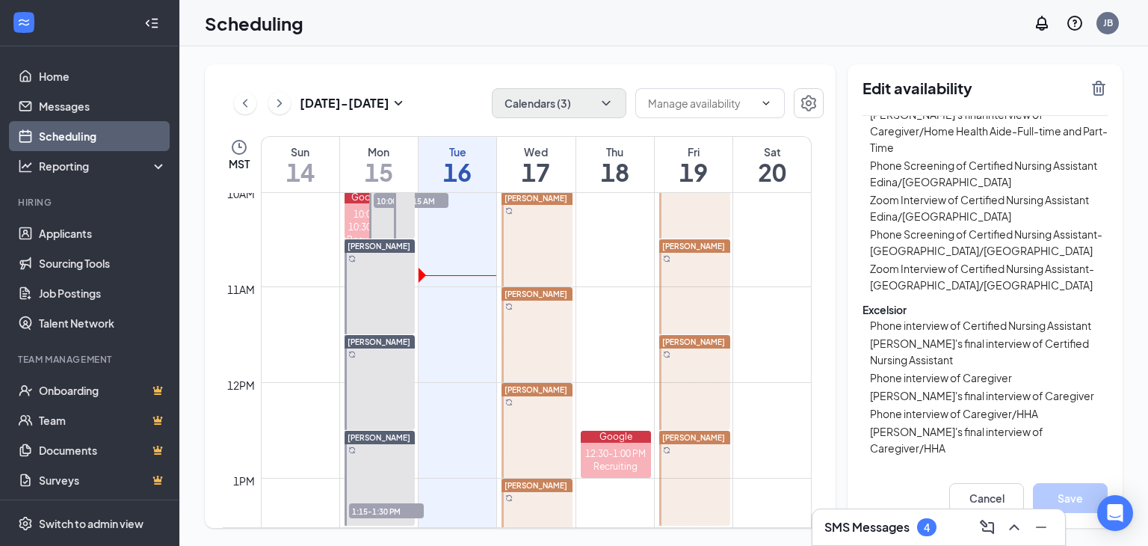
click at [962, 474] on button "Select specific locations or job postings" at bounding box center [985, 489] width 245 height 30
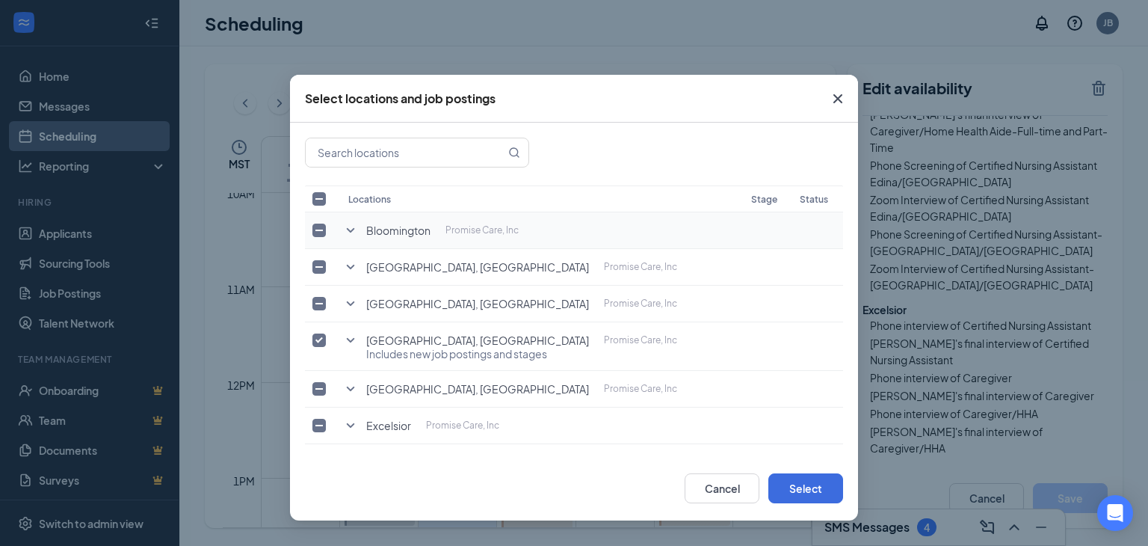
click at [350, 225] on icon "SmallChevronDown" at bounding box center [351, 230] width 18 height 18
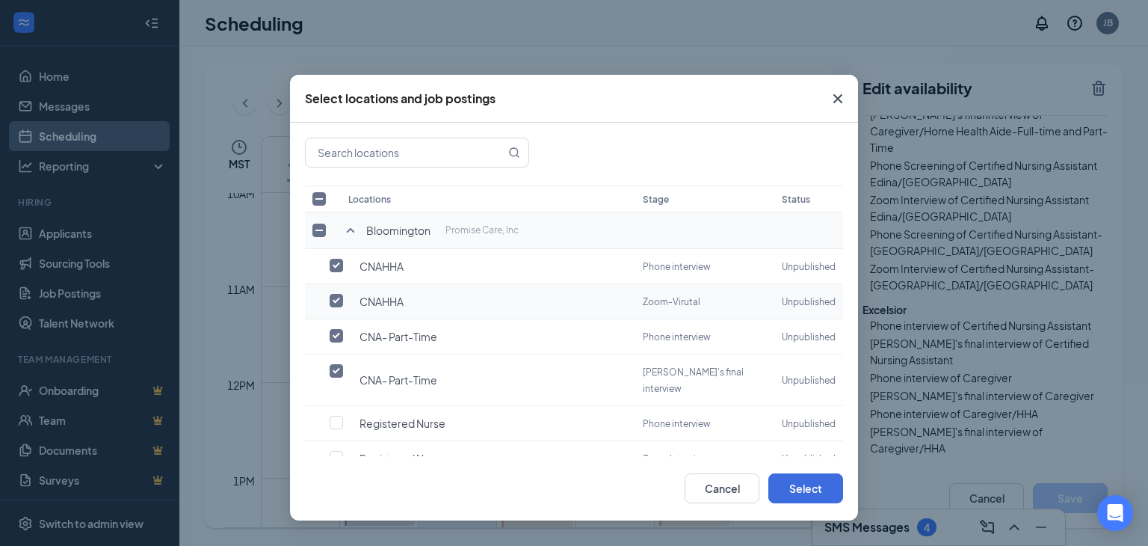
scroll to position [75, 0]
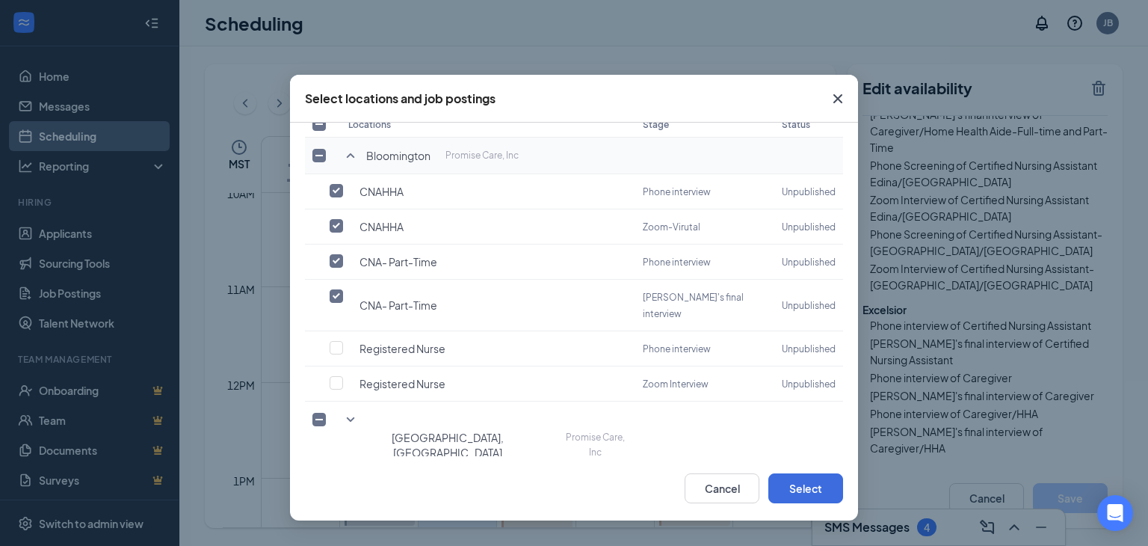
click at [842, 96] on icon "Cross" at bounding box center [838, 99] width 18 height 18
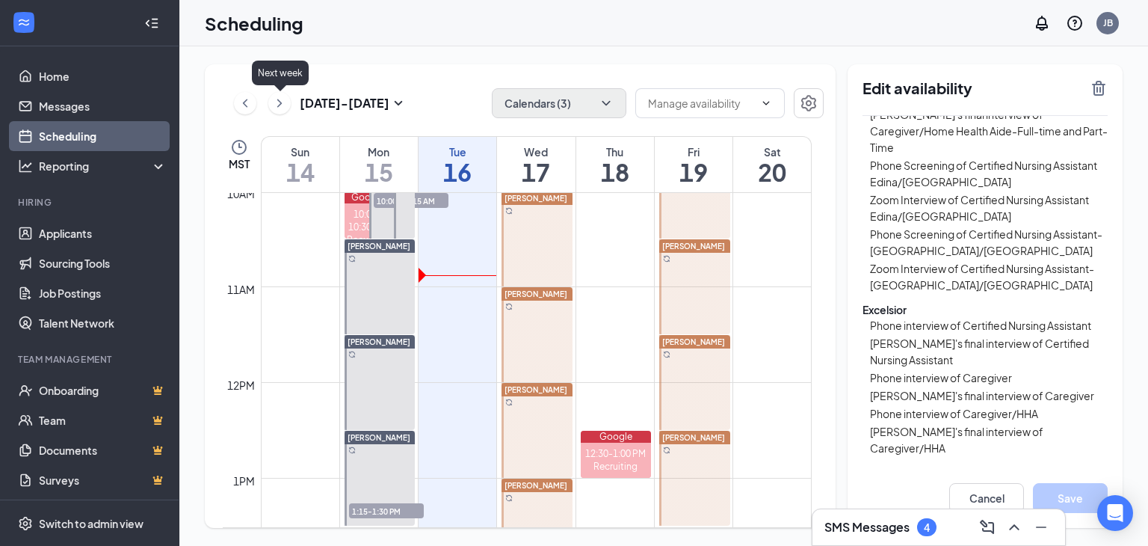
click at [277, 101] on icon "ChevronRight" at bounding box center [279, 103] width 15 height 18
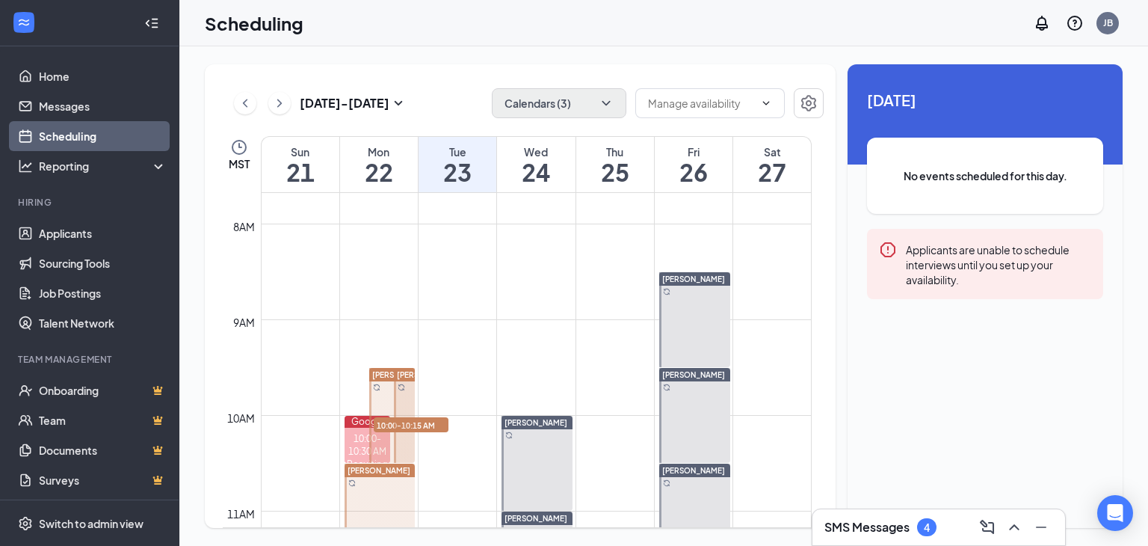
scroll to position [884, 0]
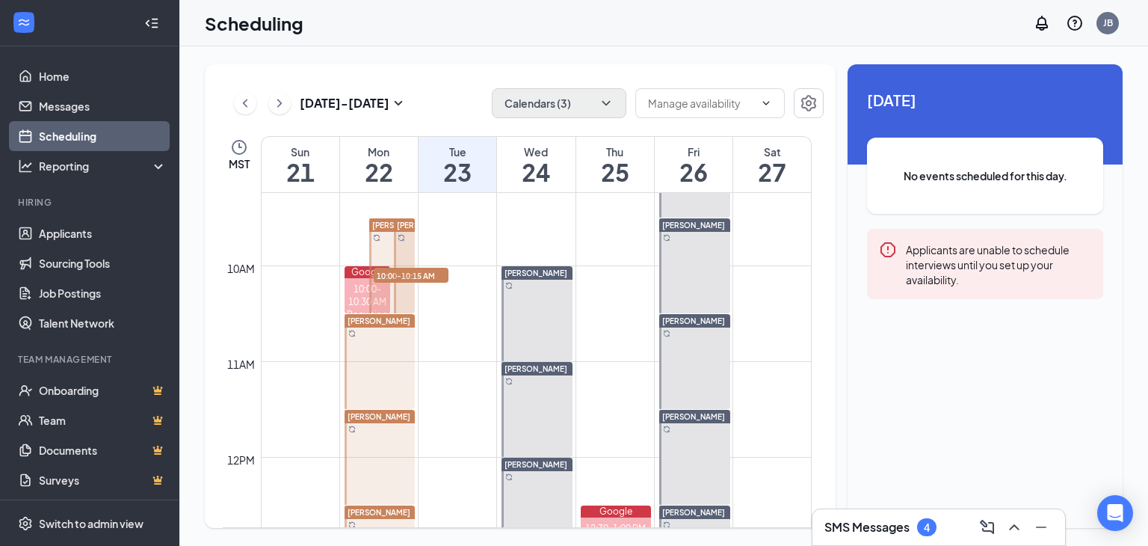
click at [398, 221] on span "[PERSON_NAME]" at bounding box center [428, 225] width 63 height 9
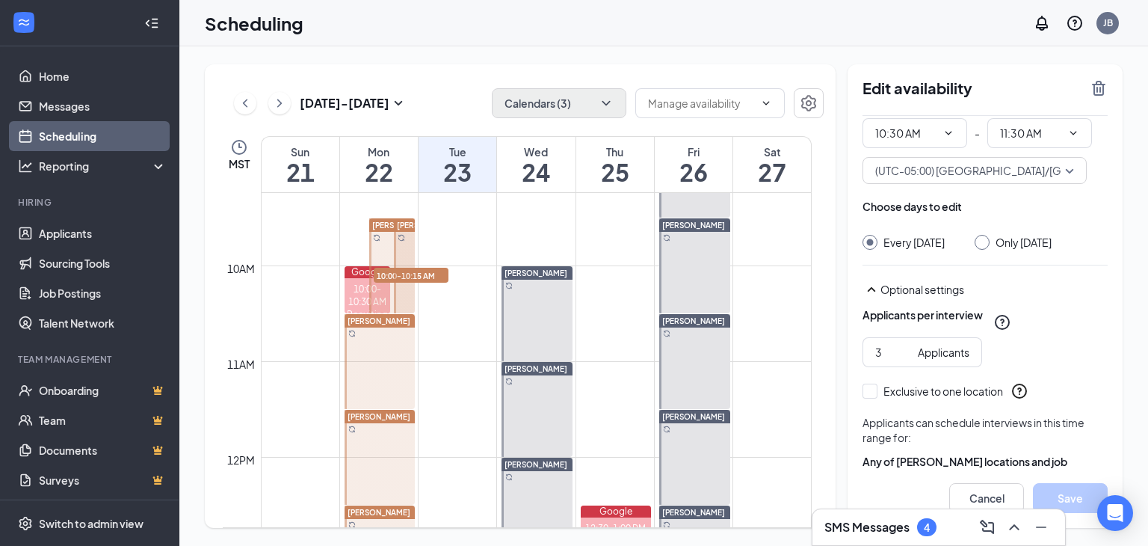
scroll to position [126, 0]
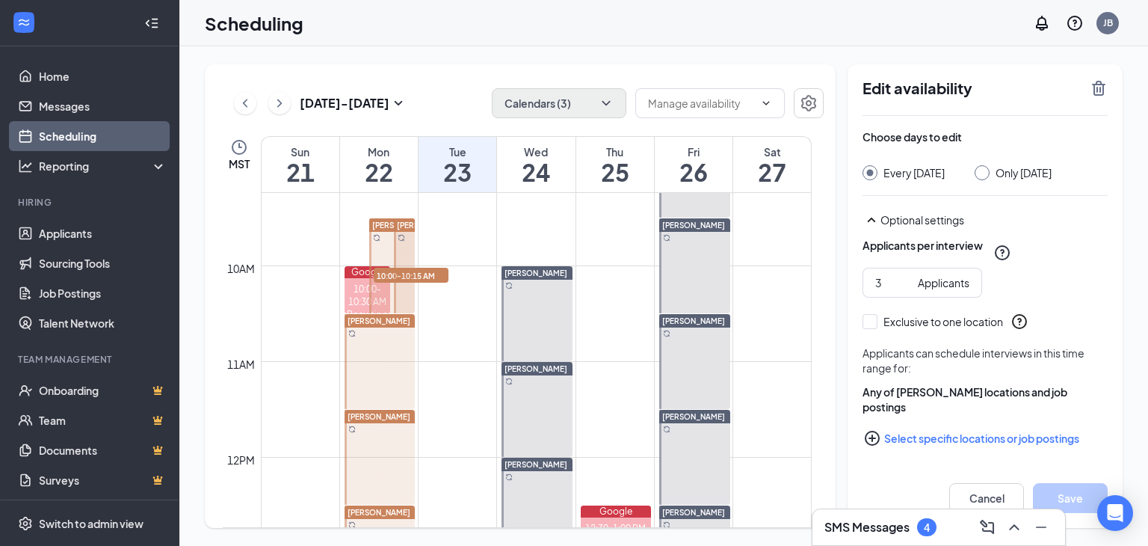
click at [961, 434] on button "Select specific locations or job postings" at bounding box center [985, 438] width 245 height 30
checkbox input "true"
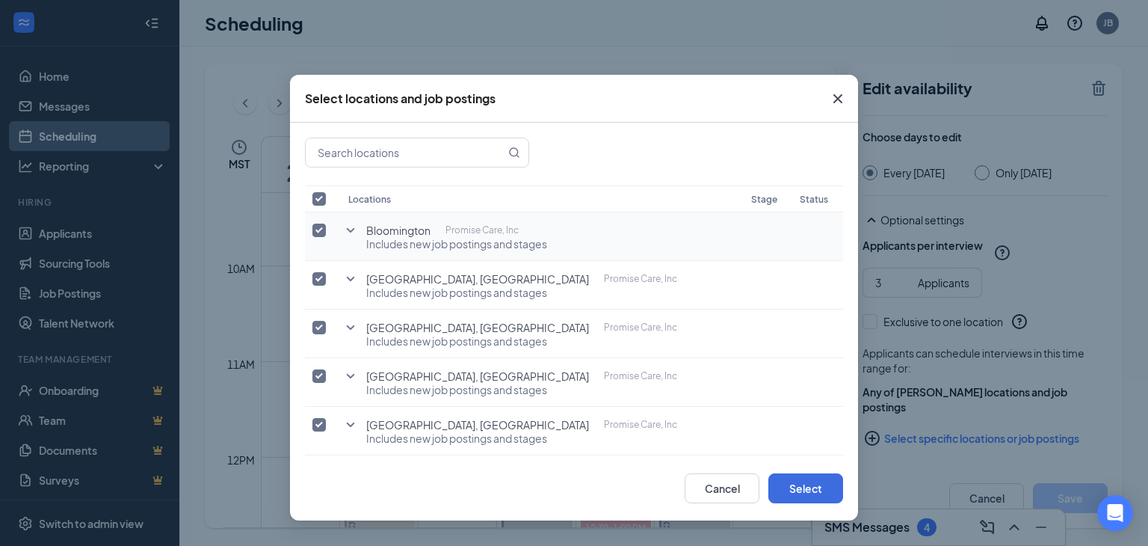
click at [346, 224] on icon "SmallChevronDown" at bounding box center [351, 230] width 18 height 18
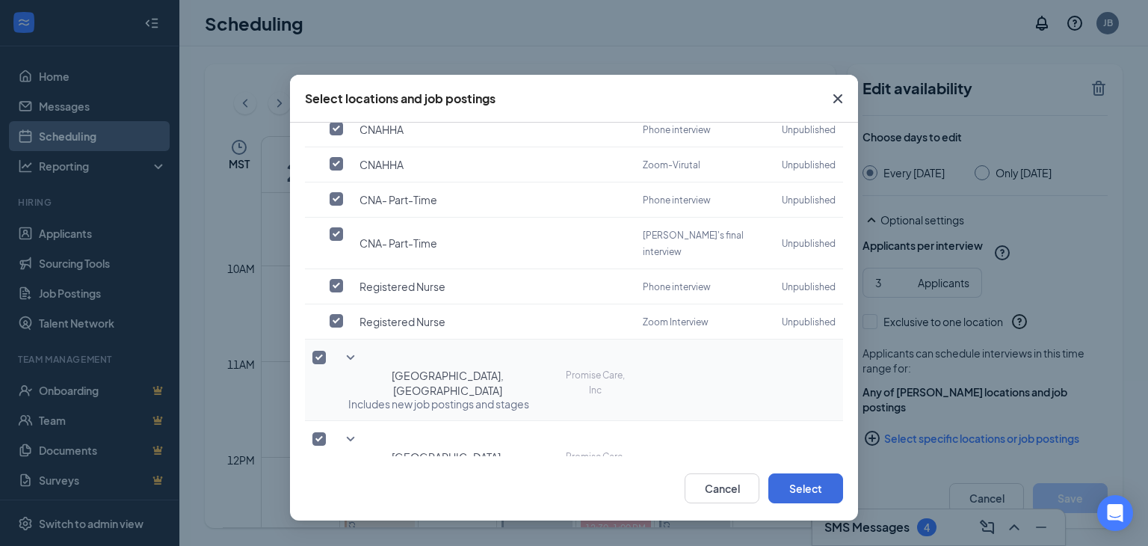
scroll to position [150, 0]
click at [338, 313] on input "checkbox" at bounding box center [336, 319] width 13 height 13
checkbox input "true"
checkbox input "false"
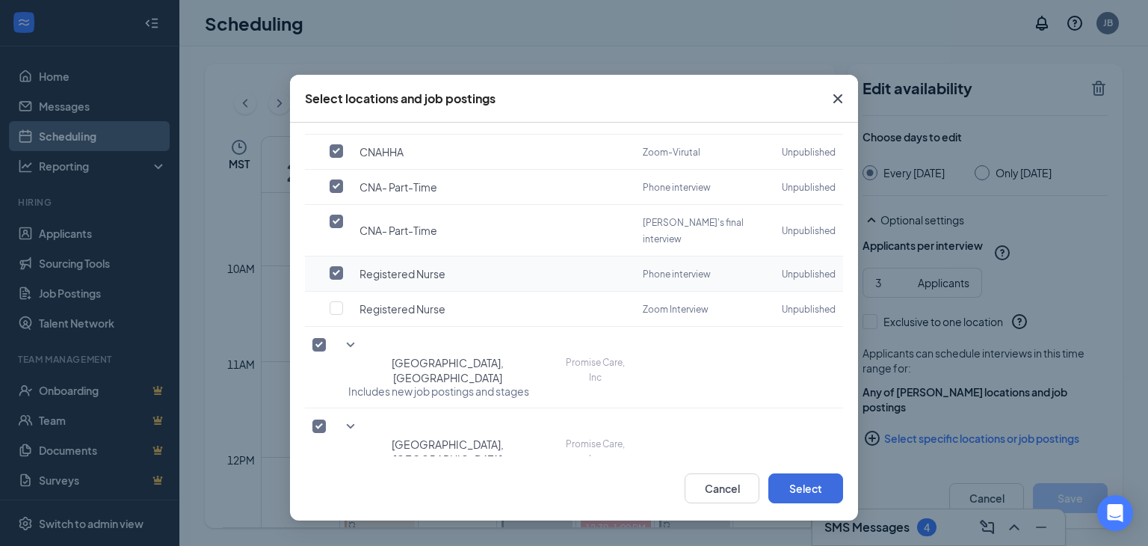
click at [333, 256] on td at bounding box center [323, 273] width 36 height 35
click at [348, 336] on icon "SmallChevronDown" at bounding box center [351, 345] width 18 height 18
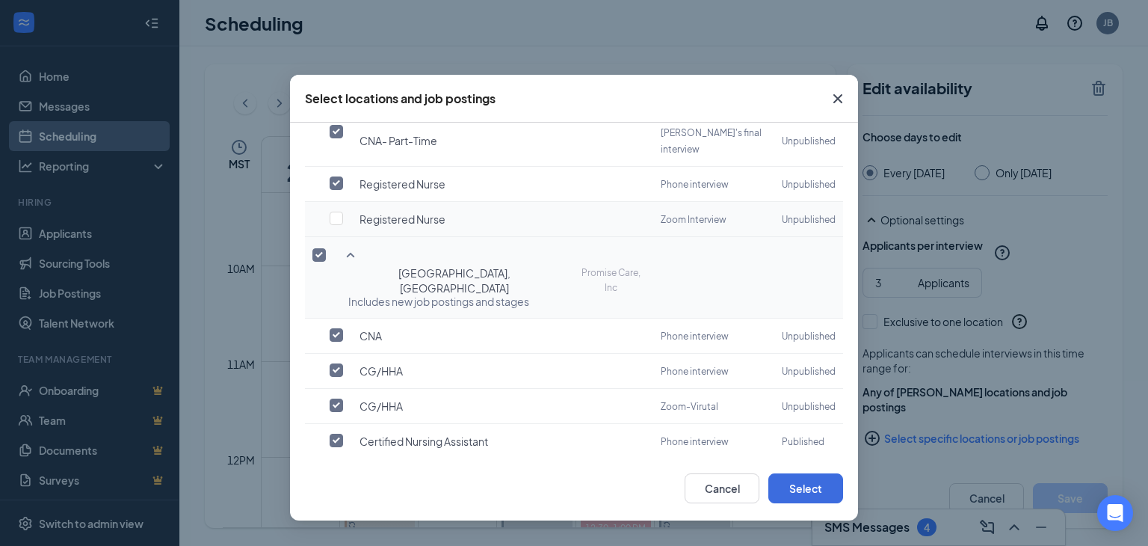
scroll to position [299, 0]
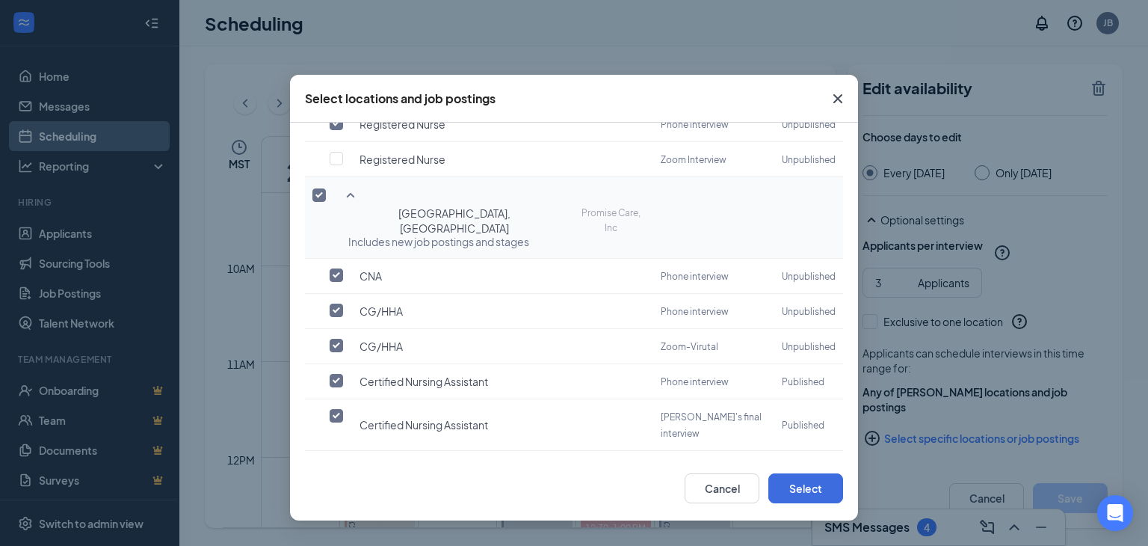
click at [330, 530] on label at bounding box center [340, 537] width 21 height 15
click at [330, 531] on input "checkbox" at bounding box center [336, 537] width 13 height 13
checkbox input "true"
checkbox input "false"
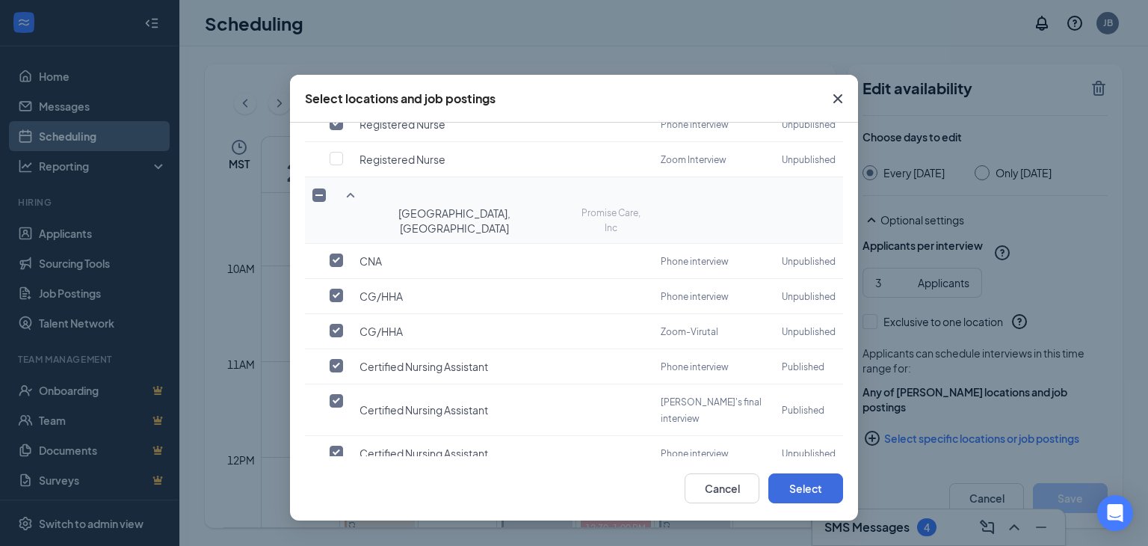
click at [340, 480] on label at bounding box center [340, 487] width 21 height 15
click at [340, 481] on input "checkbox" at bounding box center [336, 487] width 13 height 13
checkbox input "false"
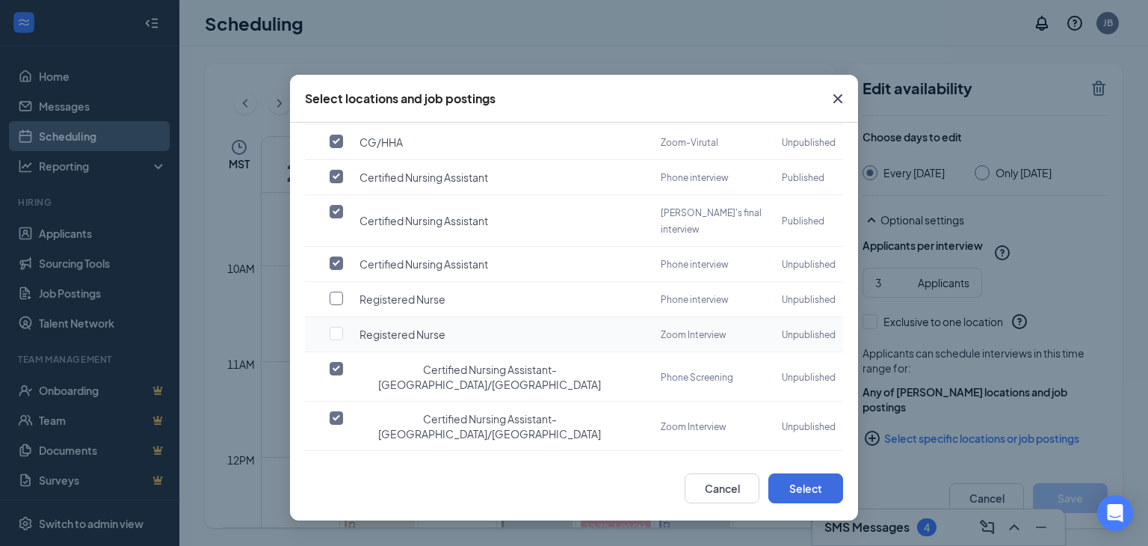
scroll to position [523, 0]
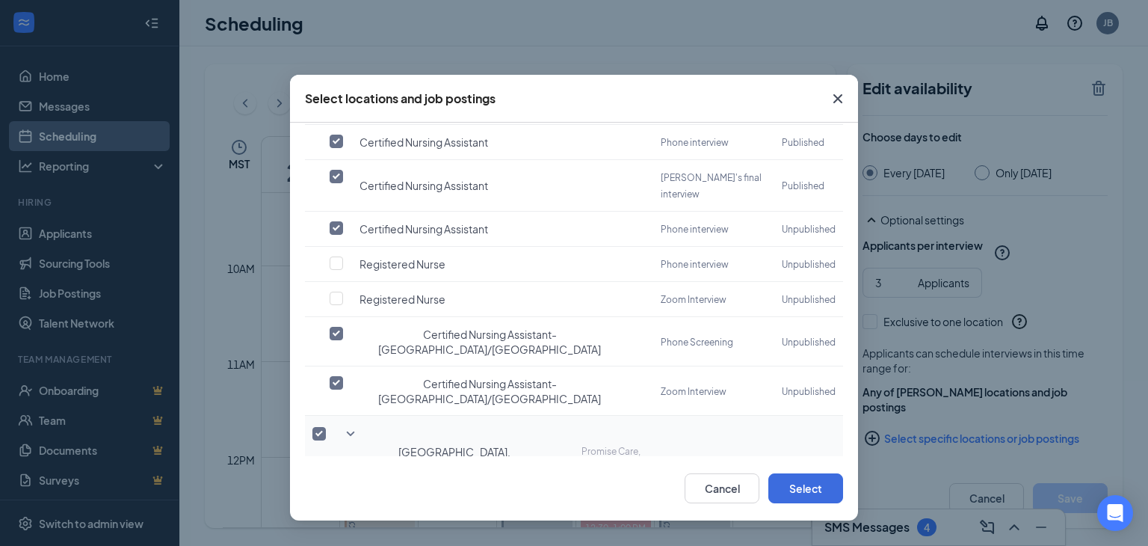
click at [346, 425] on icon "SmallChevronDown" at bounding box center [351, 434] width 18 height 18
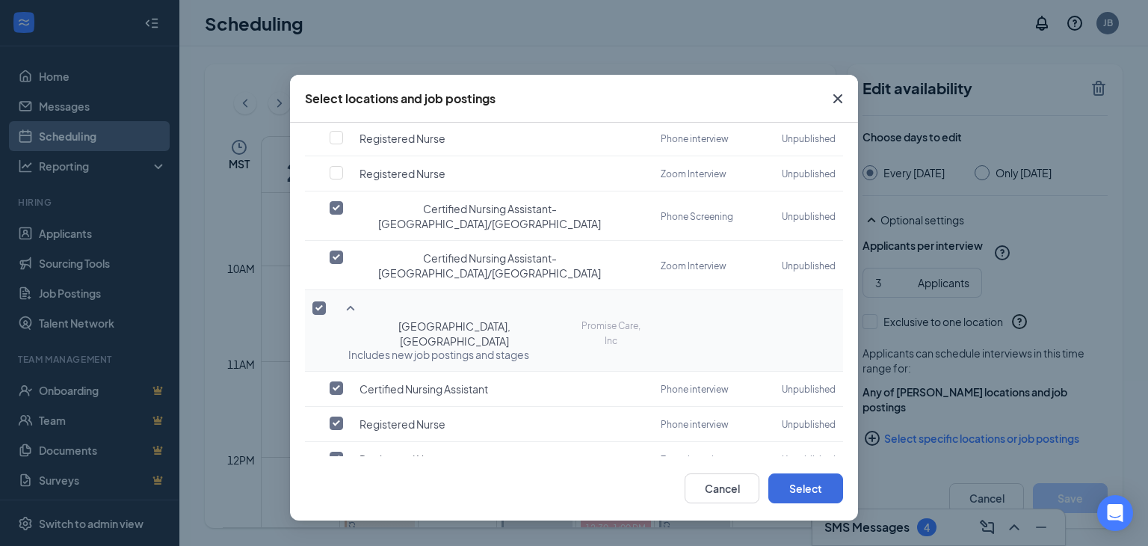
scroll to position [674, 0]
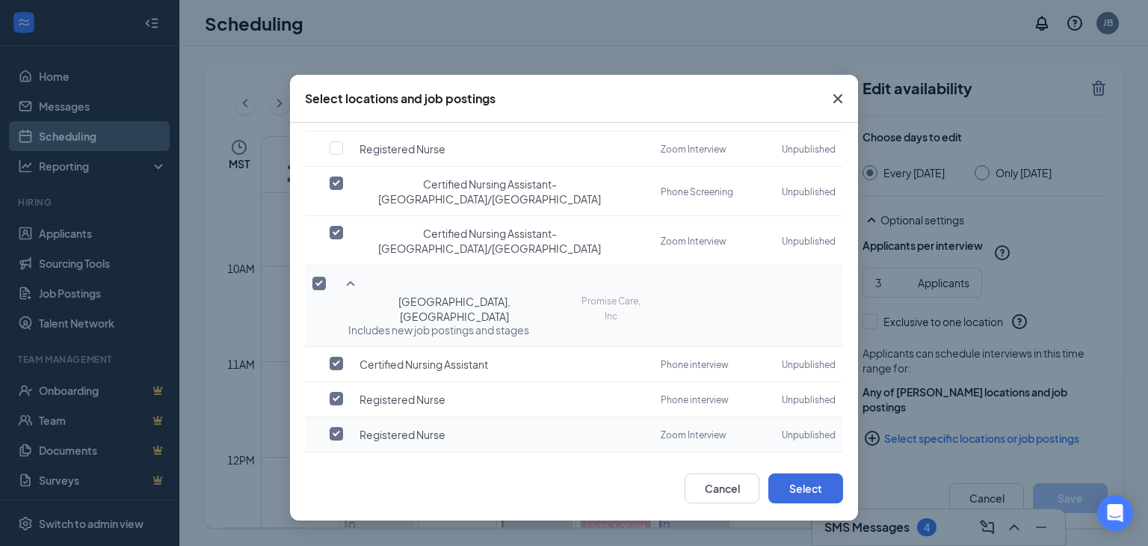
click at [339, 427] on input "checkbox" at bounding box center [336, 433] width 13 height 13
checkbox input "true"
checkbox input "false"
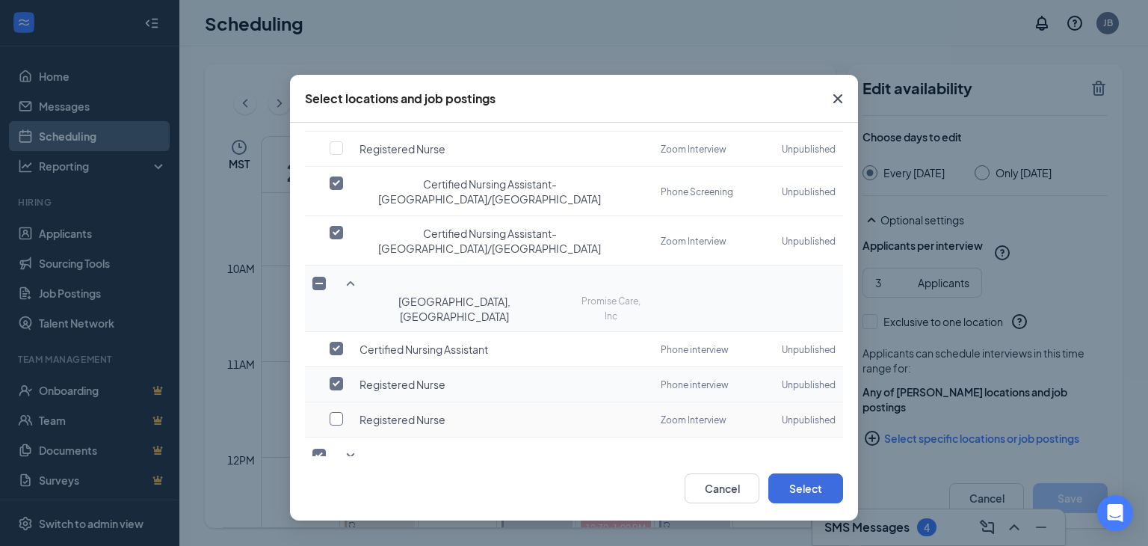
scroll to position [662, 0]
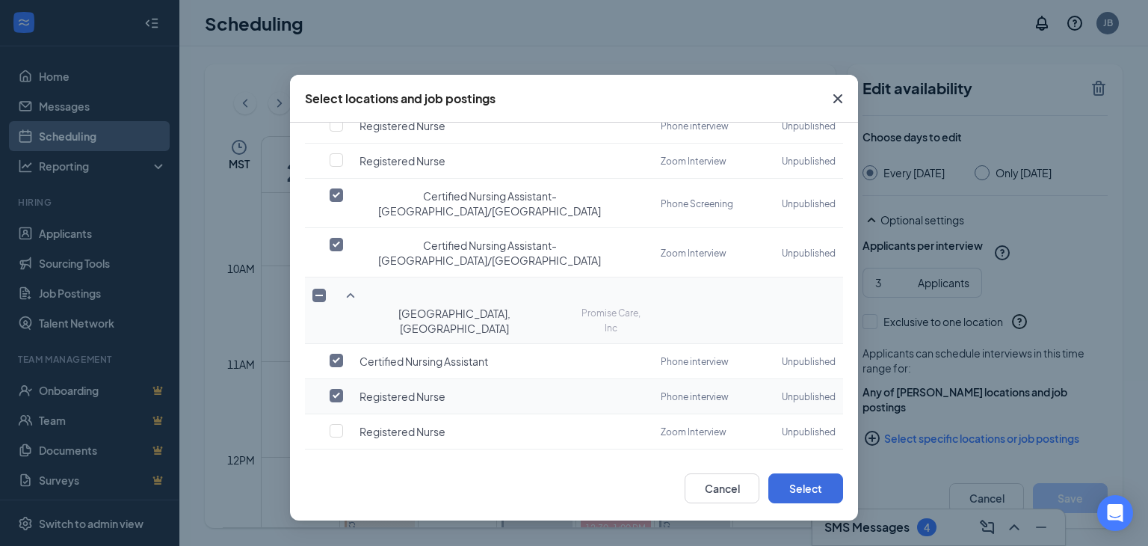
click at [342, 389] on input "checkbox" at bounding box center [336, 395] width 13 height 13
checkbox input "false"
click at [349, 458] on icon "SmallChevronDown" at bounding box center [351, 467] width 18 height 18
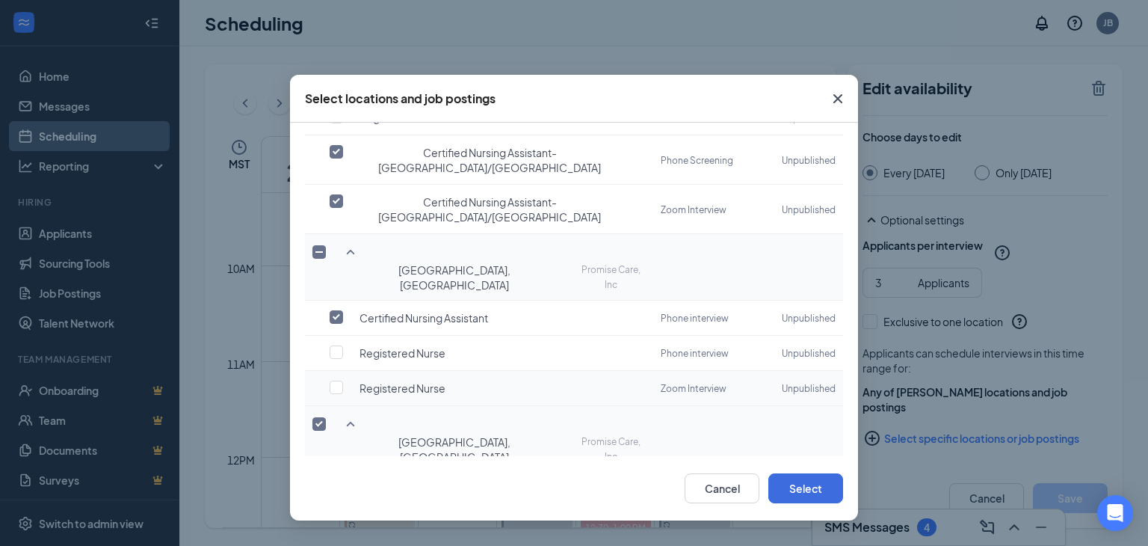
scroll to position [729, 0]
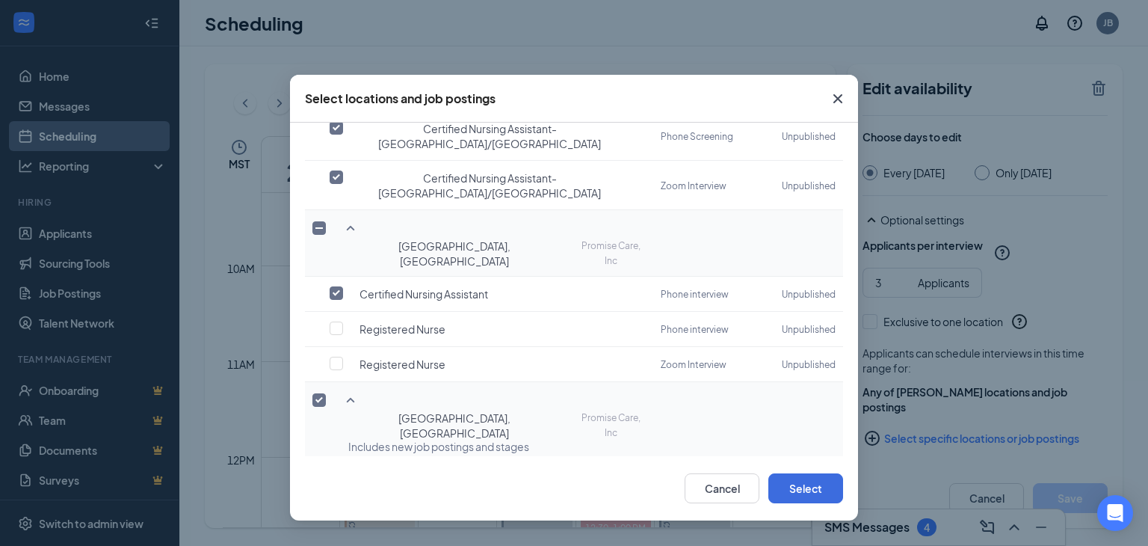
click at [352, 545] on icon "SmallChevronDown" at bounding box center [351, 551] width 8 height 4
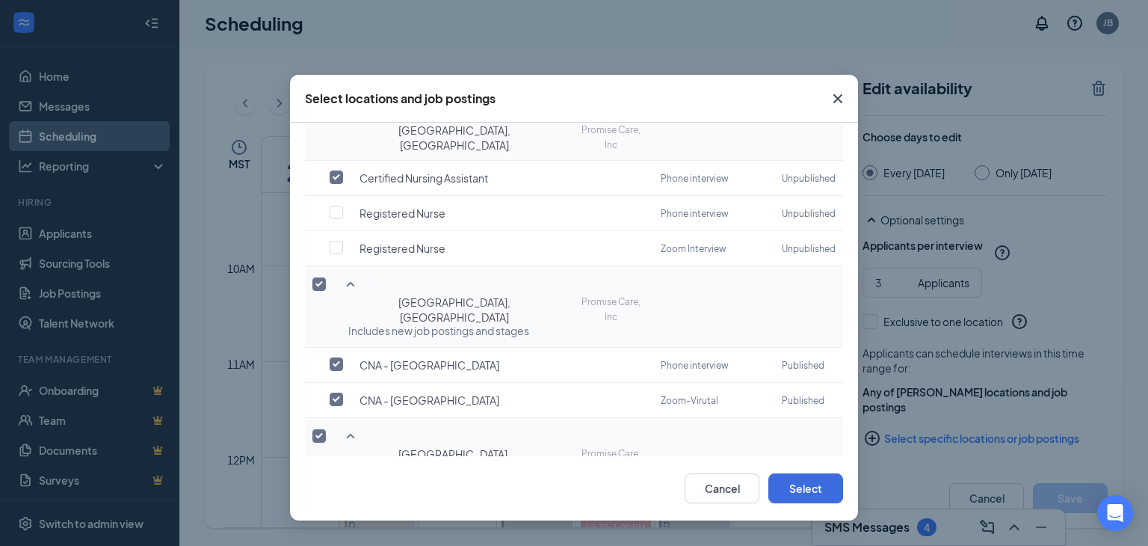
scroll to position [996, 0]
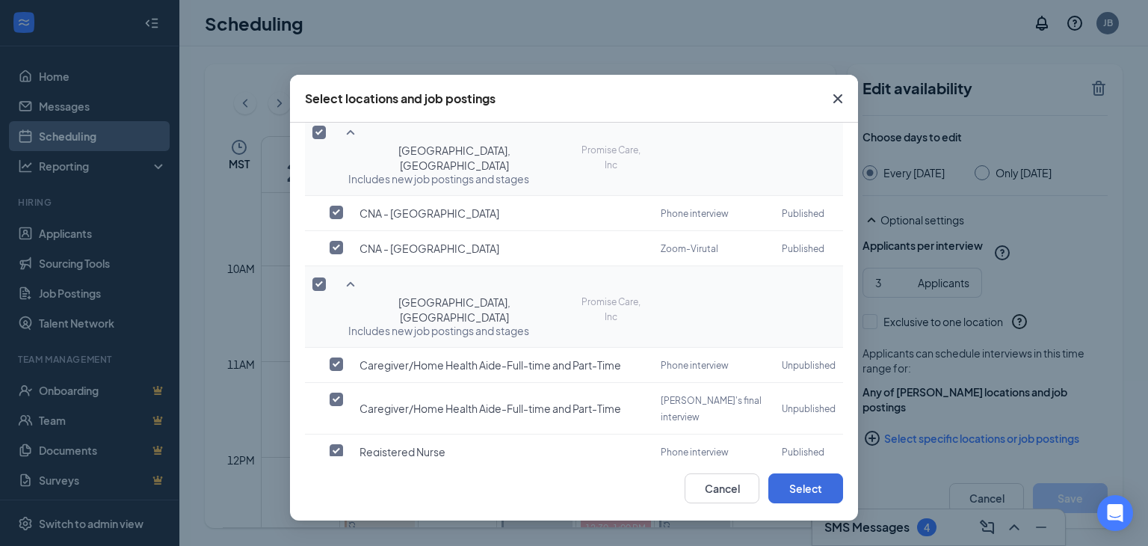
click at [339, 479] on input "checkbox" at bounding box center [336, 485] width 13 height 13
checkbox input "true"
checkbox input "false"
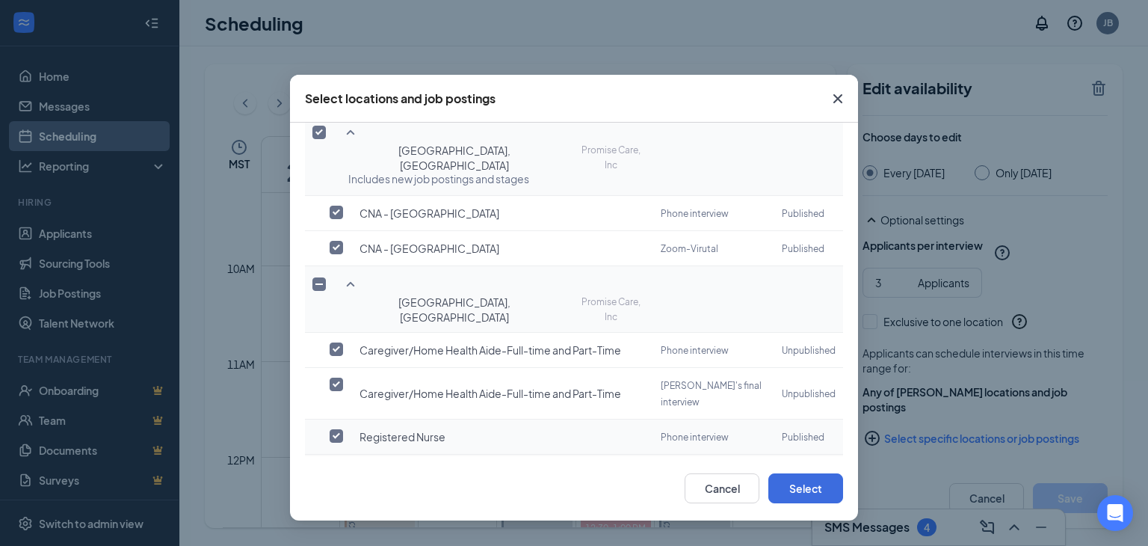
scroll to position [985, 0]
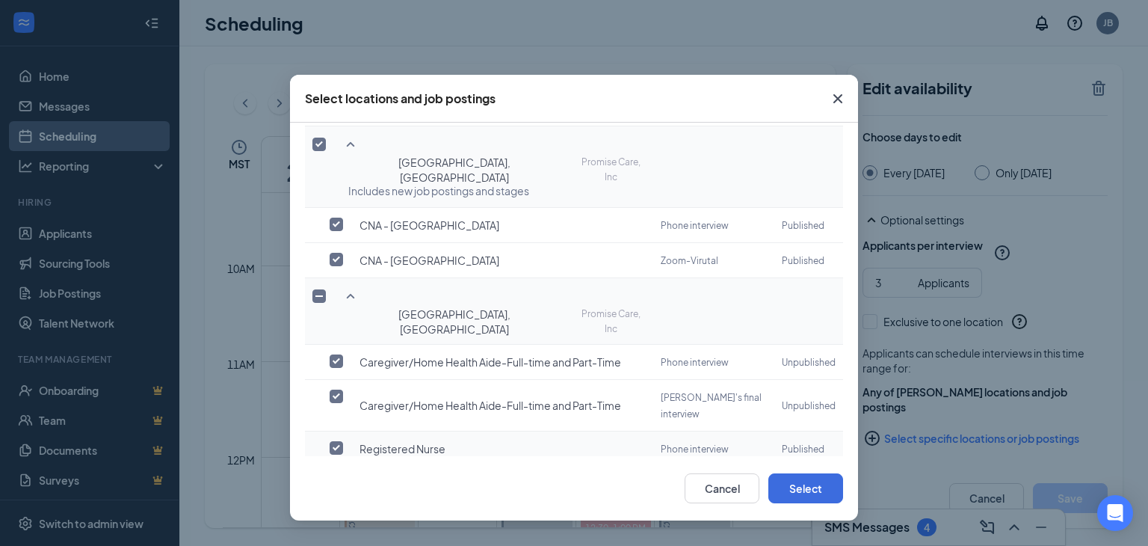
click at [338, 441] on input "checkbox" at bounding box center [336, 447] width 13 height 13
checkbox input "false"
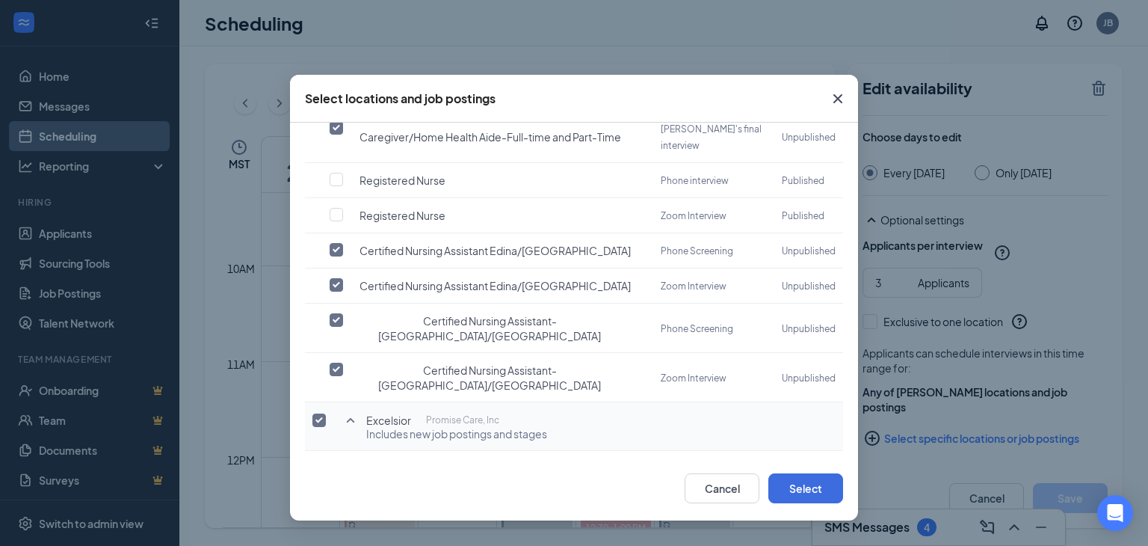
checkbox input "true"
checkbox input "false"
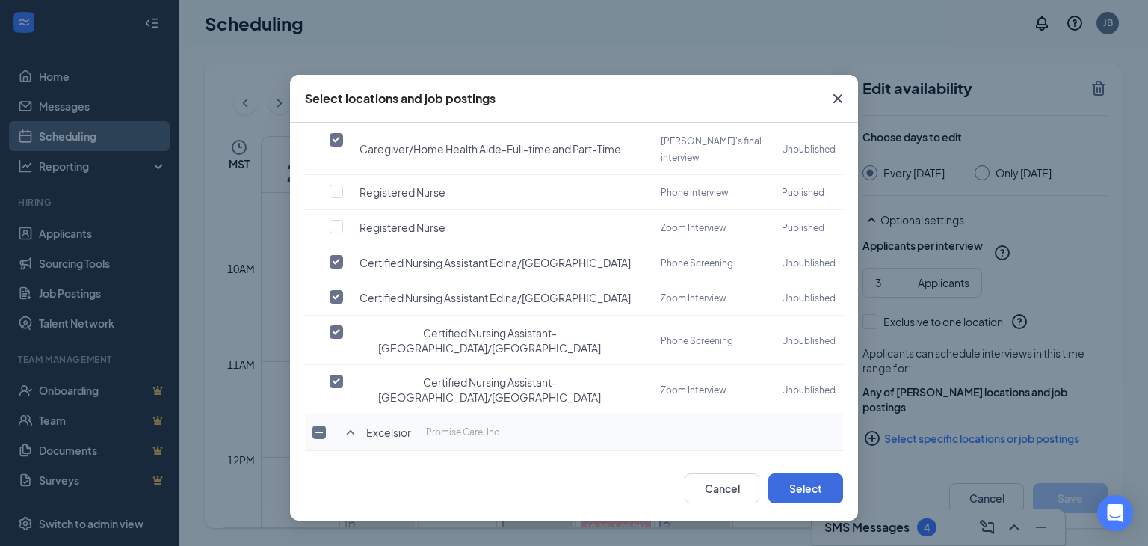
checkbox input "false"
click at [816, 475] on button "Select" at bounding box center [805, 488] width 75 height 30
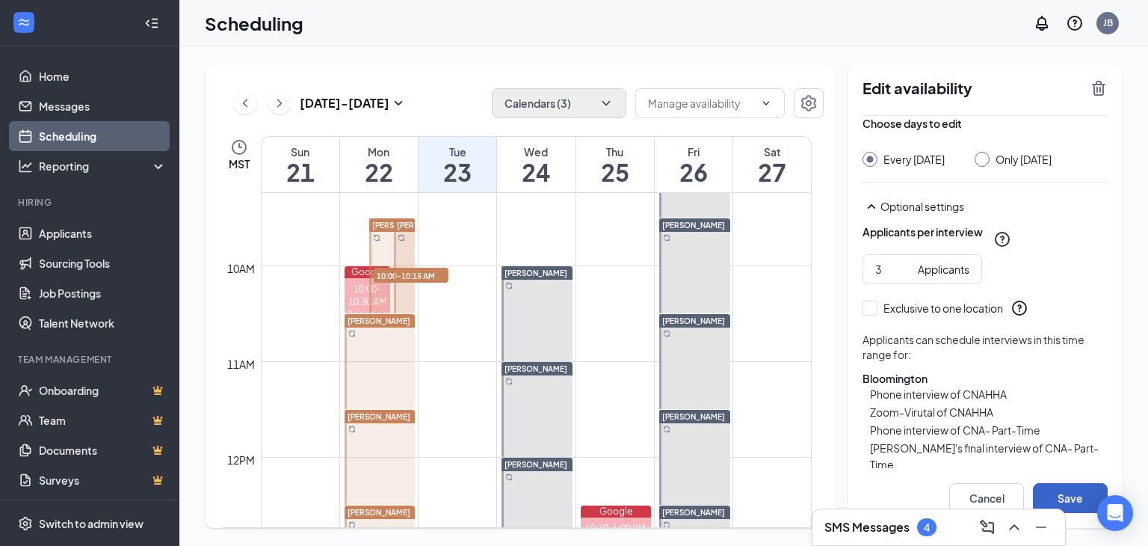
click at [1059, 487] on button "Save" at bounding box center [1070, 498] width 75 height 30
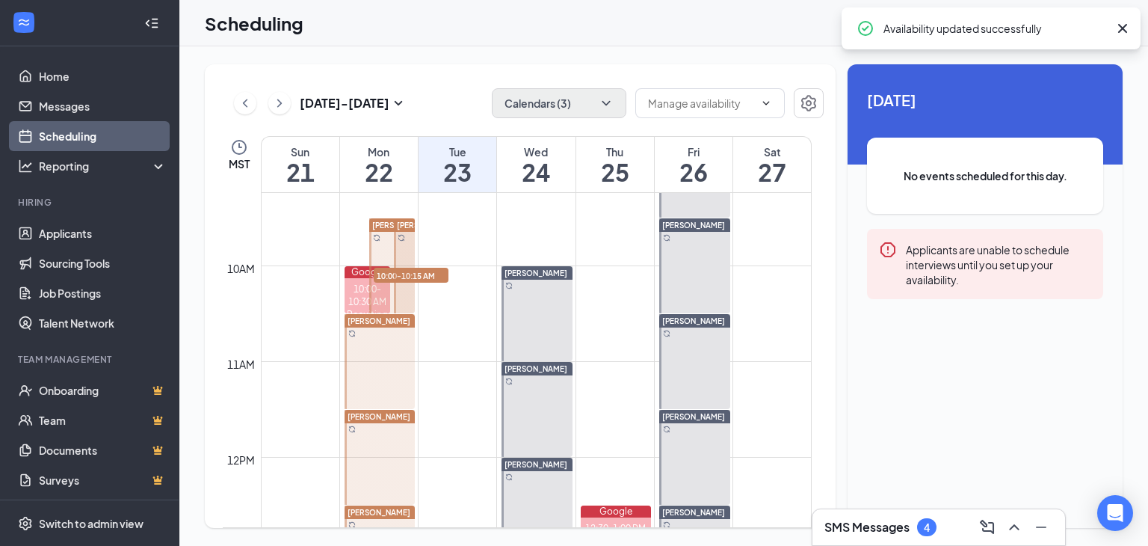
click at [428, 268] on span "10:00-10:15 AM" at bounding box center [411, 275] width 75 height 15
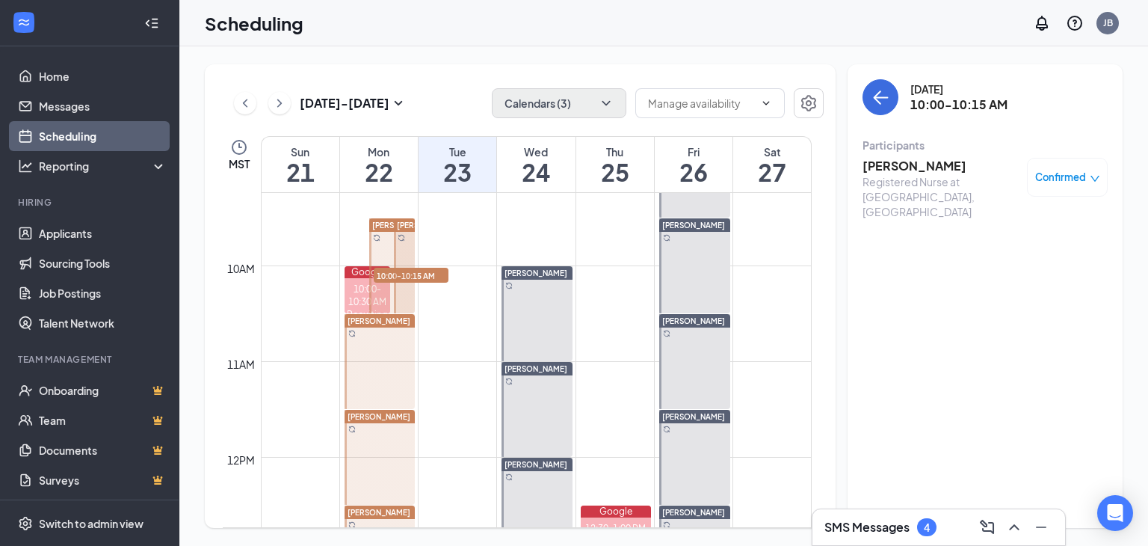
click at [419, 273] on span "10:00-10:15 AM" at bounding box center [411, 275] width 75 height 15
click at [377, 316] on span "[PERSON_NAME]" at bounding box center [379, 320] width 63 height 9
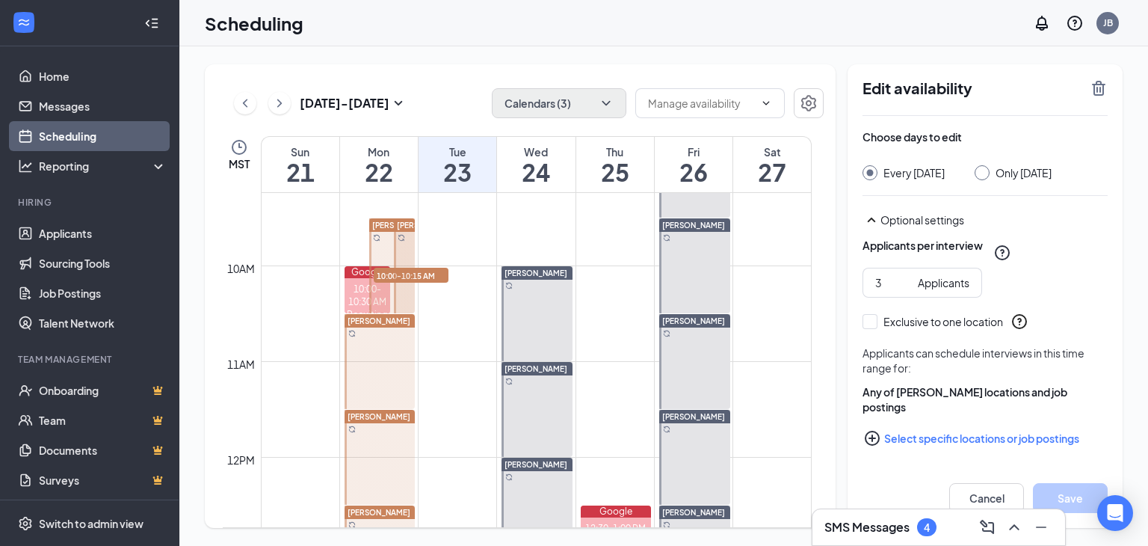
scroll to position [126, 0]
click at [909, 431] on button "Select specific locations or job postings" at bounding box center [985, 438] width 245 height 30
checkbox input "true"
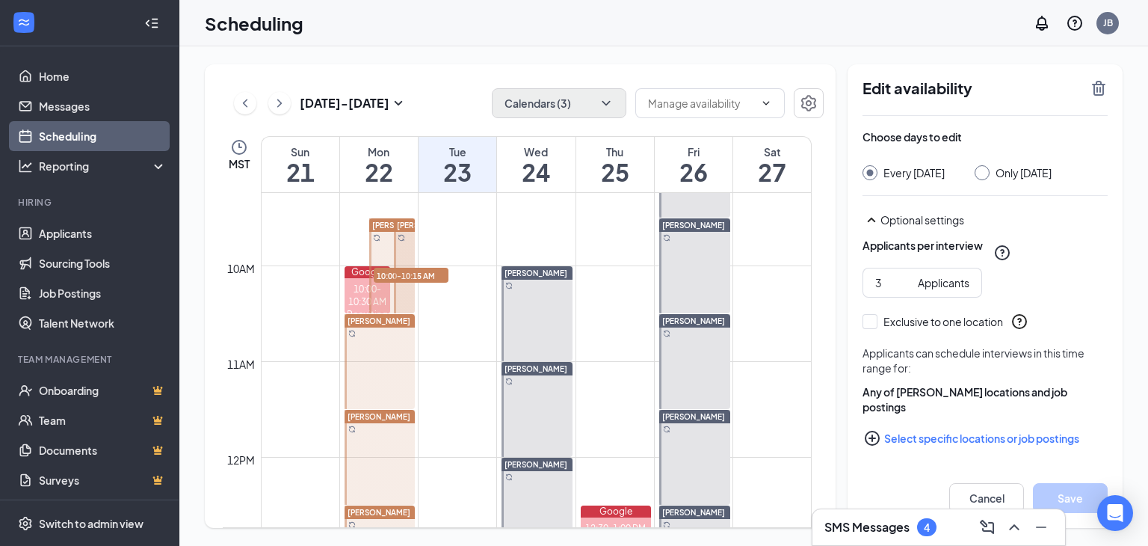
checkbox input "true"
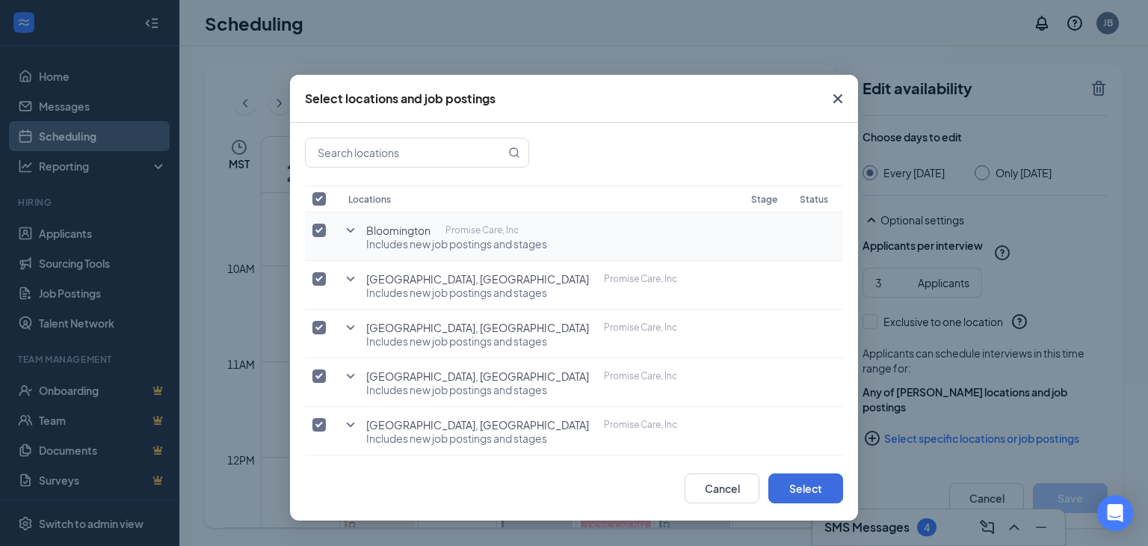
click at [350, 228] on icon "SmallChevronDown" at bounding box center [351, 230] width 18 height 18
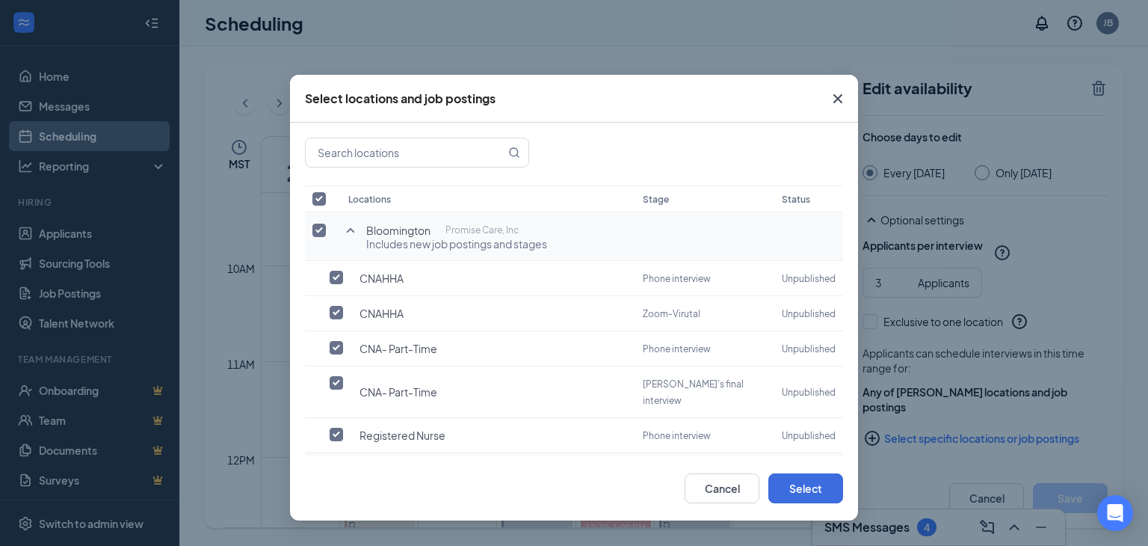
click at [342, 463] on input "checkbox" at bounding box center [336, 469] width 13 height 13
checkbox input "true"
checkbox input "false"
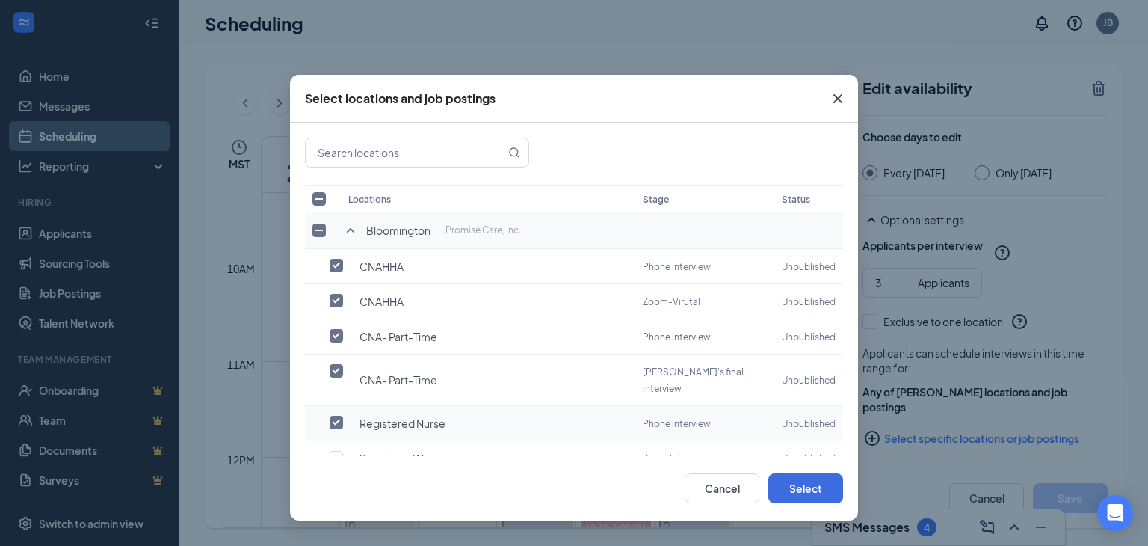
click at [338, 416] on input "checkbox" at bounding box center [336, 422] width 13 height 13
checkbox input "false"
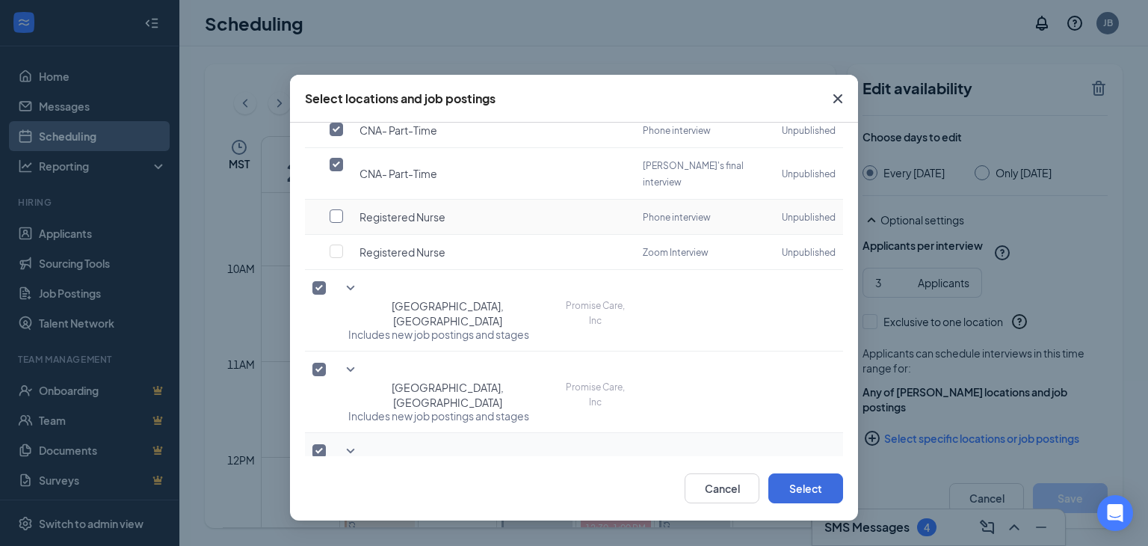
scroll to position [224, 0]
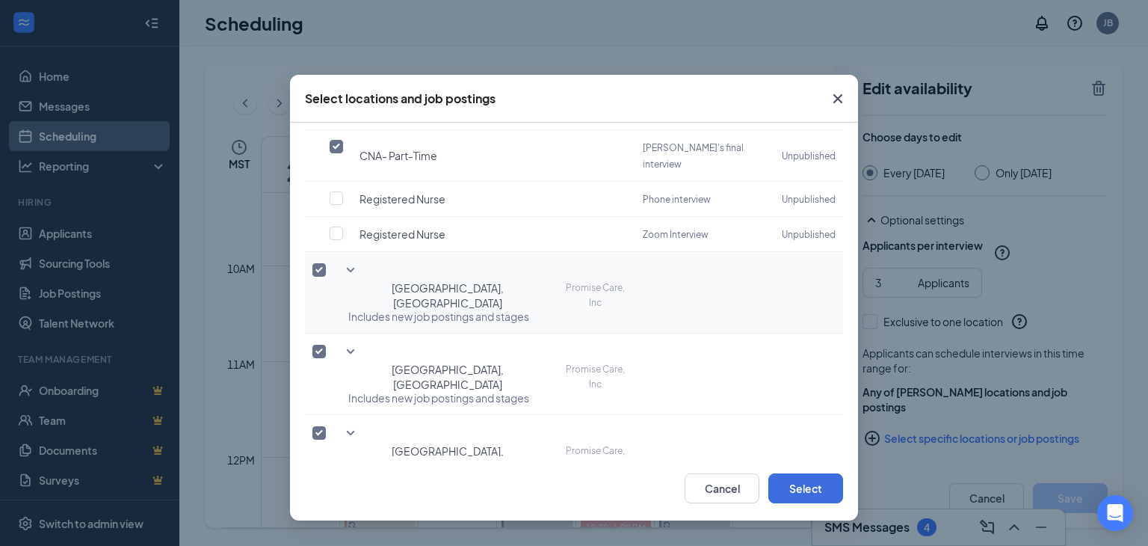
click at [345, 261] on icon "SmallChevronDown" at bounding box center [351, 270] width 18 height 18
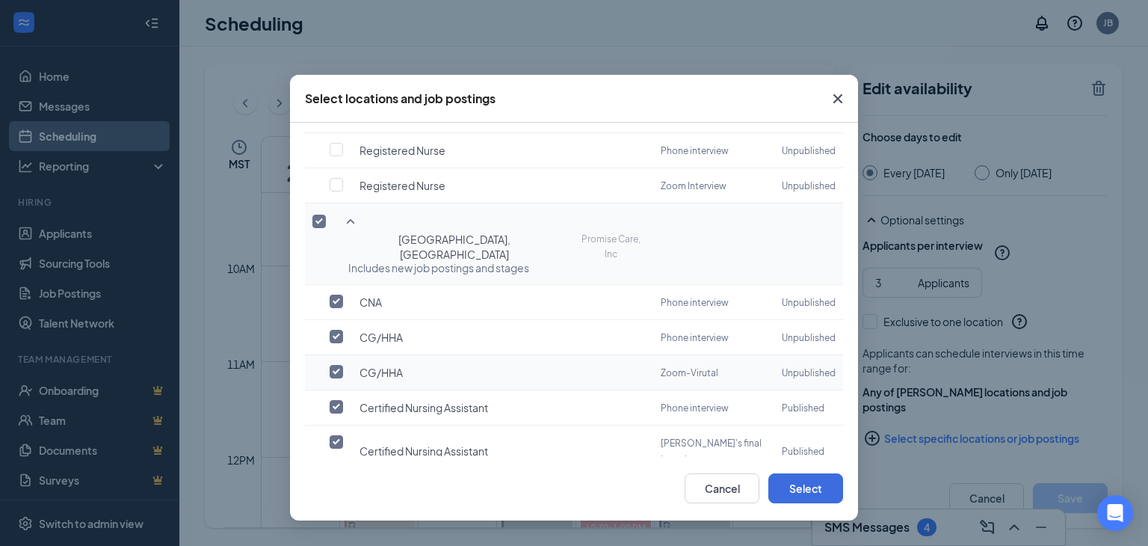
scroll to position [299, 0]
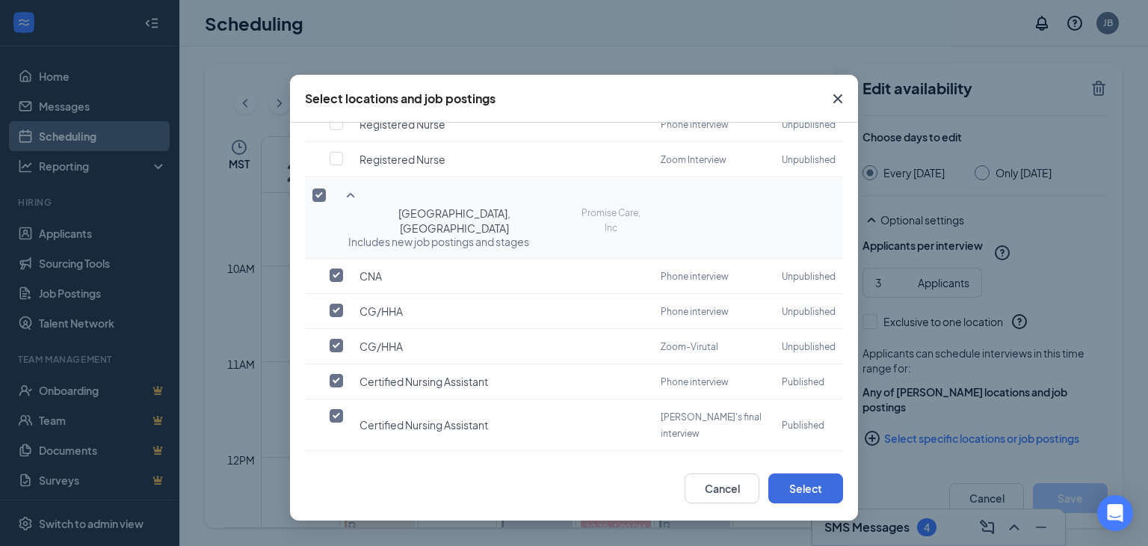
click at [336, 495] on label at bounding box center [340, 502] width 21 height 15
click at [336, 496] on input "checkbox" at bounding box center [336, 502] width 13 height 13
checkbox input "true"
checkbox input "false"
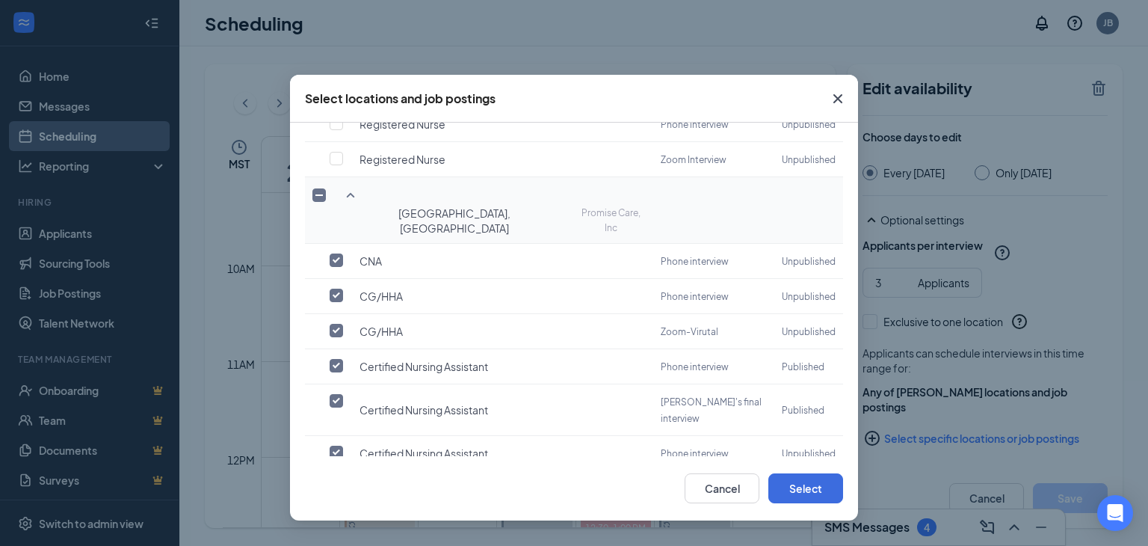
click at [336, 516] on input "checkbox" at bounding box center [336, 522] width 13 height 13
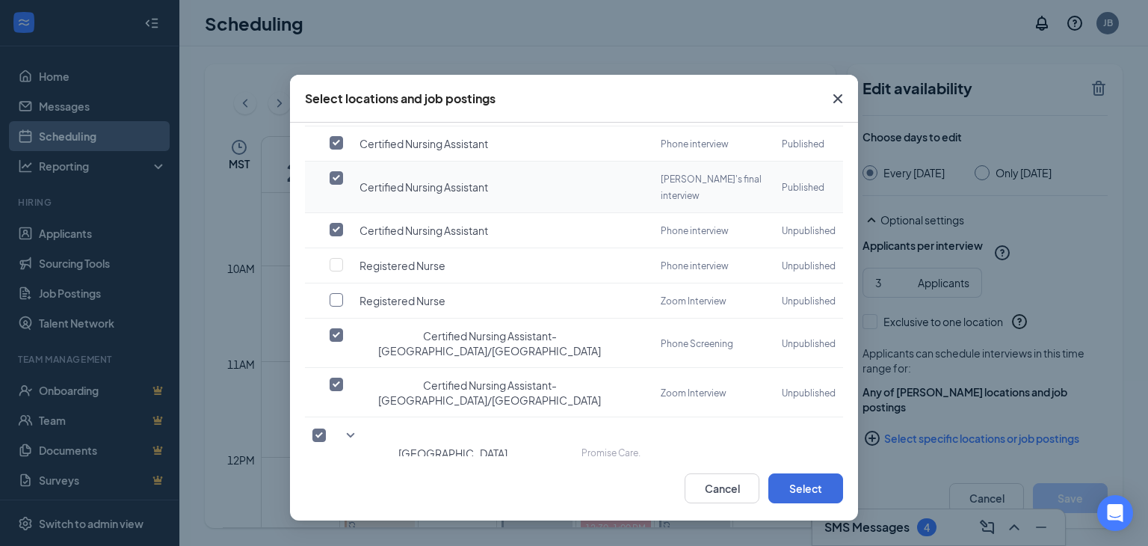
scroll to position [523, 0]
click at [353, 425] on icon "SmallChevronDown" at bounding box center [351, 434] width 18 height 18
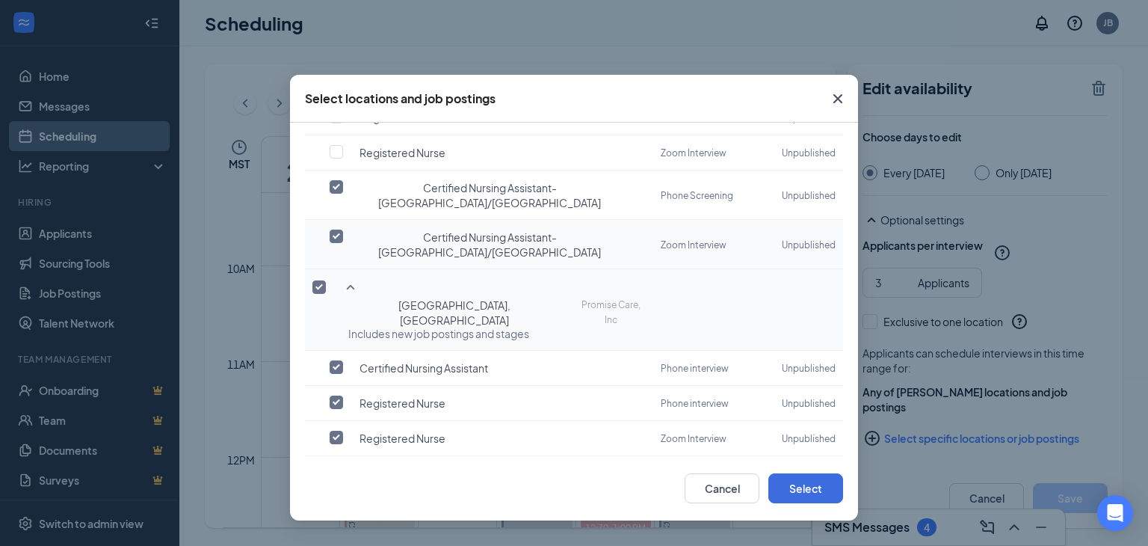
scroll to position [674, 0]
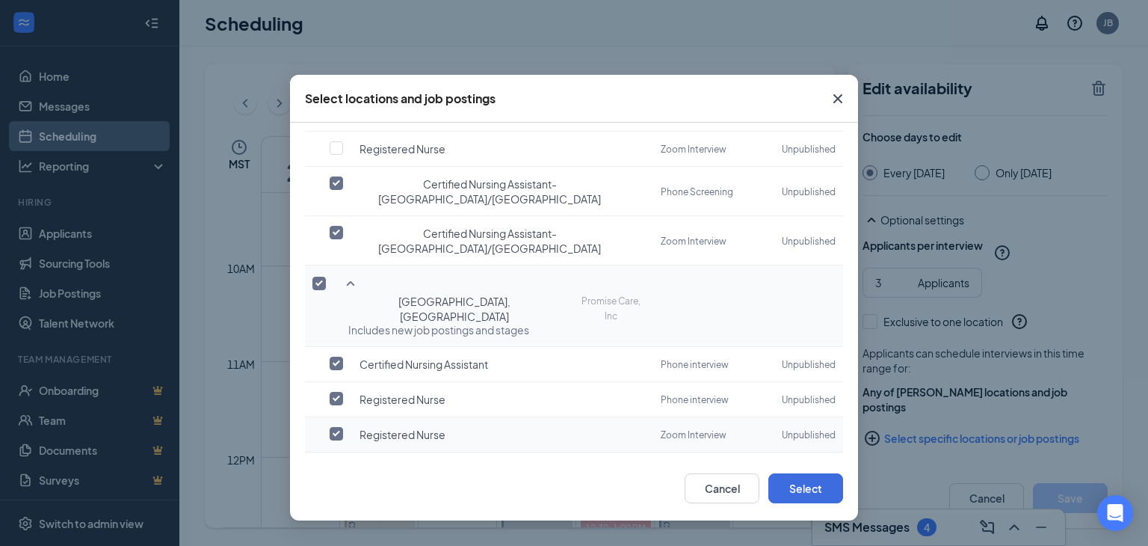
click at [339, 427] on input "checkbox" at bounding box center [336, 433] width 13 height 13
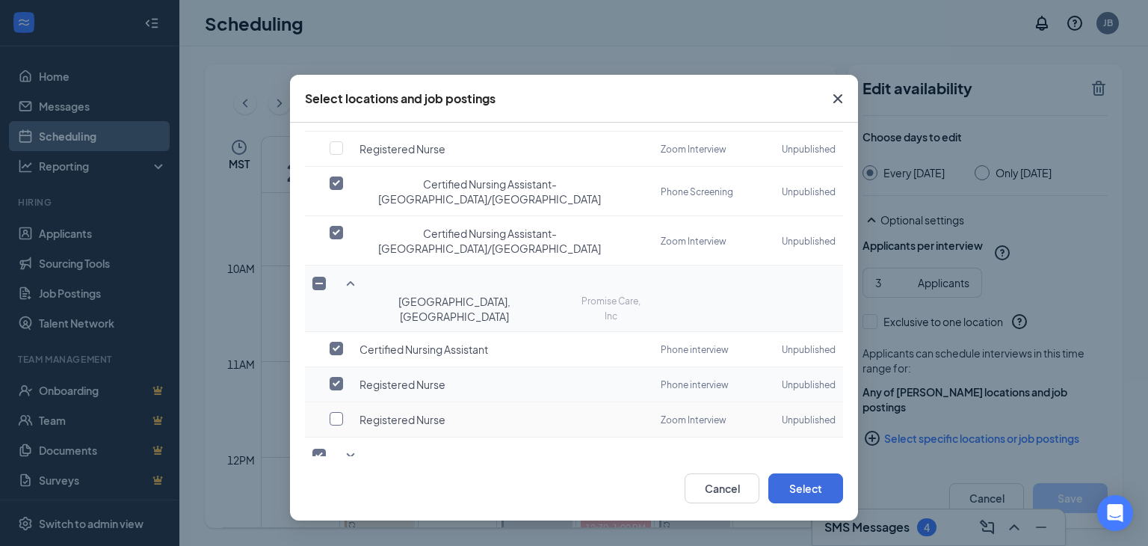
scroll to position [662, 0]
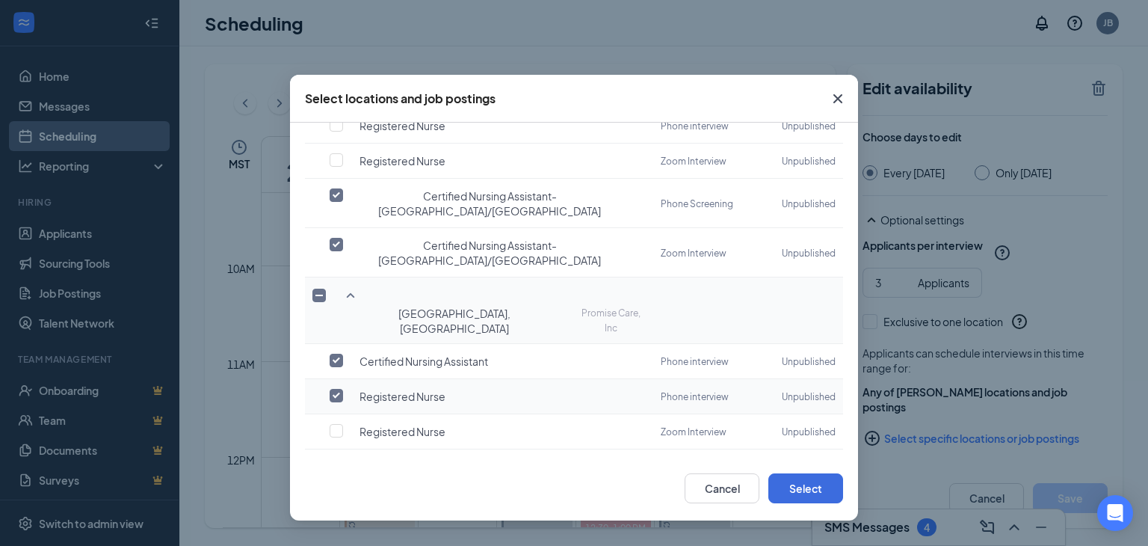
click at [337, 389] on input "checkbox" at bounding box center [336, 395] width 13 height 13
click at [345, 458] on icon "SmallChevronDown" at bounding box center [351, 467] width 18 height 18
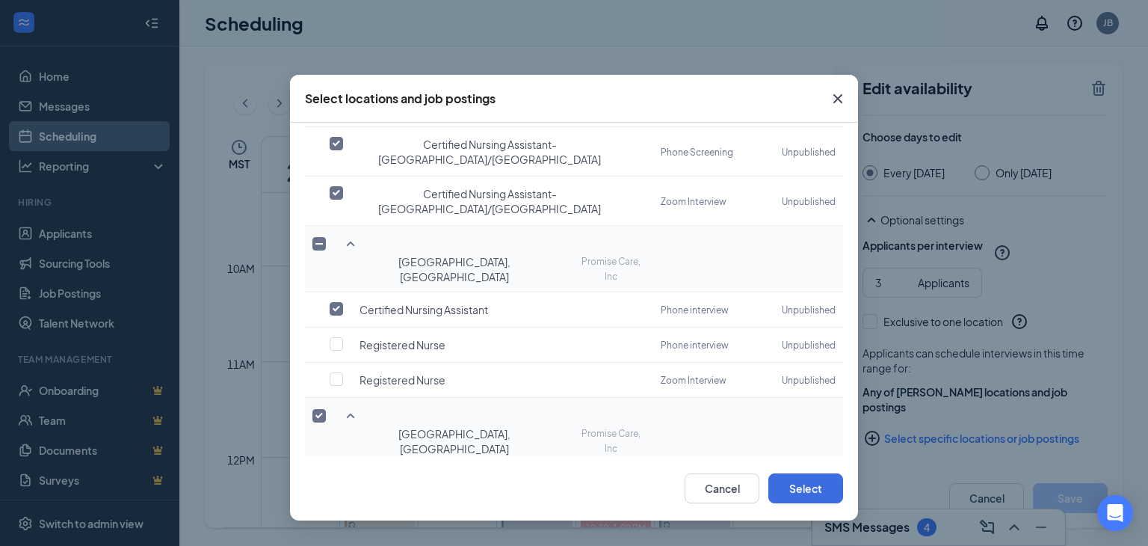
scroll to position [729, 0]
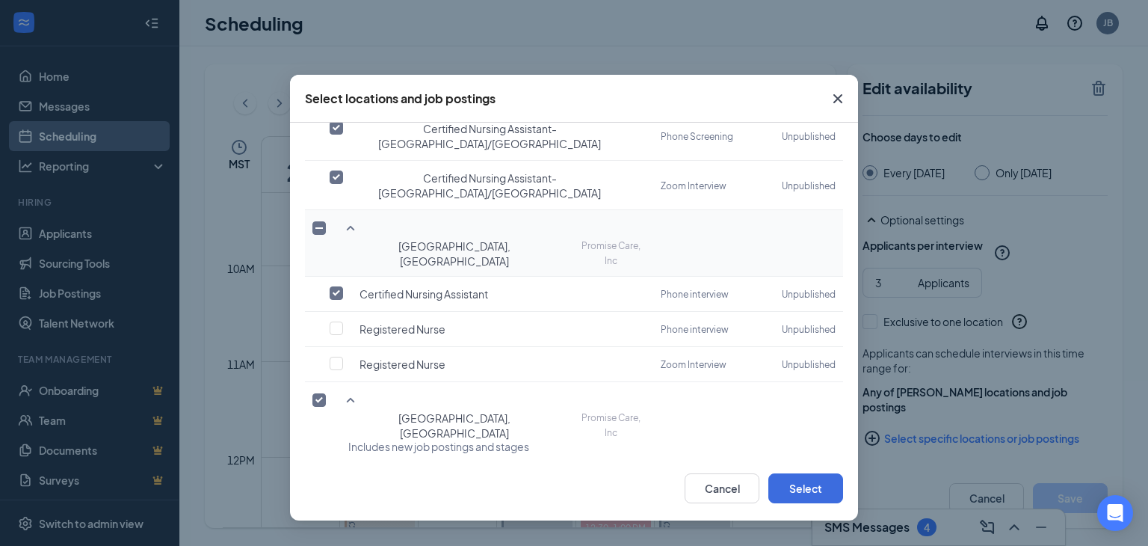
click at [346, 543] on icon "SmallChevronDown" at bounding box center [351, 552] width 18 height 18
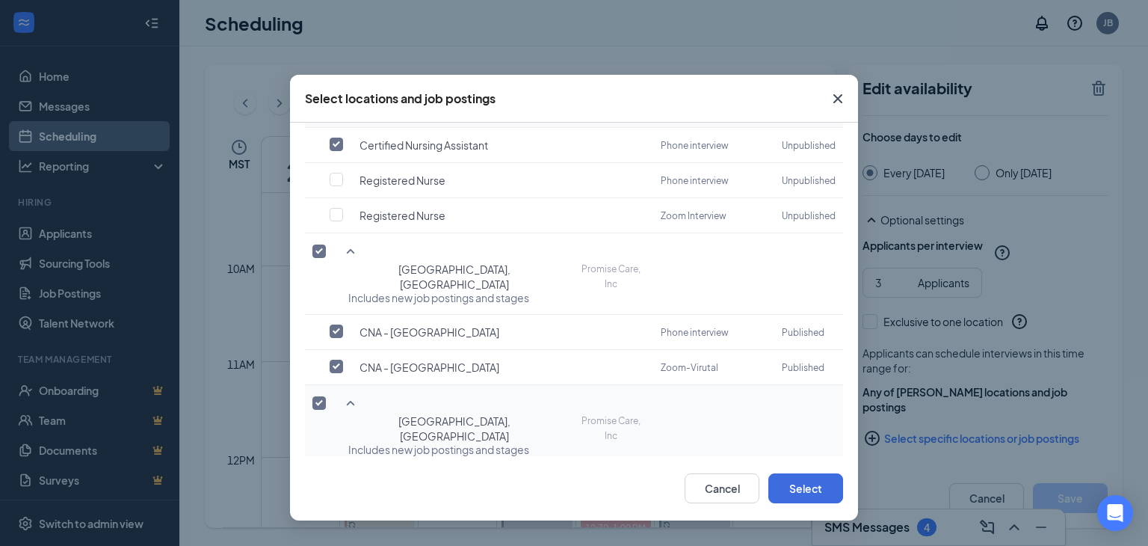
scroll to position [878, 0]
click at [342, 545] on input "checkbox" at bounding box center [336, 553] width 13 height 13
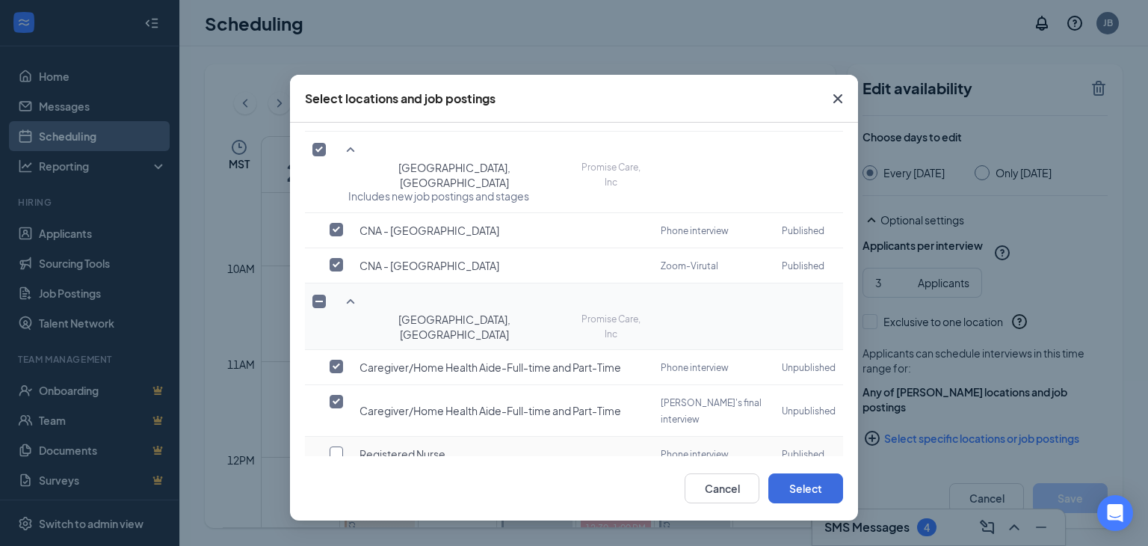
scroll to position [985, 0]
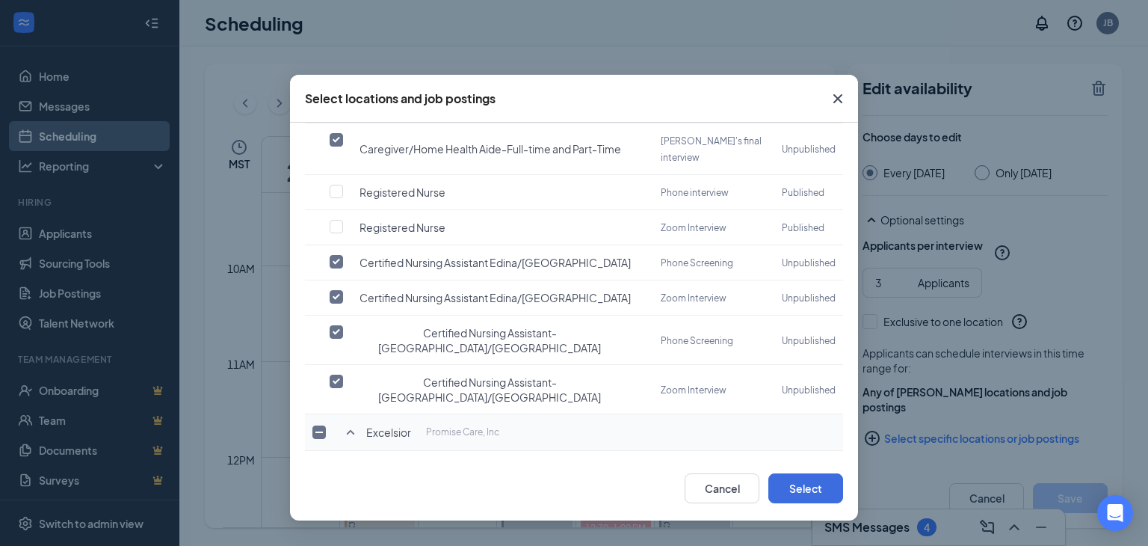
click at [786, 482] on button "Select" at bounding box center [805, 488] width 75 height 30
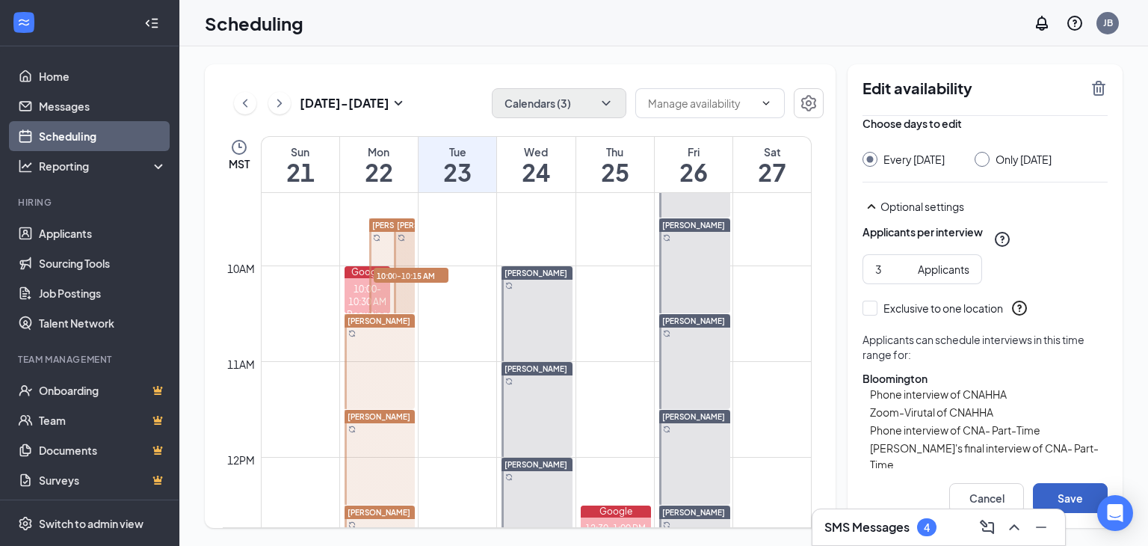
click at [1072, 487] on button "Save" at bounding box center [1070, 498] width 75 height 30
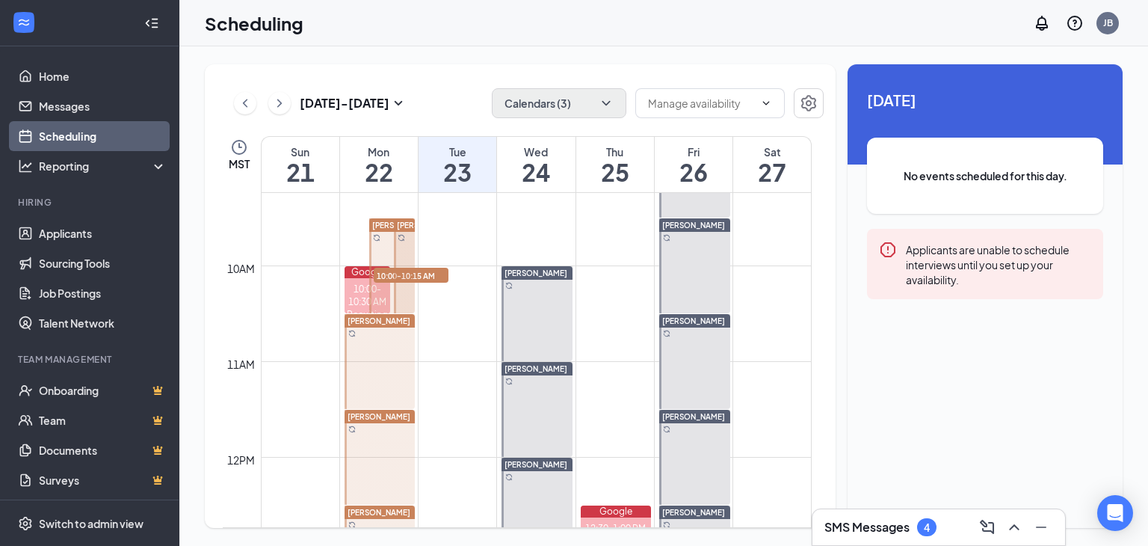
click at [392, 410] on div "[PERSON_NAME]" at bounding box center [380, 416] width 71 height 13
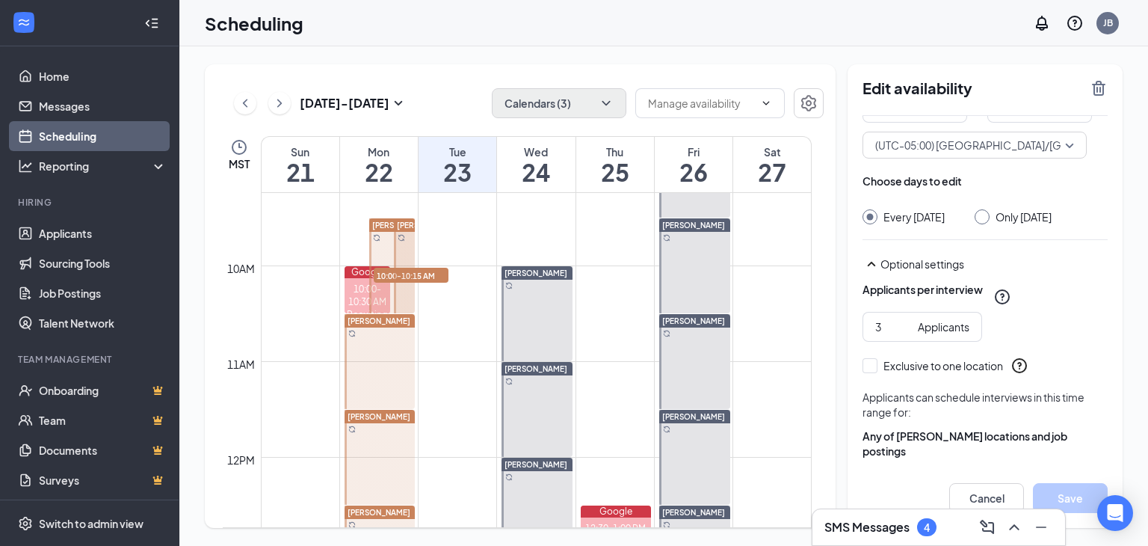
scroll to position [126, 0]
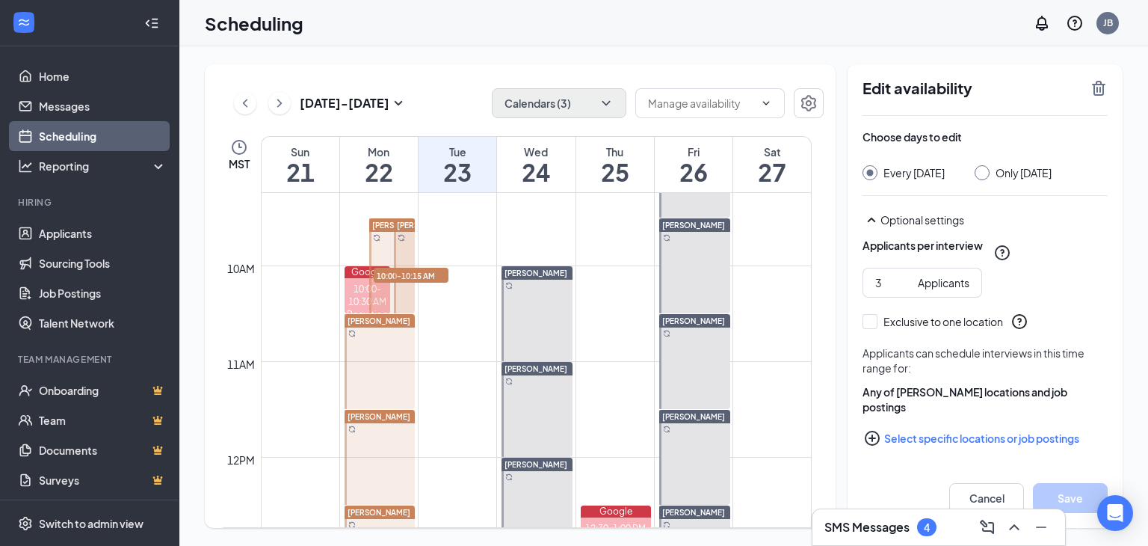
click at [949, 436] on button "Select specific locations or job postings" at bounding box center [985, 438] width 245 height 30
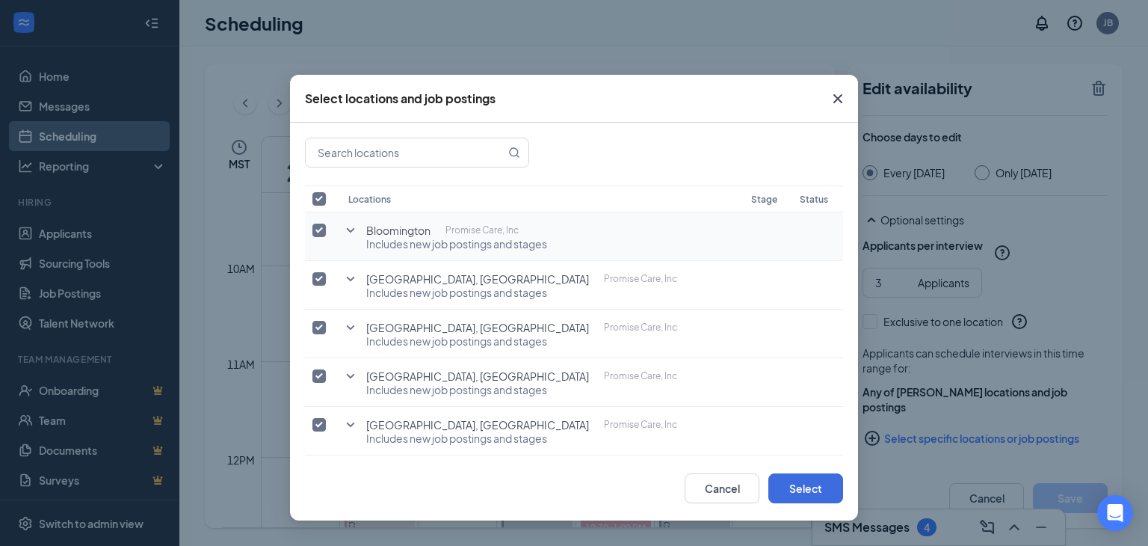
click at [347, 228] on icon "SmallChevronDown" at bounding box center [351, 230] width 8 height 4
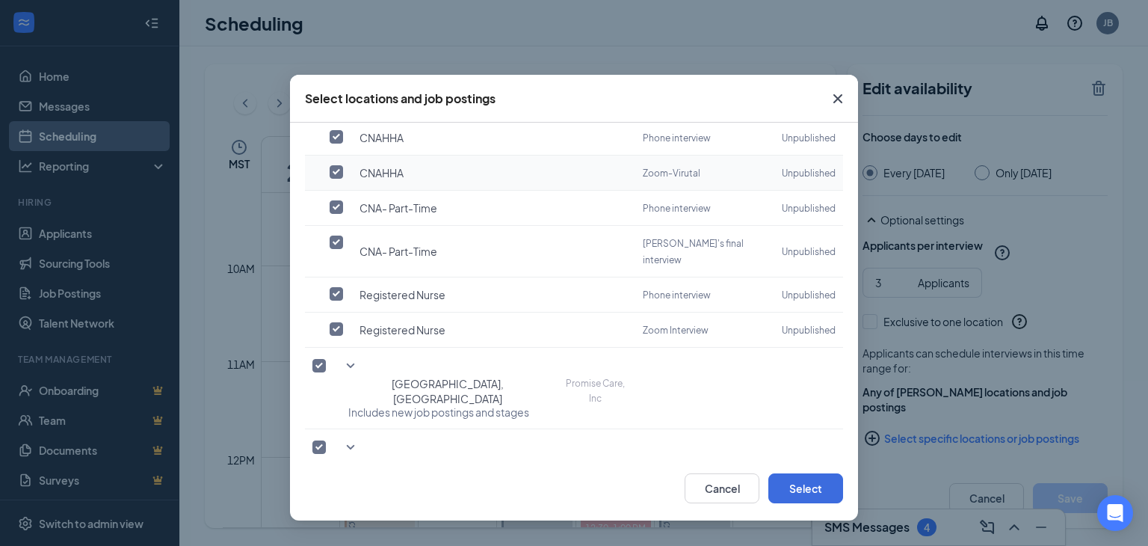
scroll to position [150, 0]
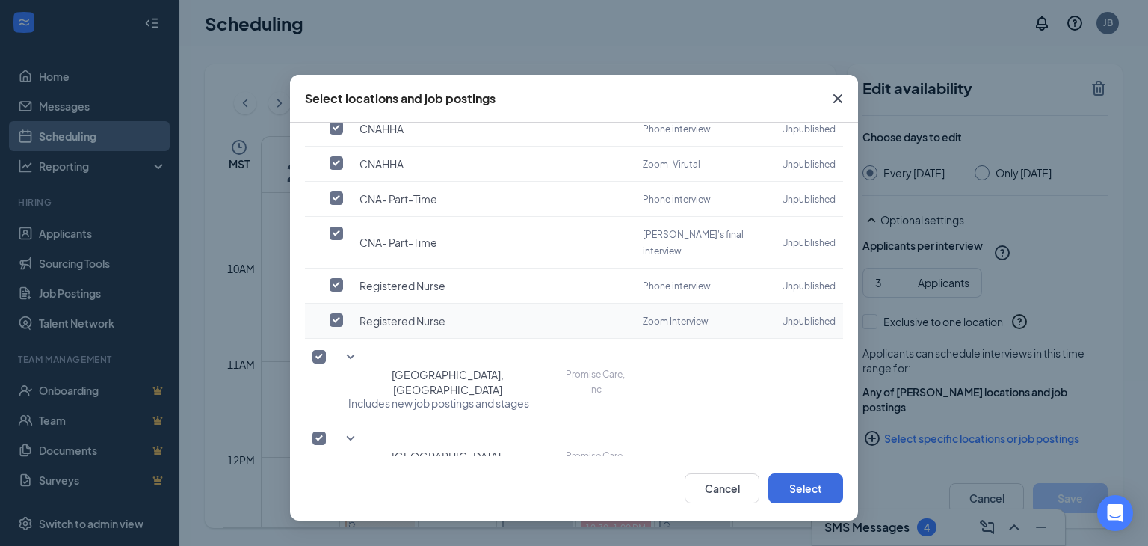
click at [337, 304] on td at bounding box center [323, 321] width 36 height 35
click at [338, 278] on input "checkbox" at bounding box center [336, 284] width 13 height 13
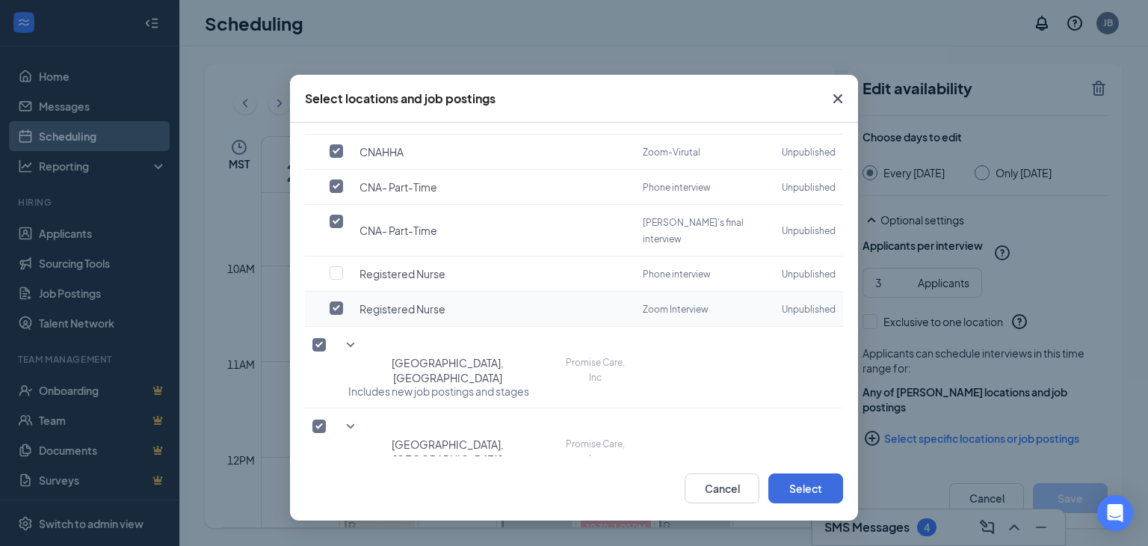
click at [338, 301] on input "checkbox" at bounding box center [336, 307] width 13 height 13
click at [351, 336] on icon "SmallChevronDown" at bounding box center [351, 345] width 18 height 18
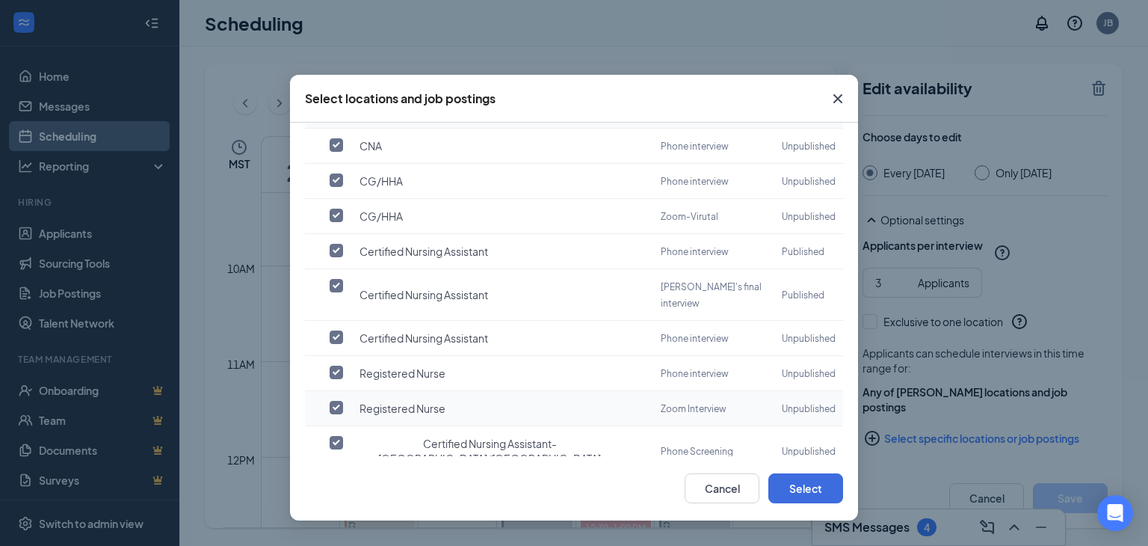
scroll to position [449, 0]
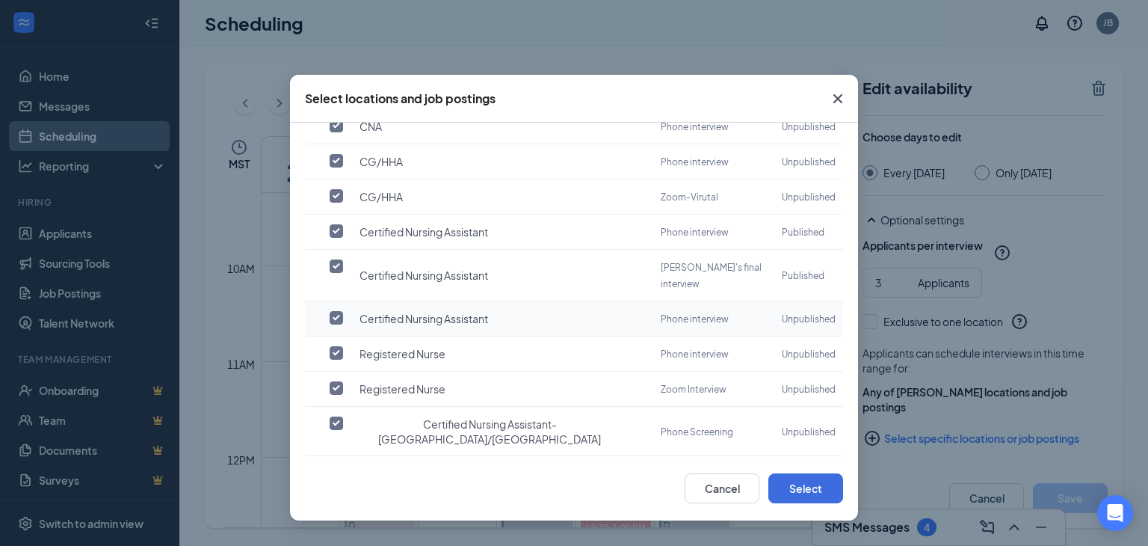
click at [336, 311] on input "checkbox" at bounding box center [336, 317] width 13 height 13
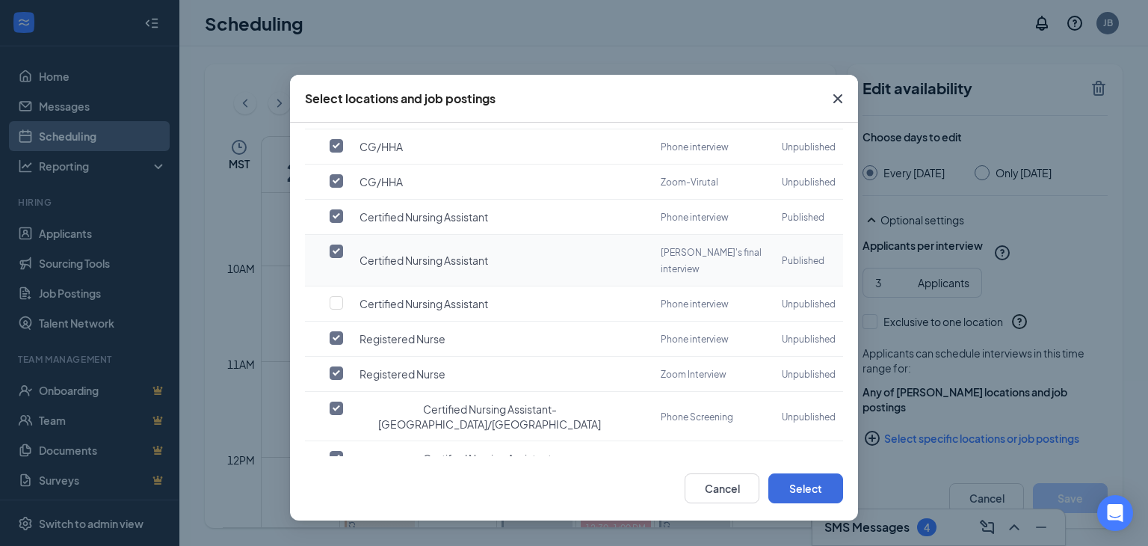
click at [339, 244] on input "checkbox" at bounding box center [336, 250] width 13 height 13
click at [349, 499] on icon "SmallChevronDown" at bounding box center [351, 508] width 18 height 18
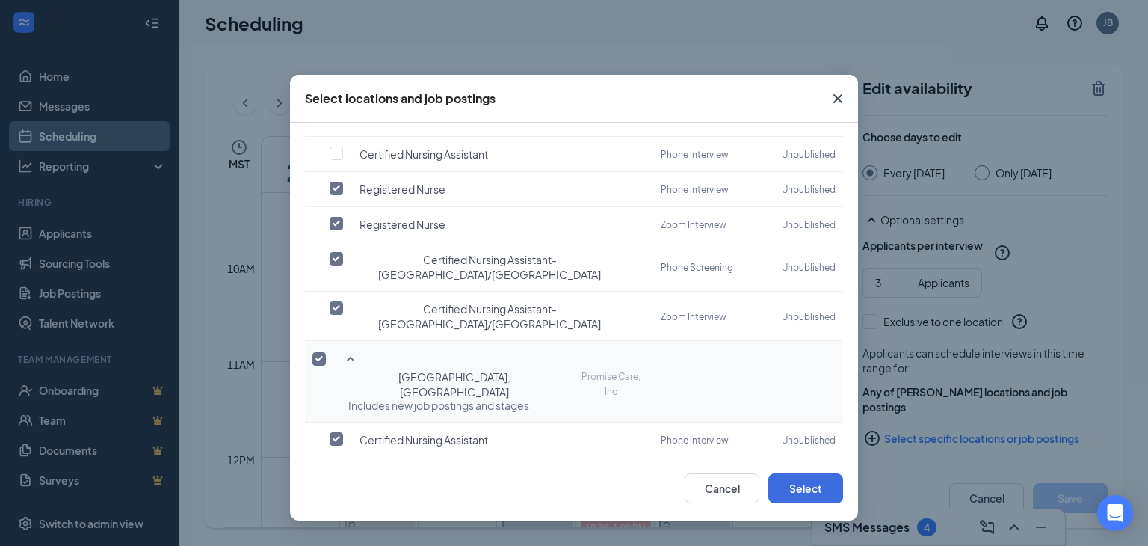
click at [335, 467] on input "checkbox" at bounding box center [336, 473] width 13 height 13
click at [336, 487] on input "checkbox" at bounding box center [336, 493] width 13 height 13
click at [351, 522] on icon "SmallChevronDown" at bounding box center [351, 531] width 18 height 18
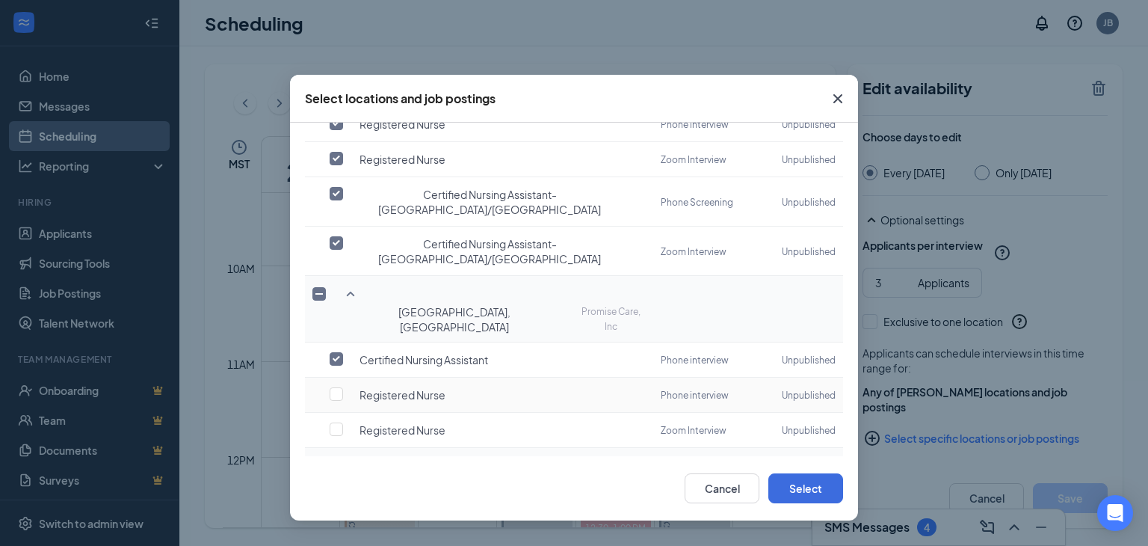
scroll to position [729, 0]
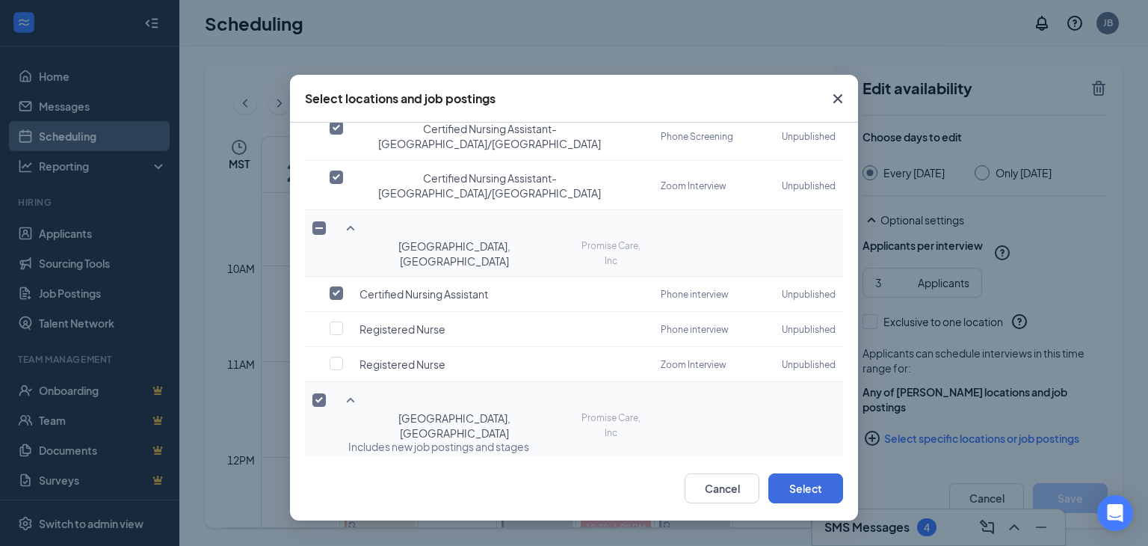
click at [347, 543] on icon "SmallChevronDown" at bounding box center [351, 552] width 18 height 18
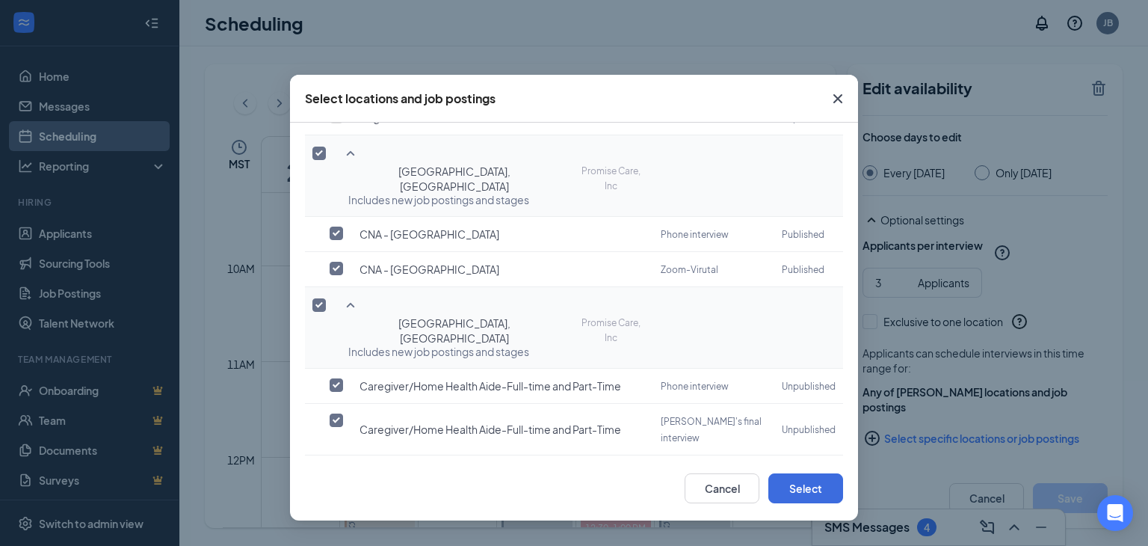
scroll to position [996, 0]
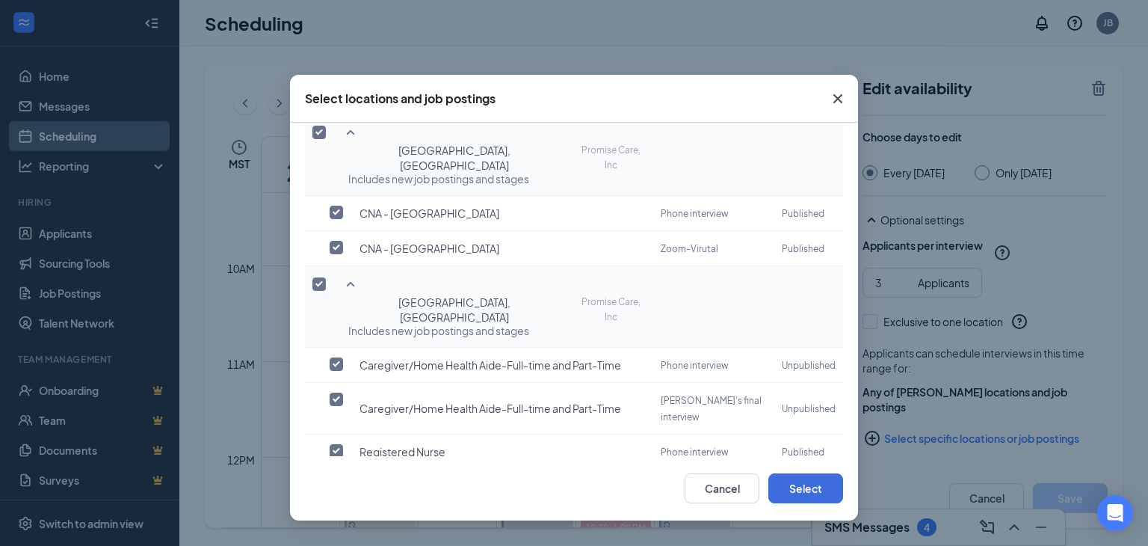
click at [337, 479] on input "checkbox" at bounding box center [336, 485] width 13 height 13
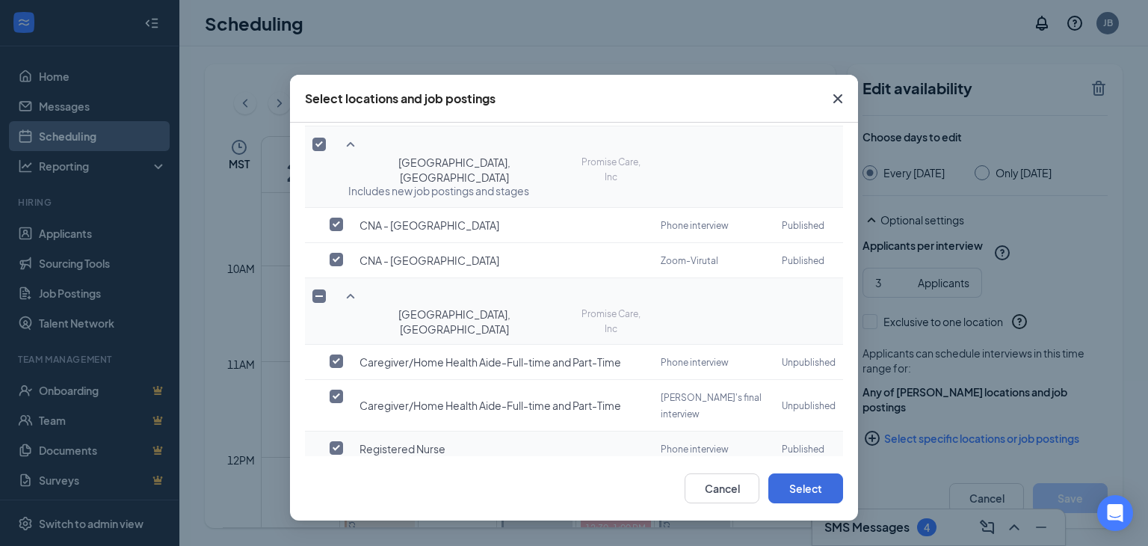
click at [336, 441] on input "checkbox" at bounding box center [336, 447] width 13 height 13
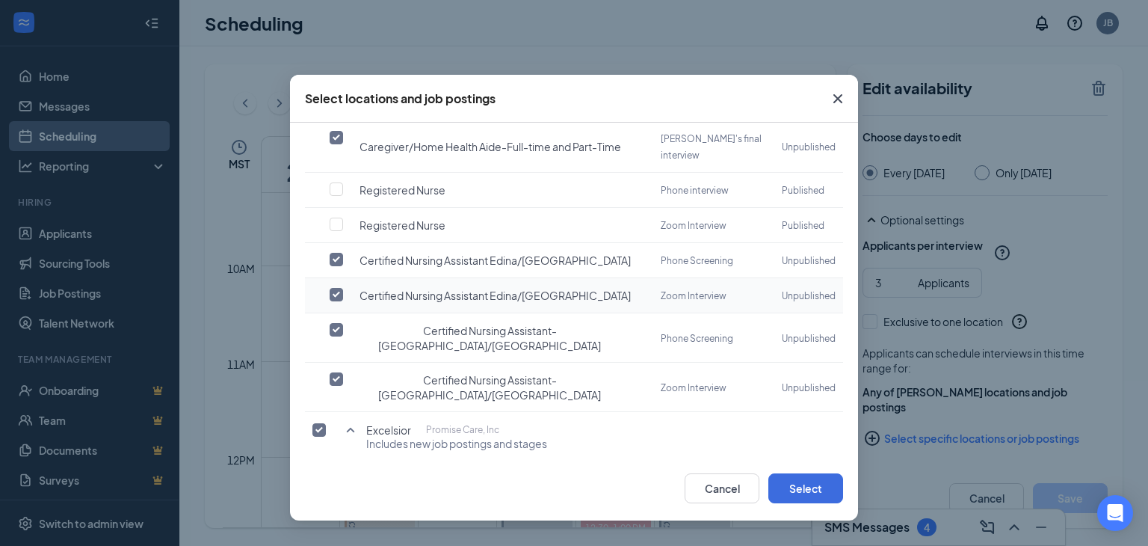
scroll to position [1253, 0]
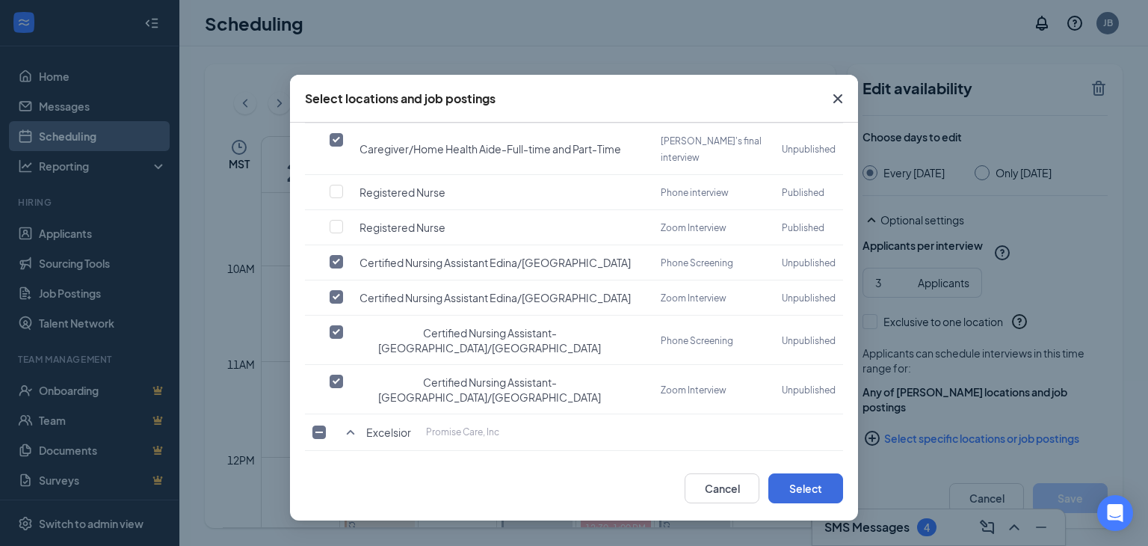
drag, startPoint x: 785, startPoint y: 482, endPoint x: 807, endPoint y: 482, distance: 22.4
click at [785, 482] on button "Select" at bounding box center [805, 488] width 75 height 30
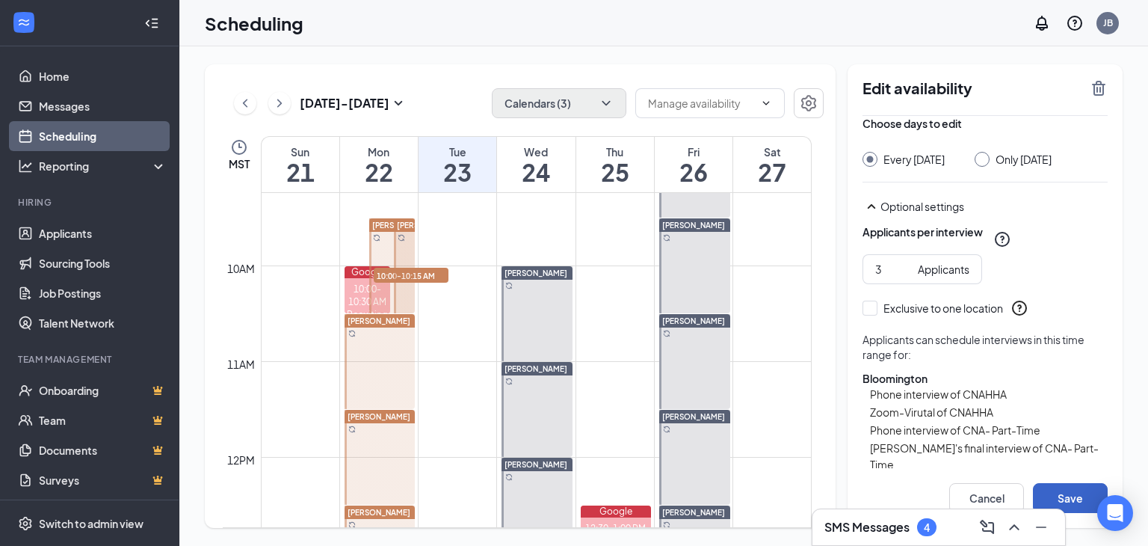
click at [1056, 487] on button "Save" at bounding box center [1070, 498] width 75 height 30
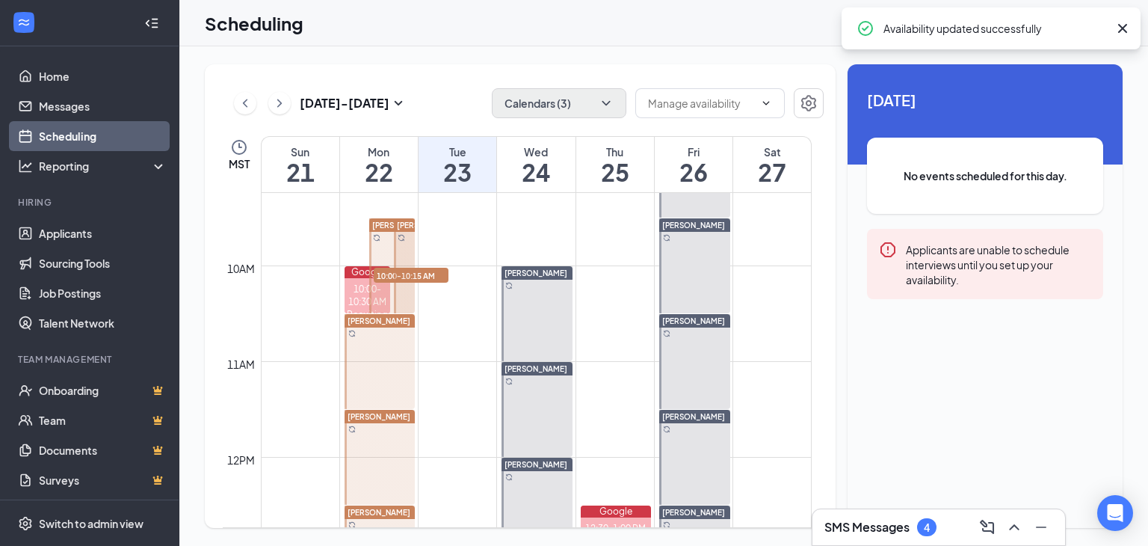
click at [394, 508] on span "[PERSON_NAME]" at bounding box center [379, 512] width 63 height 9
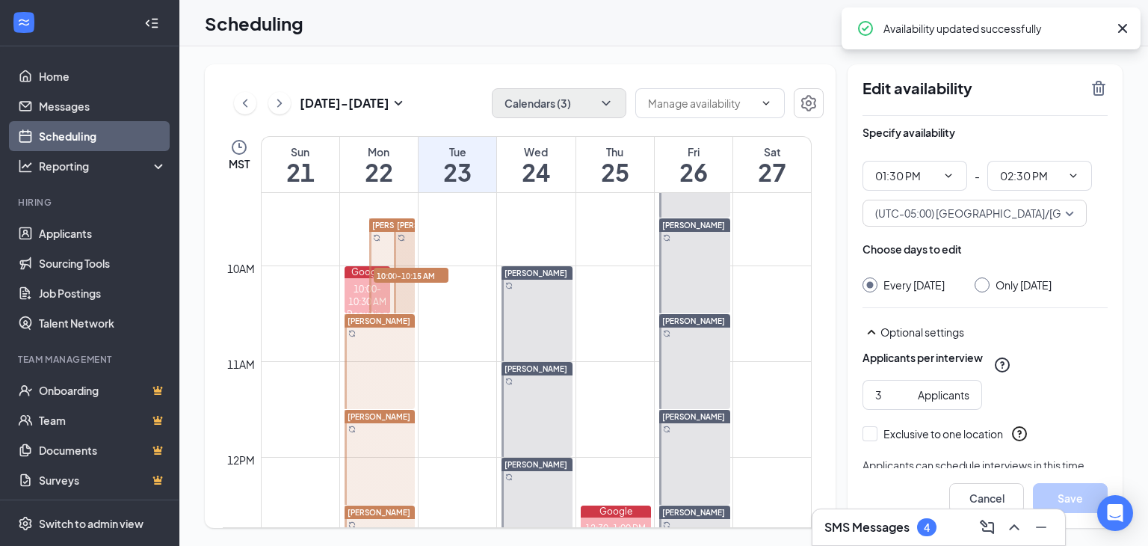
scroll to position [126, 0]
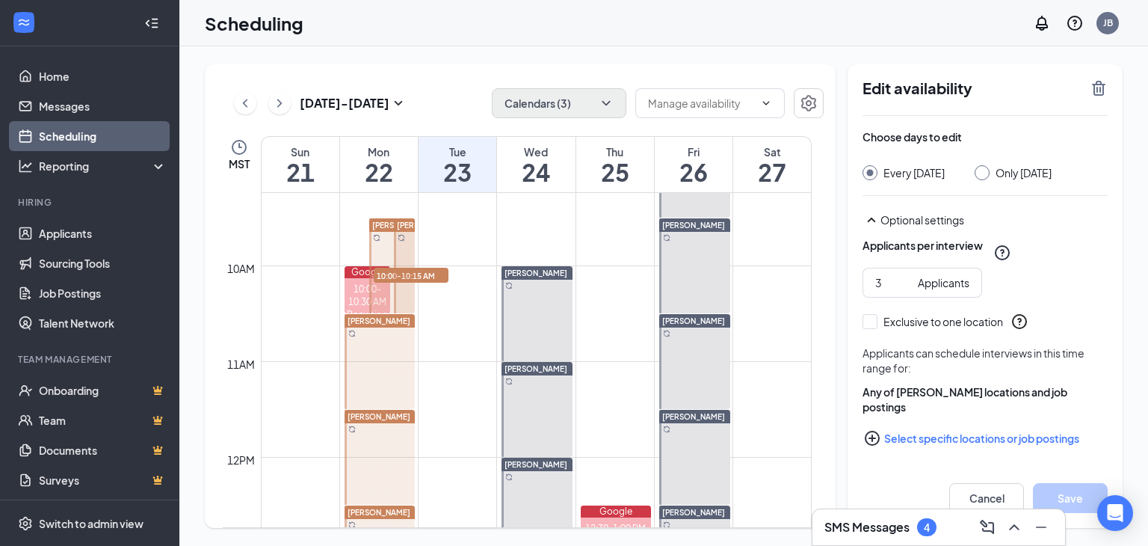
click at [947, 434] on button "Select specific locations or job postings" at bounding box center [985, 438] width 245 height 30
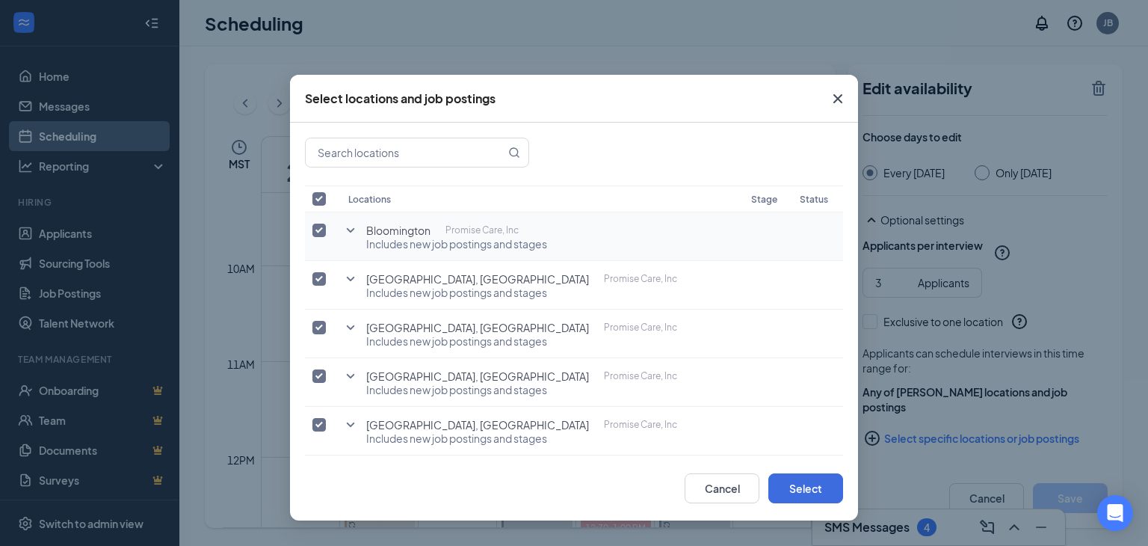
click at [344, 227] on icon "SmallChevronDown" at bounding box center [351, 230] width 18 height 18
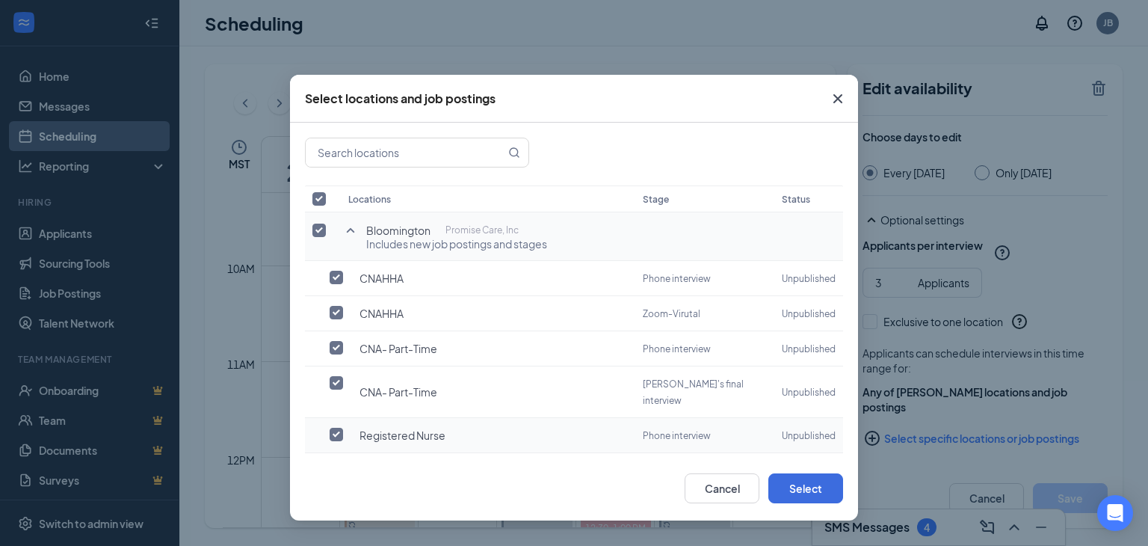
click at [333, 428] on input "checkbox" at bounding box center [336, 434] width 13 height 13
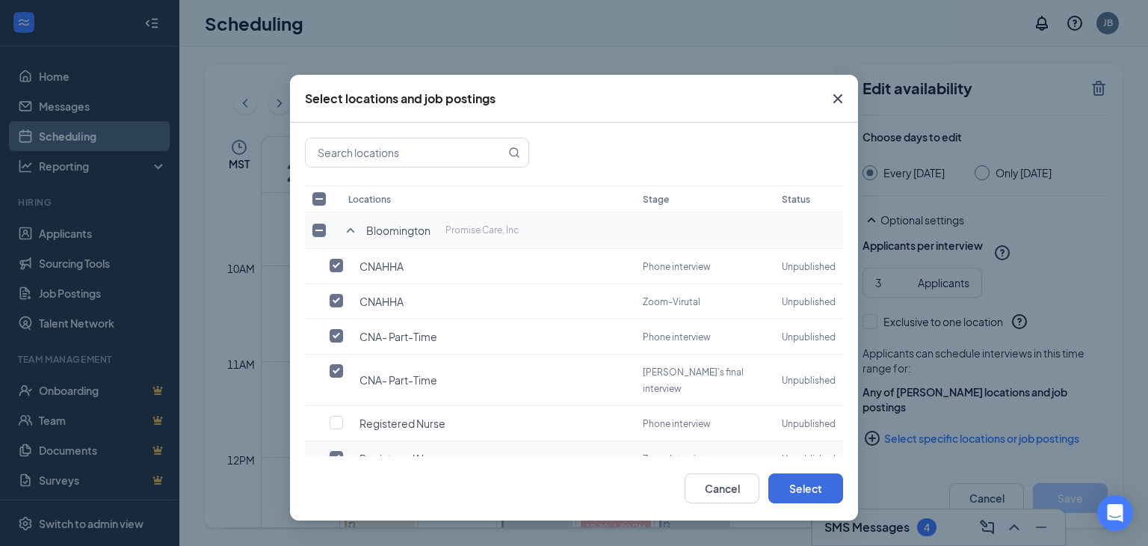
drag, startPoint x: 336, startPoint y: 433, endPoint x: 347, endPoint y: 429, distance: 11.1
click at [336, 451] on input "checkbox" at bounding box center [336, 457] width 13 height 13
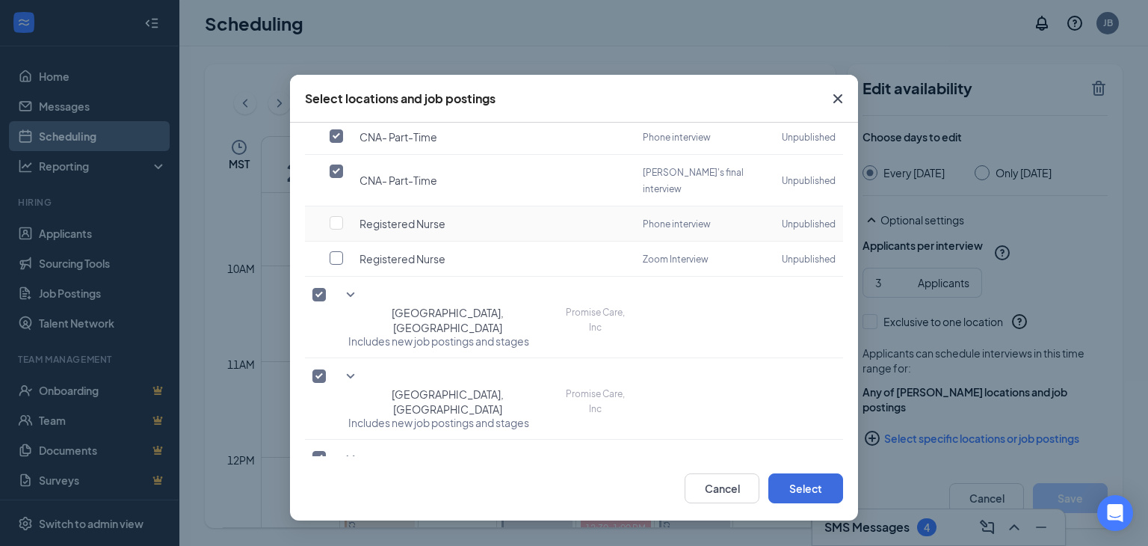
scroll to position [224, 0]
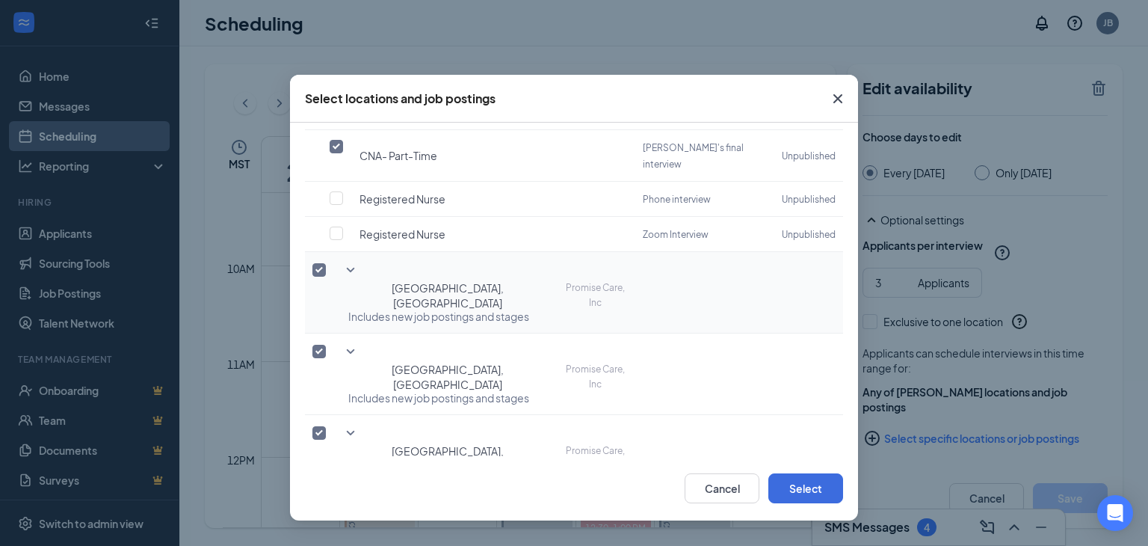
click at [354, 261] on icon "SmallChevronDown" at bounding box center [351, 270] width 18 height 18
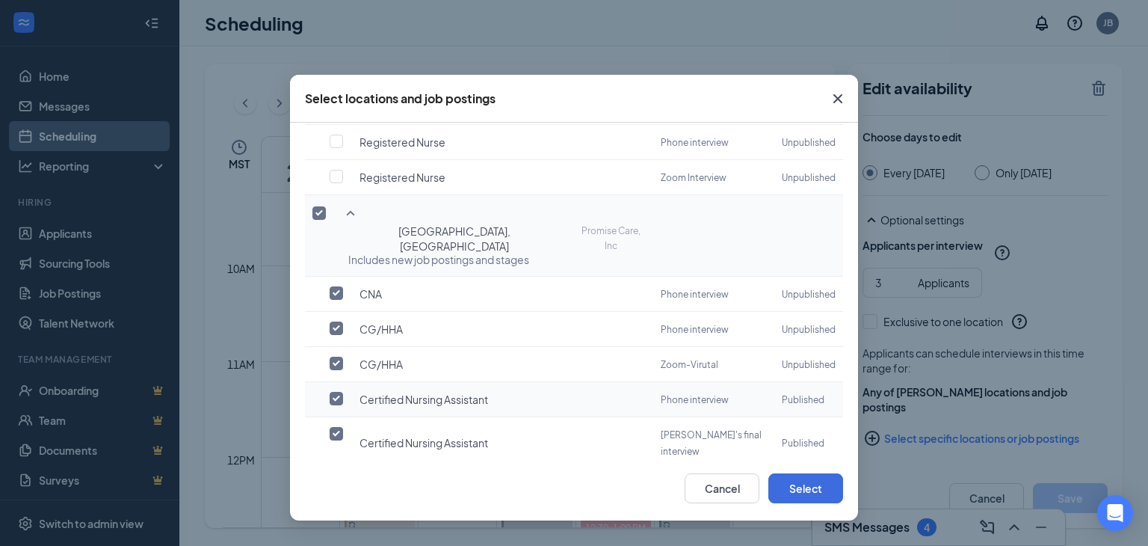
scroll to position [374, 0]
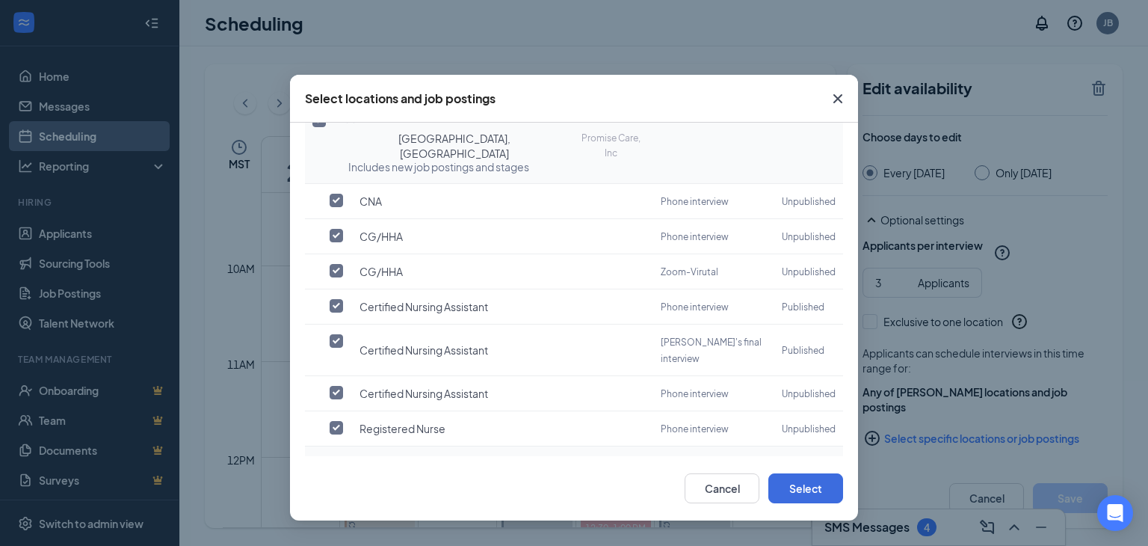
click at [334, 456] on input "checkbox" at bounding box center [336, 462] width 13 height 13
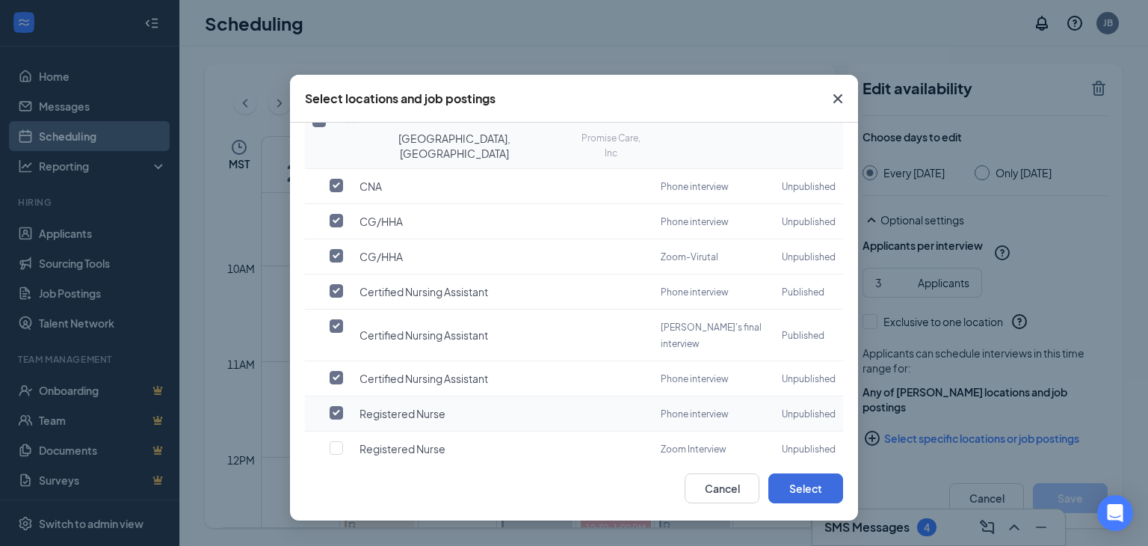
click at [332, 406] on input "checkbox" at bounding box center [336, 412] width 13 height 13
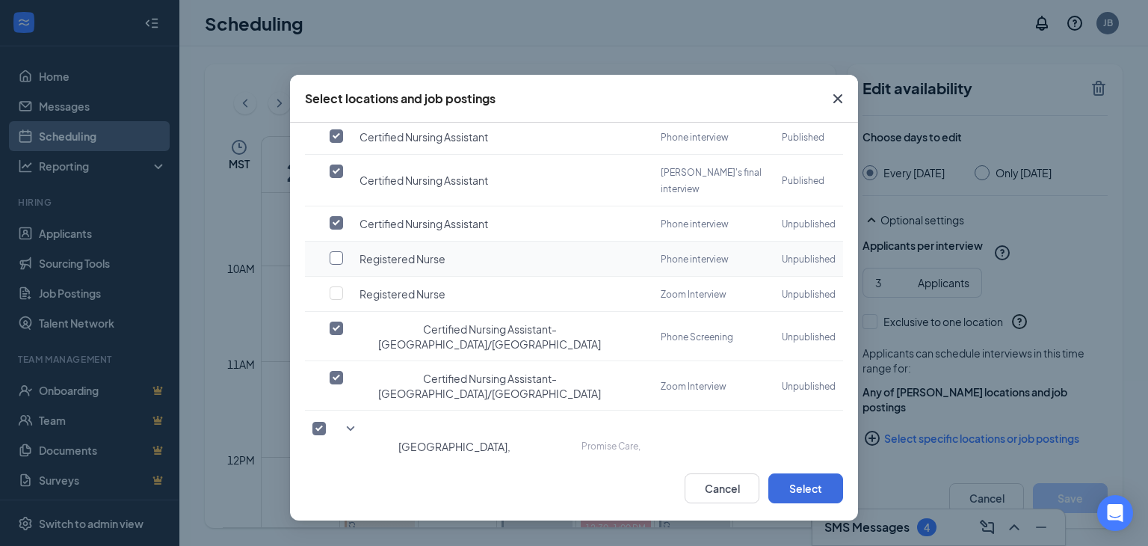
scroll to position [573, 0]
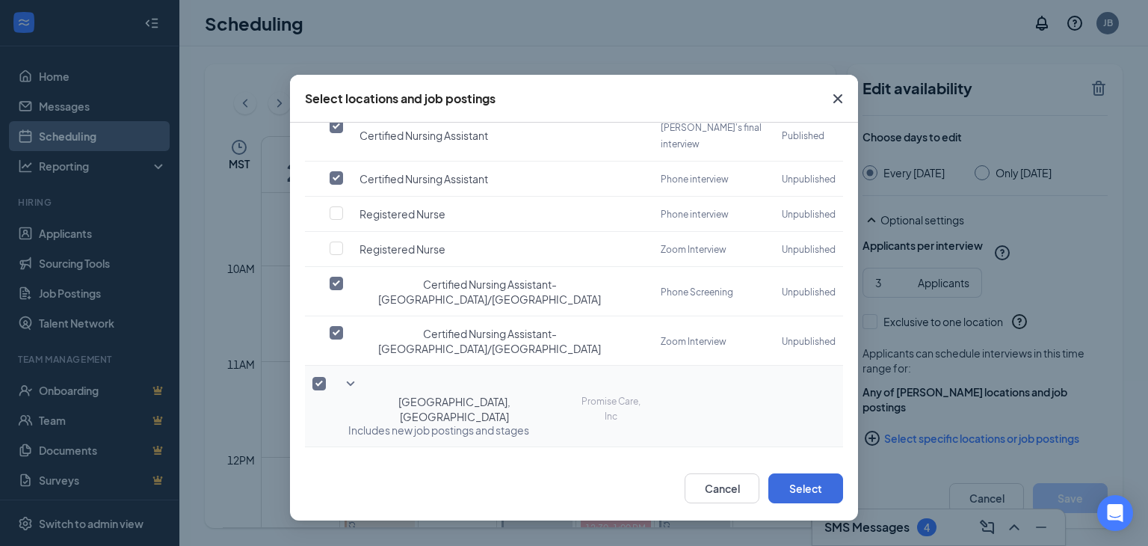
click at [353, 375] on icon "SmallChevronDown" at bounding box center [351, 384] width 18 height 18
click at [332, 492] on input "checkbox" at bounding box center [336, 498] width 13 height 13
click at [335, 512] on input "checkbox" at bounding box center [336, 518] width 13 height 13
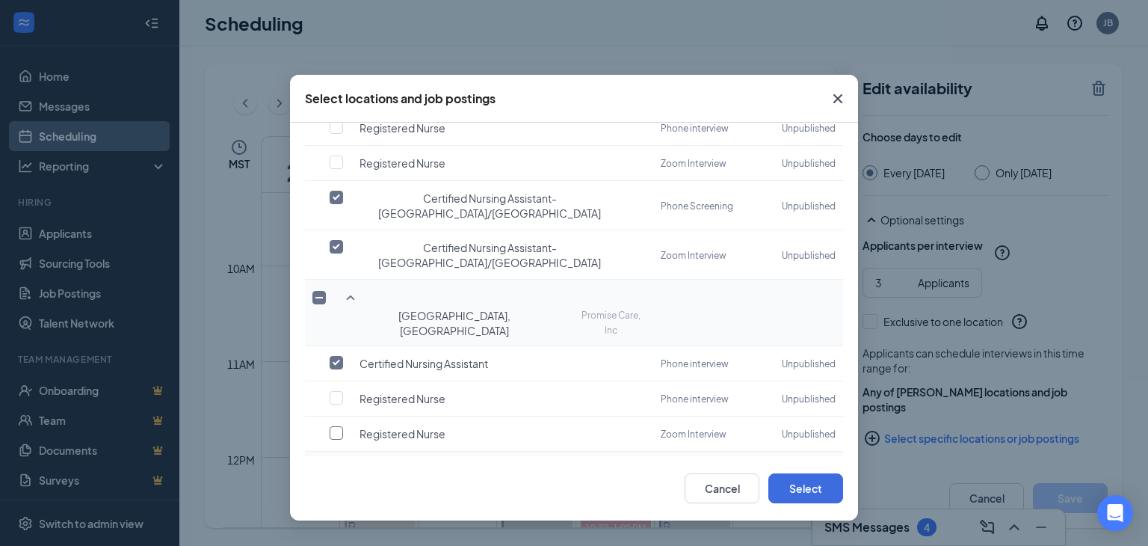
scroll to position [662, 0]
click at [345, 458] on icon "SmallChevronDown" at bounding box center [351, 467] width 18 height 18
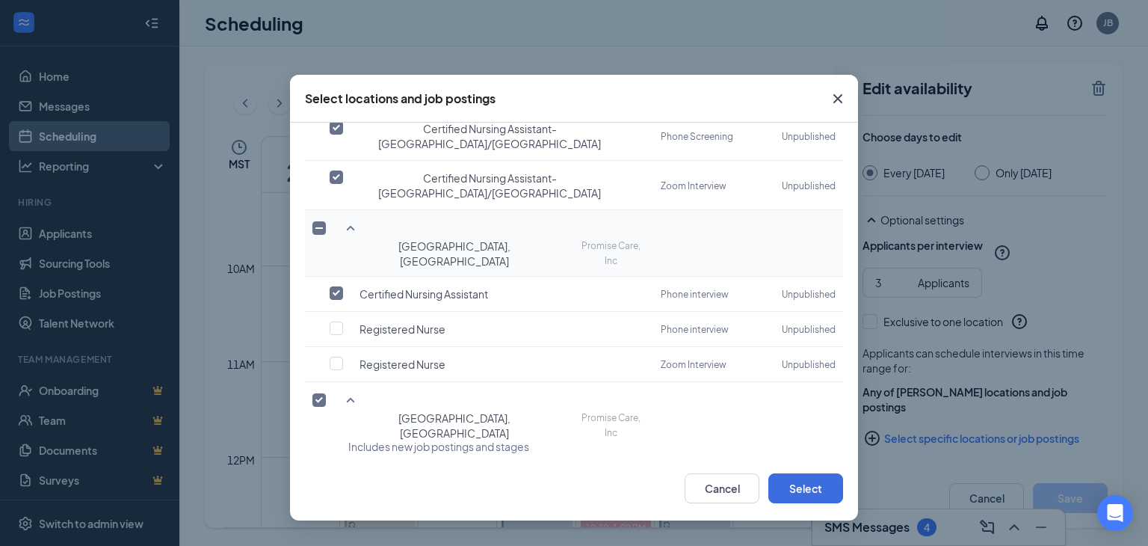
click at [349, 545] on icon "SmallChevronDown" at bounding box center [351, 551] width 8 height 4
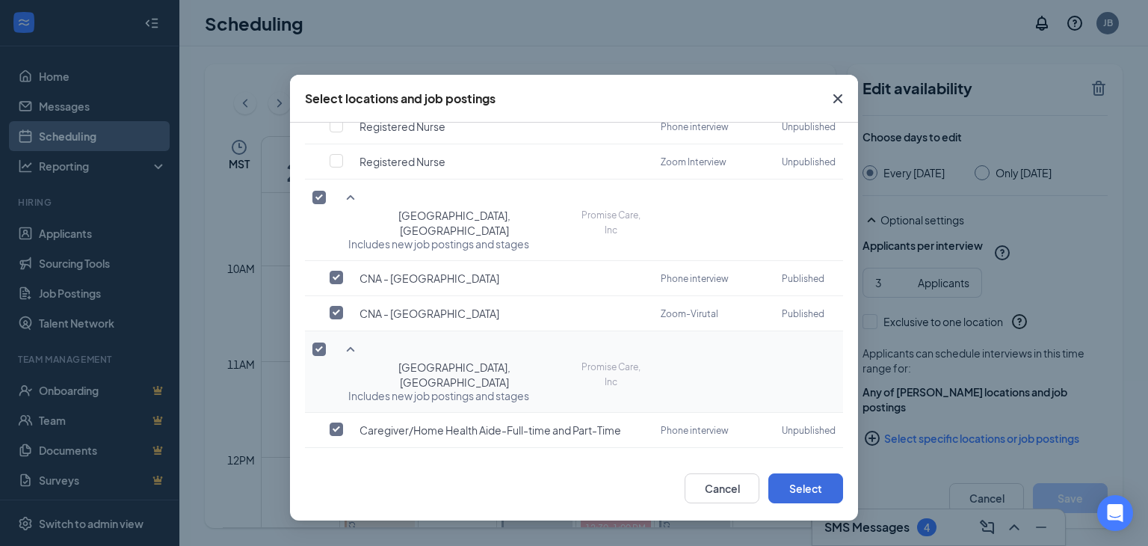
scroll to position [953, 0]
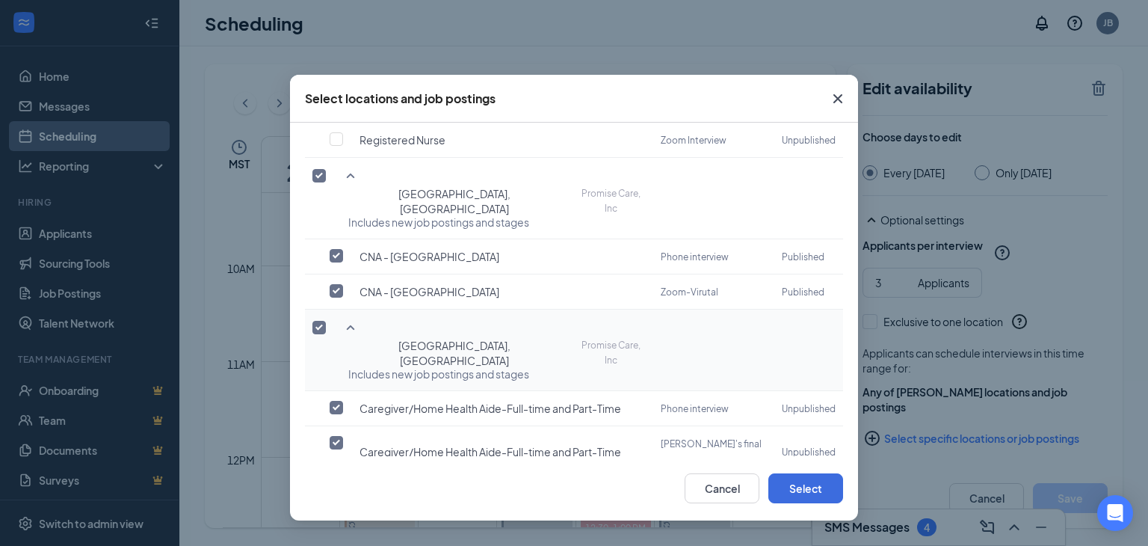
click at [338, 523] on input "checkbox" at bounding box center [336, 529] width 13 height 13
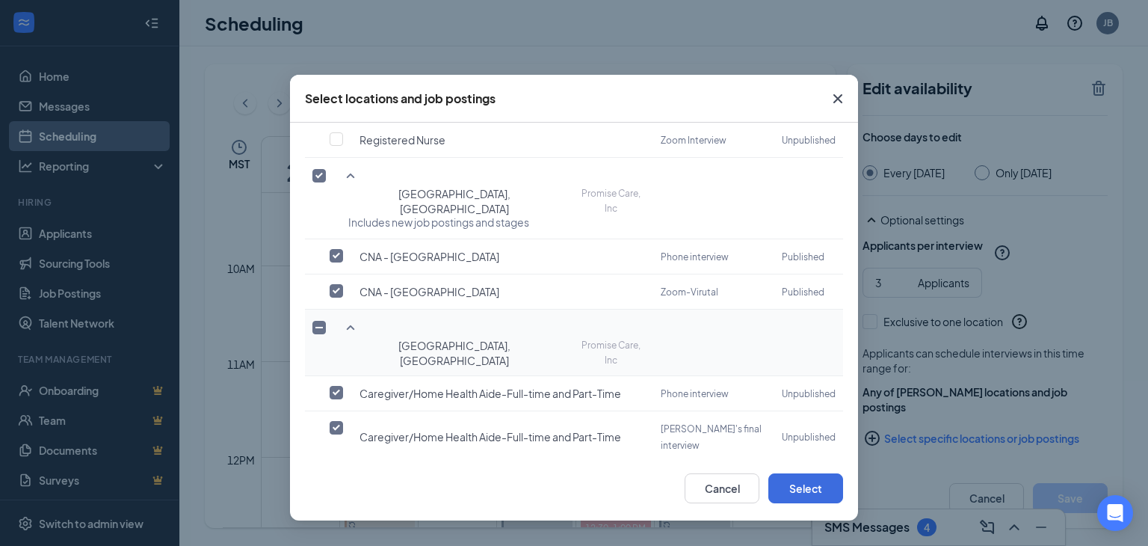
click at [338, 472] on input "checkbox" at bounding box center [336, 478] width 13 height 13
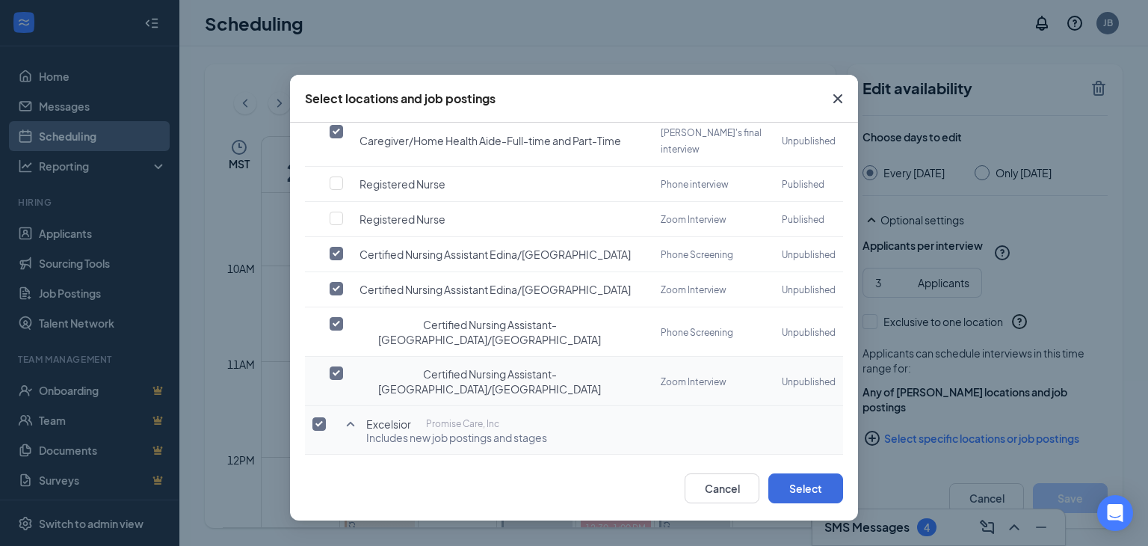
scroll to position [1253, 0]
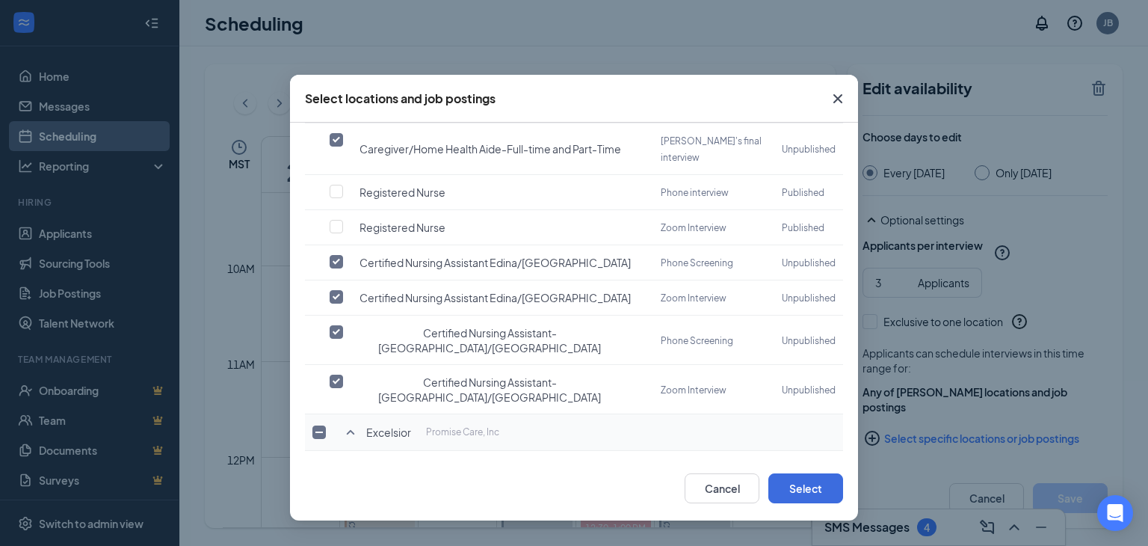
click at [798, 476] on button "Select" at bounding box center [805, 488] width 75 height 30
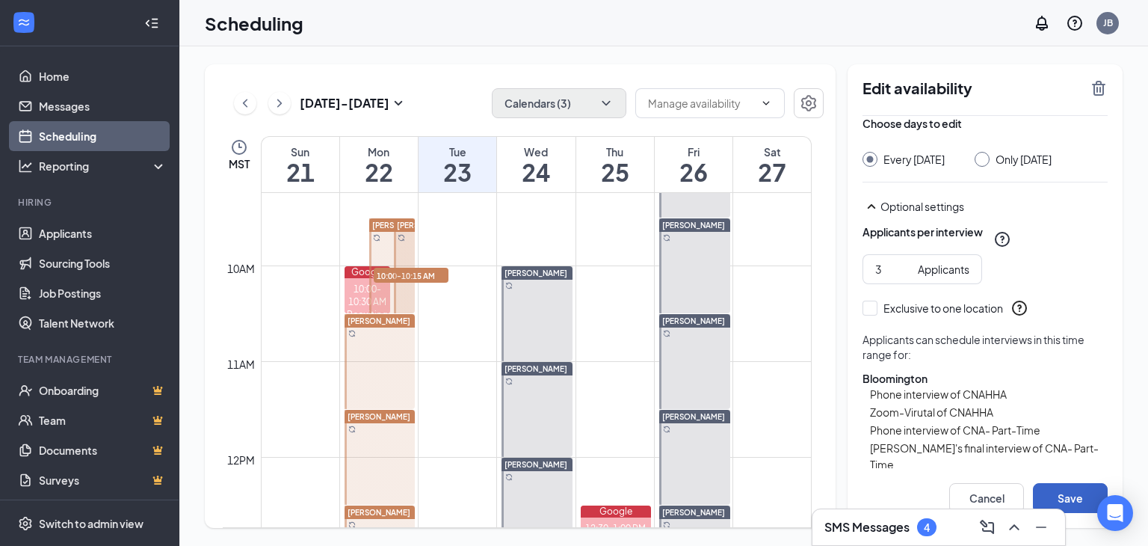
click at [1053, 484] on button "Save" at bounding box center [1070, 498] width 75 height 30
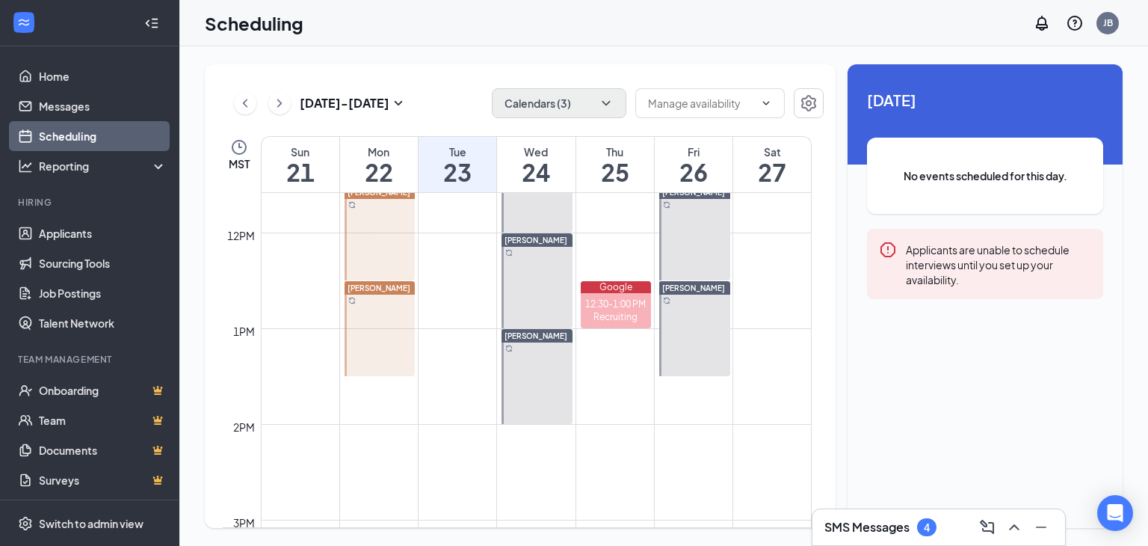
scroll to position [884, 0]
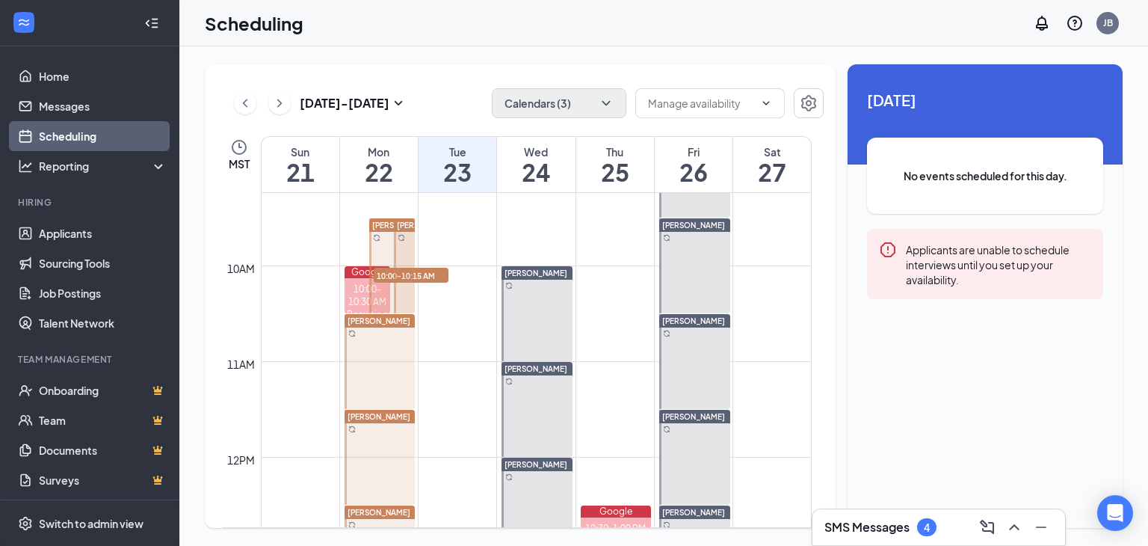
click at [394, 218] on div "[PERSON_NAME]" at bounding box center [404, 224] width 21 height 13
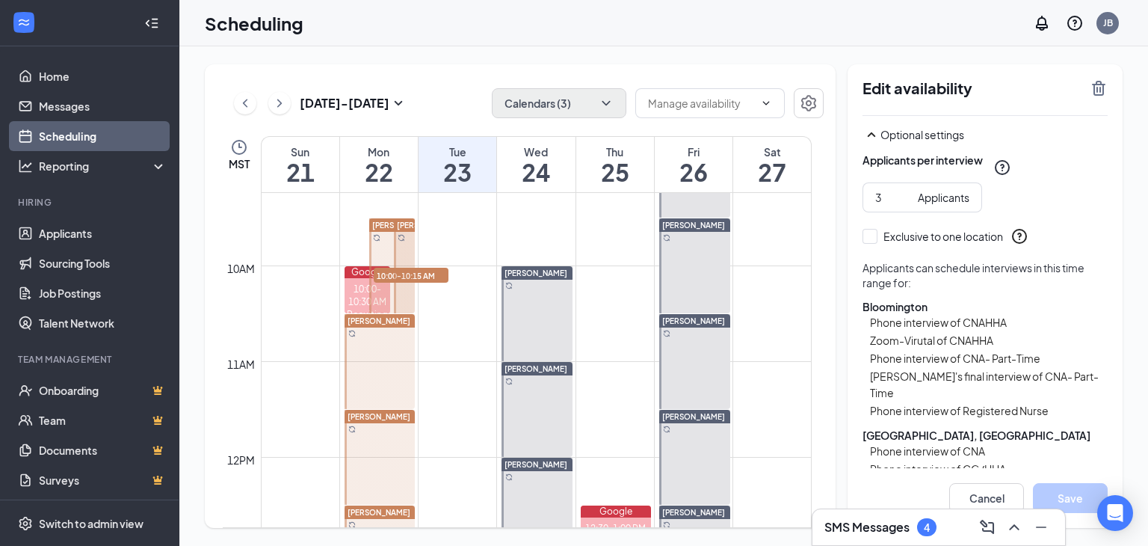
scroll to position [224, 0]
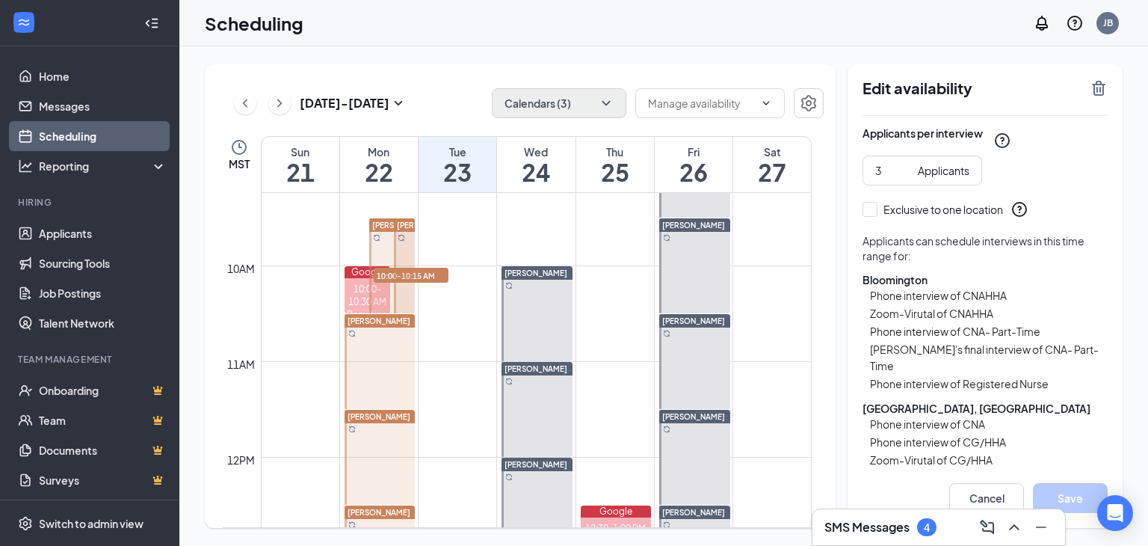
drag, startPoint x: 383, startPoint y: 219, endPoint x: 631, endPoint y: 267, distance: 252.0
click at [383, 221] on span "[PERSON_NAME]" at bounding box center [403, 225] width 63 height 9
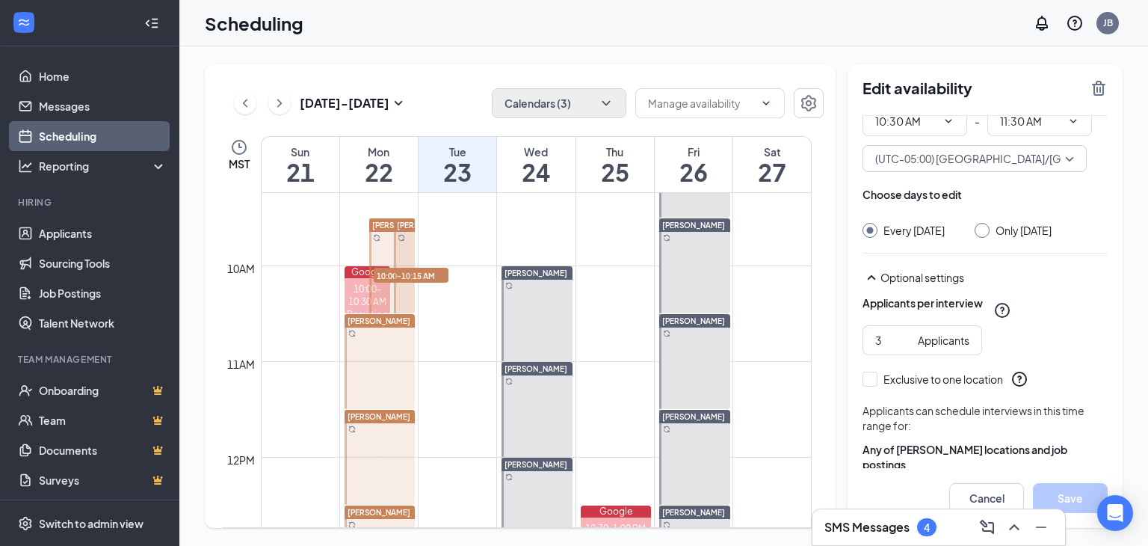
scroll to position [126, 0]
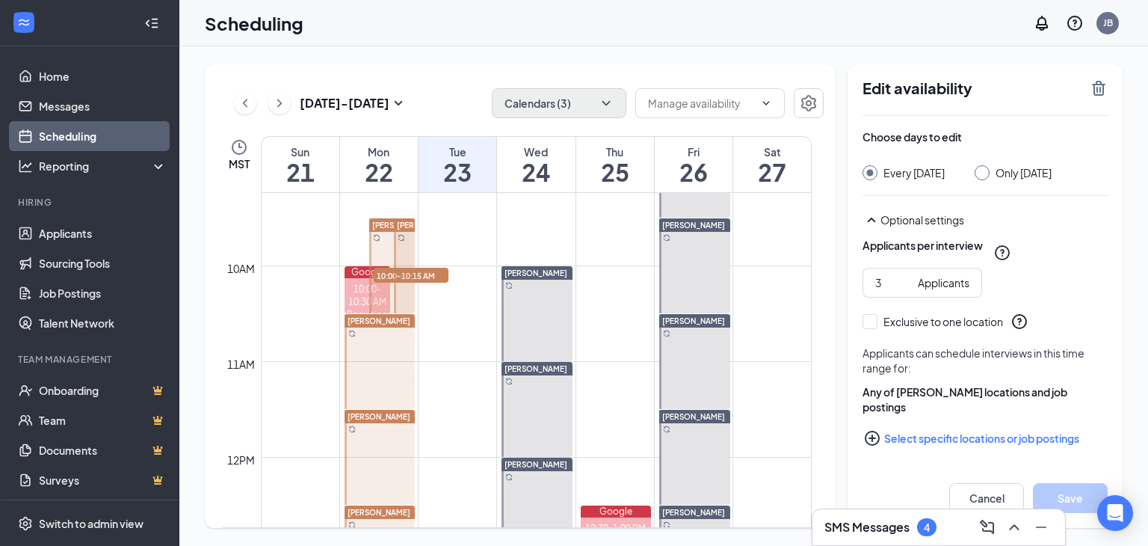
click at [928, 434] on button "Select specific locations or job postings" at bounding box center [985, 438] width 245 height 30
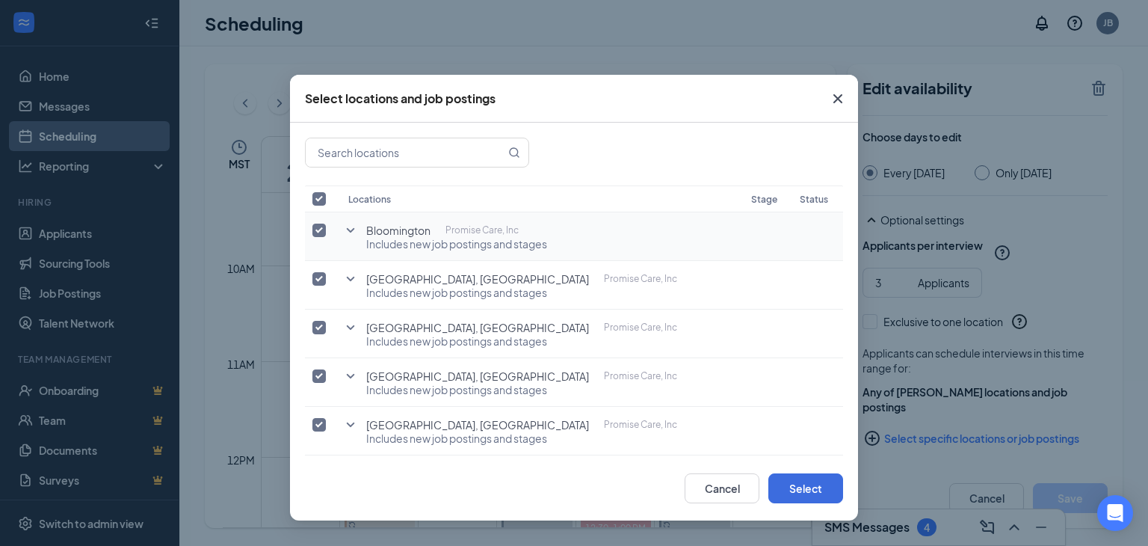
click at [353, 228] on icon "SmallChevronDown" at bounding box center [351, 230] width 8 height 4
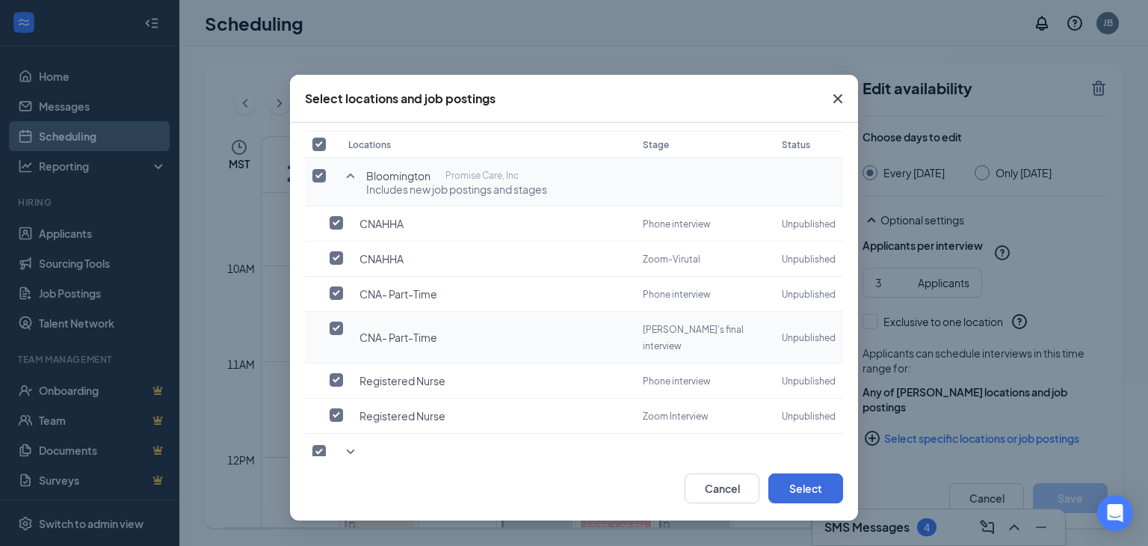
scroll to position [150, 0]
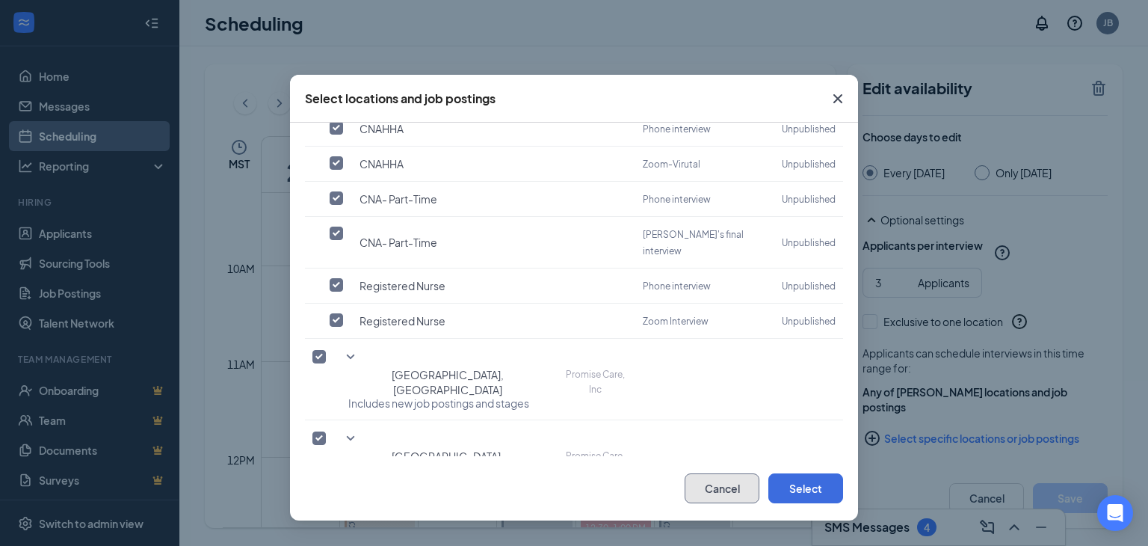
click at [725, 482] on button "Cancel" at bounding box center [722, 488] width 75 height 30
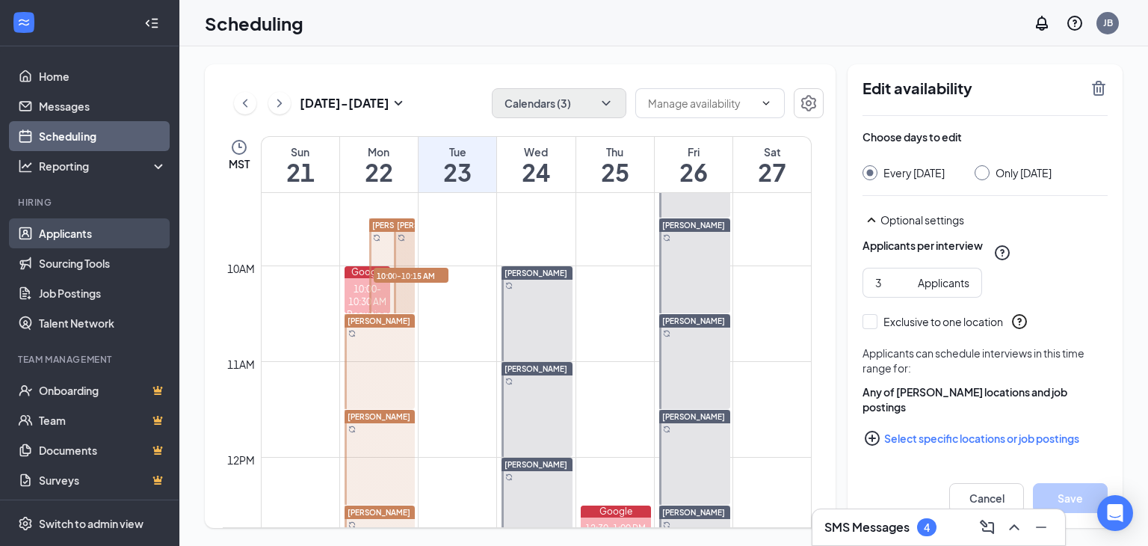
click at [60, 240] on link "Applicants" at bounding box center [103, 233] width 128 height 30
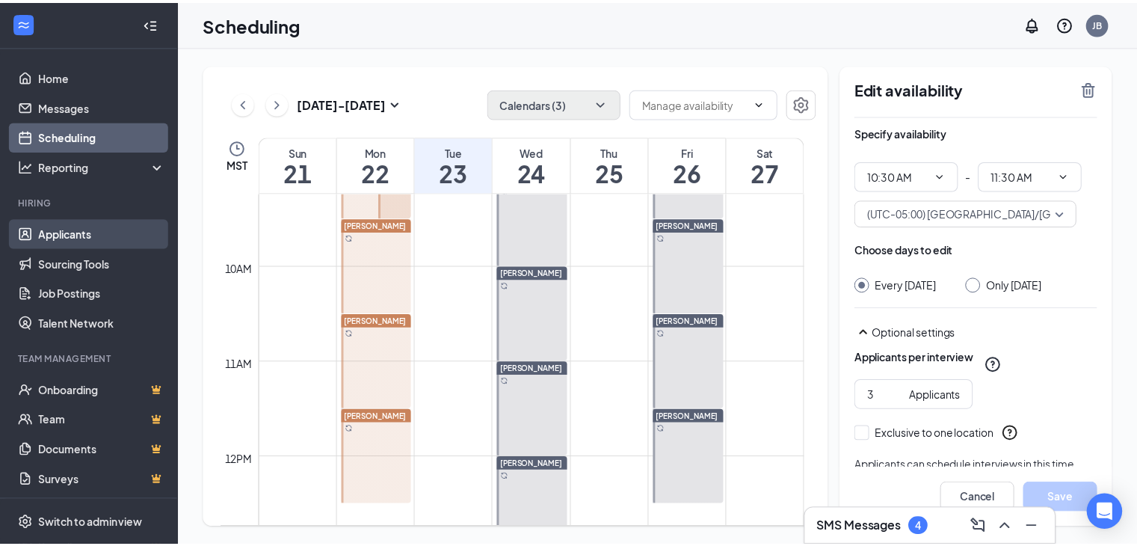
scroll to position [735, 0]
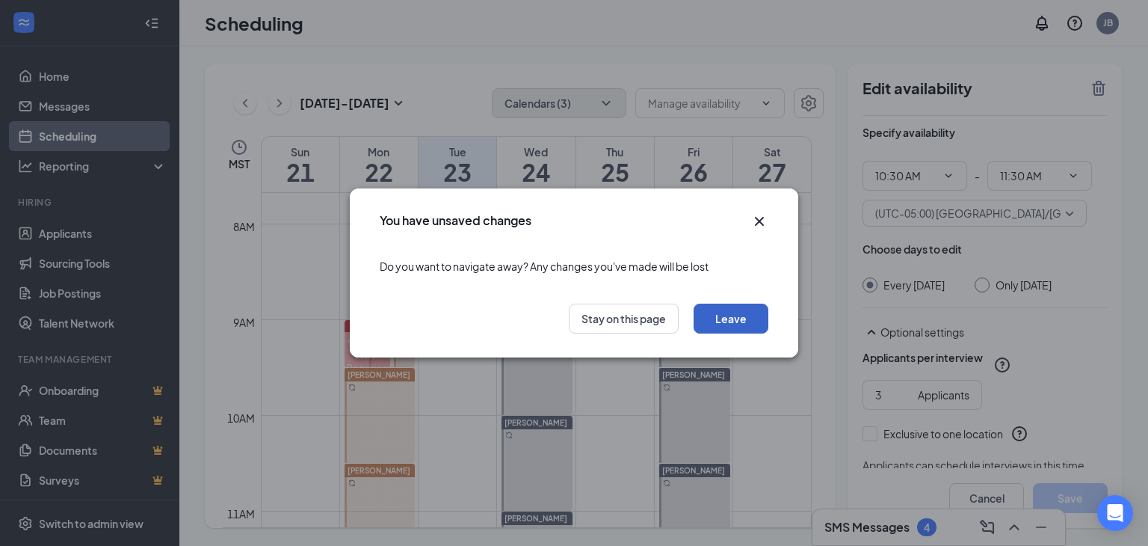
click at [749, 309] on button "Leave" at bounding box center [731, 319] width 75 height 30
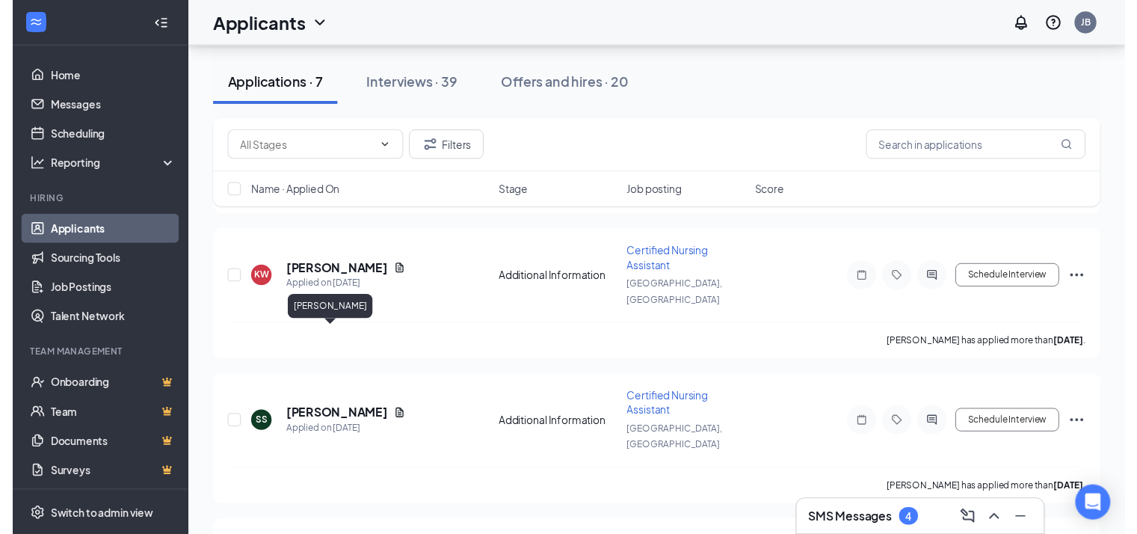
scroll to position [449, 0]
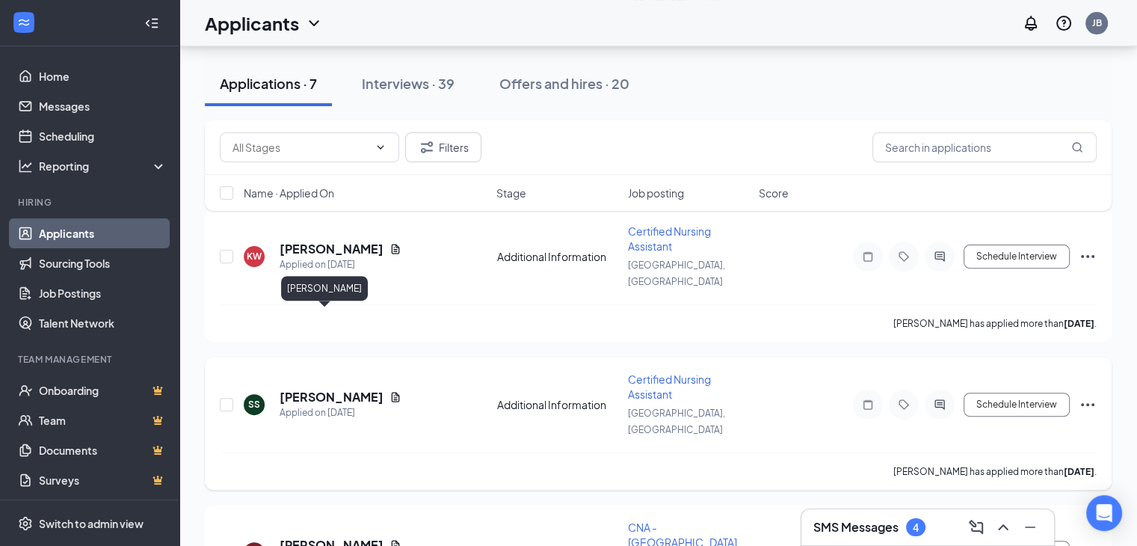
click at [313, 389] on h5 "[PERSON_NAME]" at bounding box center [332, 397] width 104 height 16
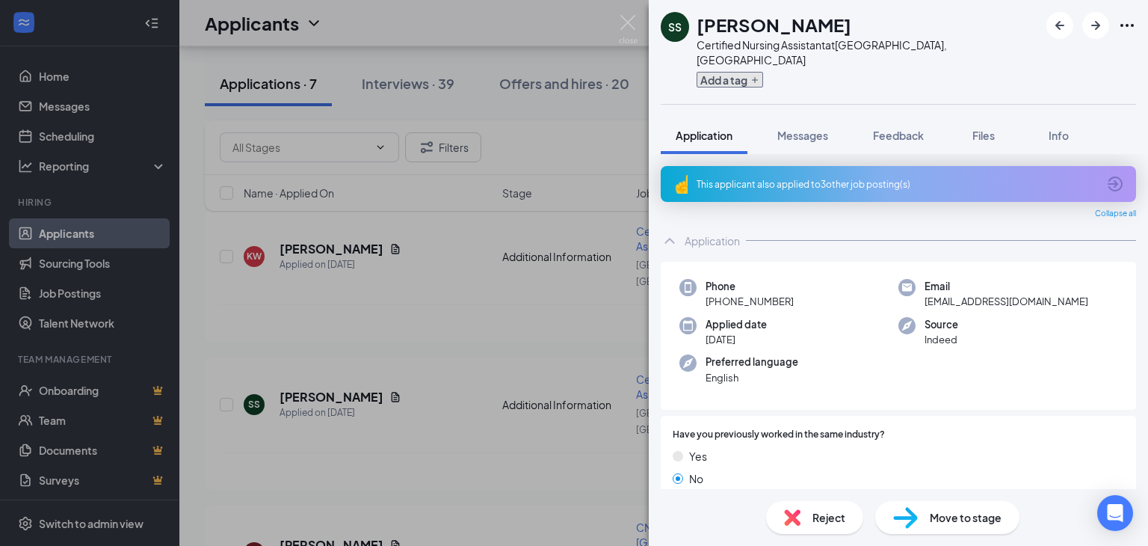
click at [751, 72] on button "Add a tag" at bounding box center [730, 80] width 67 height 16
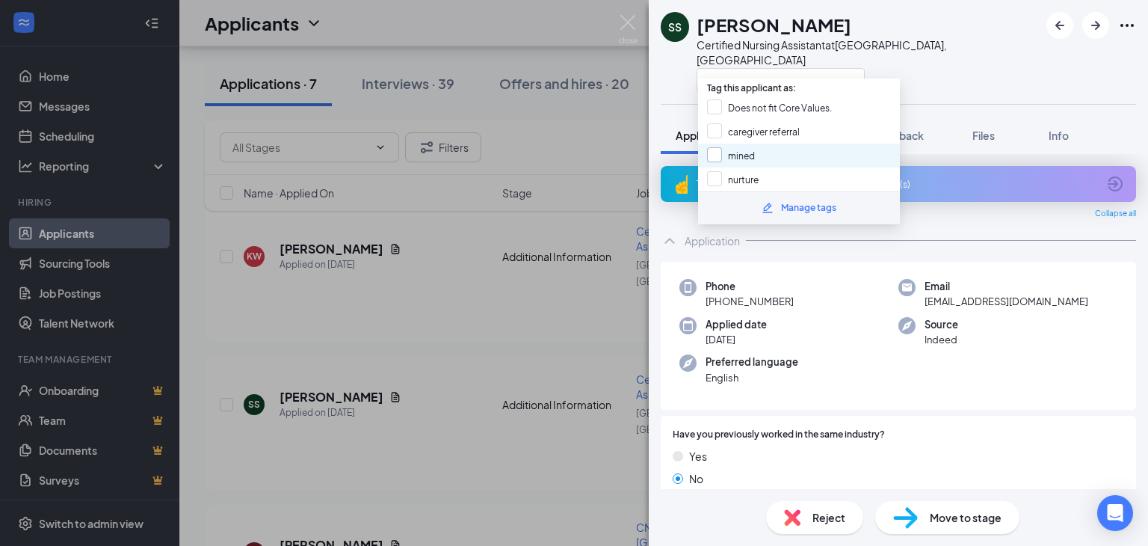
click at [718, 147] on input "mined" at bounding box center [731, 155] width 48 height 16
click at [964, 29] on div "SS [PERSON_NAME] Certified Nursing Assistant at [GEOGRAPHIC_DATA], [GEOGRAPHIC_…" at bounding box center [898, 52] width 499 height 104
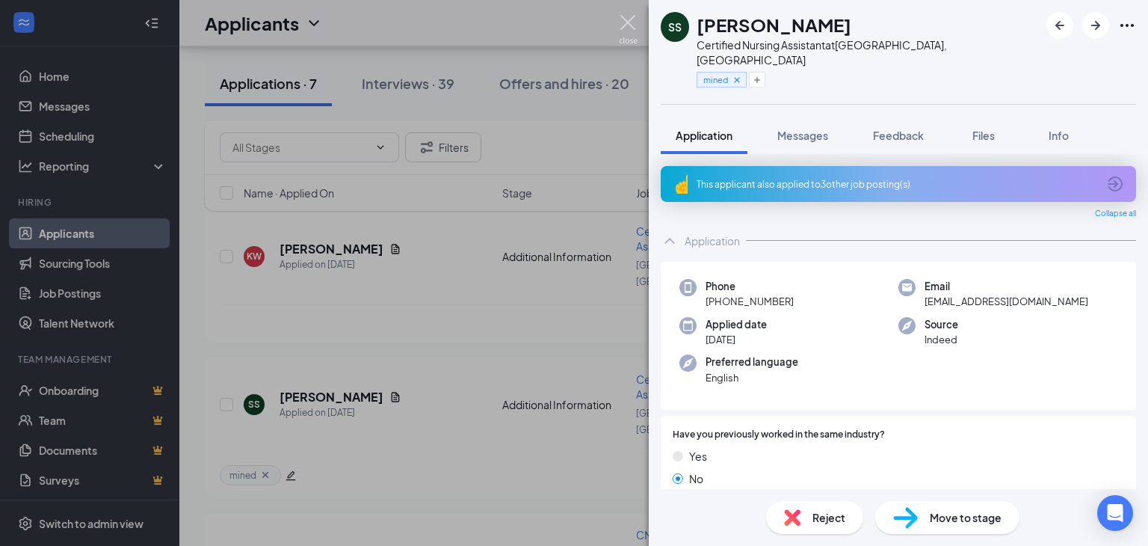
click at [621, 15] on img at bounding box center [628, 29] width 19 height 29
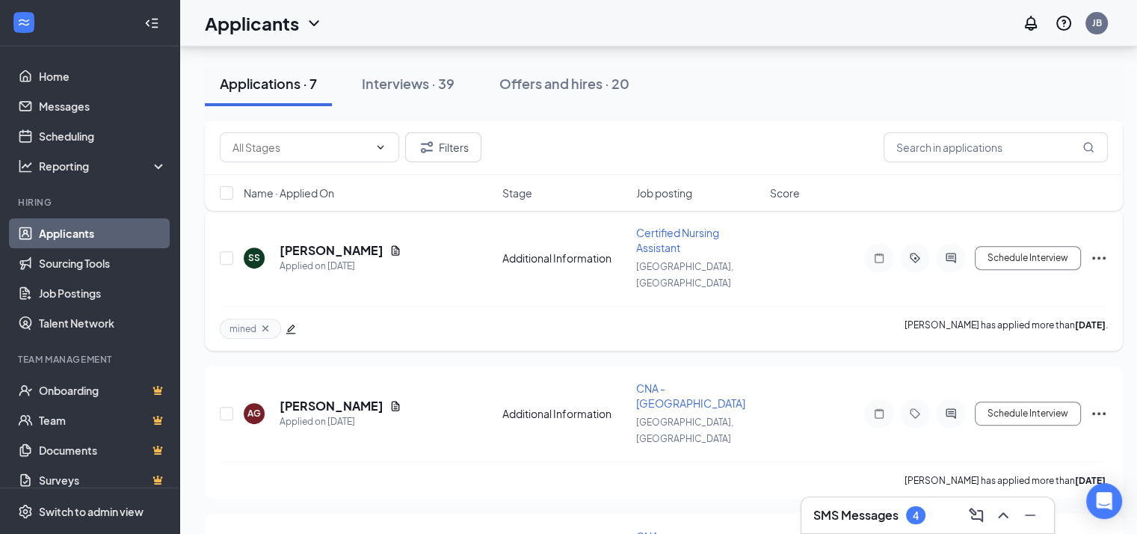
scroll to position [598, 0]
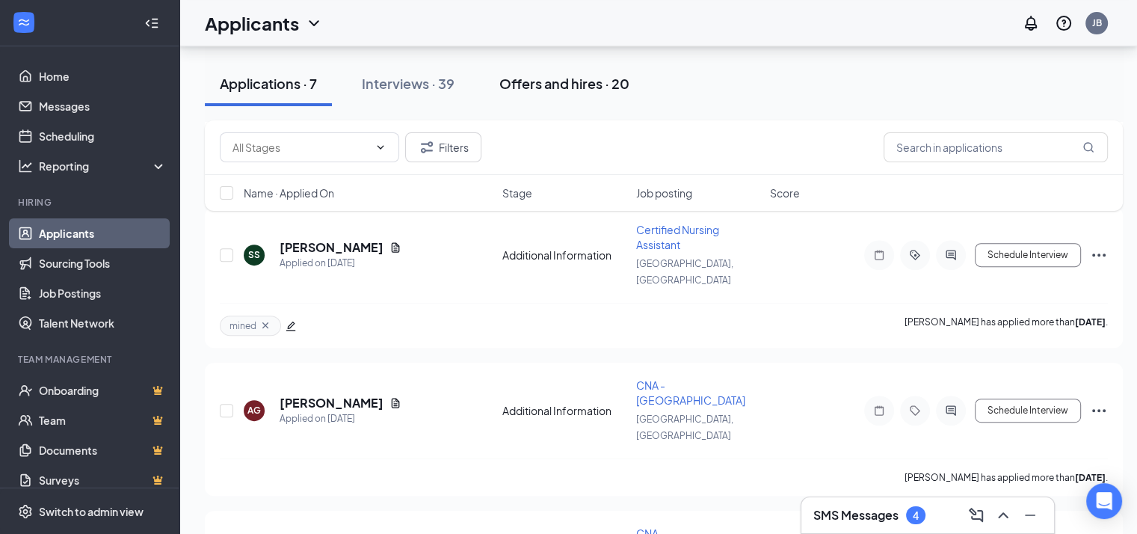
click at [541, 78] on div "Offers and hires · 20" at bounding box center [564, 83] width 130 height 19
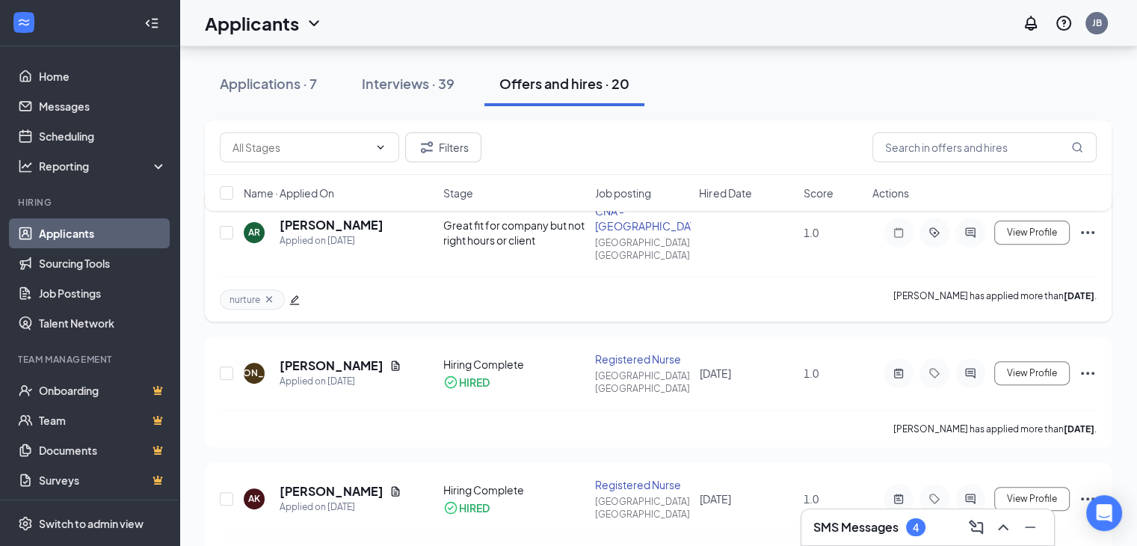
scroll to position [523, 0]
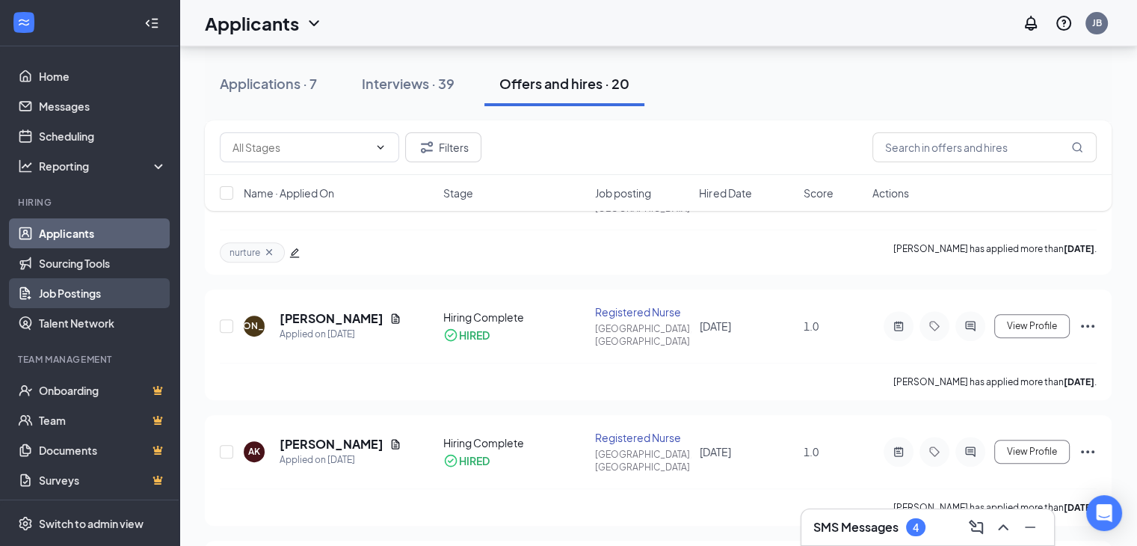
click at [78, 283] on link "Job Postings" at bounding box center [103, 293] width 128 height 30
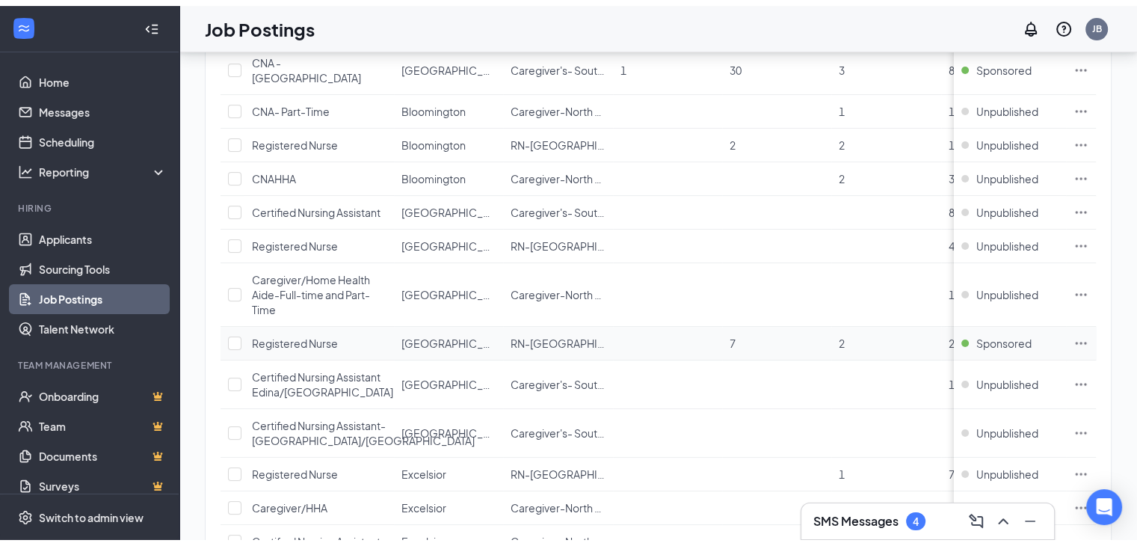
scroll to position [140, 0]
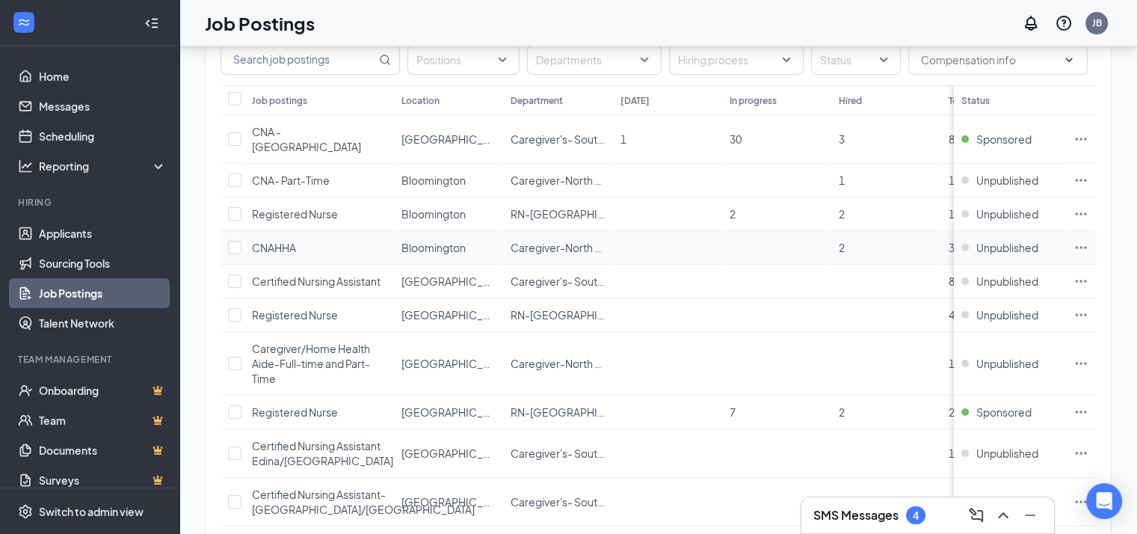
click at [263, 241] on span "CNAHHA" at bounding box center [274, 247] width 44 height 13
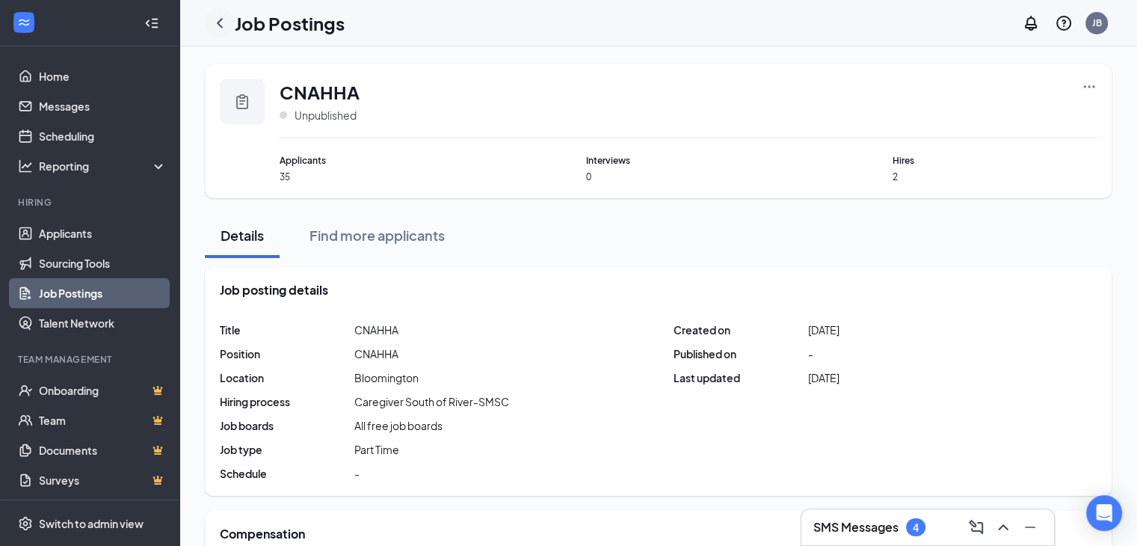
click at [224, 26] on icon "ChevronLeft" at bounding box center [220, 23] width 18 height 18
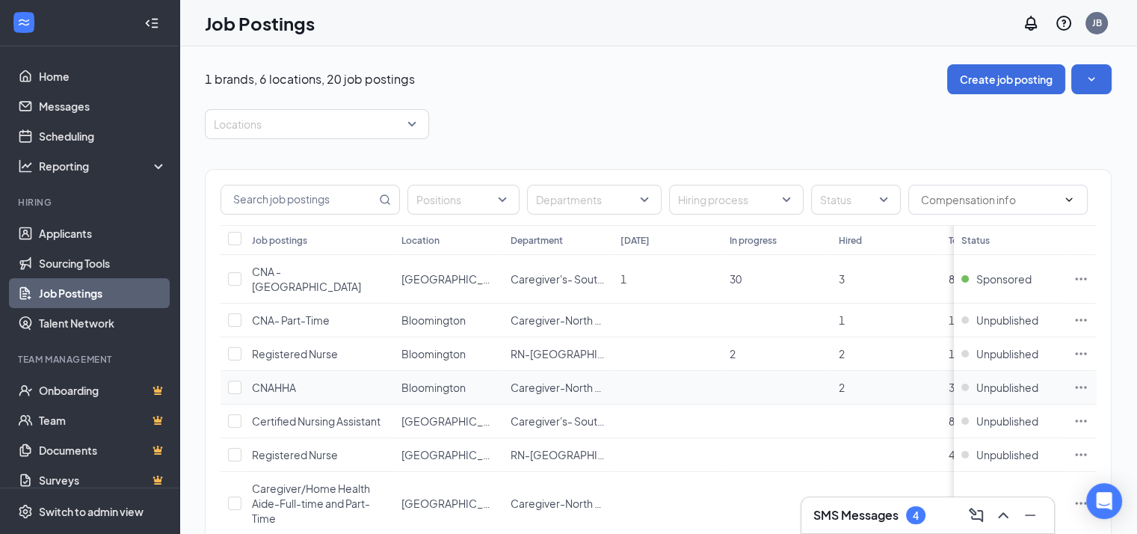
click at [266, 380] on span "CNAHHA" at bounding box center [274, 386] width 44 height 13
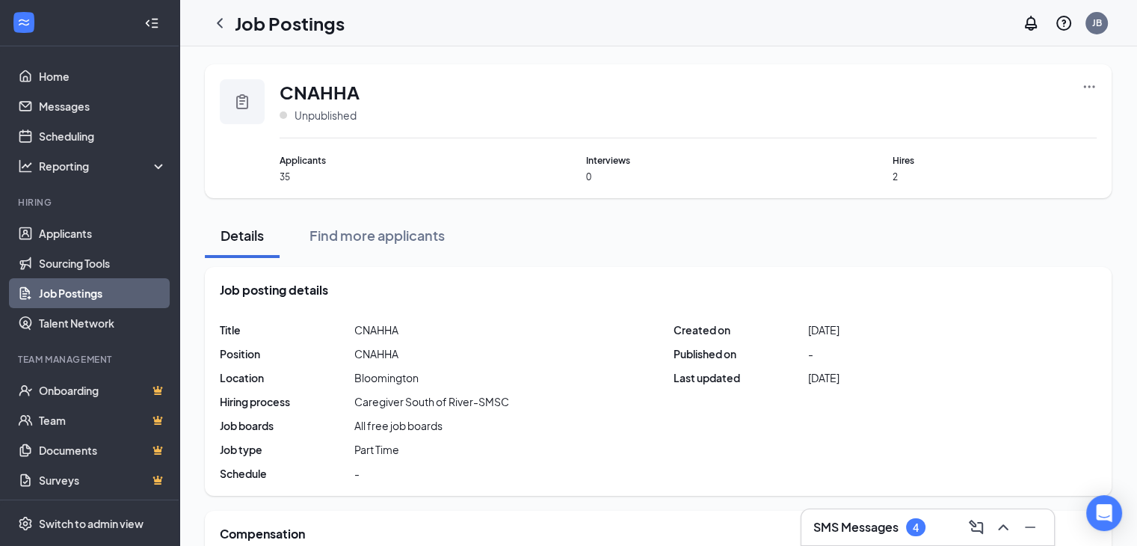
click at [1093, 88] on icon "Ellipses" at bounding box center [1089, 86] width 15 height 15
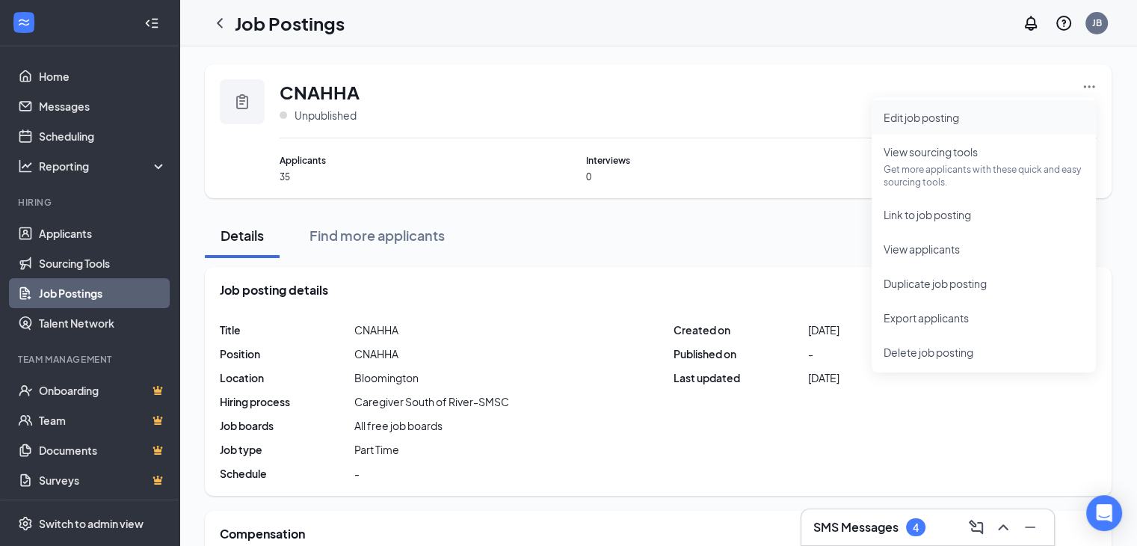
click at [939, 113] on span "Edit job posting" at bounding box center [922, 117] width 76 height 13
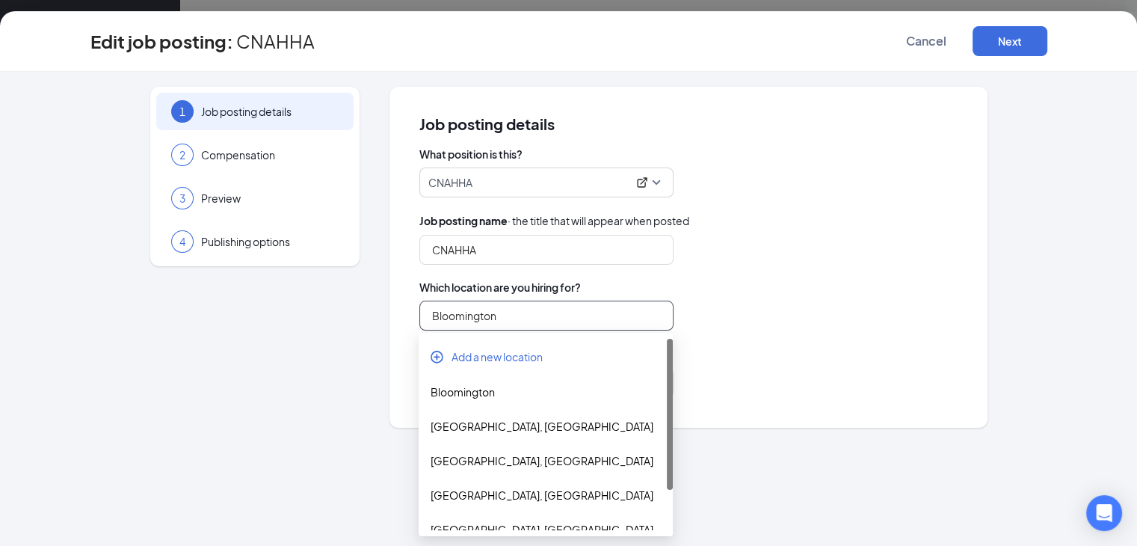
click at [520, 312] on input "Bloomington" at bounding box center [546, 316] width 254 height 30
click at [517, 352] on span "Add a new location" at bounding box center [497, 356] width 91 height 15
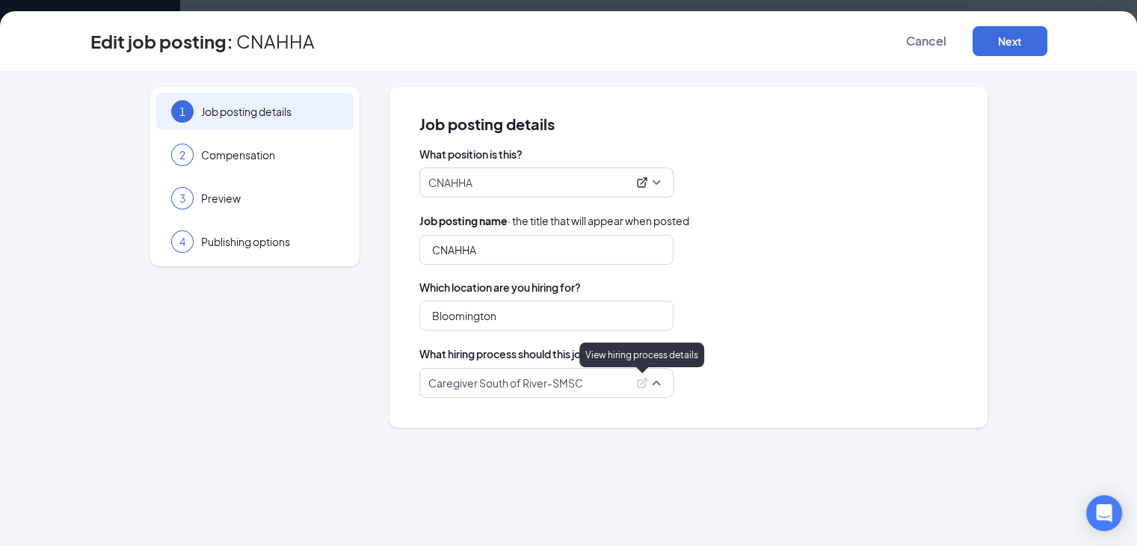
click at [647, 380] on icon "ExternalLink" at bounding box center [642, 383] width 12 height 12
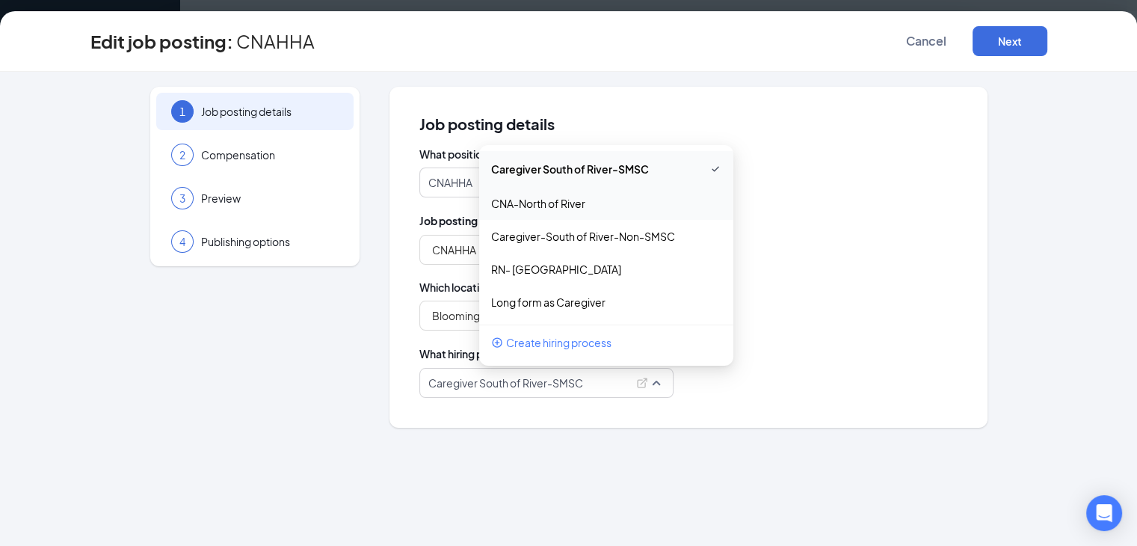
drag, startPoint x: 489, startPoint y: 192, endPoint x: 496, endPoint y: 191, distance: 7.6
click at [489, 192] on div "CNA-North of River" at bounding box center [606, 203] width 254 height 33
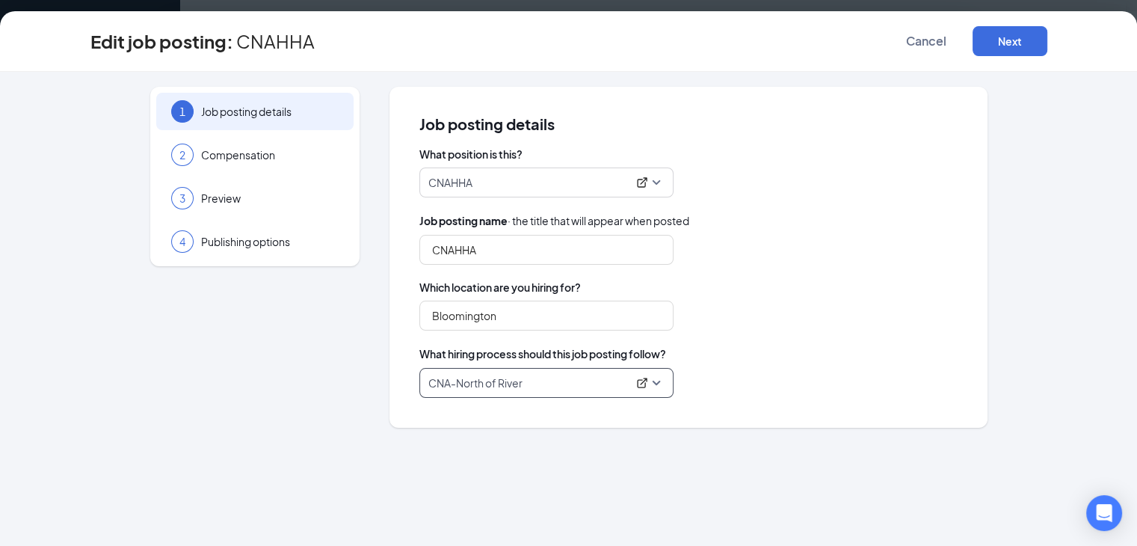
scroll to position [299, 0]
click at [1047, 31] on button "Next" at bounding box center [1010, 41] width 75 height 30
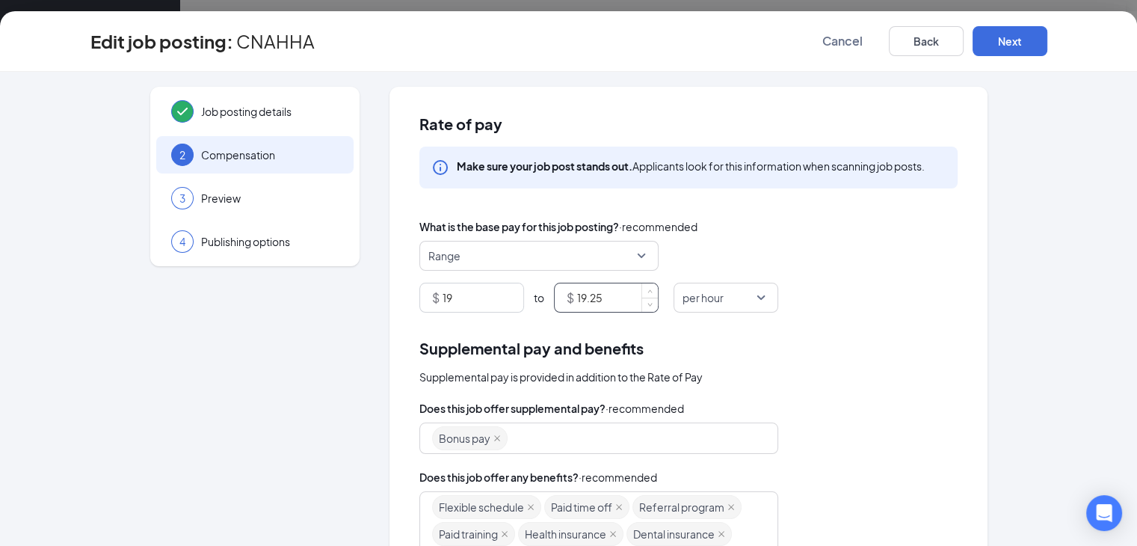
drag, startPoint x: 601, startPoint y: 299, endPoint x: 571, endPoint y: 291, distance: 31.0
click at [577, 291] on input "19.25" at bounding box center [617, 297] width 81 height 28
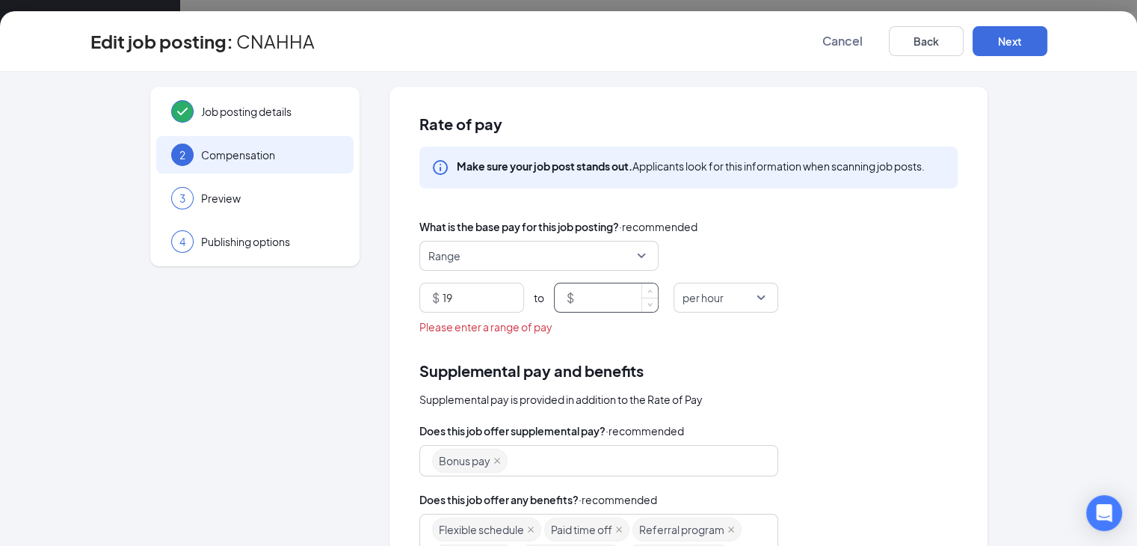
click at [565, 292] on div "$" at bounding box center [606, 298] width 105 height 30
click at [648, 290] on span "up" at bounding box center [650, 292] width 9 height 9
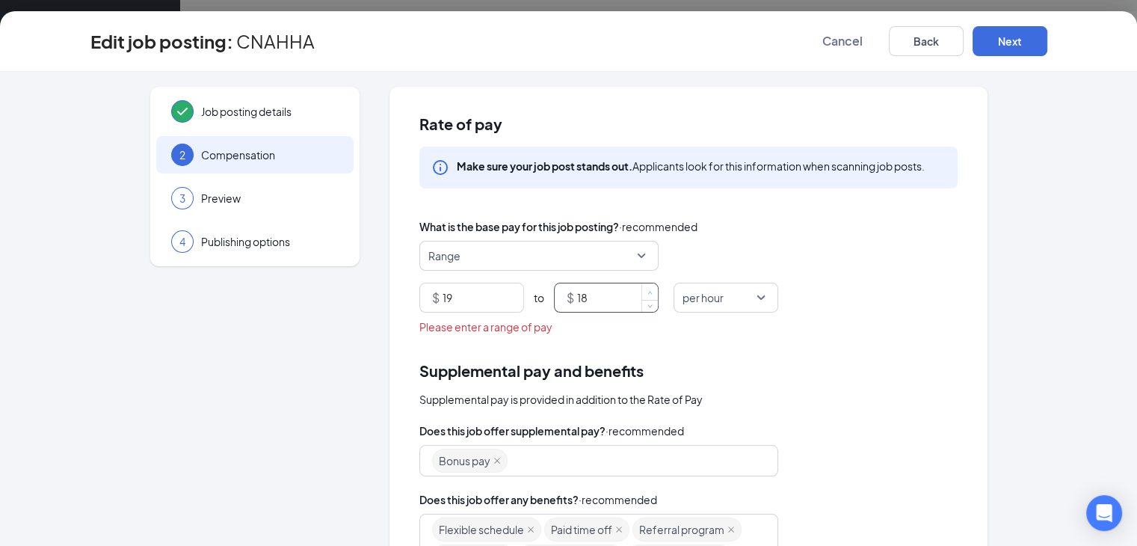
click at [648, 290] on span "up" at bounding box center [650, 292] width 9 height 9
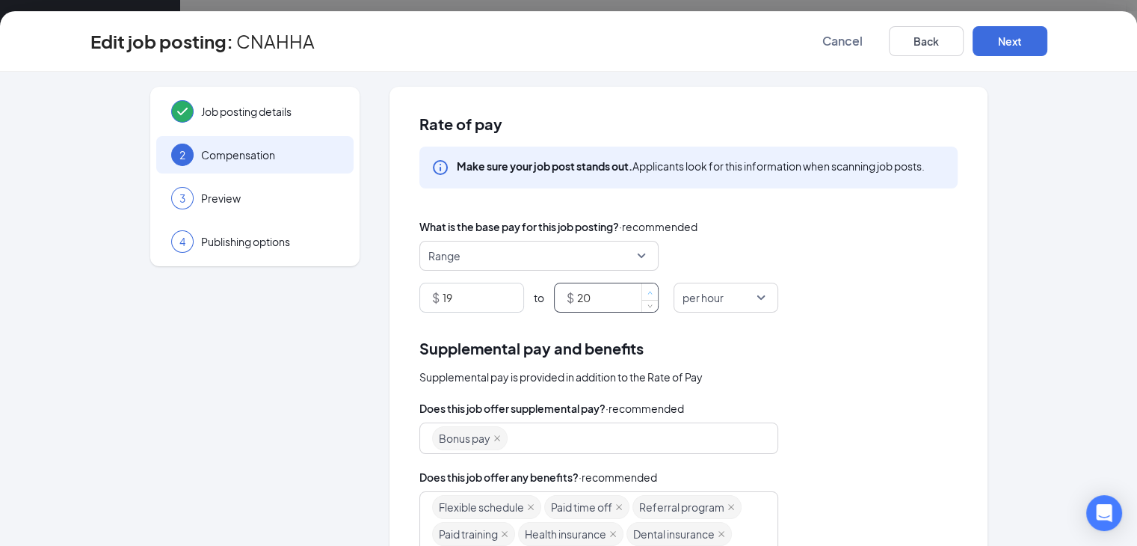
click at [648, 290] on span "up" at bounding box center [650, 292] width 9 height 9
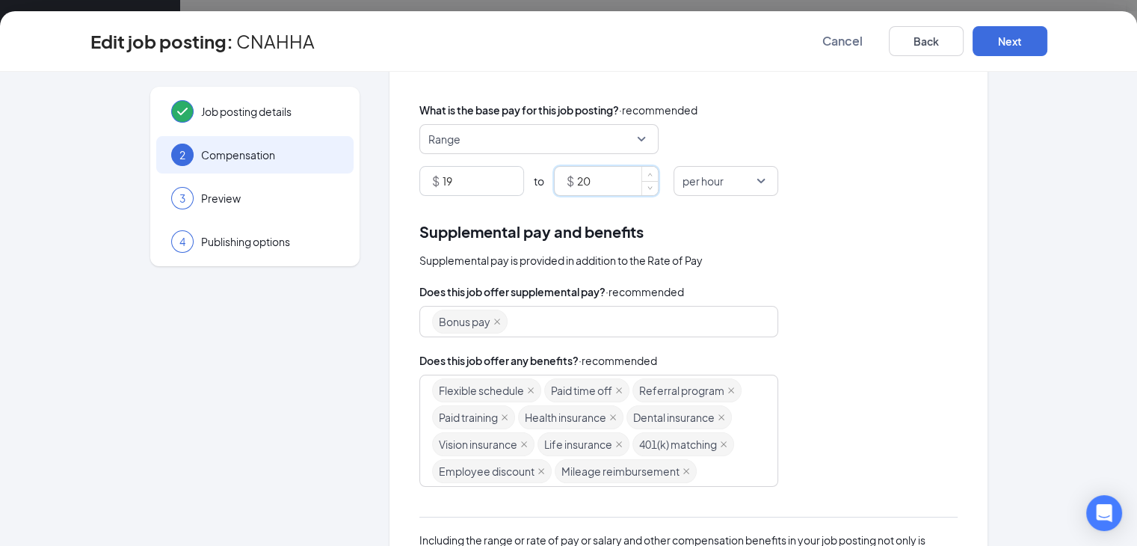
scroll to position [150, 0]
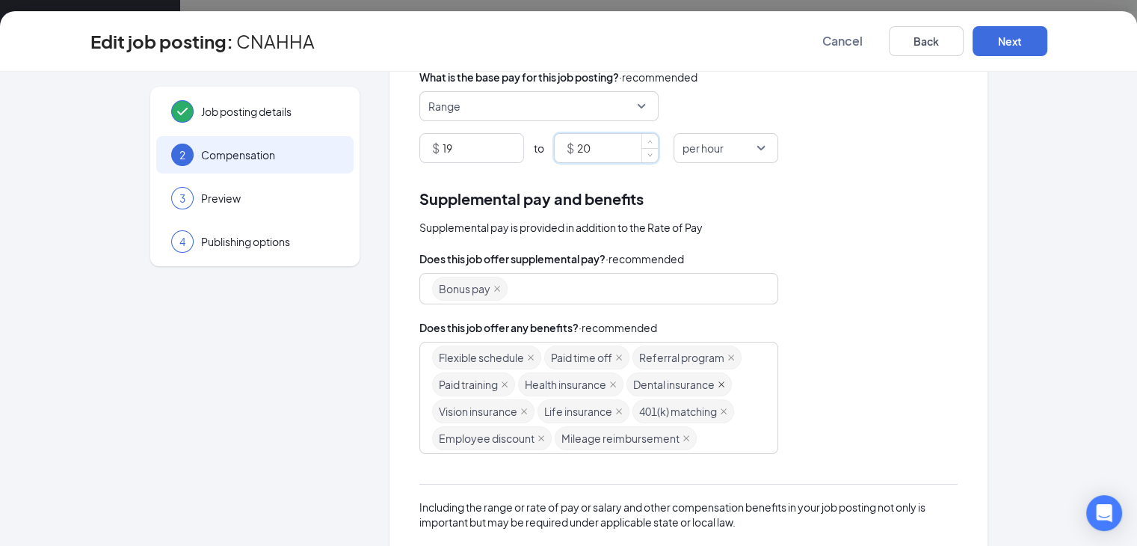
click at [721, 383] on icon "close" at bounding box center [721, 383] width 7 height 7
click at [510, 407] on icon "close" at bounding box center [513, 410] width 7 height 7
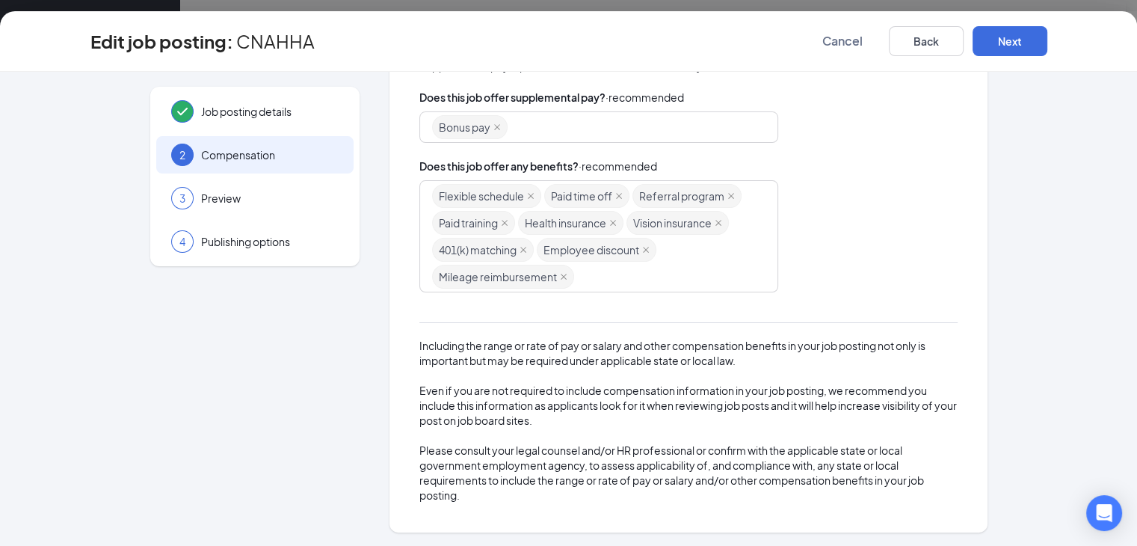
scroll to position [598, 0]
click at [1047, 49] on button "Next" at bounding box center [1010, 41] width 75 height 30
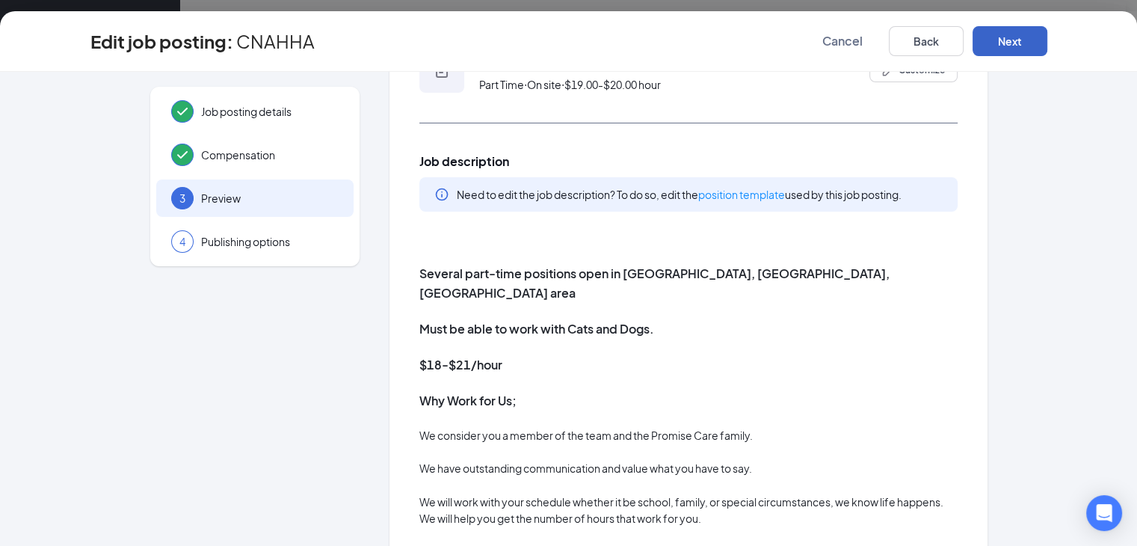
scroll to position [12, 0]
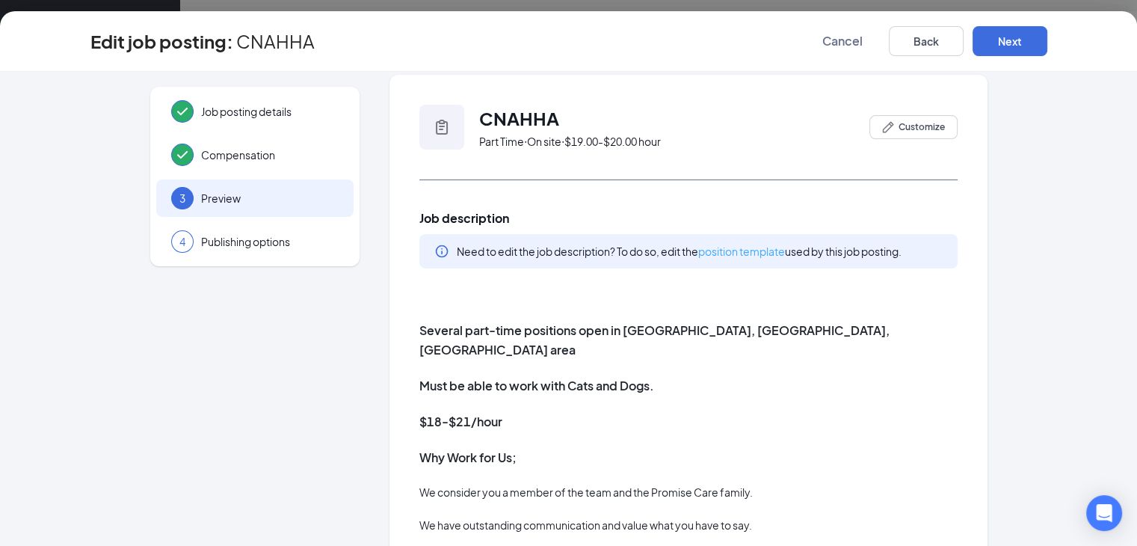
click at [754, 249] on link "position template" at bounding box center [741, 250] width 87 height 13
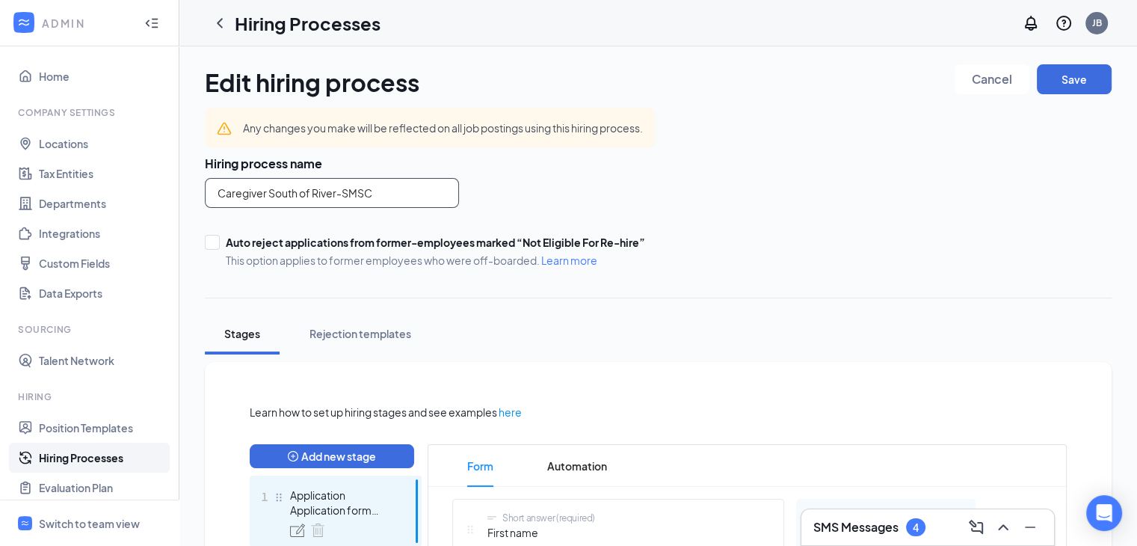
click at [425, 189] on input "Caregiver South of River-SMSC" at bounding box center [332, 193] width 254 height 30
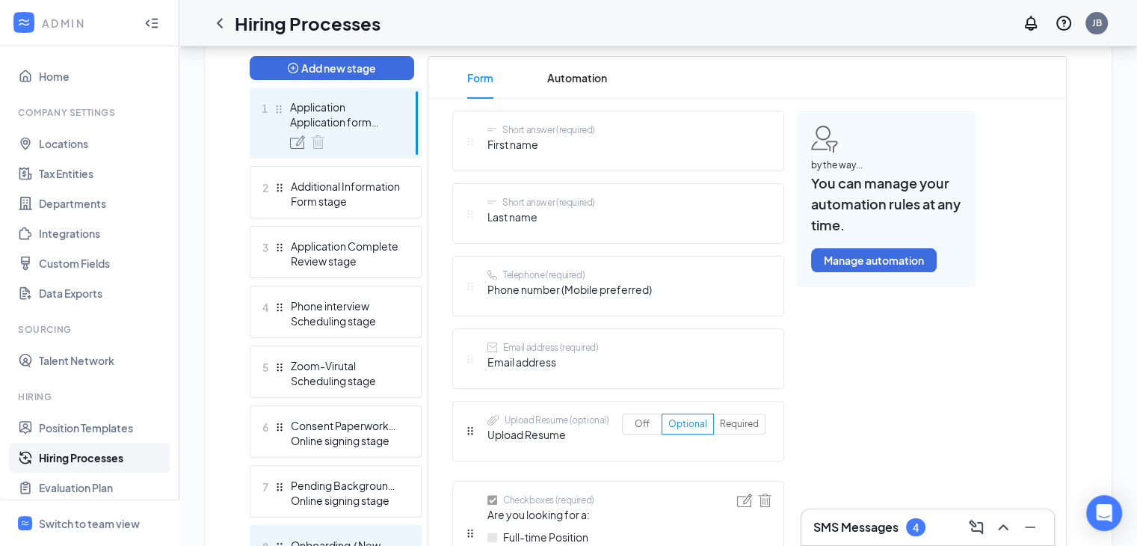
scroll to position [362, 0]
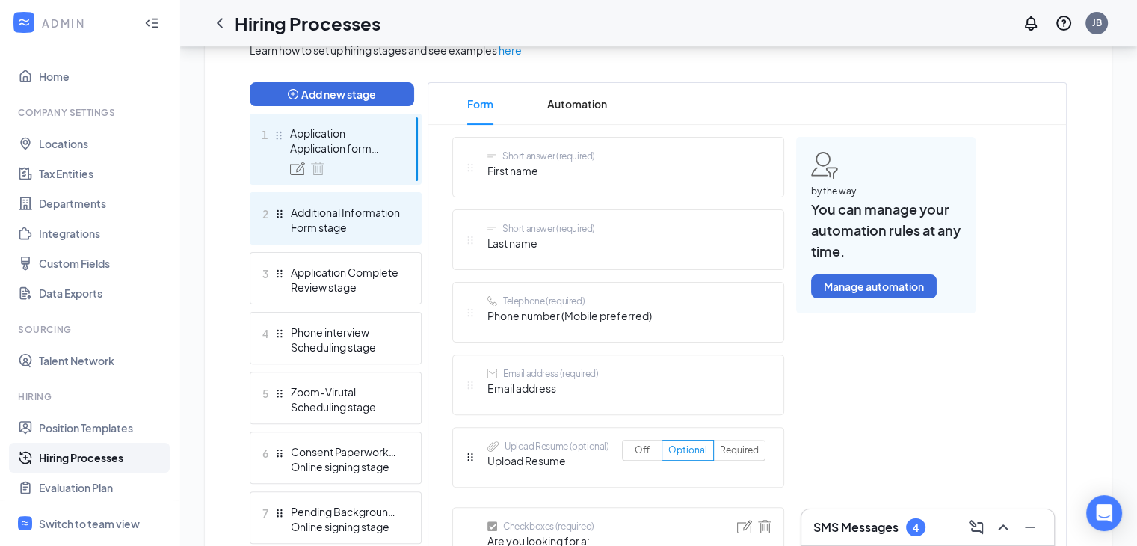
click at [314, 209] on div "Additional Information" at bounding box center [345, 212] width 109 height 15
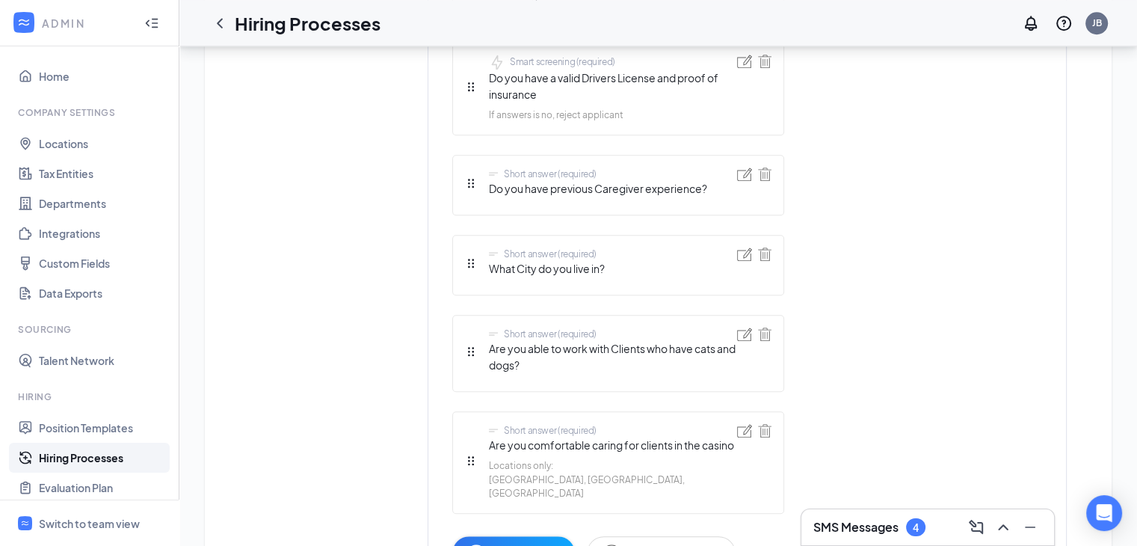
scroll to position [1334, 0]
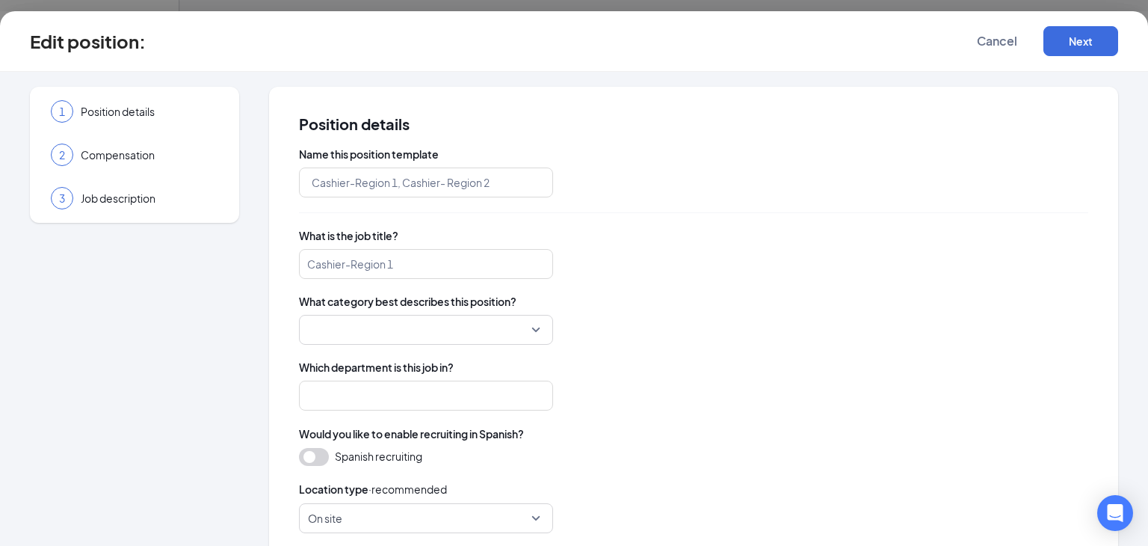
type input "CNAHHA"
type input "Caregiver-North of the River"
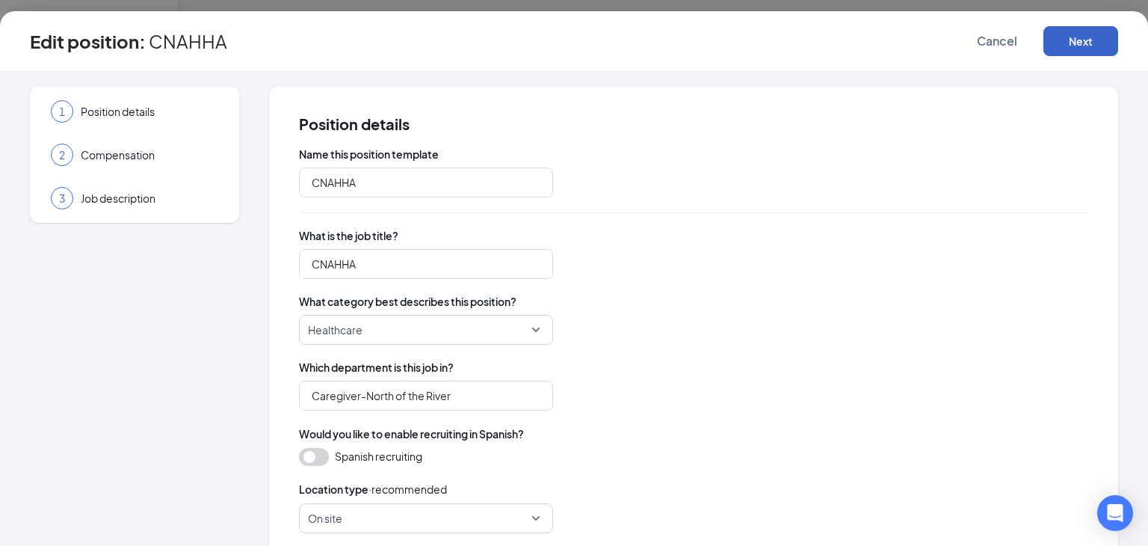
click at [1100, 32] on button "Next" at bounding box center [1081, 41] width 75 height 30
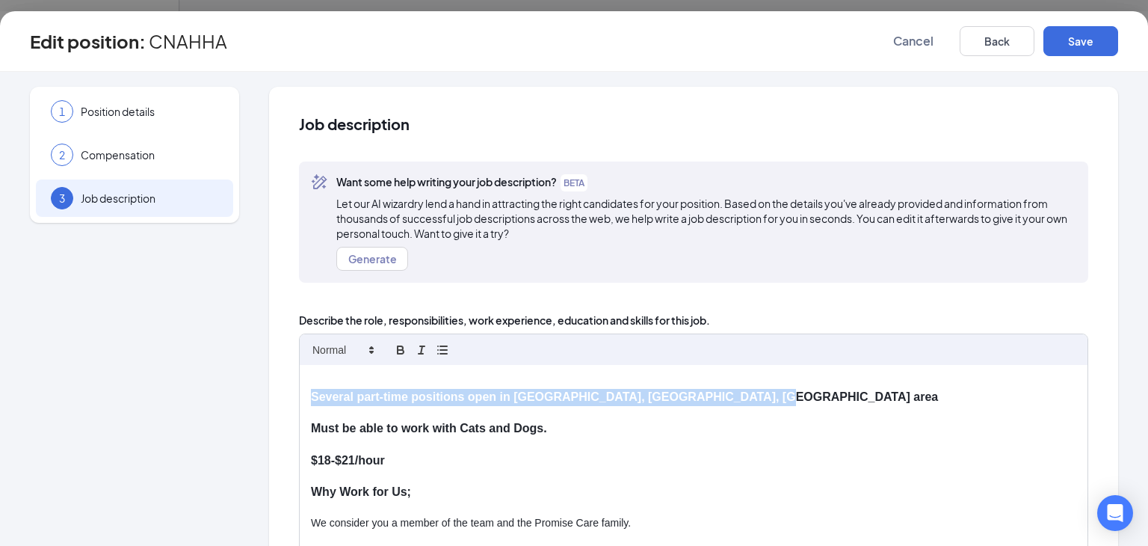
drag, startPoint x: 789, startPoint y: 398, endPoint x: 263, endPoint y: 394, distance: 526.3
click at [263, 394] on div "1 Position details 2 Compensation 3 Job description Additional information Job …" at bounding box center [574, 466] width 1088 height 759
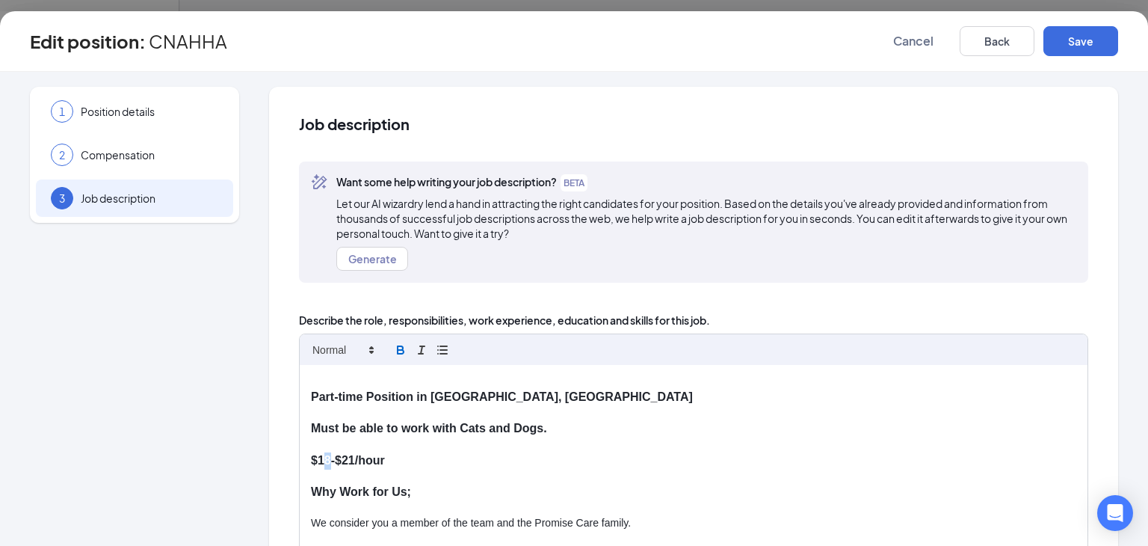
drag, startPoint x: 330, startPoint y: 458, endPoint x: 323, endPoint y: 457, distance: 7.6
click at [323, 457] on strong "$18-$21/hour" at bounding box center [348, 460] width 74 height 13
drag, startPoint x: 356, startPoint y: 461, endPoint x: 348, endPoint y: 460, distance: 8.3
click at [348, 460] on strong "$19-$21/hour" at bounding box center [348, 460] width 74 height 13
drag, startPoint x: 556, startPoint y: 436, endPoint x: 289, endPoint y: 421, distance: 267.3
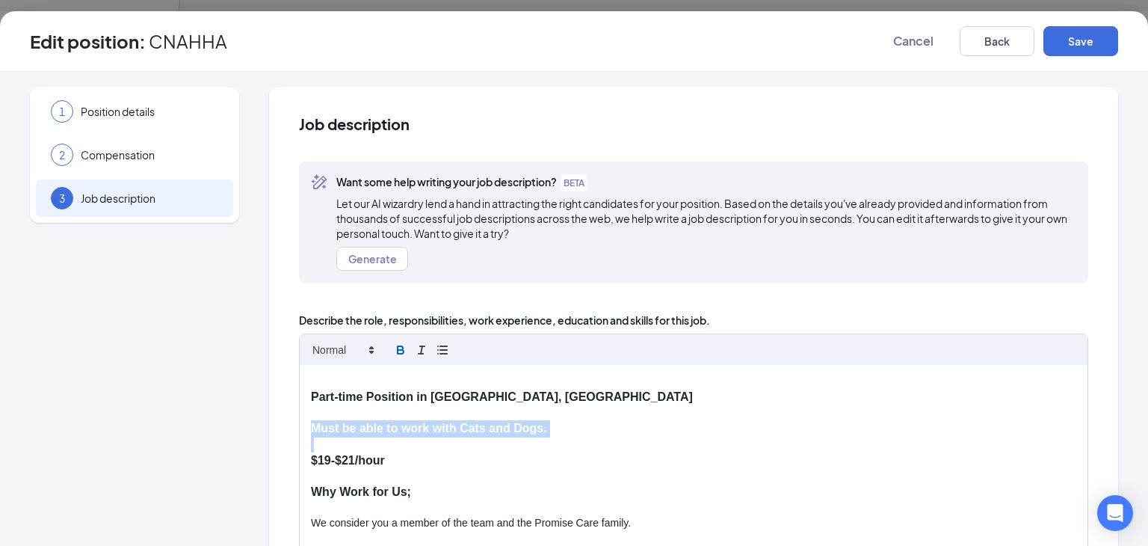
click at [289, 421] on div "Job description Want some help writing your job description? BETA Let our AI wi…" at bounding box center [693, 466] width 849 height 759
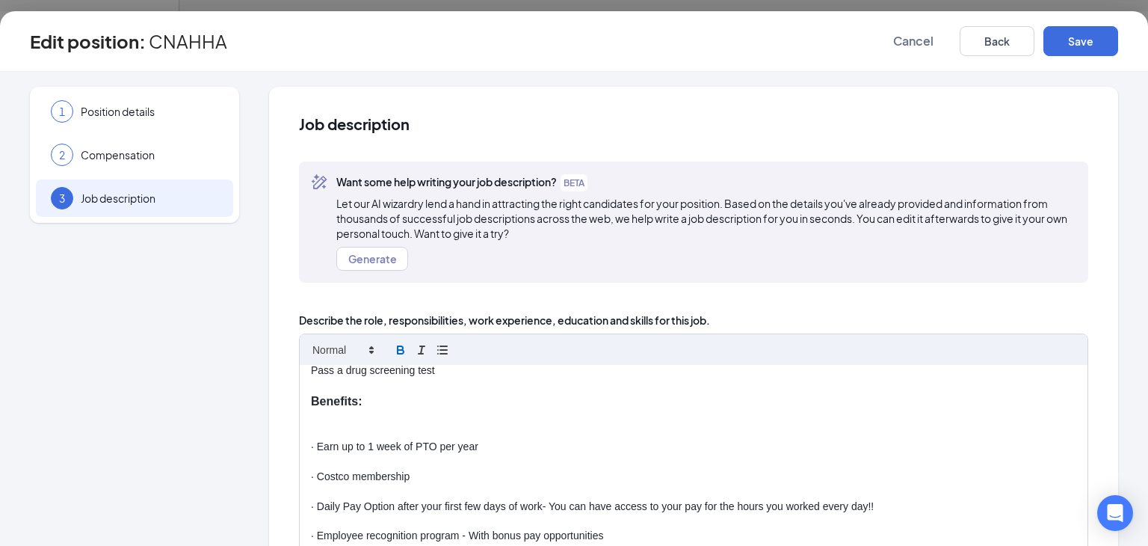
scroll to position [822, 0]
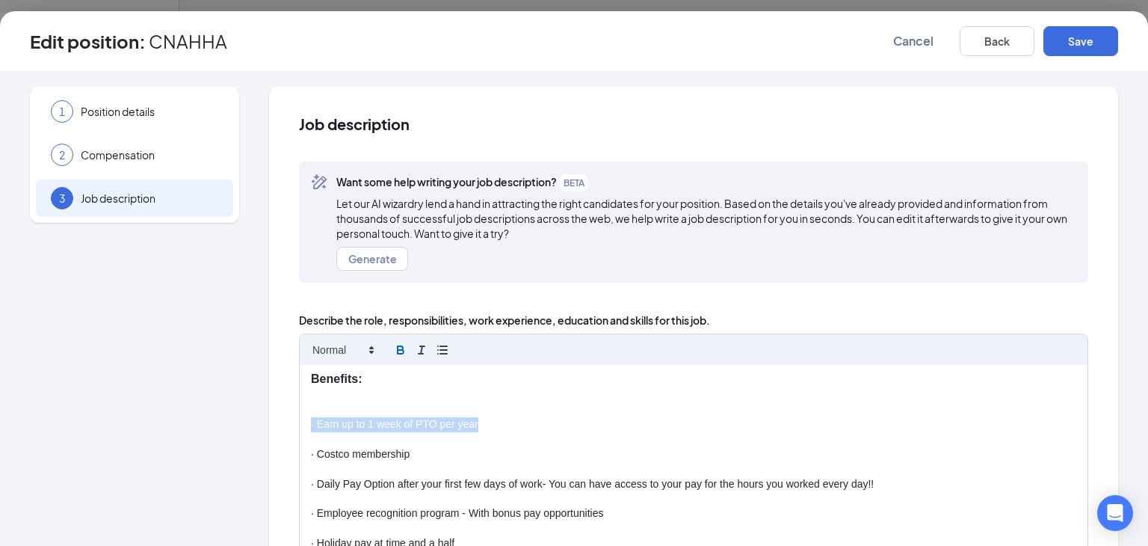
drag, startPoint x: 496, startPoint y: 422, endPoint x: 283, endPoint y: 425, distance: 213.8
click at [283, 425] on div "Job description Want some help writing your job description? BETA Let our AI wi…" at bounding box center [693, 466] width 849 height 759
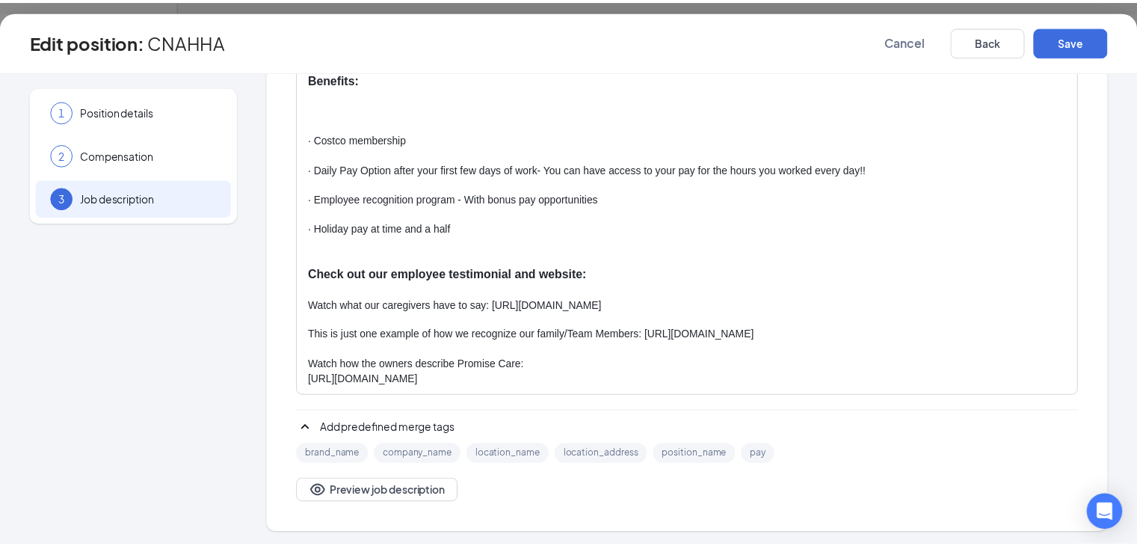
scroll to position [313, 0]
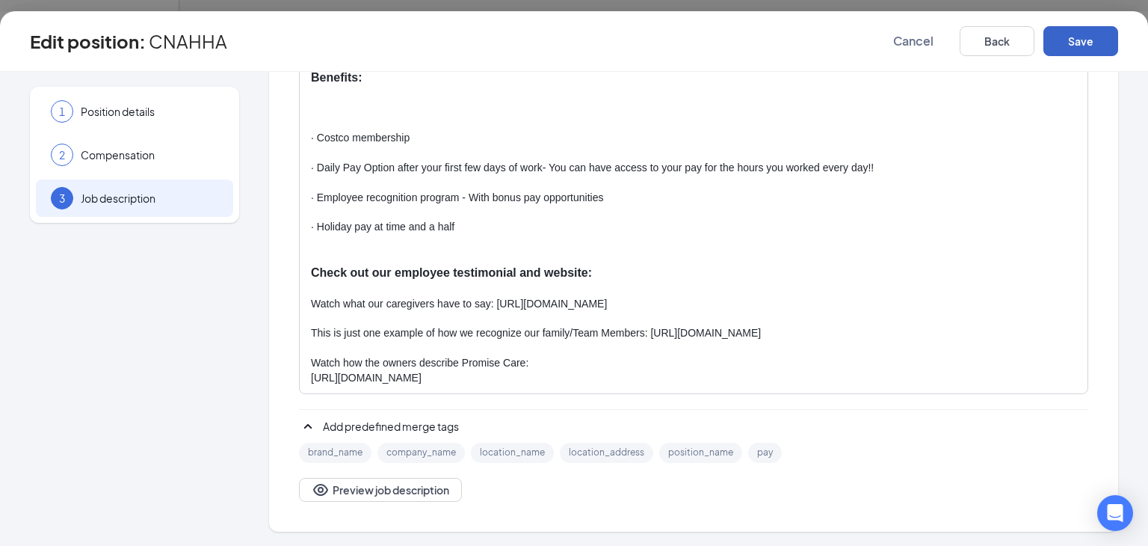
click at [1086, 49] on button "Save" at bounding box center [1081, 41] width 75 height 30
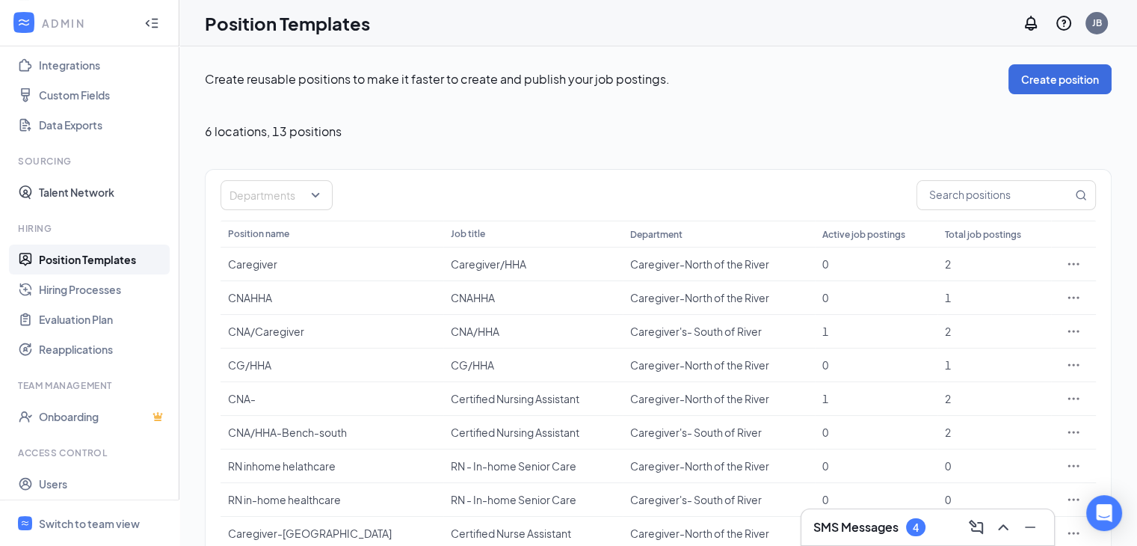
scroll to position [203, 0]
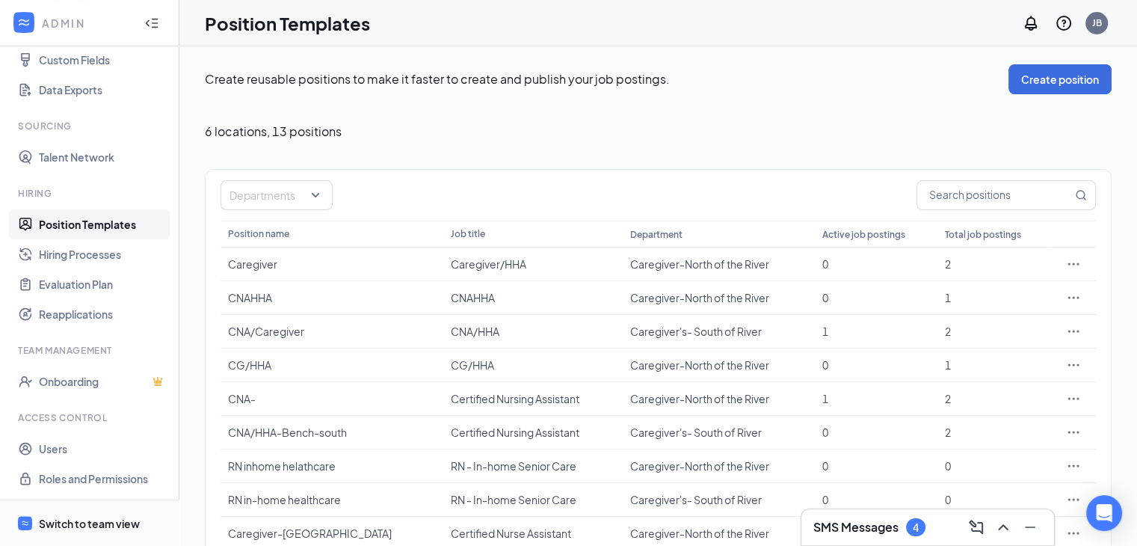
click at [78, 511] on span "Switch to team view" at bounding box center [103, 523] width 128 height 46
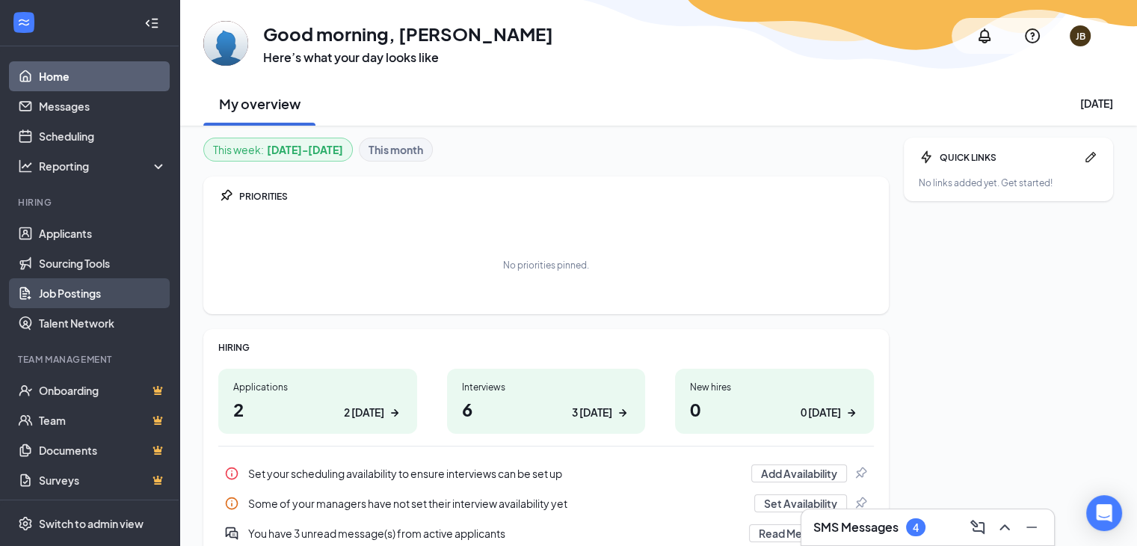
click at [64, 288] on link "Job Postings" at bounding box center [103, 293] width 128 height 30
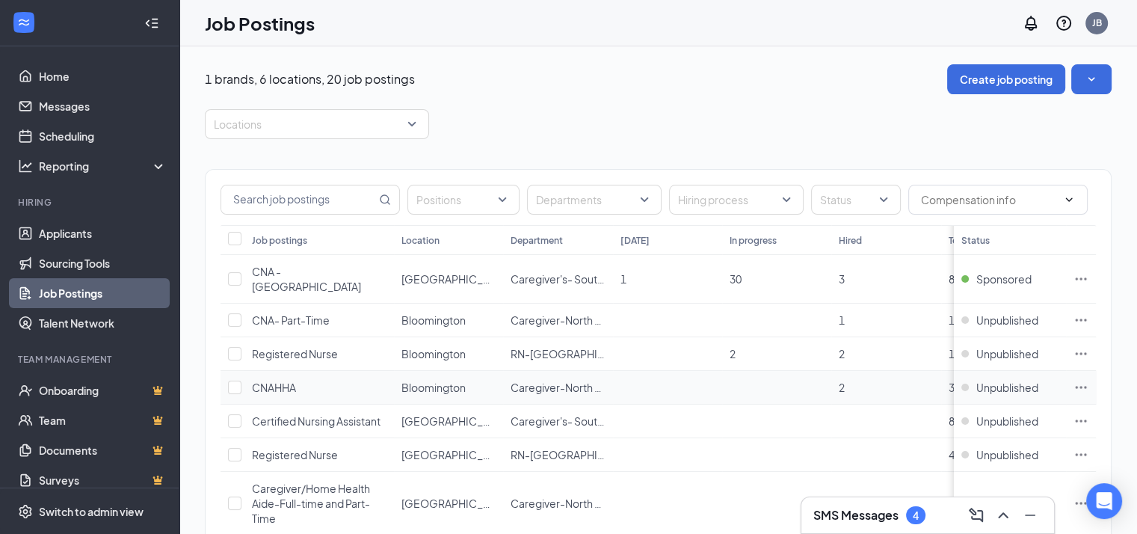
click at [262, 380] on span "CNAHHA" at bounding box center [274, 386] width 44 height 13
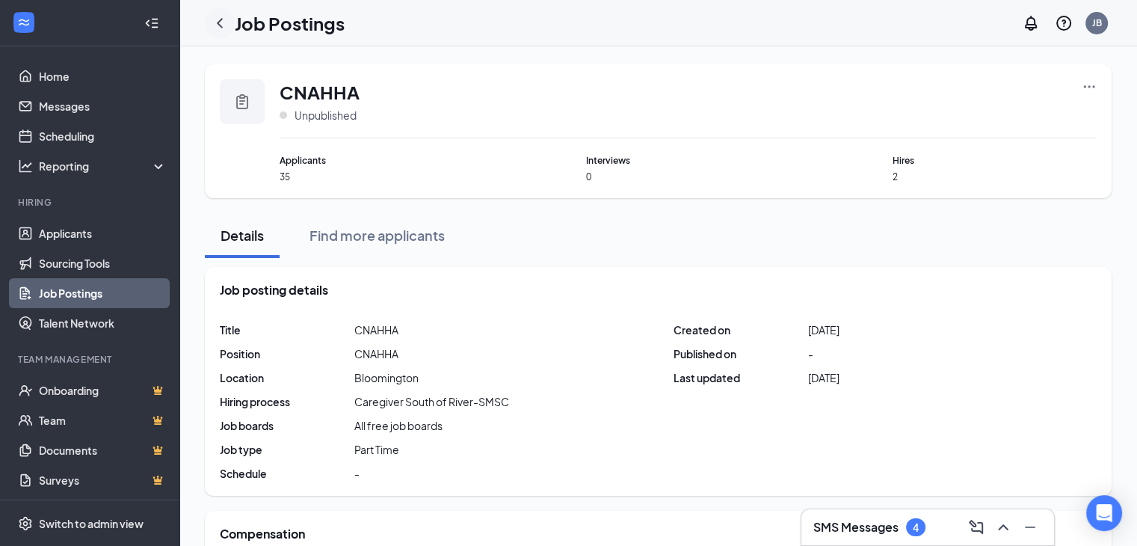
click at [221, 14] on icon "ChevronLeft" at bounding box center [220, 23] width 18 height 18
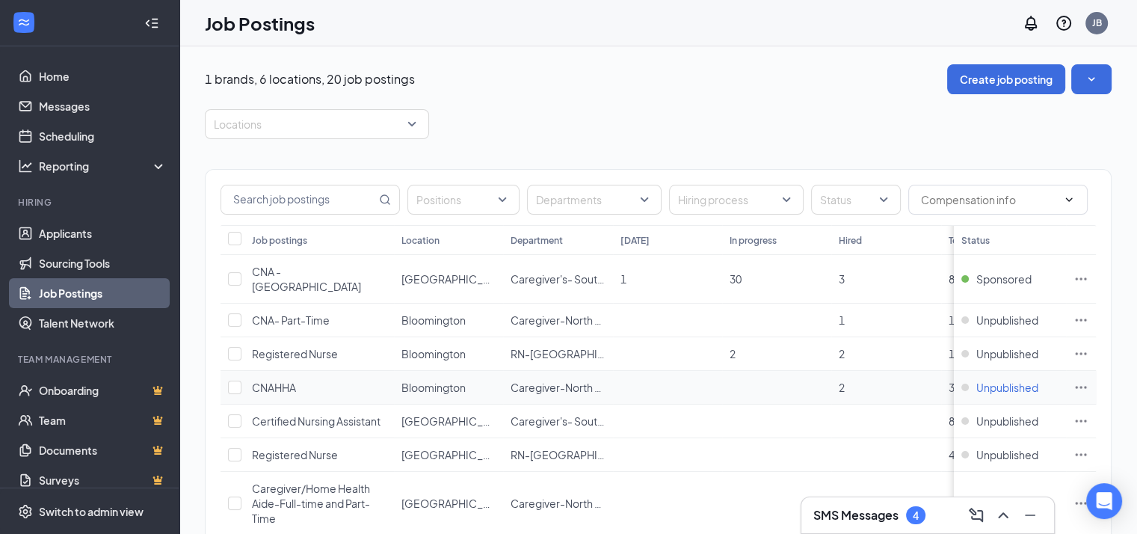
click at [1023, 380] on span "Unpublished" at bounding box center [1007, 387] width 62 height 15
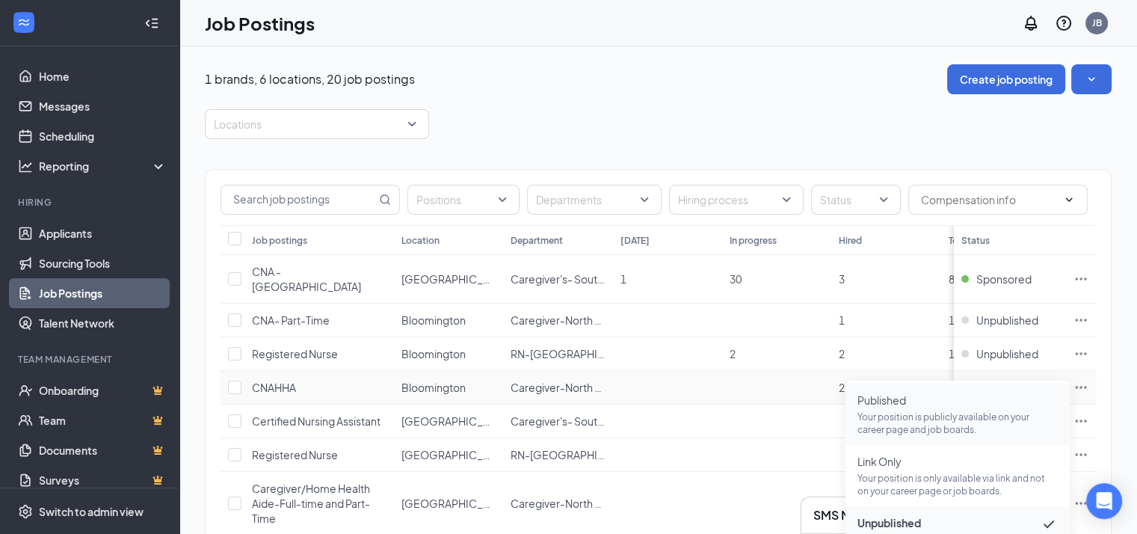
click at [874, 393] on span "Published" at bounding box center [957, 399] width 200 height 15
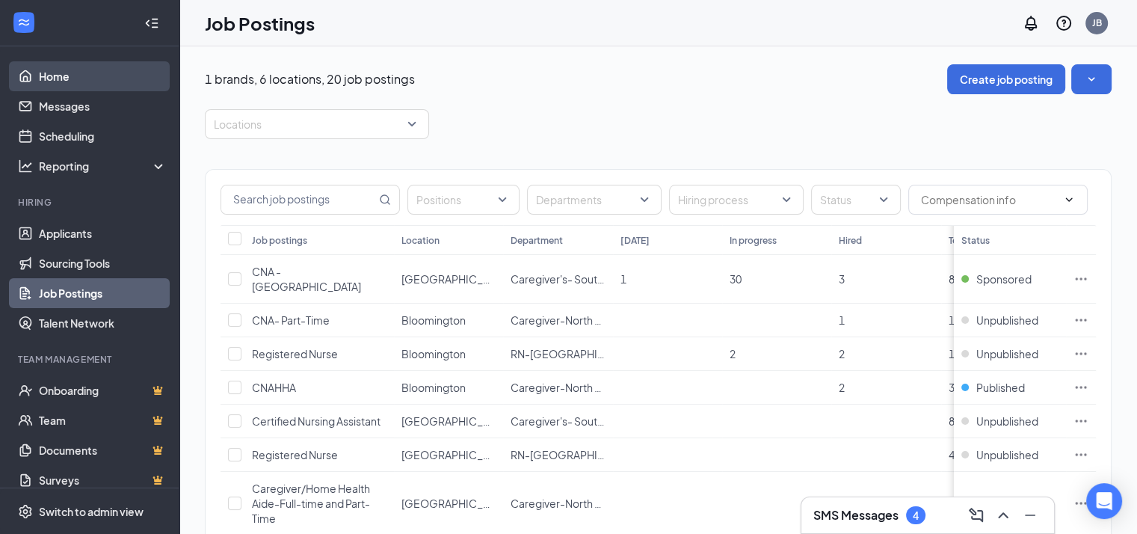
click at [45, 73] on link "Home" at bounding box center [103, 76] width 128 height 30
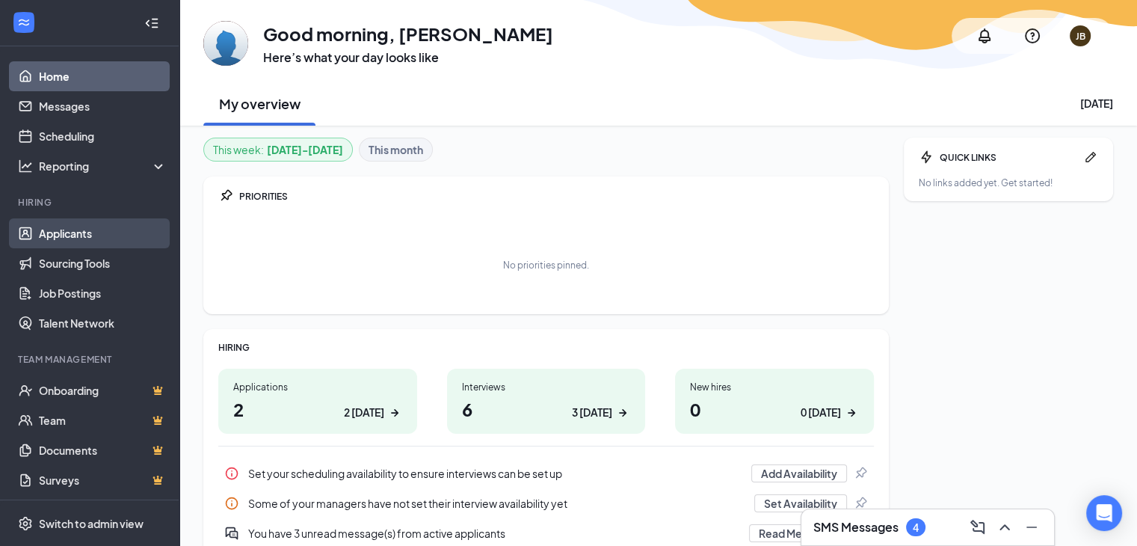
click at [76, 229] on link "Applicants" at bounding box center [103, 233] width 128 height 30
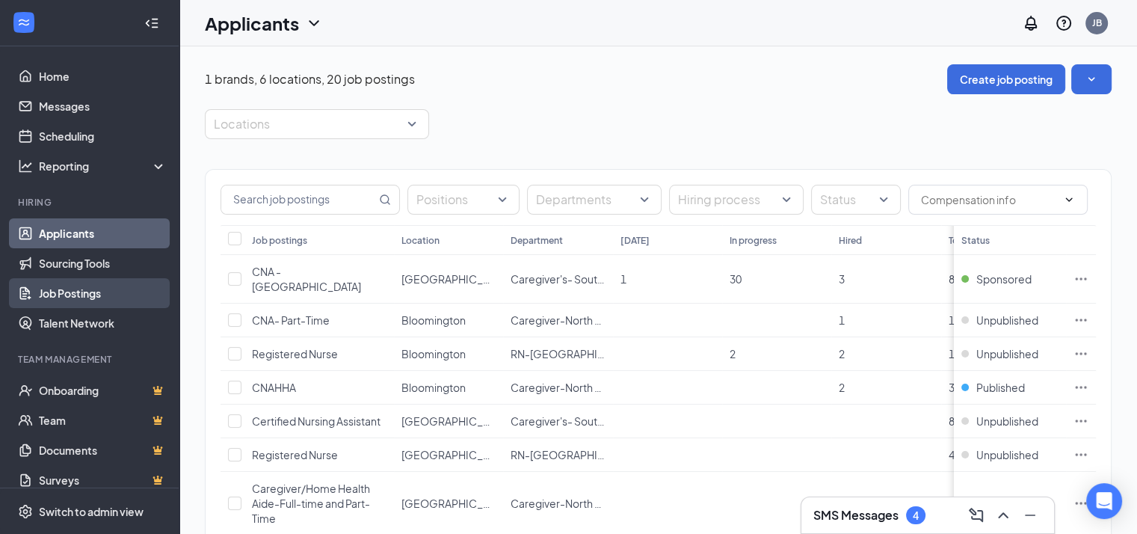
click at [67, 297] on link "Job Postings" at bounding box center [103, 293] width 128 height 30
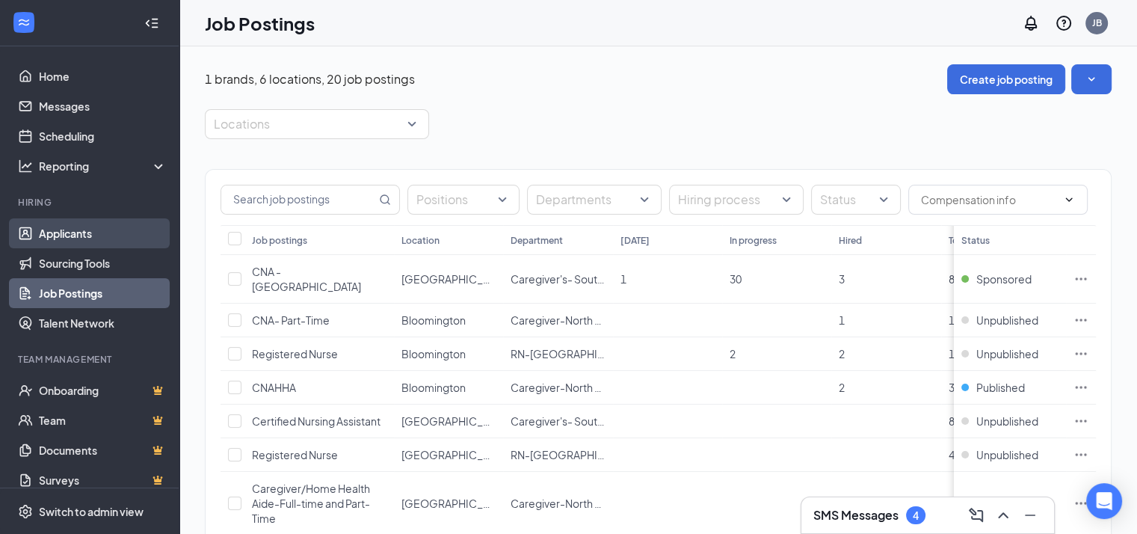
click at [48, 223] on link "Applicants" at bounding box center [103, 233] width 128 height 30
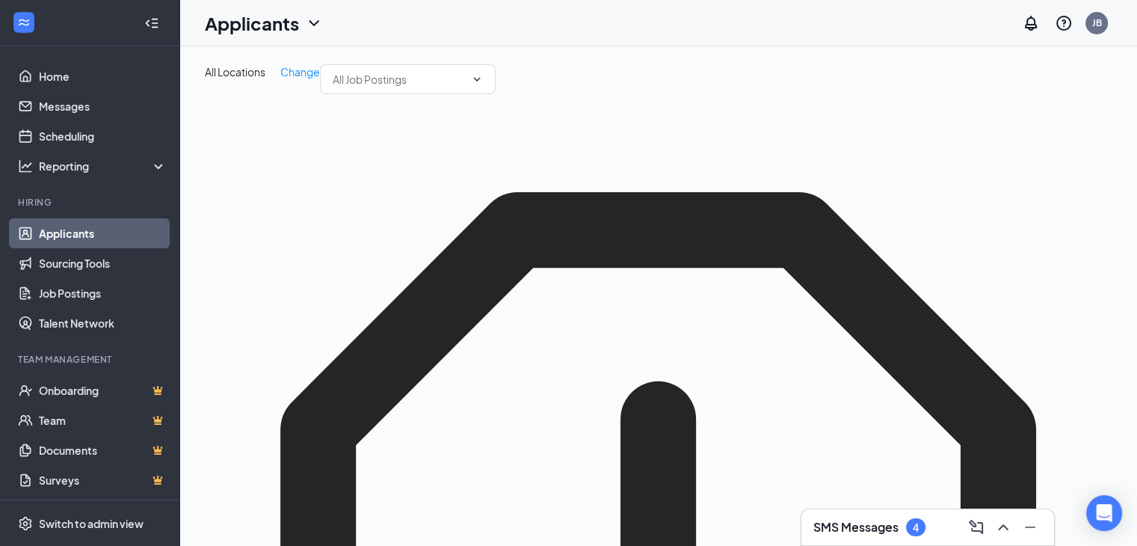
click at [72, 225] on link "Applicants" at bounding box center [103, 233] width 128 height 30
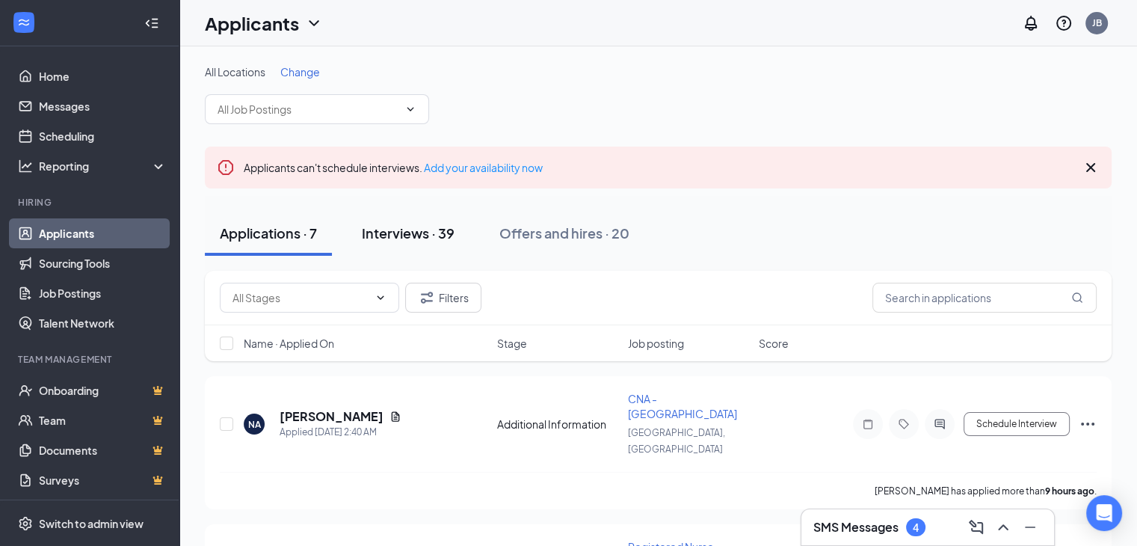
click at [410, 225] on div "Interviews · 39" at bounding box center [408, 233] width 93 height 19
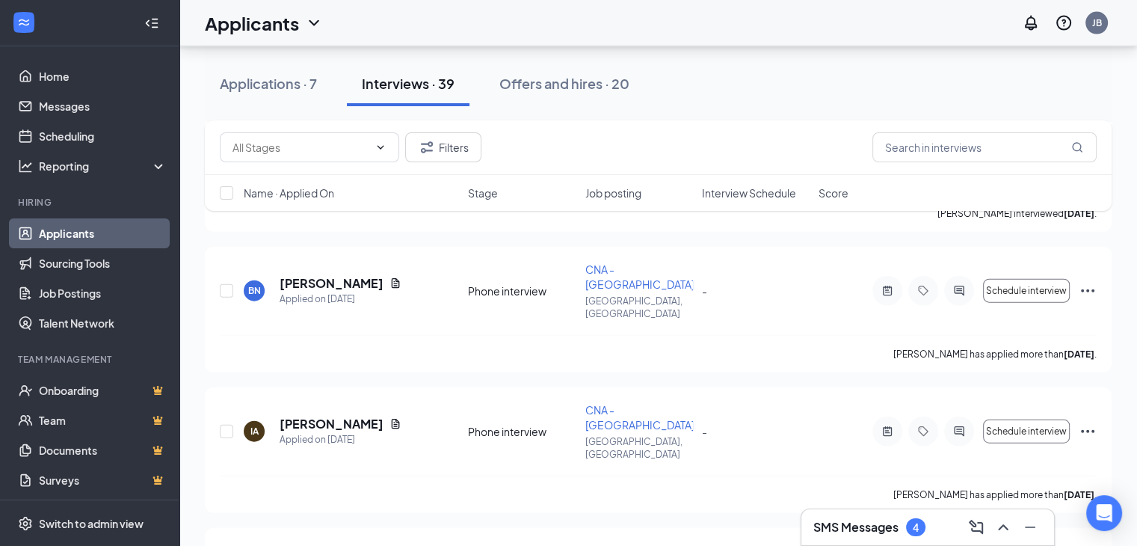
scroll to position [3439, 0]
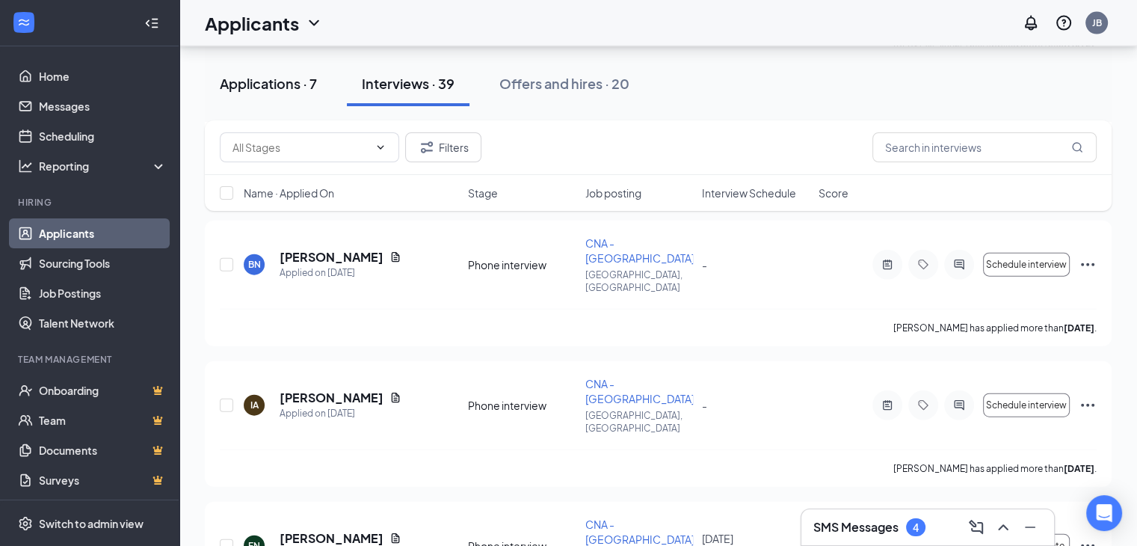
click at [254, 76] on div "Applications · 7" at bounding box center [268, 83] width 97 height 19
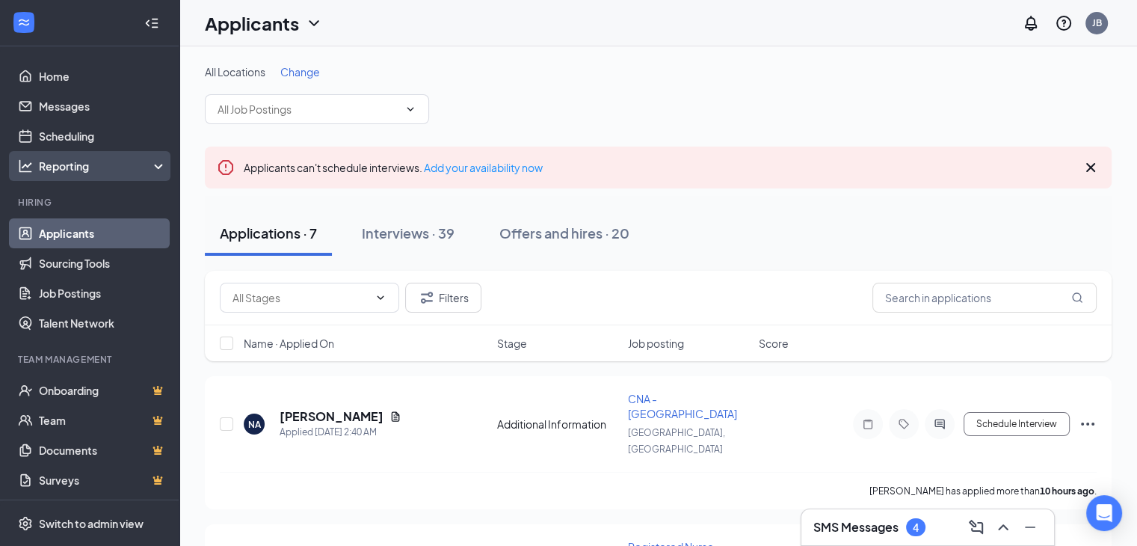
click at [60, 164] on div "Reporting" at bounding box center [103, 165] width 129 height 15
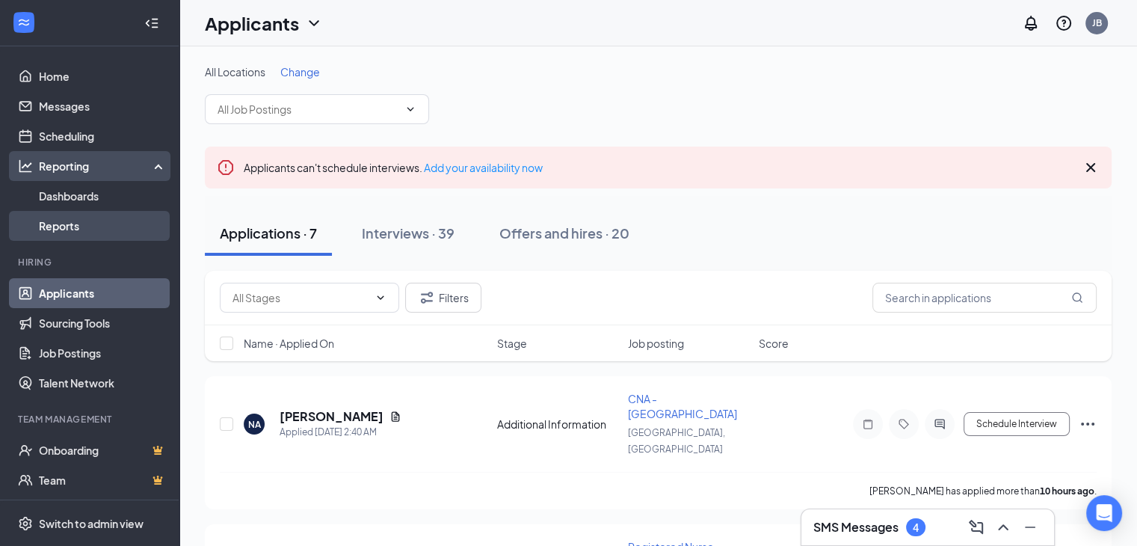
click at [60, 216] on link "Reports" at bounding box center [103, 226] width 128 height 30
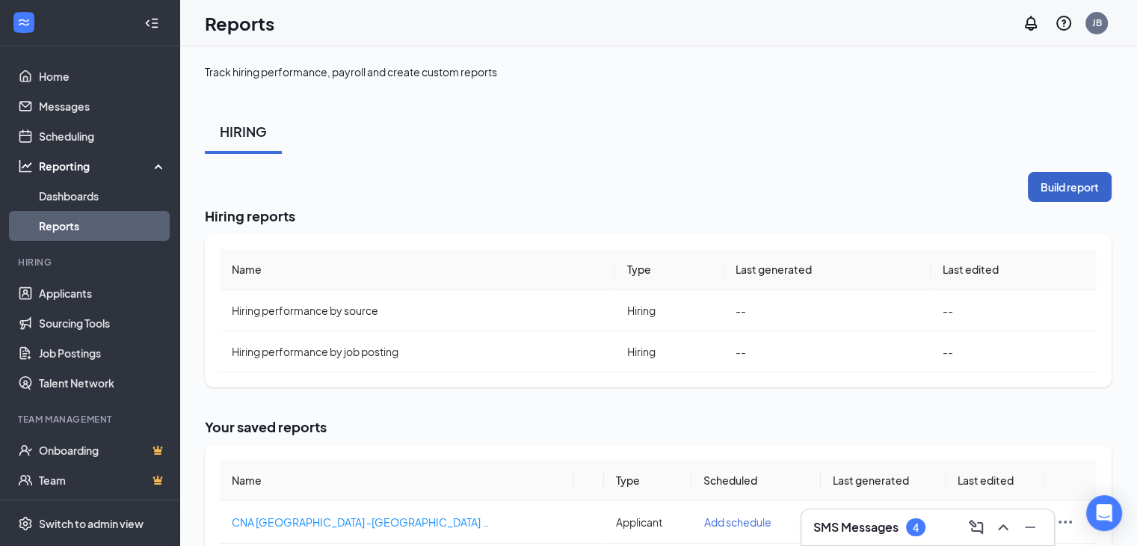
drag, startPoint x: 1094, startPoint y: 190, endPoint x: 1031, endPoint y: 144, distance: 78.0
click at [1031, 144] on div "Track hiring performance, payroll and create custom reports HIRING Build report…" at bounding box center [658, 332] width 907 height 537
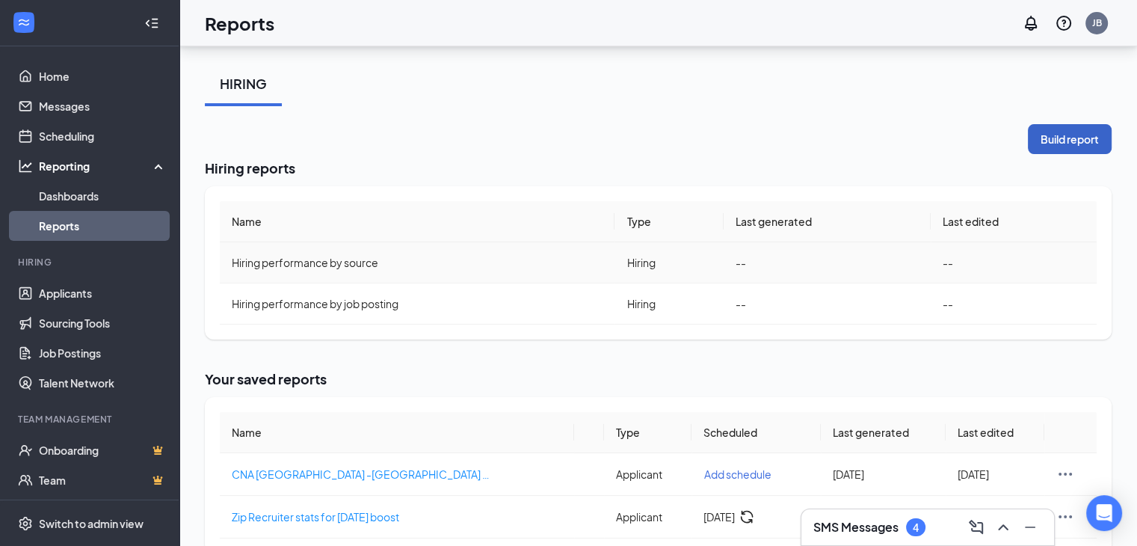
scroll to position [73, 0]
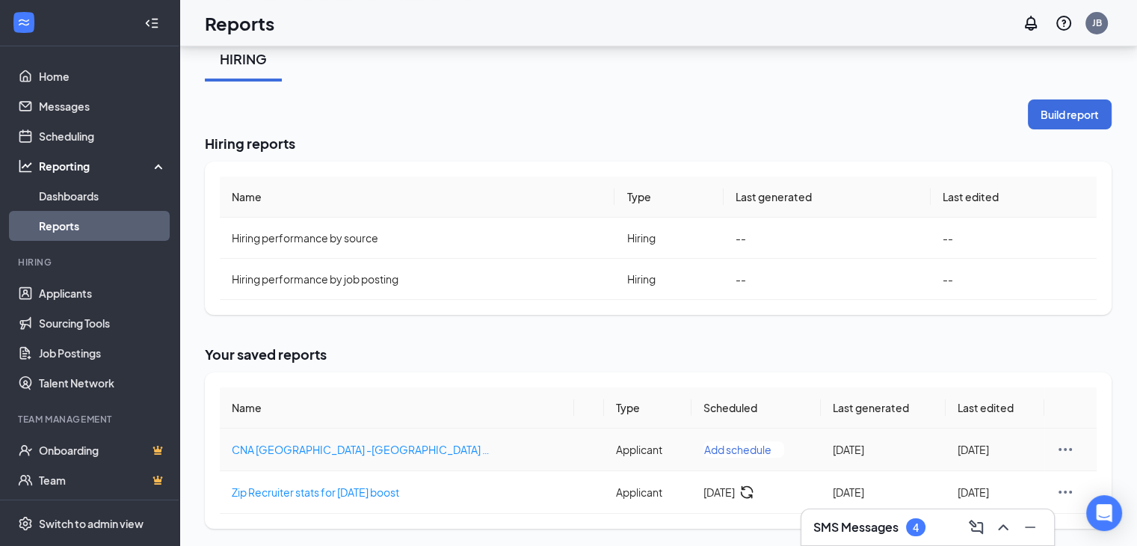
click at [721, 439] on td "Add schedule" at bounding box center [756, 449] width 130 height 43
click at [706, 449] on button "Add schedule" at bounding box center [743, 449] width 81 height 16
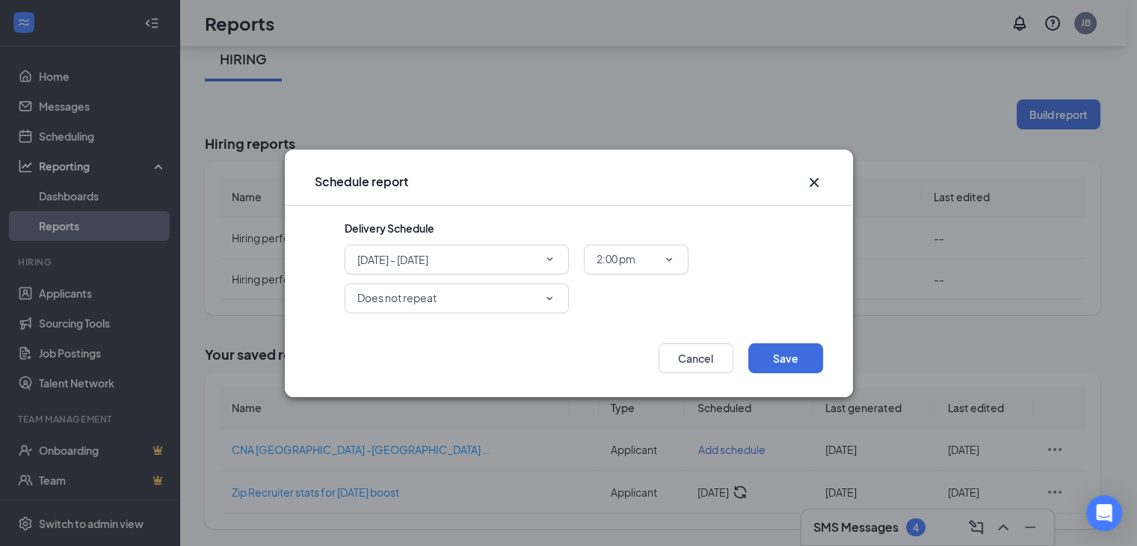
click at [541, 289] on div "Does not repeat" at bounding box center [456, 298] width 199 height 18
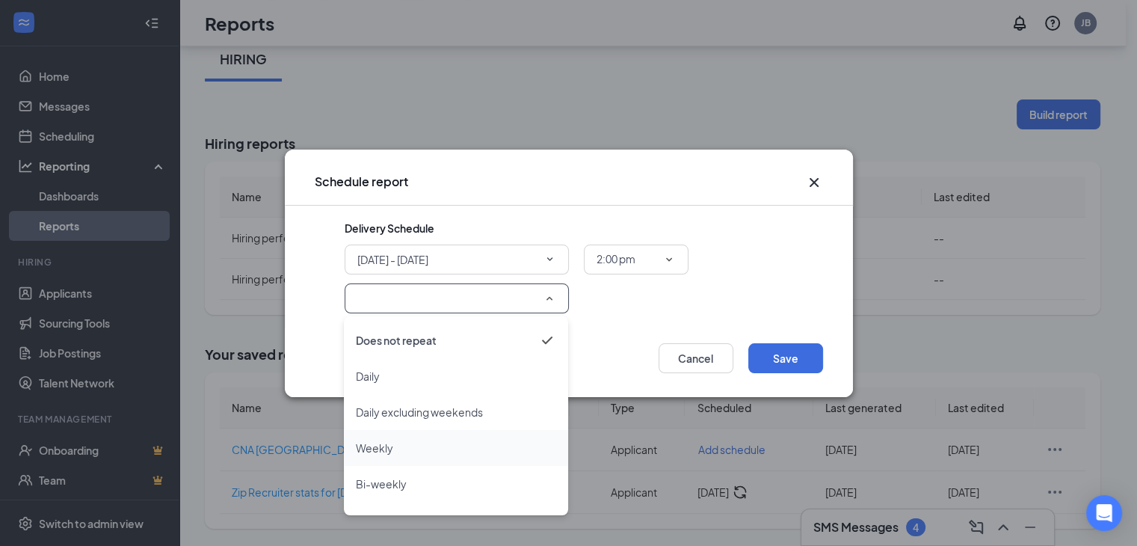
click at [374, 440] on span "Weekly" at bounding box center [374, 448] width 37 height 18
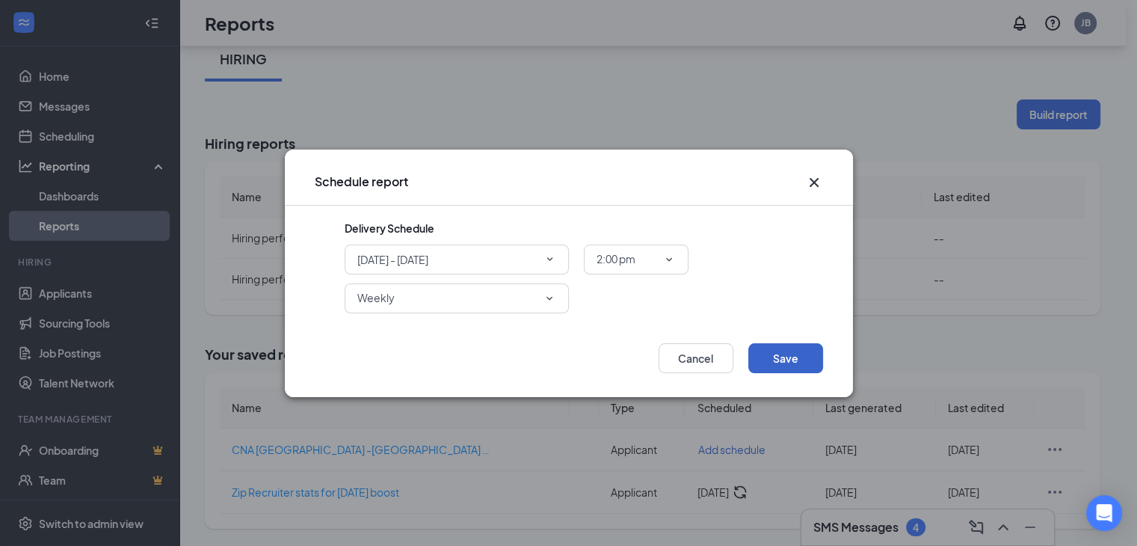
click at [797, 349] on button "Save" at bounding box center [785, 358] width 75 height 30
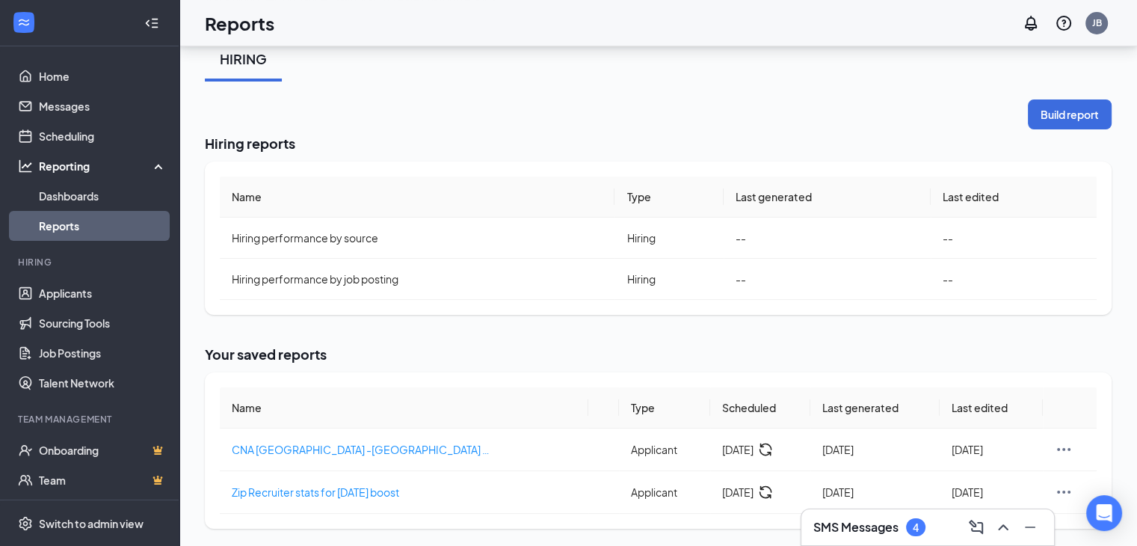
click at [881, 521] on h3 "SMS Messages" at bounding box center [855, 527] width 85 height 16
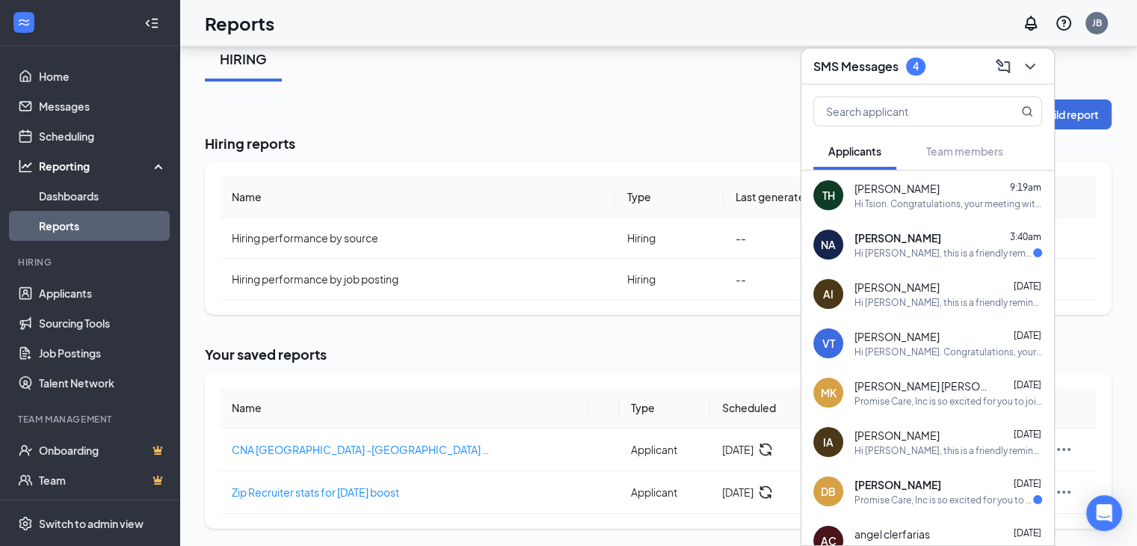
click at [902, 238] on span "[PERSON_NAME]" at bounding box center [897, 237] width 87 height 15
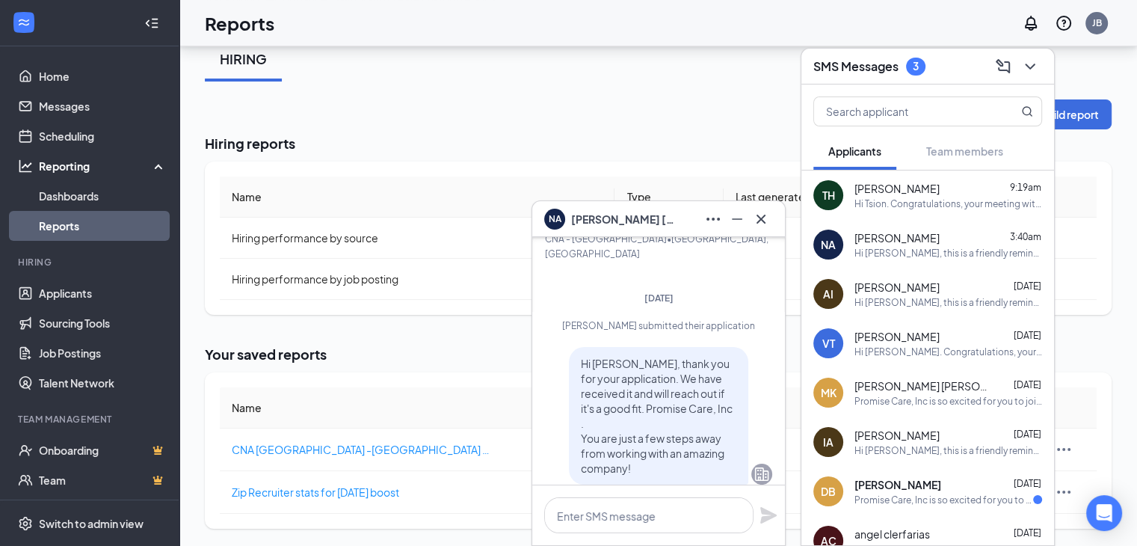
scroll to position [-723, 0]
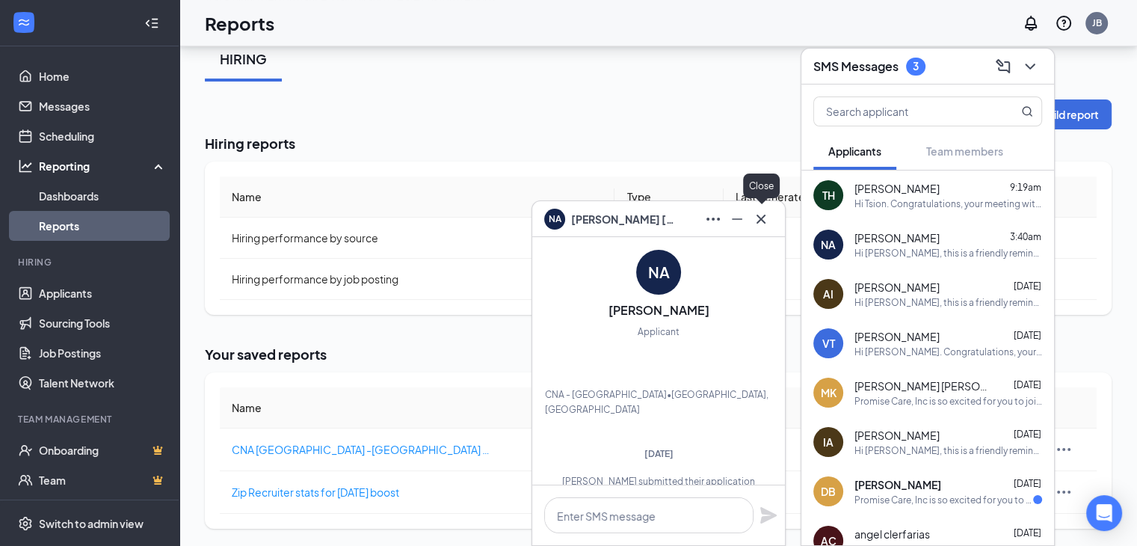
click at [760, 212] on icon "Cross" at bounding box center [761, 219] width 18 height 18
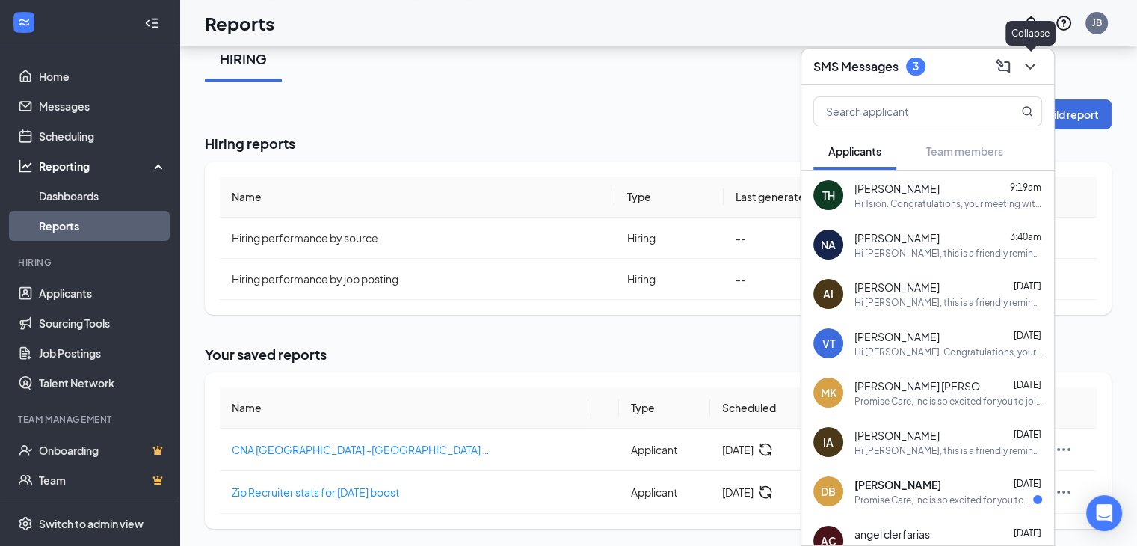
click at [1031, 61] on icon "ChevronDown" at bounding box center [1030, 67] width 18 height 18
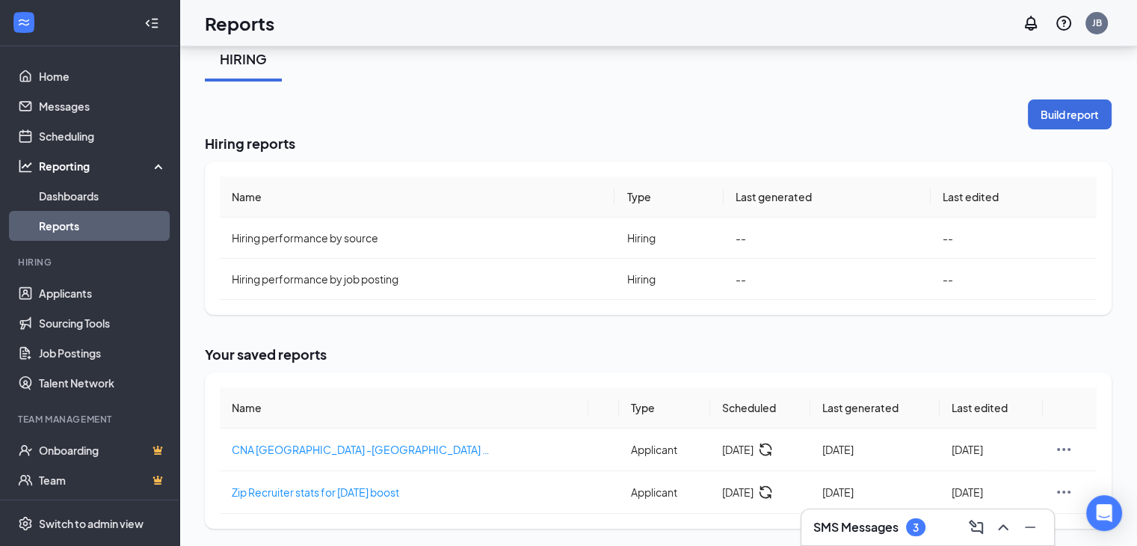
click at [62, 226] on link "Reports" at bounding box center [103, 226] width 128 height 30
